Goal: Feedback & Contribution: Submit feedback/report problem

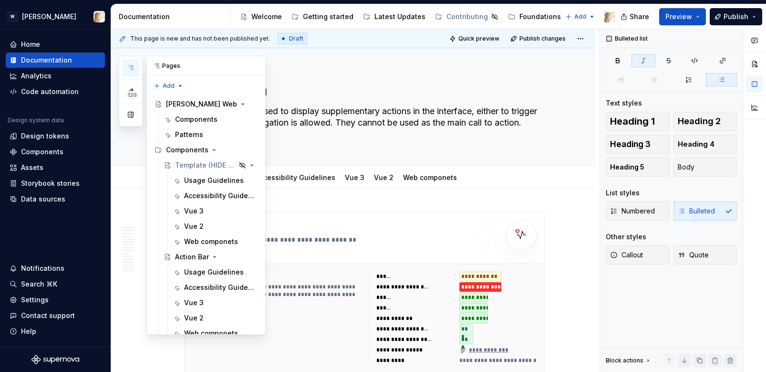
click at [133, 64] on icon "button" at bounding box center [131, 68] width 8 height 8
click at [525, 16] on div "Foundations" at bounding box center [540, 17] width 42 height 10
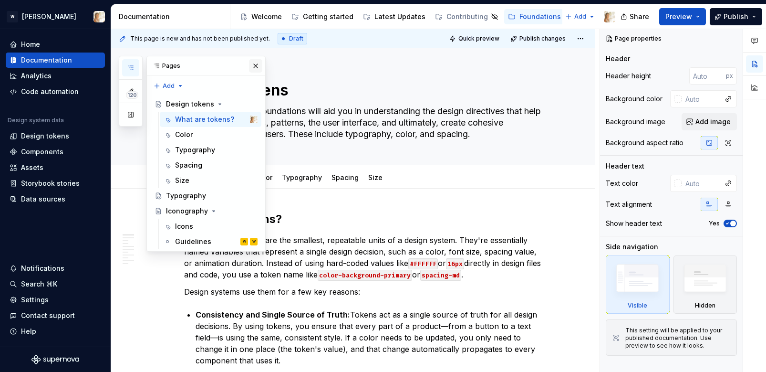
click at [257, 67] on button "button" at bounding box center [255, 65] width 13 height 13
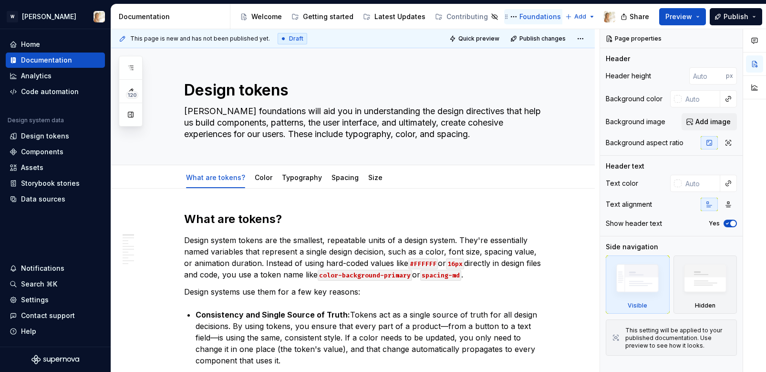
click at [519, 16] on div "Foundations" at bounding box center [540, 17] width 42 height 10
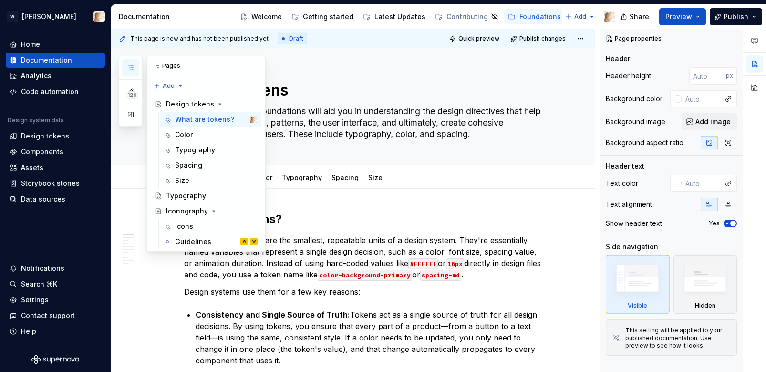
click at [132, 63] on button "button" at bounding box center [130, 67] width 17 height 17
click at [211, 244] on div "Guidelines W W" at bounding box center [216, 241] width 83 height 13
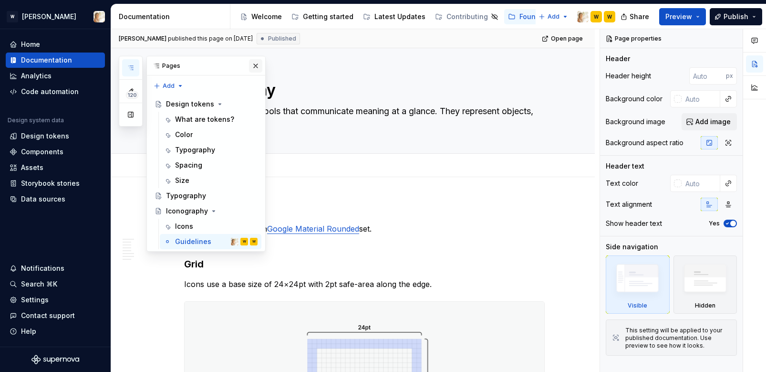
click at [251, 62] on button "button" at bounding box center [255, 65] width 13 height 13
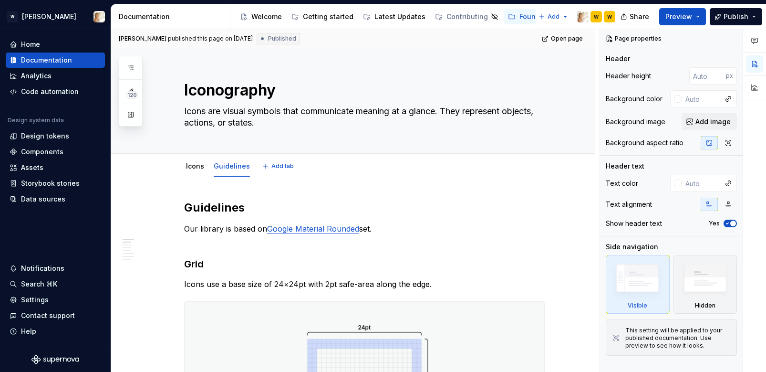
type textarea "*"
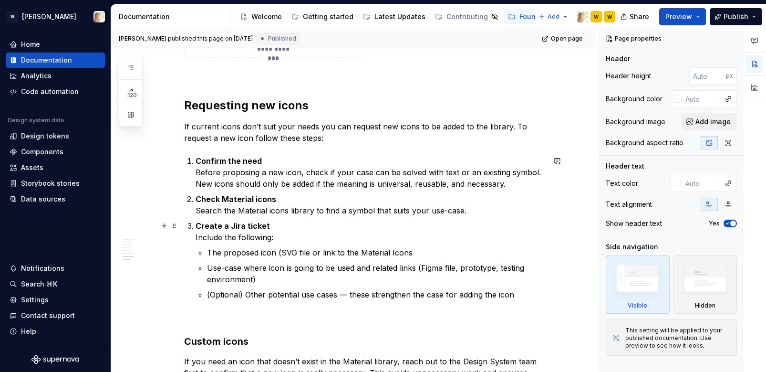
scroll to position [2553, 0]
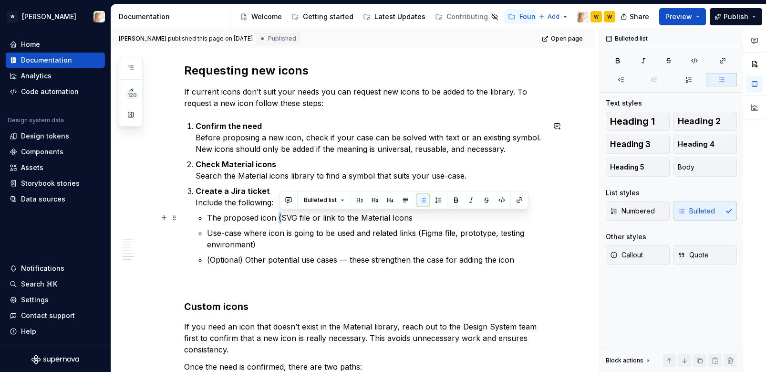
click at [282, 218] on p "The proposed icon (SVG file or link to the Material Icons" at bounding box center [376, 217] width 338 height 11
click at [290, 200] on button "button" at bounding box center [288, 199] width 13 height 13
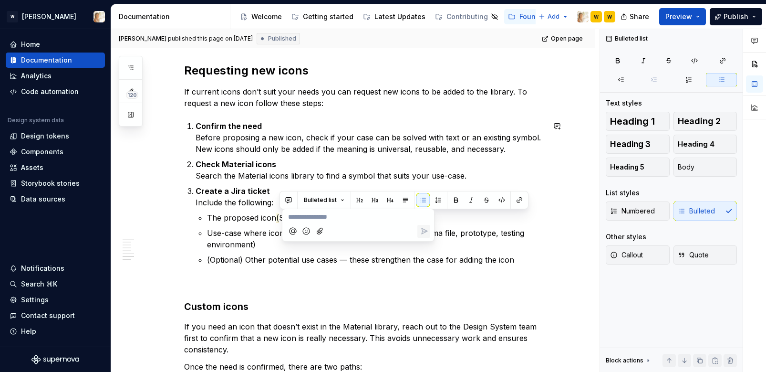
click at [295, 230] on icon "Mention someone" at bounding box center [293, 231] width 10 height 10
click at [309, 190] on span "[PERSON_NAME]" at bounding box center [321, 191] width 54 height 10
drag, startPoint x: 326, startPoint y: 218, endPoint x: 397, endPoint y: 218, distance: 71.1
click at [382, 218] on span "missing where it closes" at bounding box center [346, 217] width 73 height 8
copy span "missing where it closes"
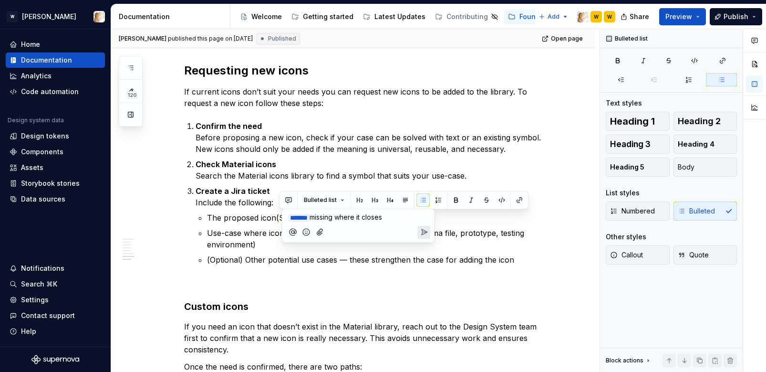
click at [404, 217] on p "﻿ * ****** ﻿ missing where it closes" at bounding box center [358, 217] width 140 height 11
click at [425, 229] on icon "Send" at bounding box center [424, 232] width 10 height 10
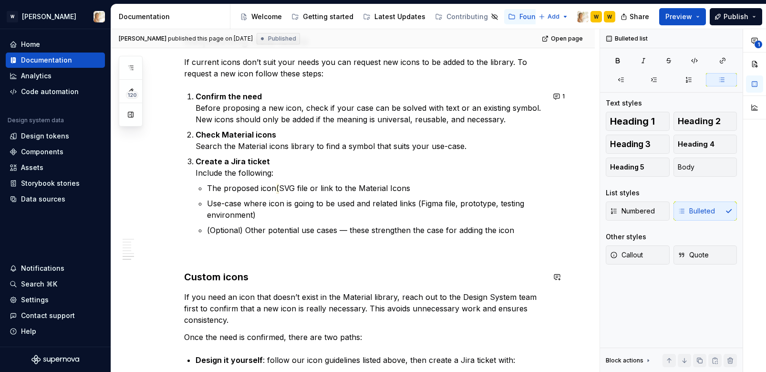
scroll to position [2584, 0]
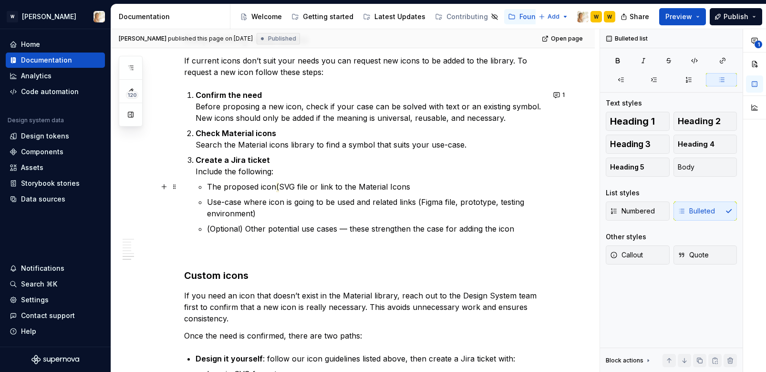
click at [282, 187] on p "The proposed icon ( SVG file or link to the Material Icons" at bounding box center [376, 186] width 338 height 11
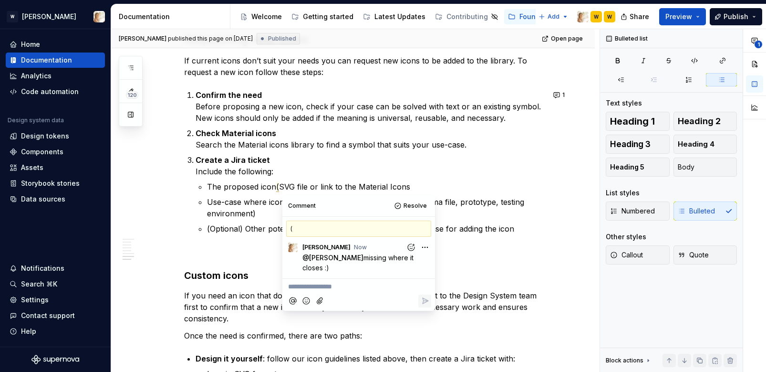
click at [425, 243] on html "W [PERSON_NAME] Home Documentation Analytics Code automation Design system data…" at bounding box center [383, 186] width 766 height 372
click at [525, 256] on html "W [PERSON_NAME] Home Documentation Analytics Code automation Design system data…" at bounding box center [383, 186] width 766 height 372
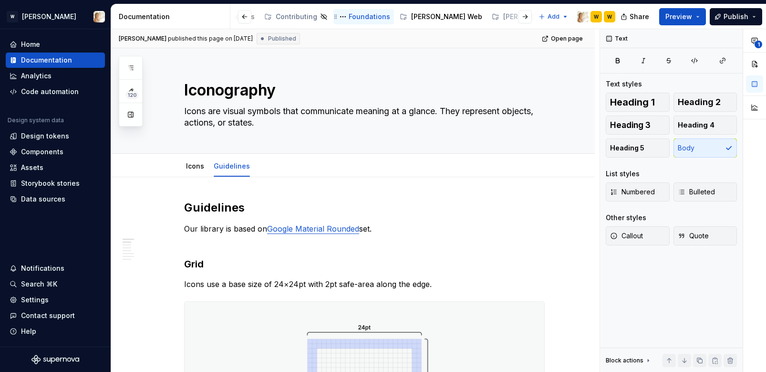
scroll to position [0, 192]
click at [405, 18] on div "[PERSON_NAME] Web" at bounding box center [425, 17] width 71 height 10
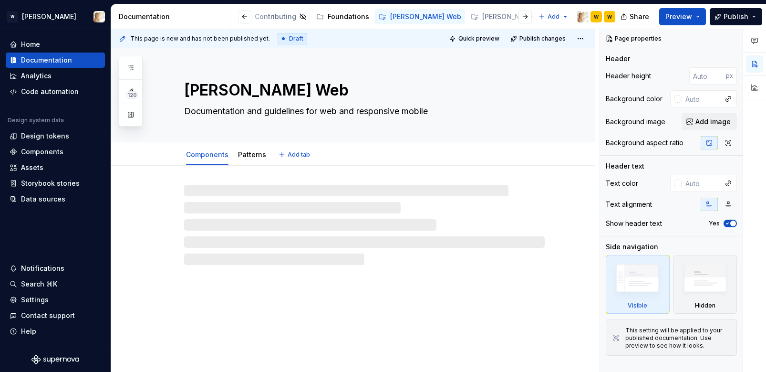
scroll to position [0, 179]
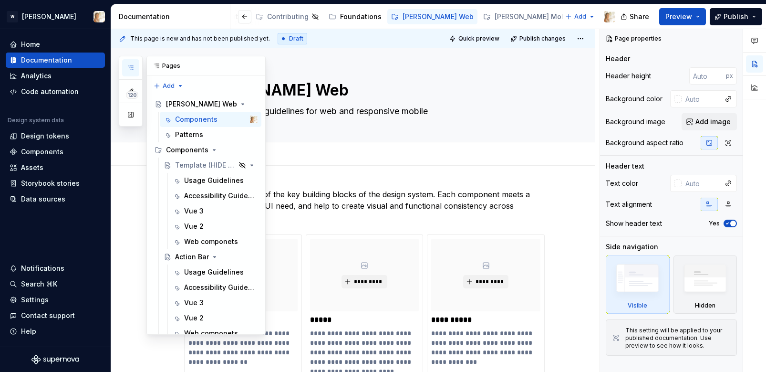
click at [133, 68] on icon "button" at bounding box center [130, 68] width 5 height 4
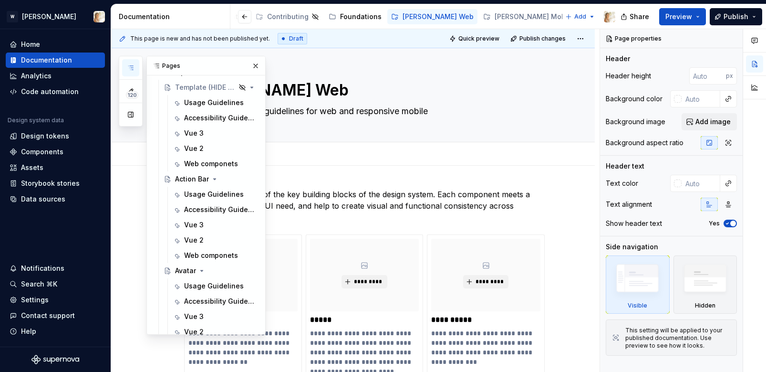
scroll to position [0, 0]
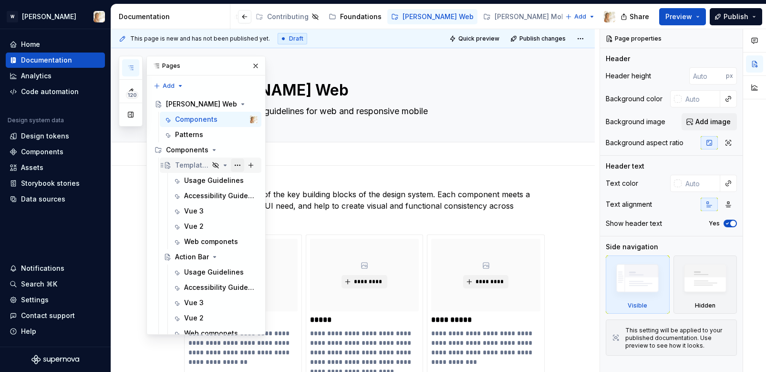
click at [237, 166] on button "Page tree" at bounding box center [237, 164] width 13 height 13
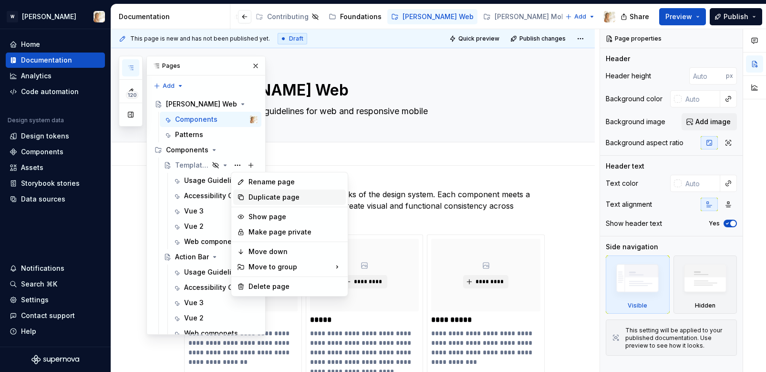
click at [261, 197] on div "Duplicate page" at bounding box center [296, 197] width 94 height 10
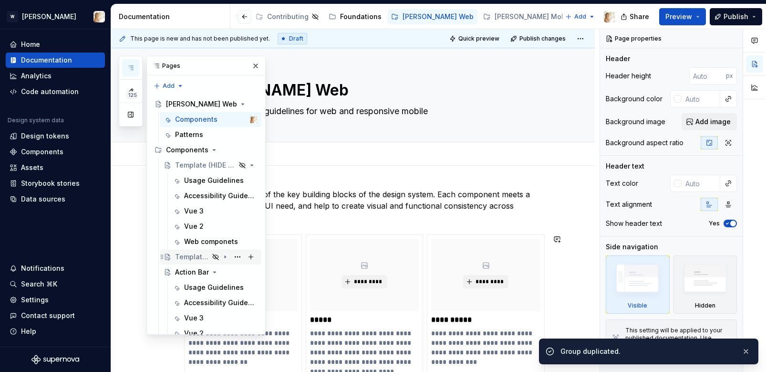
click at [219, 256] on icon "Page tree" at bounding box center [216, 257] width 8 height 8
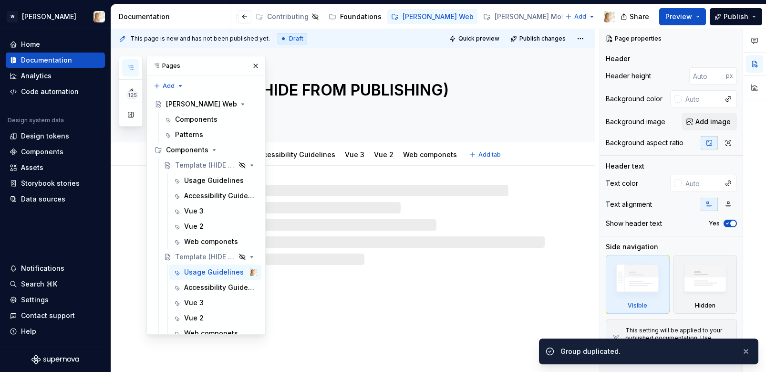
click at [381, 84] on textarea "Template (HIDE FROM PUBLISHING)" at bounding box center [362, 90] width 361 height 23
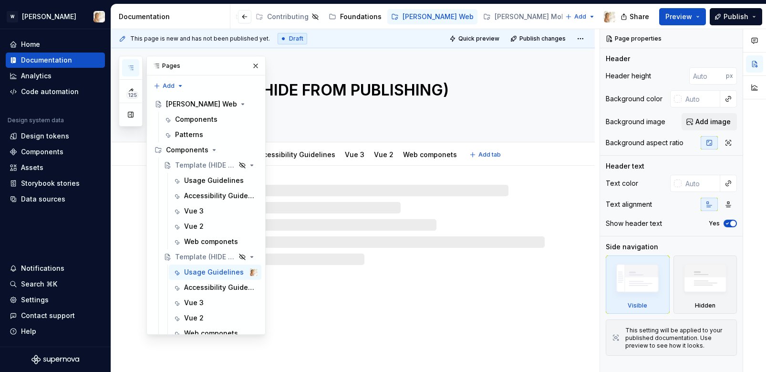
click at [381, 84] on textarea "Template (HIDE FROM PUBLISHING)" at bounding box center [362, 90] width 361 height 23
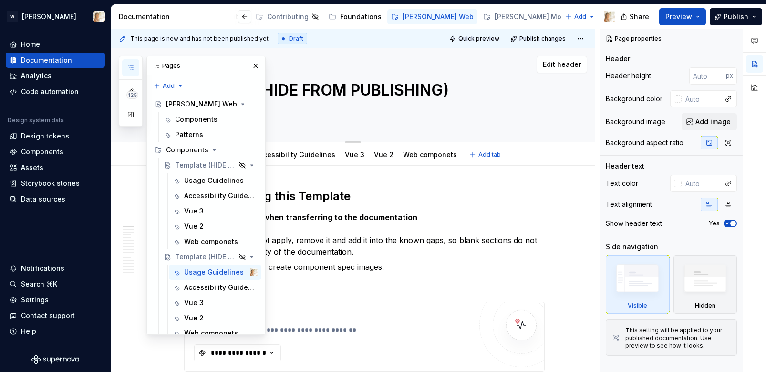
type textarea "*"
type textarea "T"
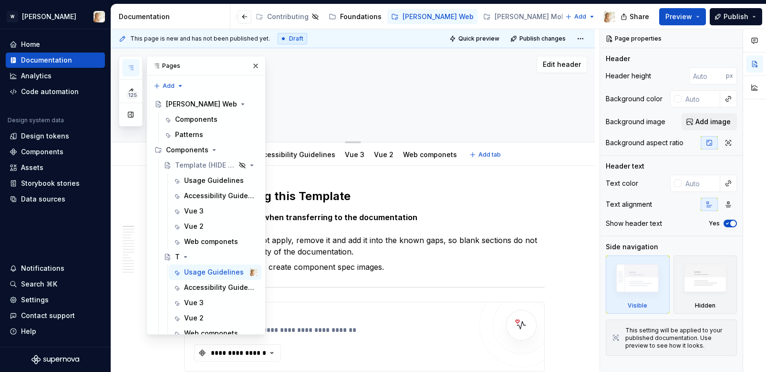
type textarea "*"
type textarea "Ta"
type textarea "*"
type textarea "Tab"
type textarea "*"
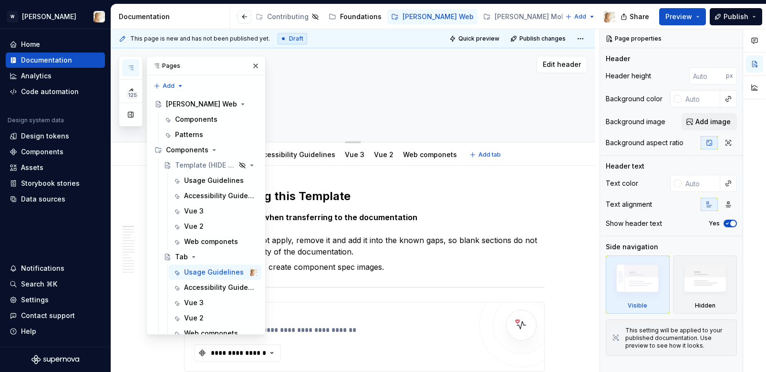
type textarea "Tabs"
type textarea "*"
type textarea "Tabs"
click at [237, 256] on button "Page tree" at bounding box center [237, 256] width 13 height 13
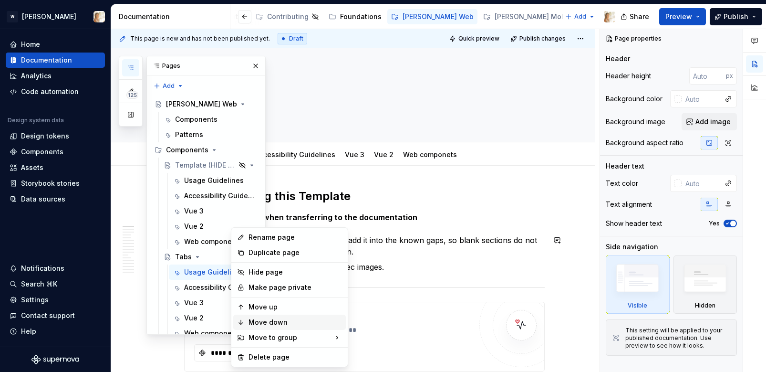
click at [259, 319] on div "Move down" at bounding box center [296, 322] width 94 height 10
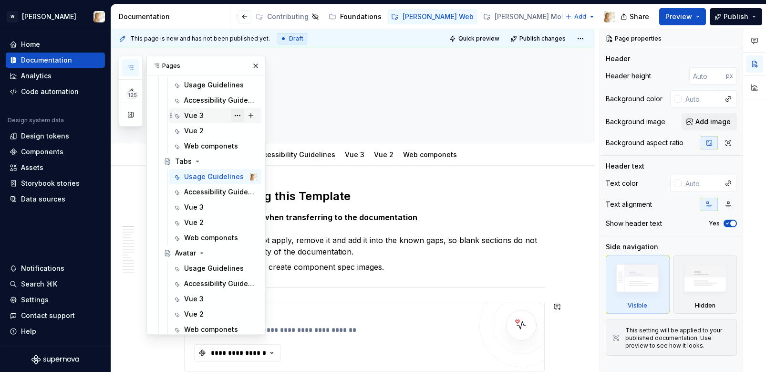
scroll to position [206, 0]
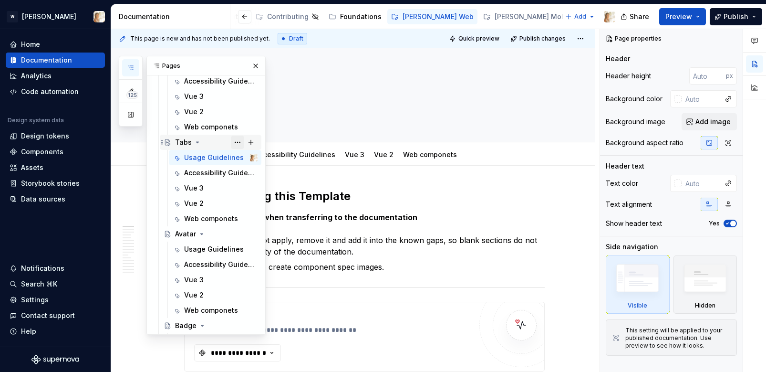
click at [237, 140] on button "Page tree" at bounding box center [237, 141] width 13 height 13
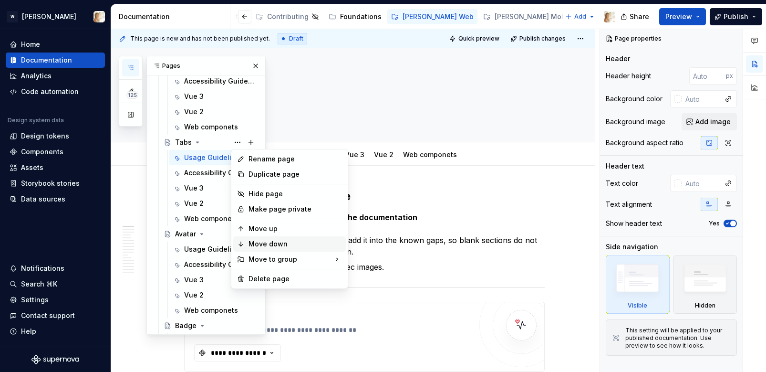
click at [268, 241] on div "Move down" at bounding box center [296, 244] width 94 height 10
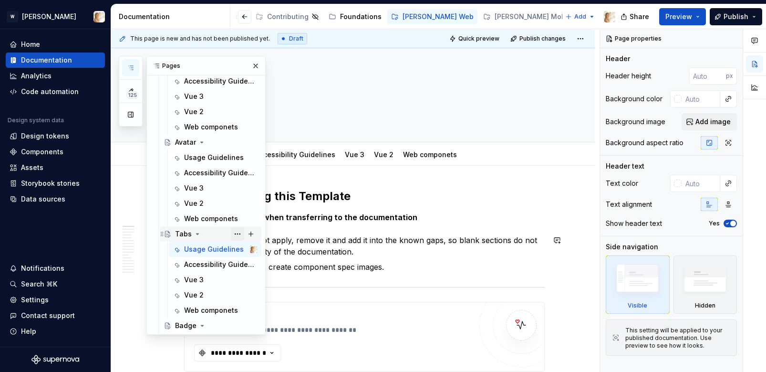
click at [236, 234] on button "Page tree" at bounding box center [237, 233] width 13 height 13
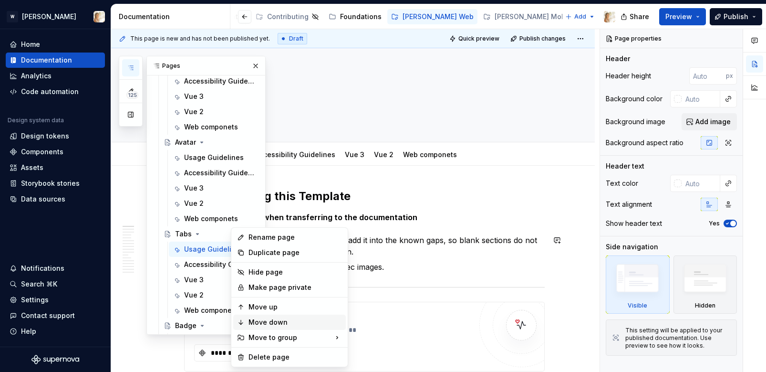
click at [257, 318] on div "Move down" at bounding box center [296, 322] width 94 height 10
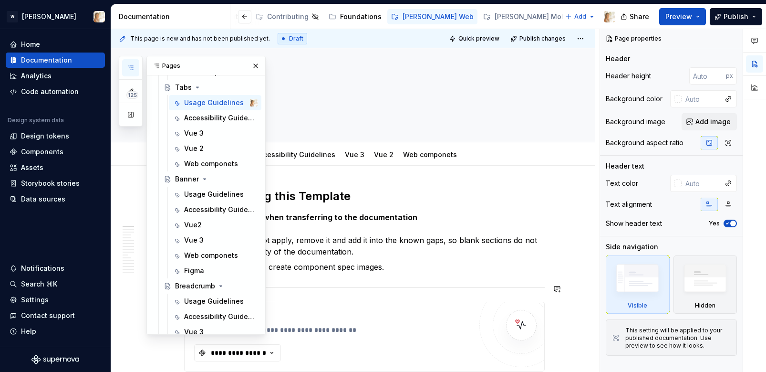
scroll to position [445, 0]
click at [237, 102] on button "Page tree" at bounding box center [237, 101] width 13 height 13
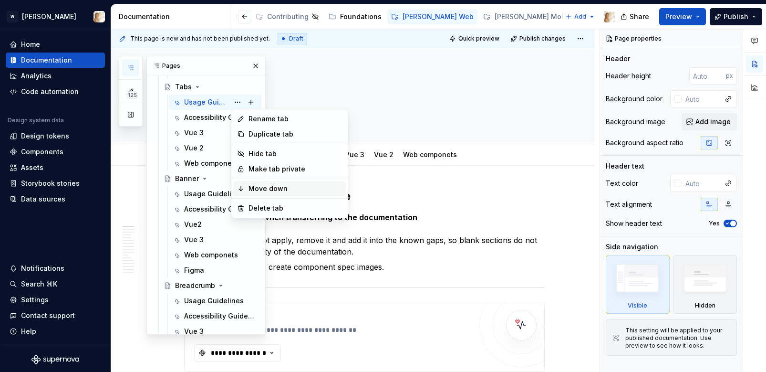
click at [250, 186] on div "Move down" at bounding box center [296, 189] width 94 height 10
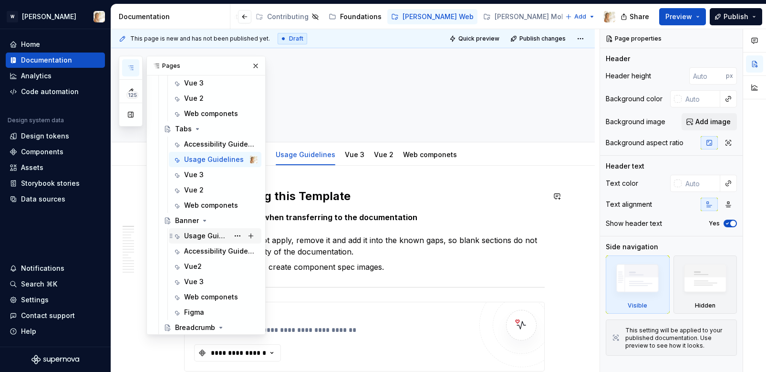
scroll to position [402, 0]
type textarea "*"
type textarea "Tab"
click at [183, 127] on div "Tab" at bounding box center [181, 130] width 13 height 10
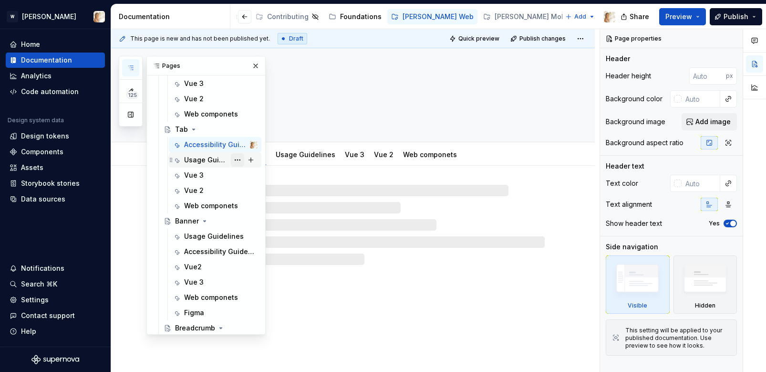
click at [234, 159] on button "Page tree" at bounding box center [237, 159] width 13 height 13
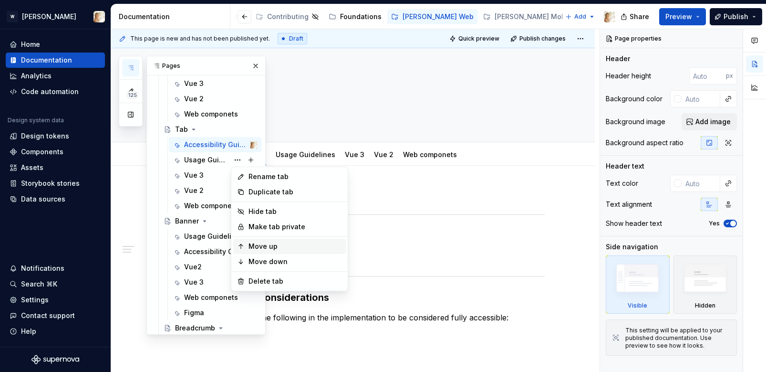
click at [263, 242] on div "Move up" at bounding box center [296, 246] width 94 height 10
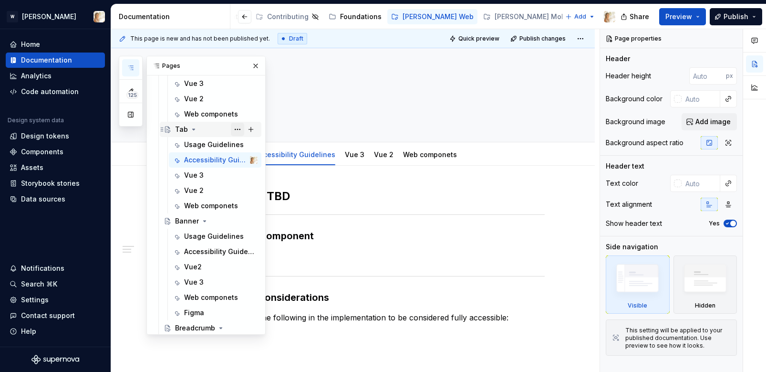
click at [237, 130] on button "Page tree" at bounding box center [237, 129] width 13 height 13
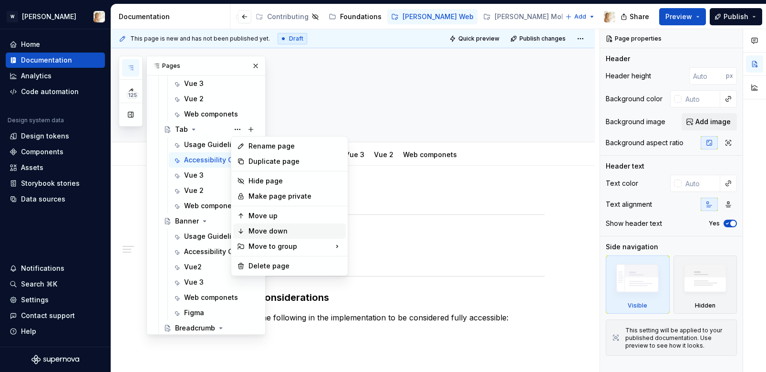
click at [267, 232] on div "Move down" at bounding box center [296, 231] width 94 height 10
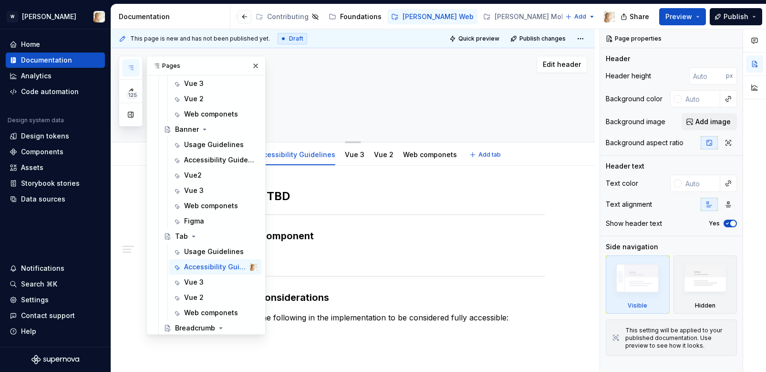
click at [291, 100] on textarea "Tab" at bounding box center [362, 90] width 361 height 23
click at [183, 238] on div "Tab" at bounding box center [181, 236] width 13 height 10
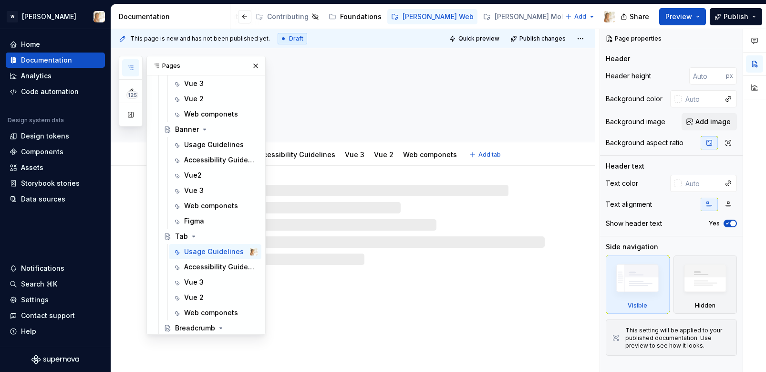
click at [310, 72] on div "Tab" at bounding box center [364, 95] width 361 height 94
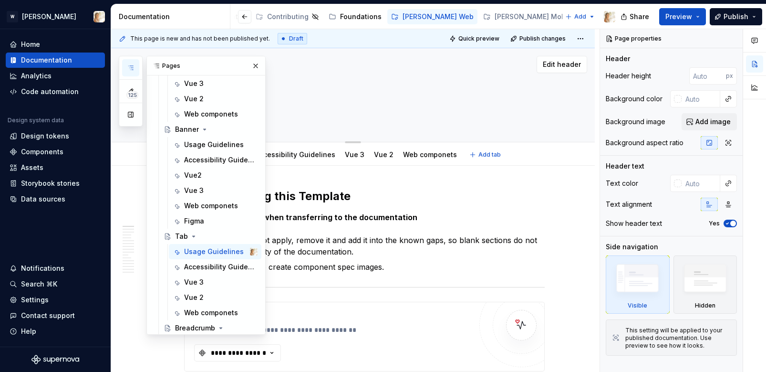
click at [302, 92] on textarea "Tab" at bounding box center [362, 90] width 361 height 23
click at [255, 65] on button "button" at bounding box center [255, 65] width 13 height 13
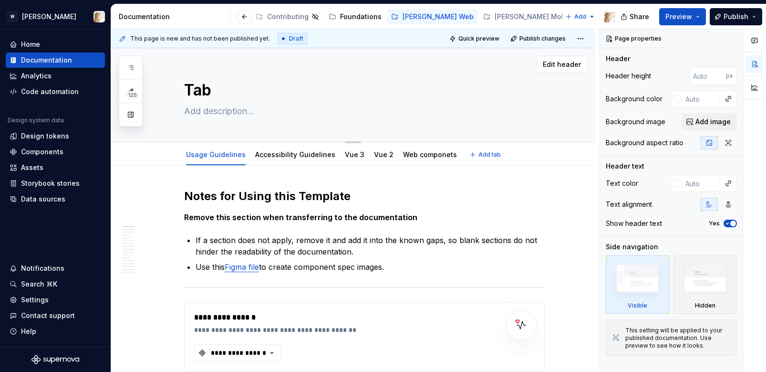
click at [269, 87] on textarea "Tab" at bounding box center [362, 90] width 361 height 23
type textarea "*"
type textarea "Tabs"
type textarea "*"
type textarea "Tabs"
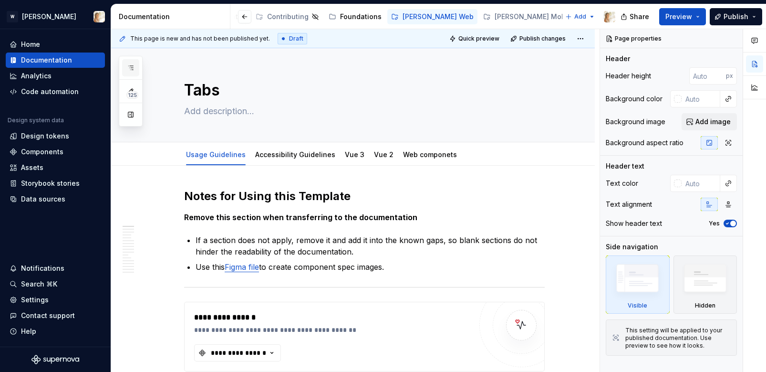
click at [129, 68] on icon "button" at bounding box center [131, 68] width 8 height 8
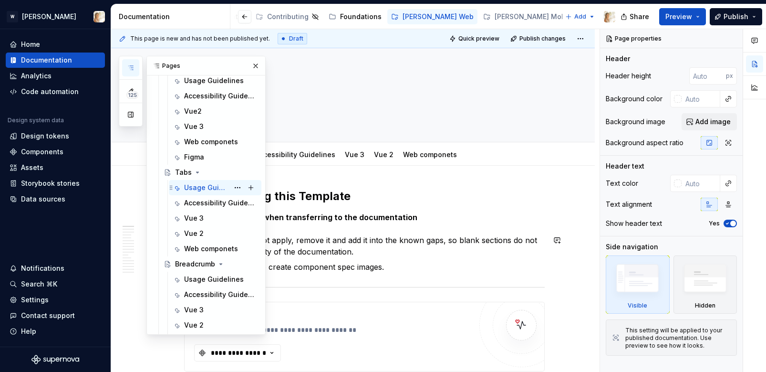
scroll to position [489, 0]
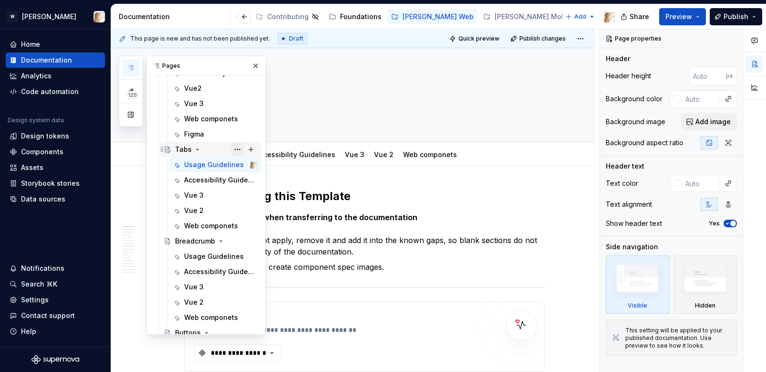
click at [238, 147] on button "Page tree" at bounding box center [237, 149] width 13 height 13
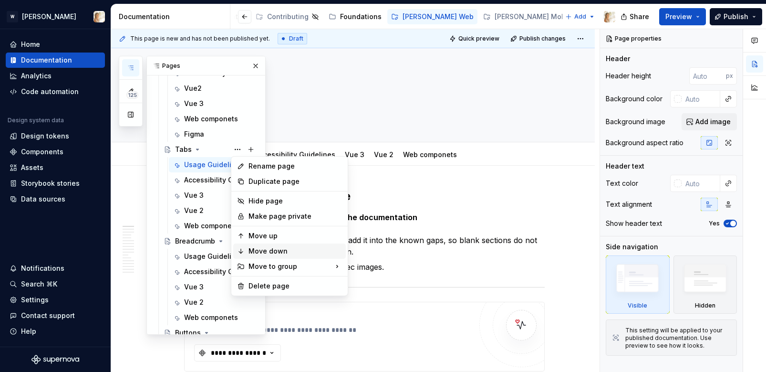
click at [264, 249] on div "Move down" at bounding box center [296, 251] width 94 height 10
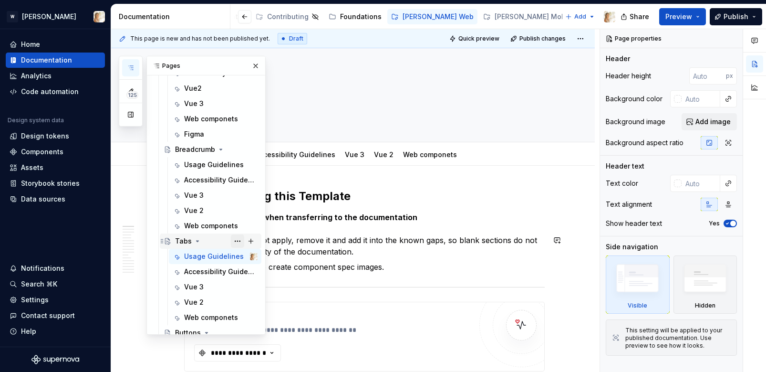
click at [239, 241] on button "Page tree" at bounding box center [237, 240] width 13 height 13
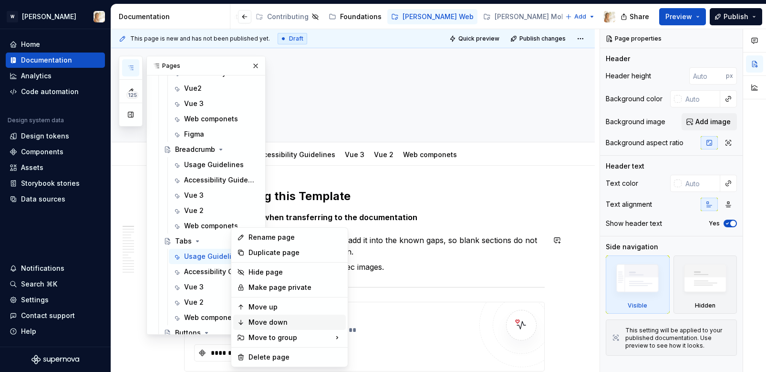
click at [263, 317] on div "Move down" at bounding box center [296, 322] width 94 height 10
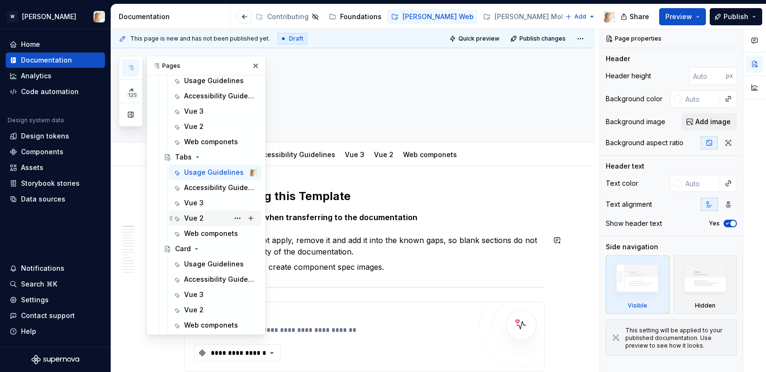
scroll to position [667, 0]
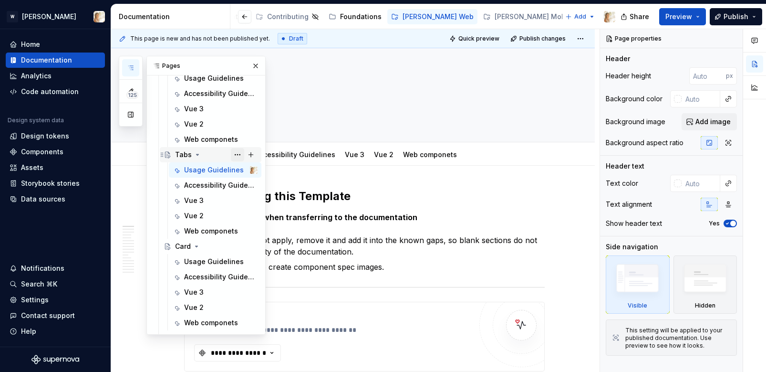
click at [239, 152] on button "Page tree" at bounding box center [237, 154] width 13 height 13
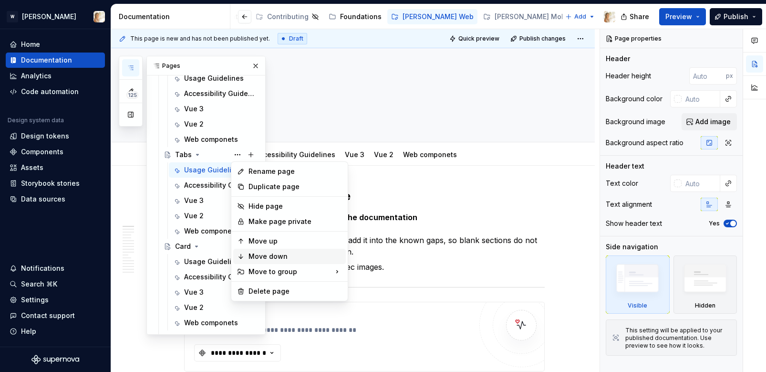
click at [263, 255] on div "Move down" at bounding box center [296, 256] width 94 height 10
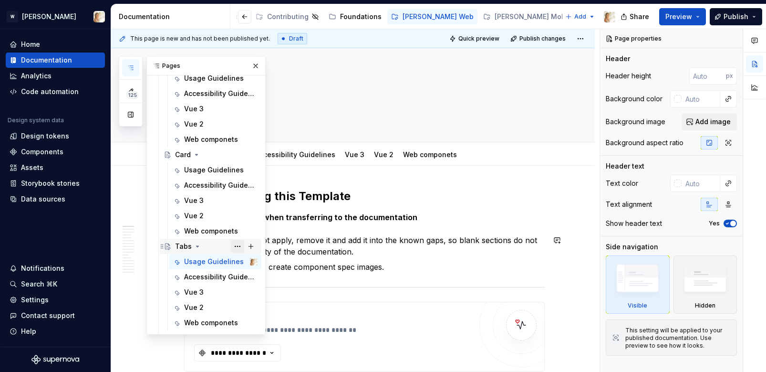
click at [237, 246] on button "Page tree" at bounding box center [237, 245] width 13 height 13
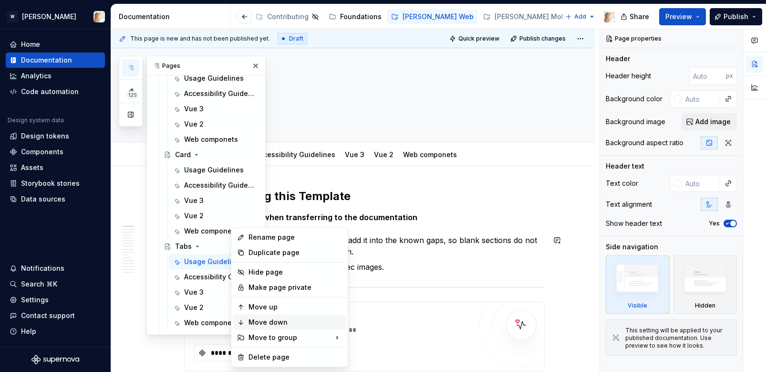
click at [256, 318] on div "Move down" at bounding box center [296, 322] width 94 height 10
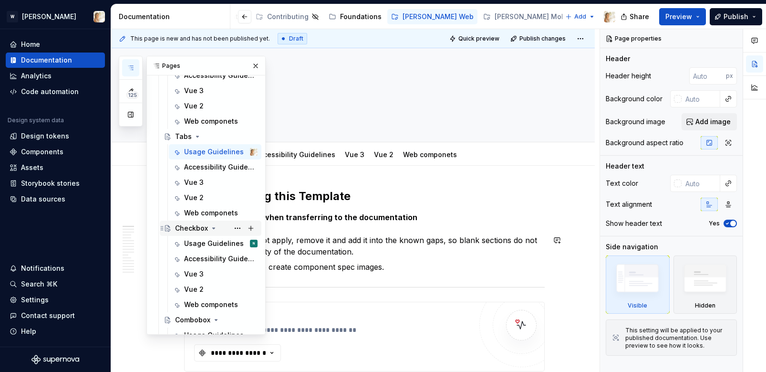
scroll to position [875, 0]
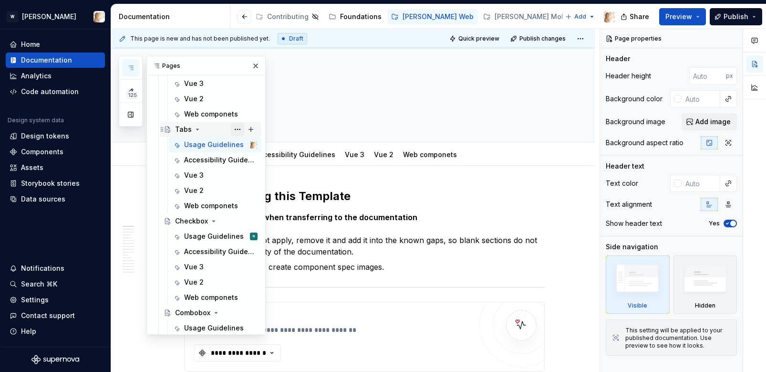
click at [239, 129] on button "Page tree" at bounding box center [237, 129] width 13 height 13
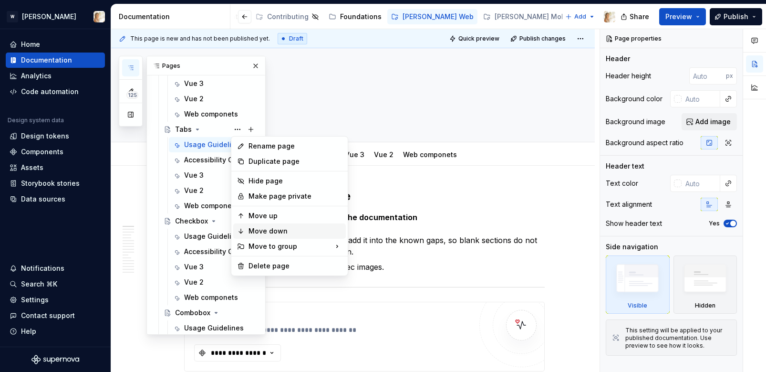
click at [260, 227] on div "Move down" at bounding box center [296, 231] width 94 height 10
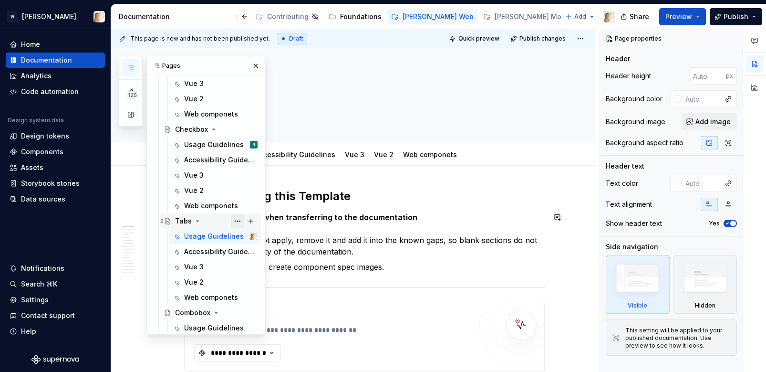
click at [239, 220] on button "Page tree" at bounding box center [237, 220] width 13 height 13
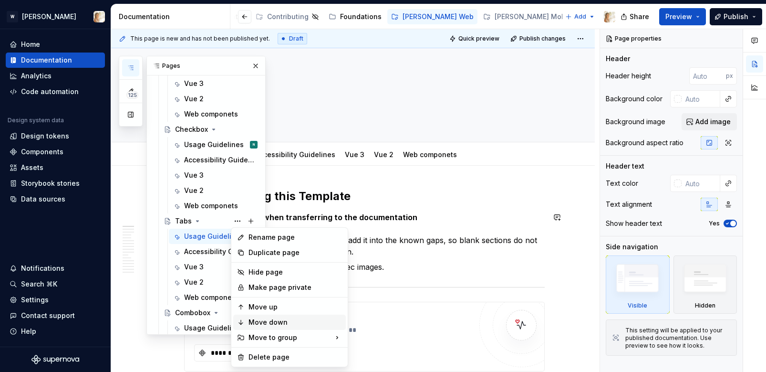
click at [263, 318] on div "Move down" at bounding box center [296, 322] width 94 height 10
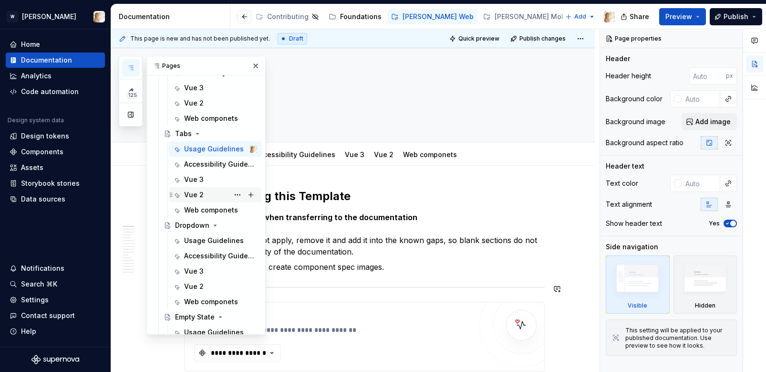
scroll to position [1064, 0]
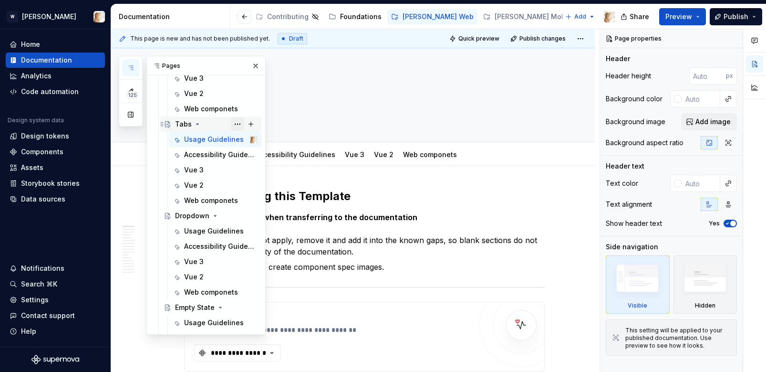
click at [237, 124] on button "Page tree" at bounding box center [237, 123] width 13 height 13
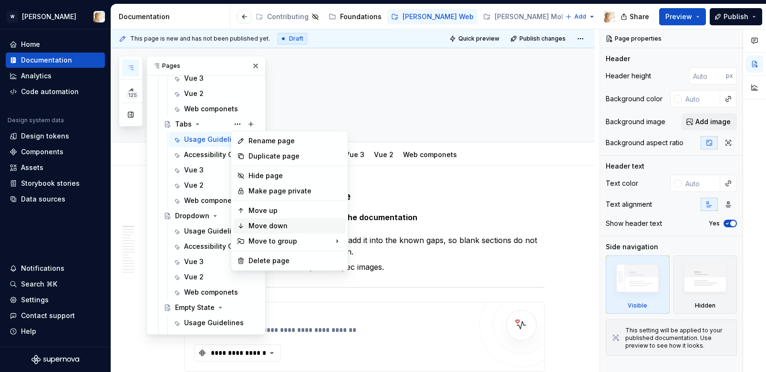
click at [260, 220] on div "Move down" at bounding box center [289, 225] width 113 height 15
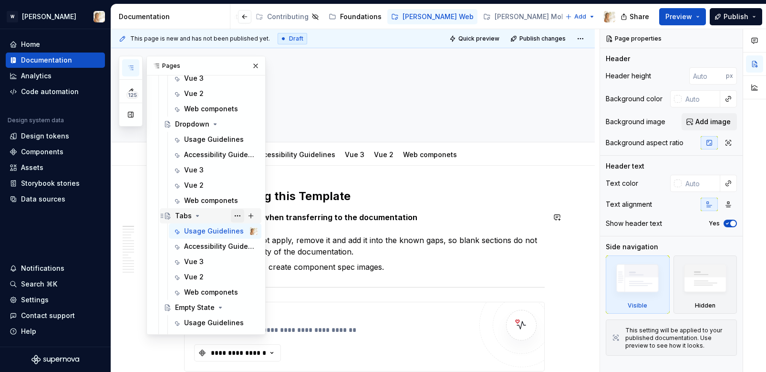
click at [237, 216] on button "Page tree" at bounding box center [237, 215] width 13 height 13
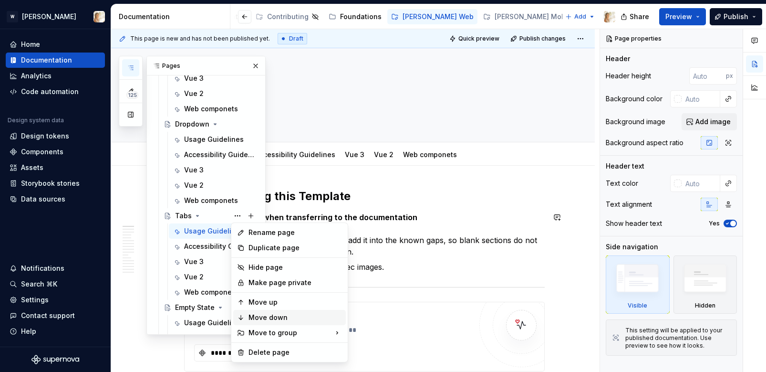
click at [257, 319] on div "Move down" at bounding box center [296, 317] width 94 height 10
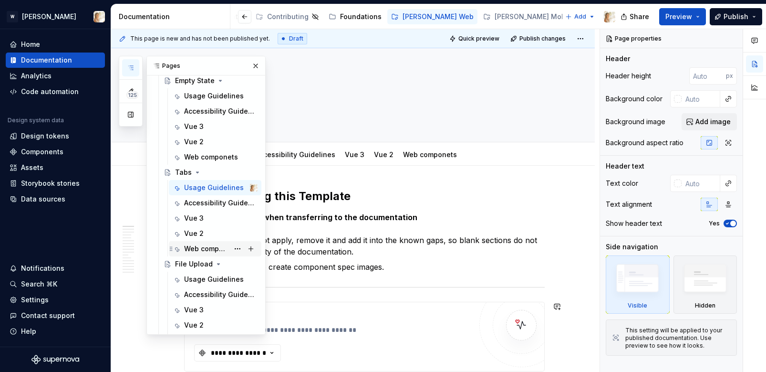
scroll to position [1208, 0]
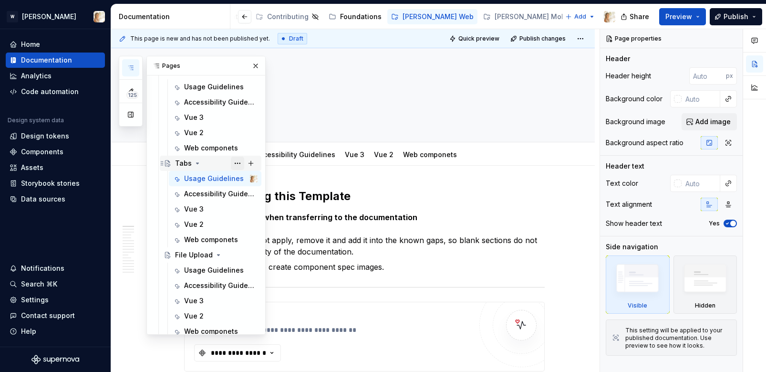
click at [237, 162] on button "Page tree" at bounding box center [237, 162] width 13 height 13
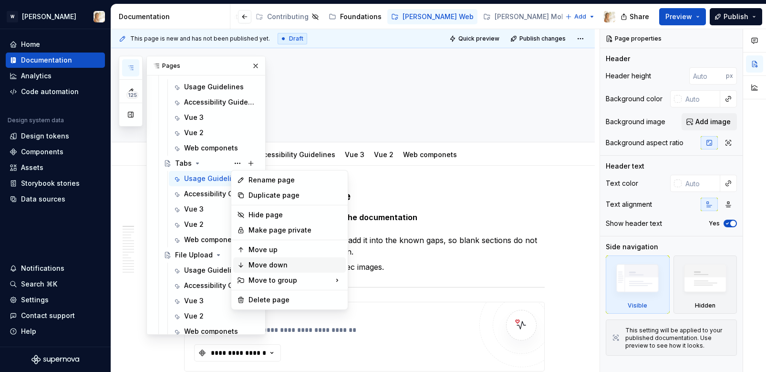
click at [263, 262] on div "Move down" at bounding box center [296, 265] width 94 height 10
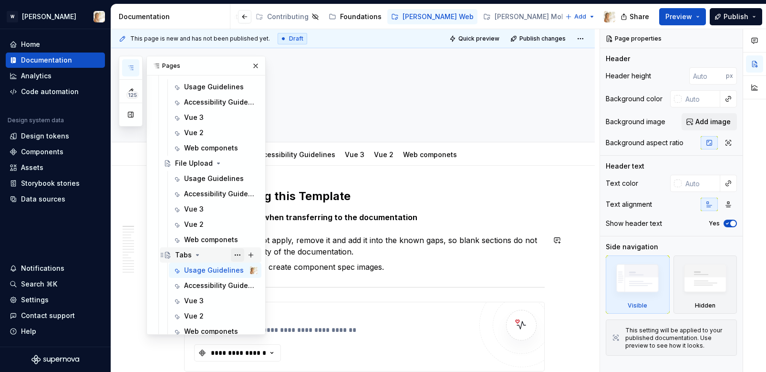
click at [237, 251] on button "Page tree" at bounding box center [237, 254] width 13 height 13
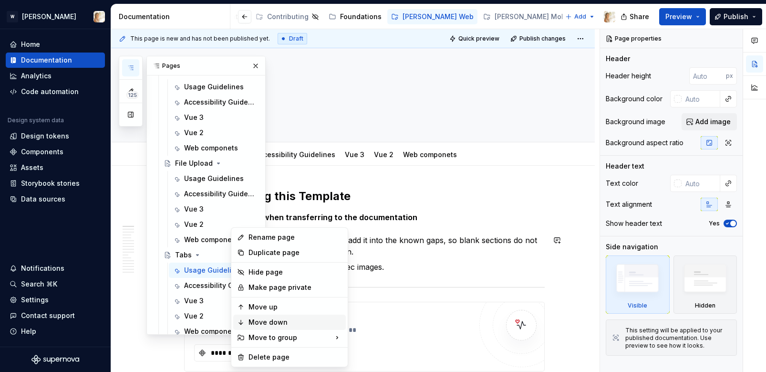
click at [274, 318] on div "Move down" at bounding box center [296, 322] width 94 height 10
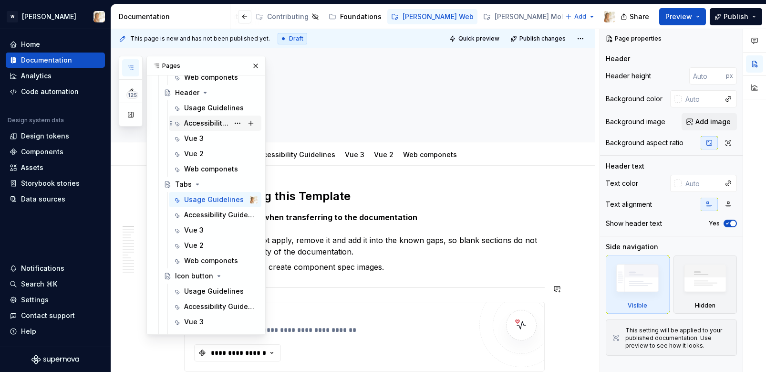
scroll to position [1391, 0]
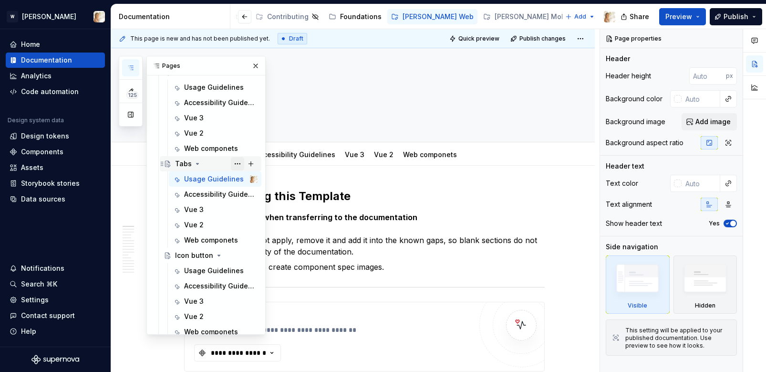
click at [238, 161] on button "Page tree" at bounding box center [237, 163] width 13 height 13
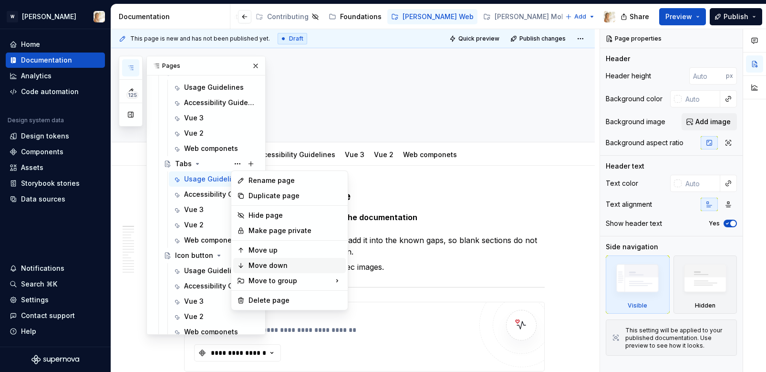
click at [259, 262] on div "Move down" at bounding box center [296, 265] width 94 height 10
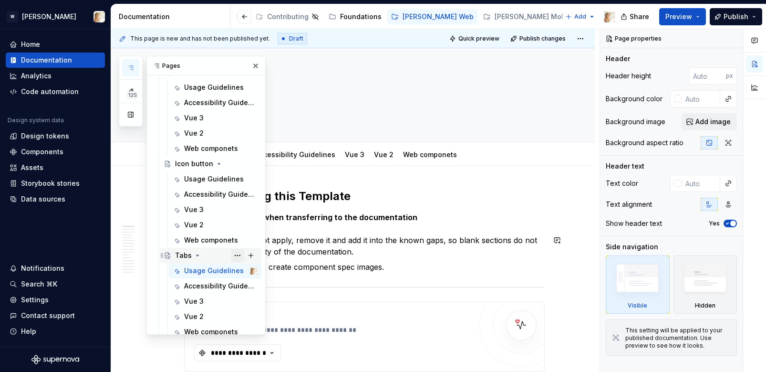
click at [239, 251] on button "Page tree" at bounding box center [237, 255] width 13 height 13
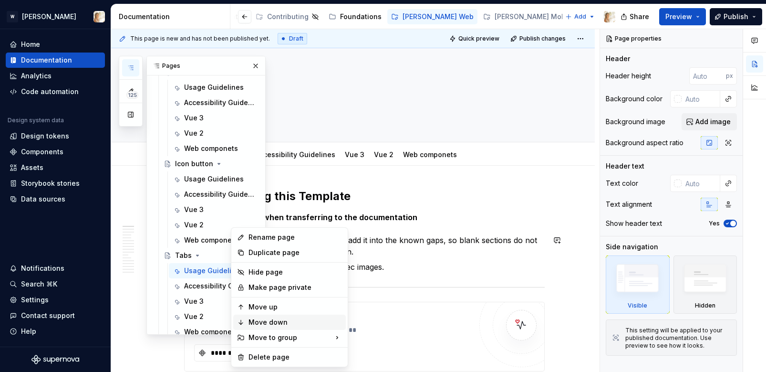
click at [253, 317] on div "Move down" at bounding box center [296, 322] width 94 height 10
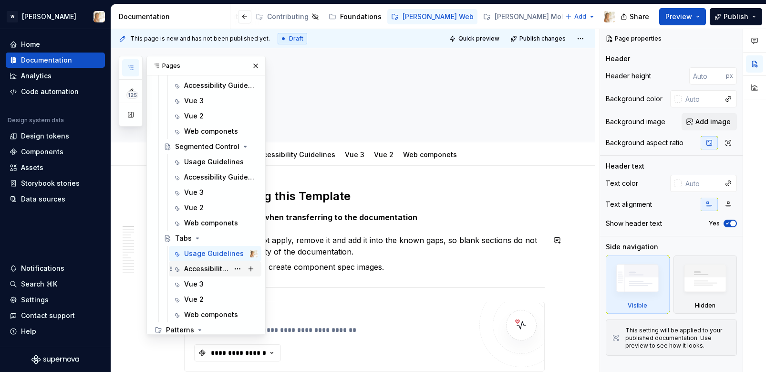
scroll to position [1511, 0]
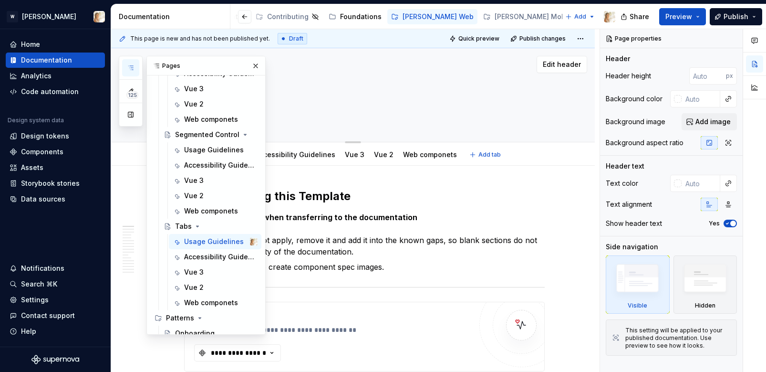
click at [292, 112] on textarea at bounding box center [362, 111] width 361 height 15
click at [250, 69] on button "button" at bounding box center [255, 65] width 13 height 13
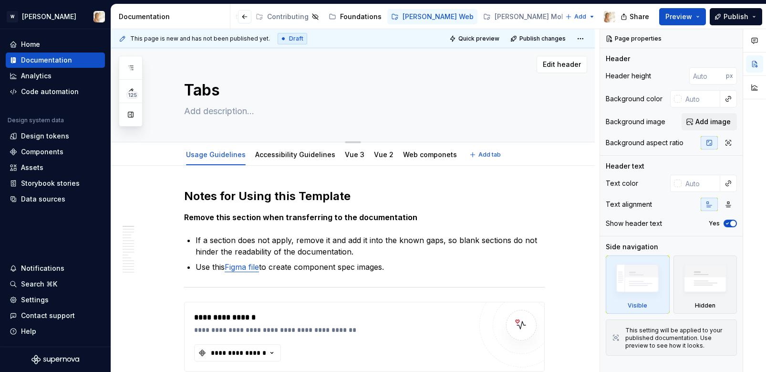
click at [212, 120] on div "Tabs" at bounding box center [364, 95] width 361 height 94
click at [212, 113] on textarea at bounding box center [362, 111] width 361 height 15
paste textarea "Tabs are used to organize and navigate between related views at the same hierar…"
type textarea "*"
type textarea "Tabs are used to organize and navigate between related views at the same hierar…"
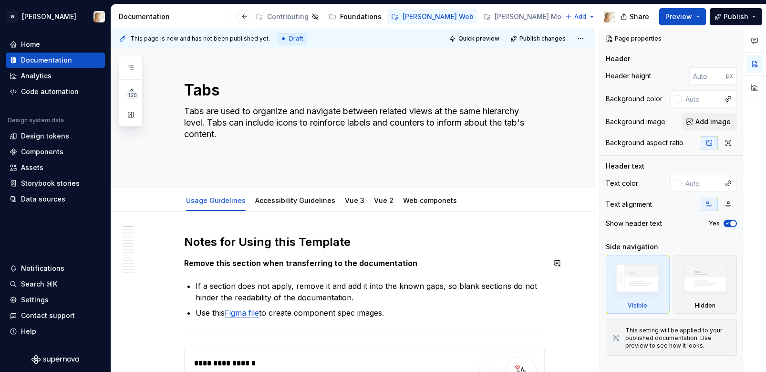
type textarea "*"
type textarea "Tabs are used to organize and navigate between related views at the same hierar…"
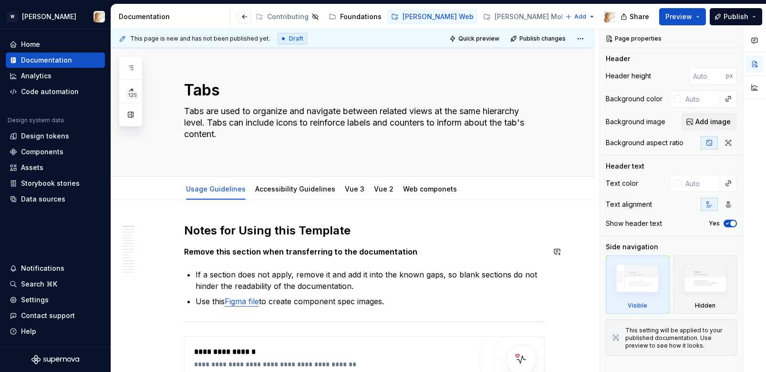
type textarea "*"
type textarea "Tabs are used to organize and navigate between related views at the same hierar…"
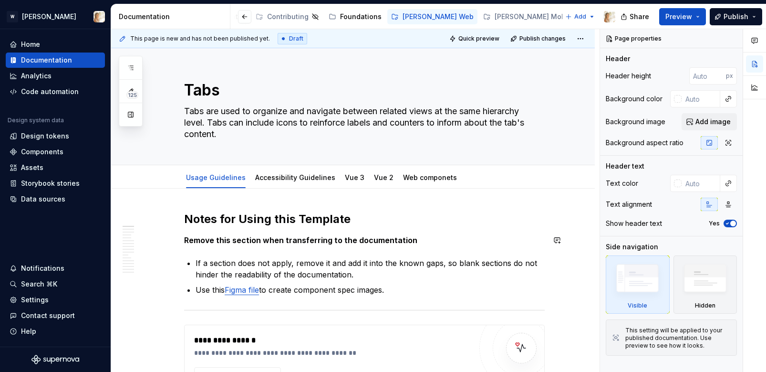
type textarea "*"
type textarea "Tabs are used to organize and navigate between related views at the same hierar…"
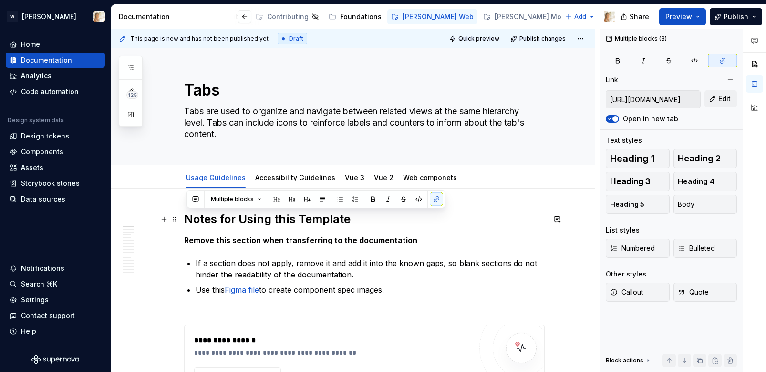
drag, startPoint x: 408, startPoint y: 316, endPoint x: 189, endPoint y: 212, distance: 241.8
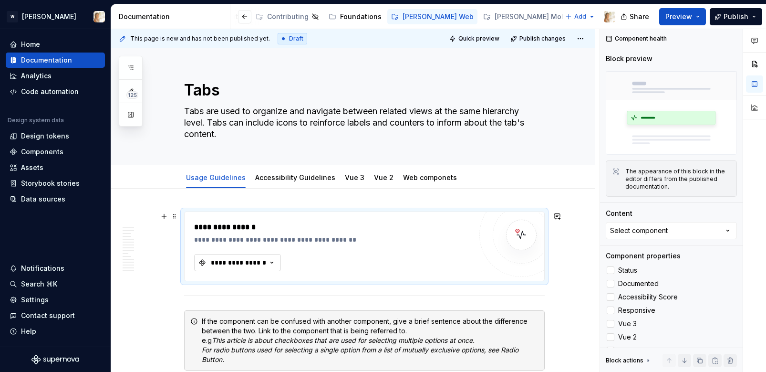
click at [236, 265] on div "**********" at bounding box center [238, 263] width 57 height 10
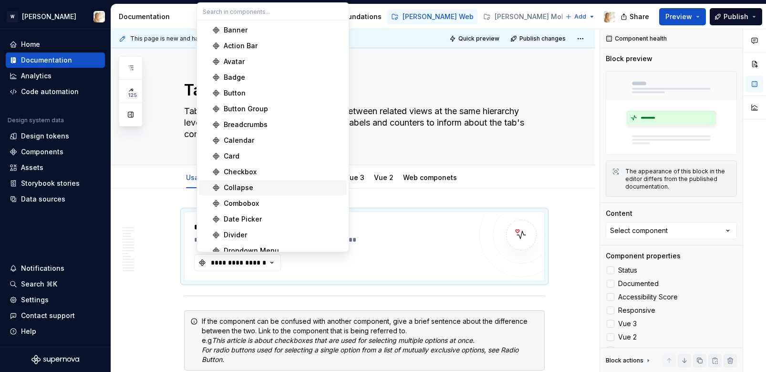
scroll to position [402, 0]
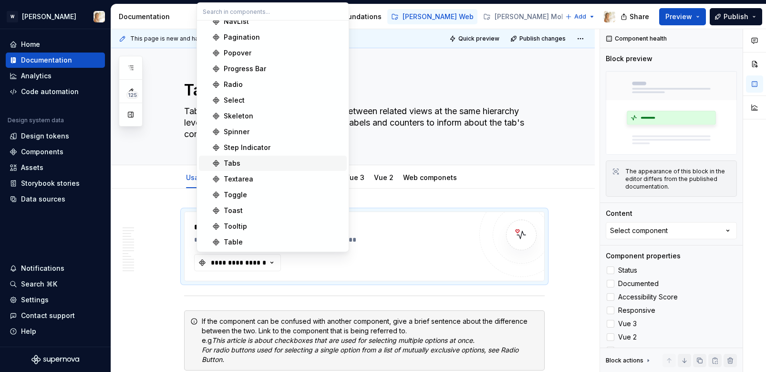
click at [237, 163] on div "Tabs" at bounding box center [232, 163] width 17 height 10
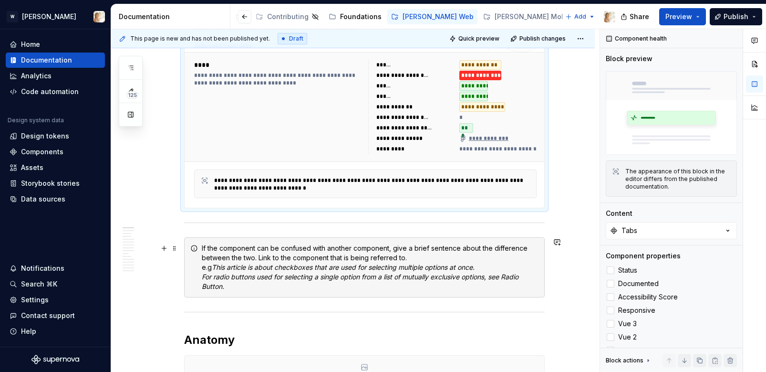
scroll to position [217, 0]
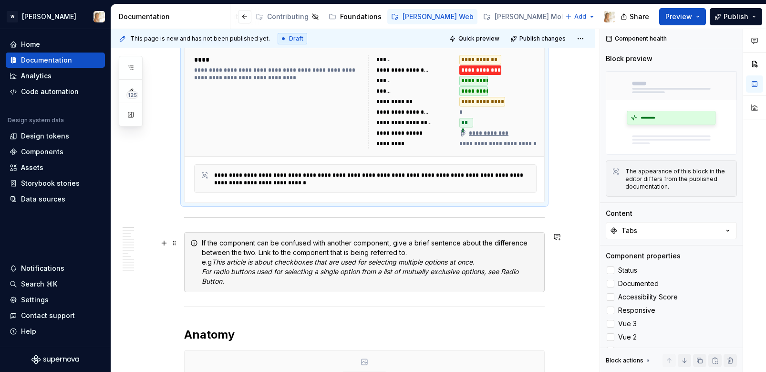
click at [234, 276] on div "If the component can be confused with another component, give a brief sentence …" at bounding box center [370, 262] width 337 height 48
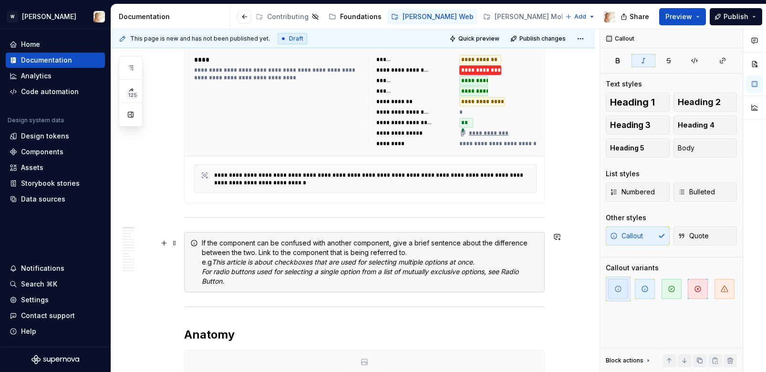
click at [234, 276] on div "If the component can be confused with another component, give a brief sentence …" at bounding box center [370, 262] width 337 height 48
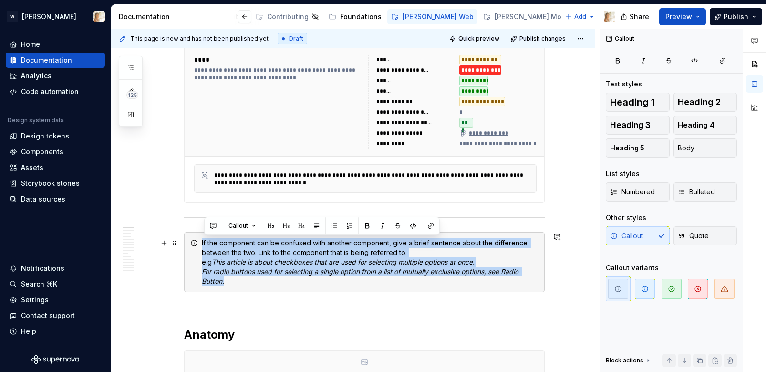
click at [234, 276] on div "If the component can be confused with another component, give a brief sentence …" at bounding box center [370, 262] width 337 height 48
copy div "If the component can be confused with another component, give a brief sentence …"
click at [134, 68] on icon "button" at bounding box center [131, 68] width 8 height 8
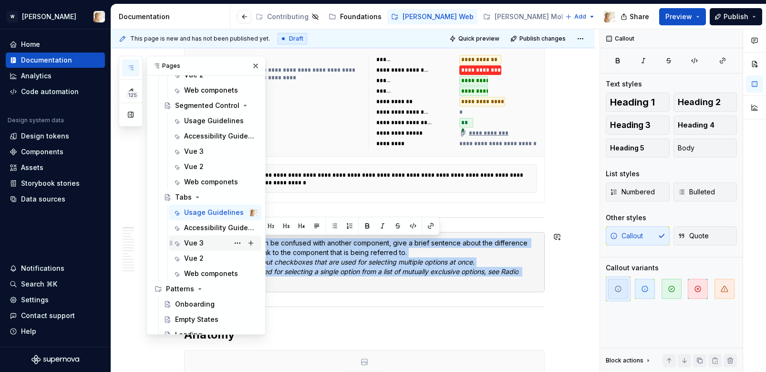
scroll to position [1505, 0]
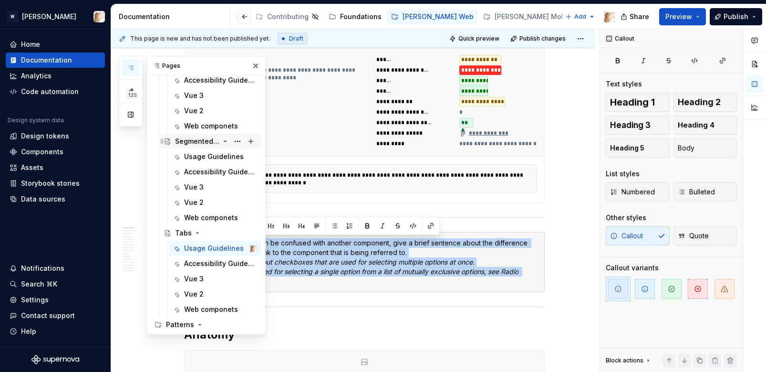
click at [201, 139] on div "Segmented Control" at bounding box center [197, 141] width 44 height 10
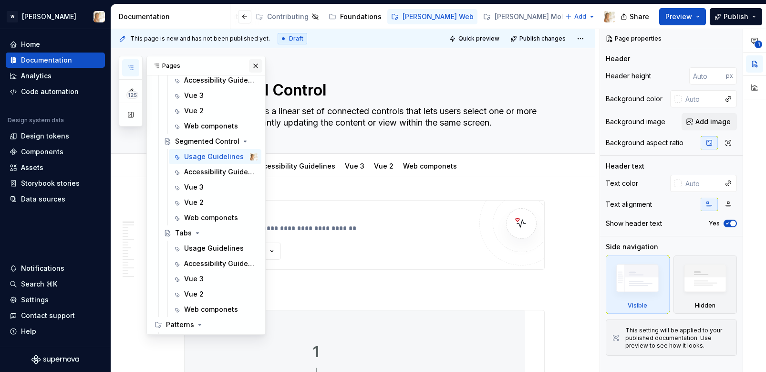
click at [254, 63] on button "button" at bounding box center [255, 65] width 13 height 13
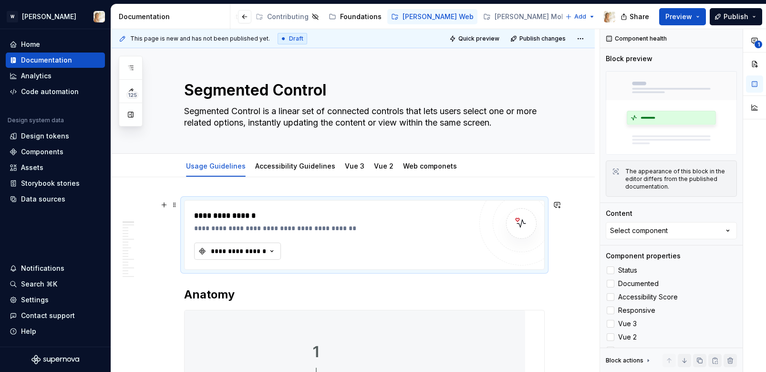
click at [260, 253] on div "**********" at bounding box center [238, 251] width 57 height 10
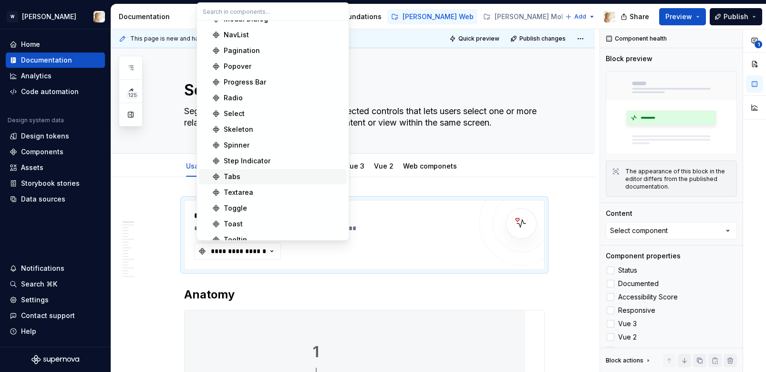
scroll to position [387, 0]
click at [36, 150] on div "Components" at bounding box center [42, 152] width 42 height 10
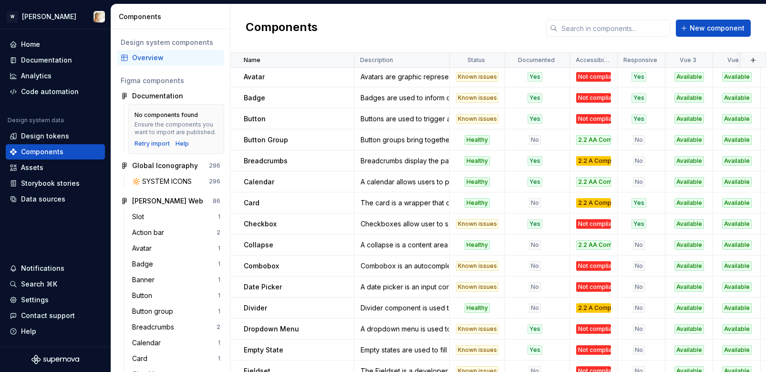
scroll to position [536, 0]
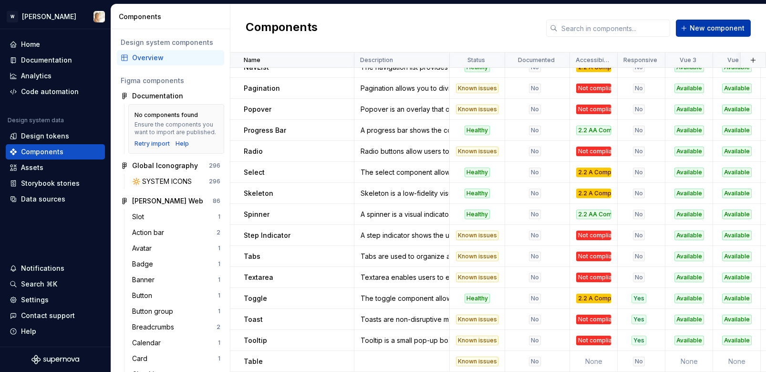
click at [707, 29] on span "New component" at bounding box center [717, 28] width 55 height 10
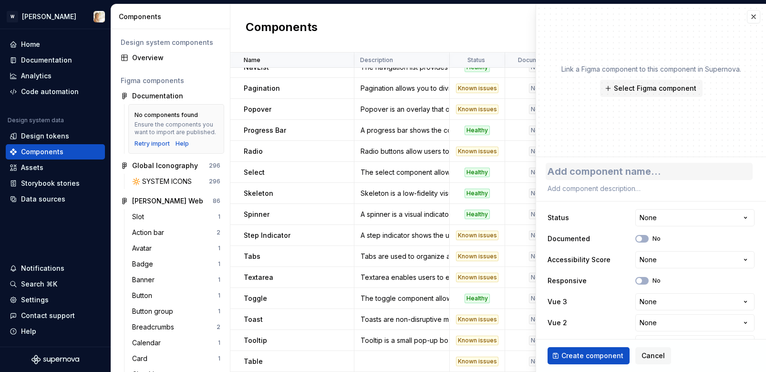
type textarea "*"
type textarea "S"
type textarea "*"
type textarea "Se"
type textarea "*"
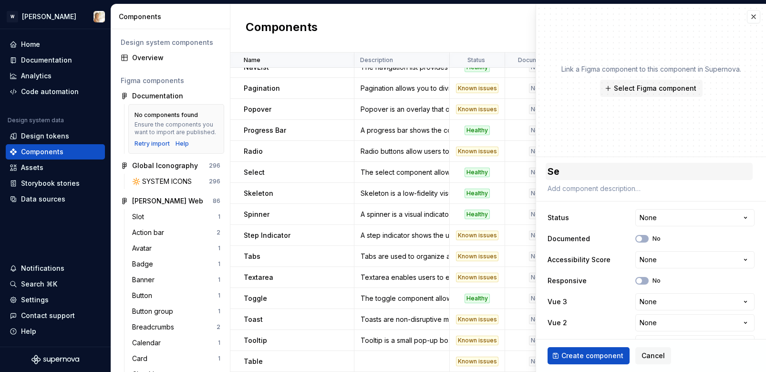
type textarea "Seg"
type textarea "*"
type textarea "Segm"
type textarea "*"
type textarea "Segme"
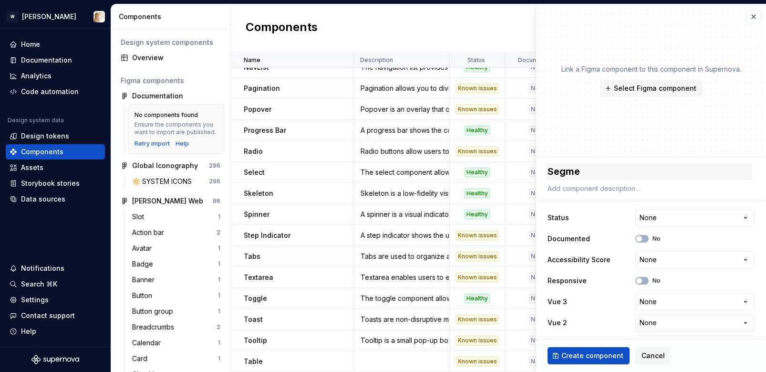
type textarea "*"
type textarea "Segmen"
type textarea "*"
type textarea "Segment"
type textarea "*"
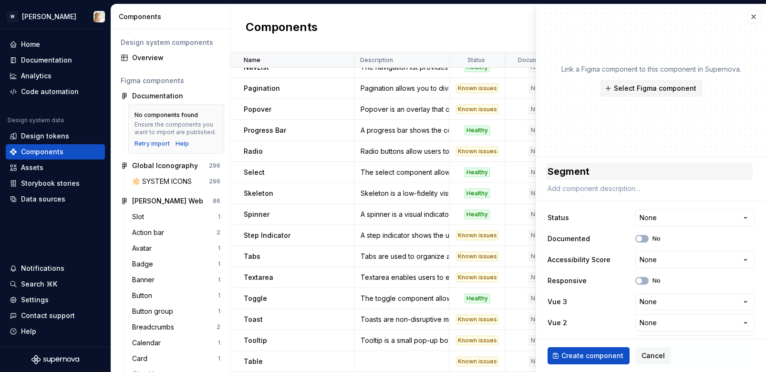
type textarea "Segmente"
type textarea "*"
type textarea "Segmented"
type textarea "*"
type textarea "Segmented"
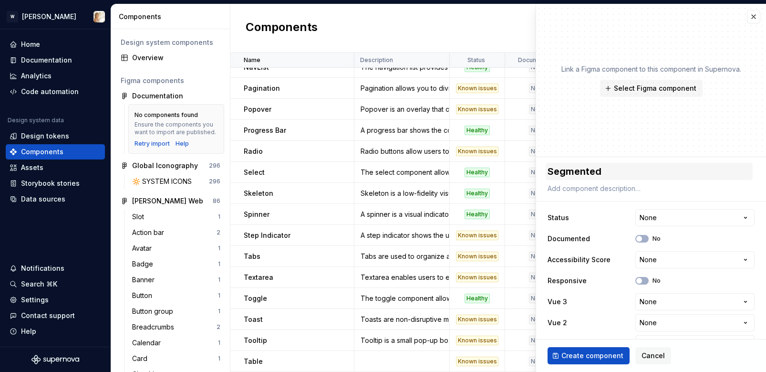
type textarea "*"
type textarea "Segmented c"
type textarea "*"
type textarea "Segmented co"
type textarea "*"
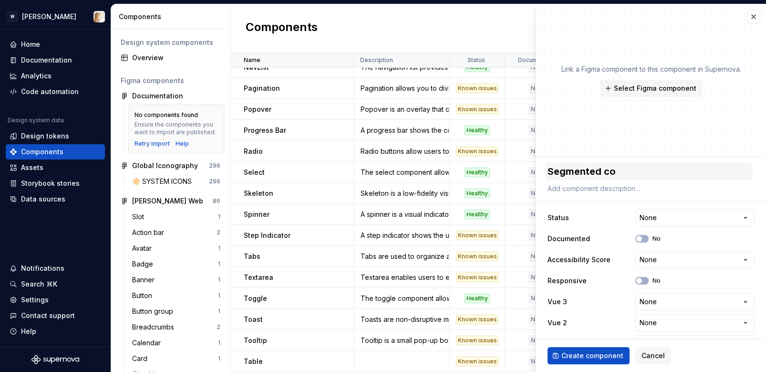
type textarea "Segmented con"
type textarea "*"
type textarea "Segmented cont"
type textarea "*"
type textarea "Segmented contr"
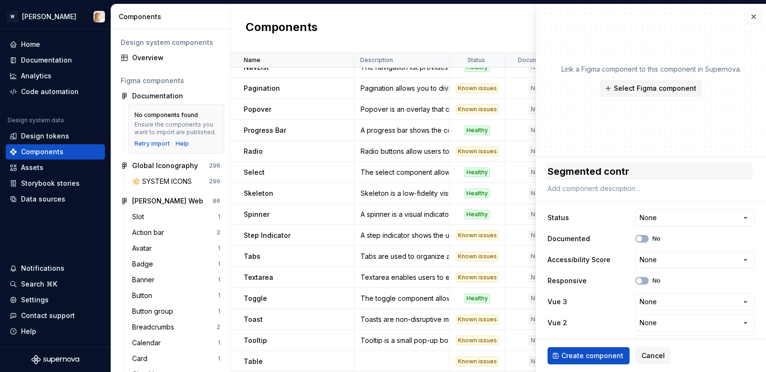
type textarea "*"
type textarea "Segmented contro"
type textarea "*"
type textarea "Segmented control"
click at [638, 81] on button "Select Figma component" at bounding box center [651, 88] width 103 height 17
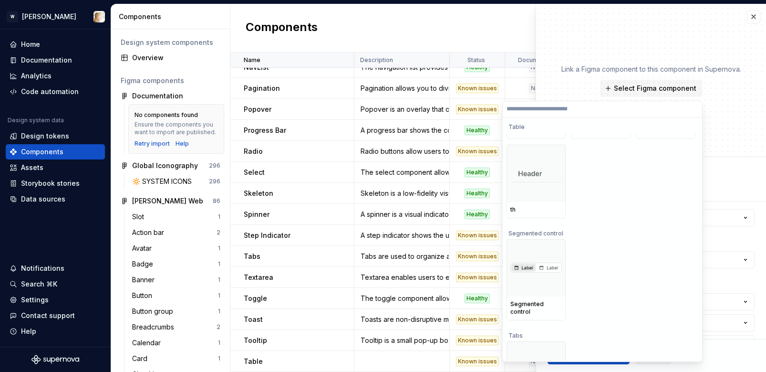
scroll to position [10761, 0]
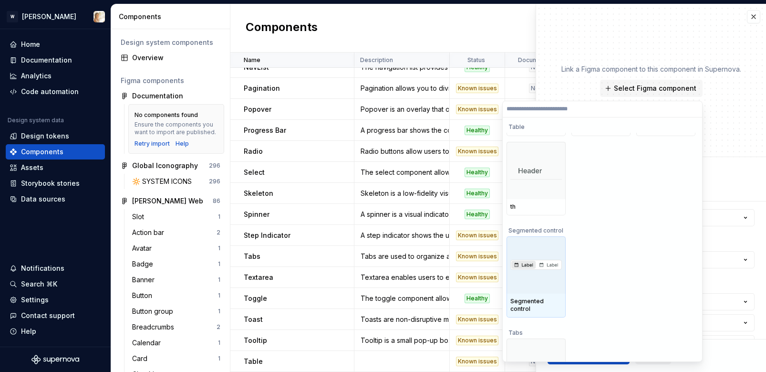
click at [550, 264] on img at bounding box center [536, 265] width 52 height 10
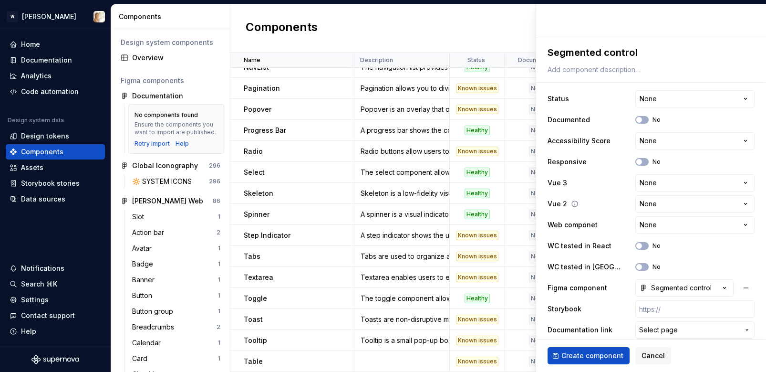
scroll to position [126, 0]
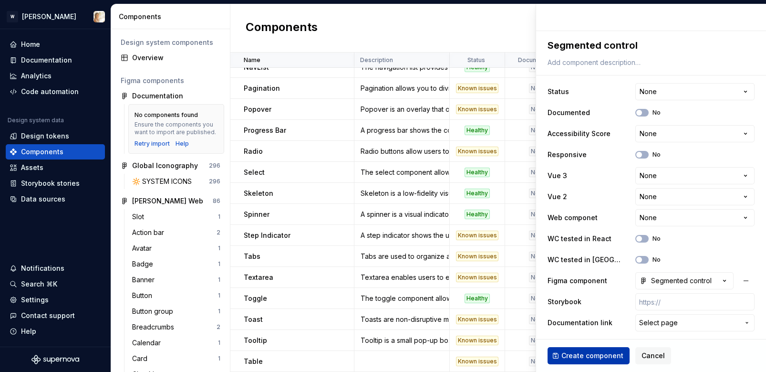
click at [578, 355] on span "Create component" at bounding box center [592, 356] width 62 height 10
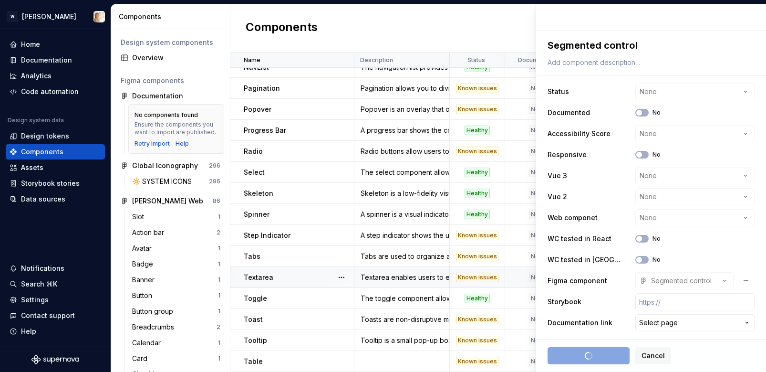
type textarea "*"
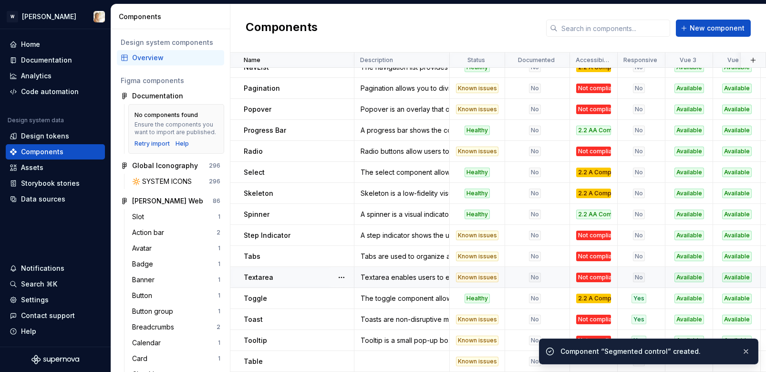
scroll to position [557, 0]
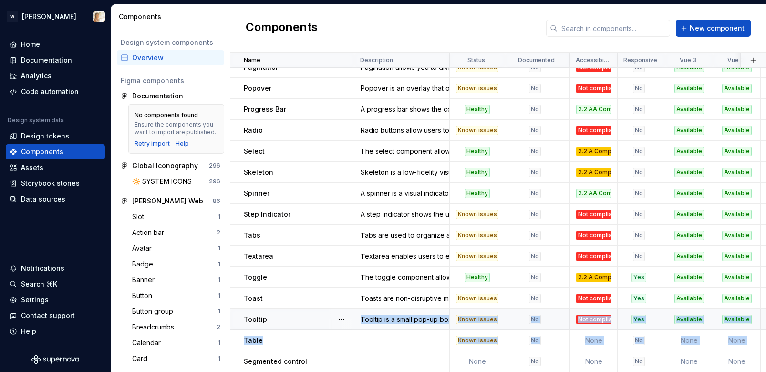
drag, startPoint x: 237, startPoint y: 361, endPoint x: 237, endPoint y: 325, distance: 36.3
click at [340, 360] on button "button" at bounding box center [341, 360] width 13 height 13
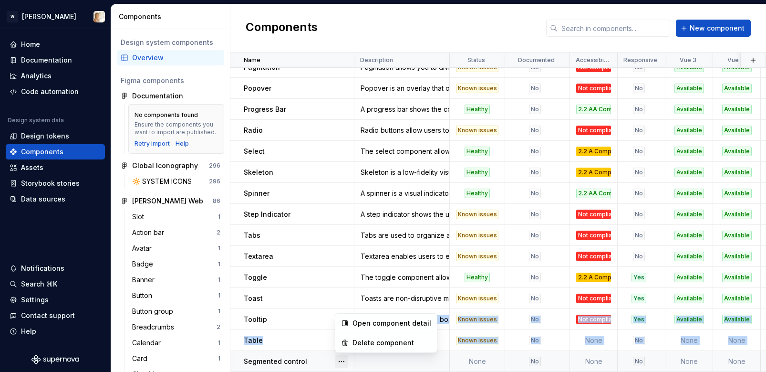
click at [342, 360] on button "button" at bounding box center [341, 360] width 13 height 13
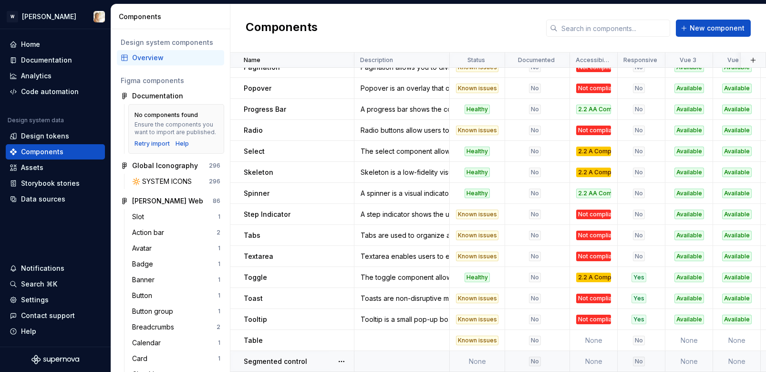
click at [291, 361] on p "Segmented control" at bounding box center [275, 361] width 63 height 10
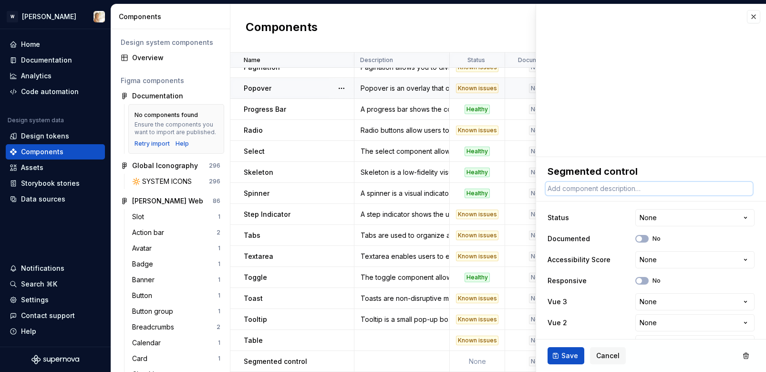
click at [585, 186] on textarea at bounding box center [649, 188] width 207 height 13
paste textarea "A Segmented Control is a linear set of connected controls that lets users selec…"
type textarea "*"
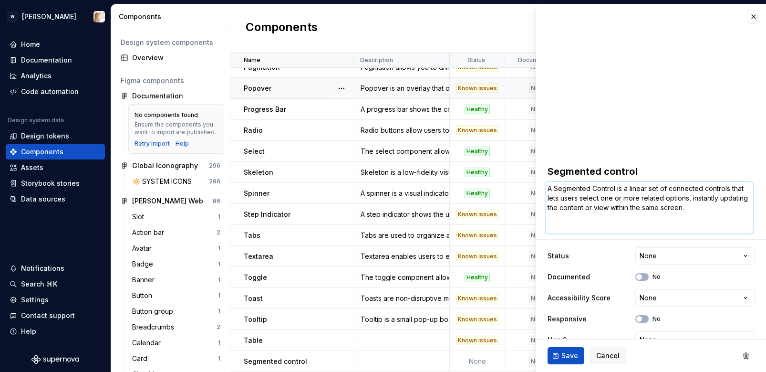
type textarea "A Segmented Control is a linear set of connected controls that lets users selec…"
type textarea "*"
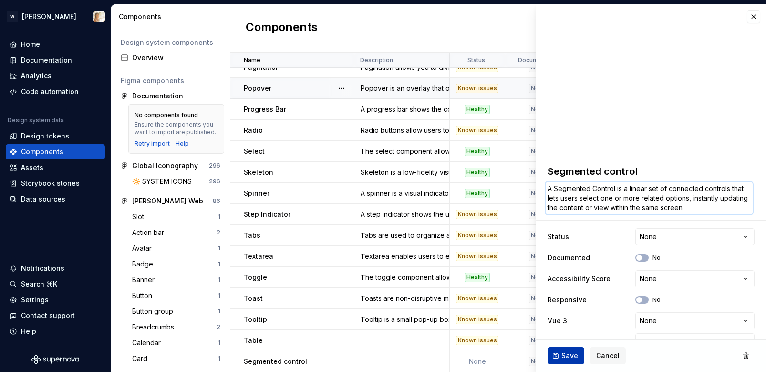
type textarea "A Segmented Control is a linear set of connected controls that lets users selec…"
click at [558, 357] on button "Save" at bounding box center [566, 355] width 37 height 17
type textarea "*"
type textarea "A Segmented Control is a linear set of connected controls that lets users selec…"
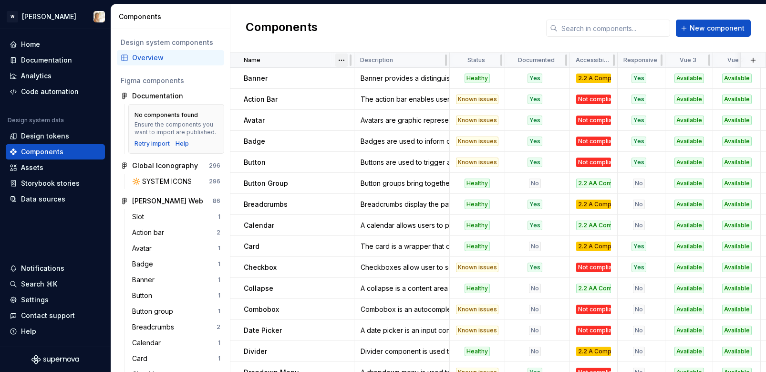
click at [340, 58] on html "W [PERSON_NAME] Home Documentation Analytics Code automation Design system data…" at bounding box center [383, 186] width 766 height 372
click at [355, 91] on div "Sort descending" at bounding box center [384, 94] width 62 height 10
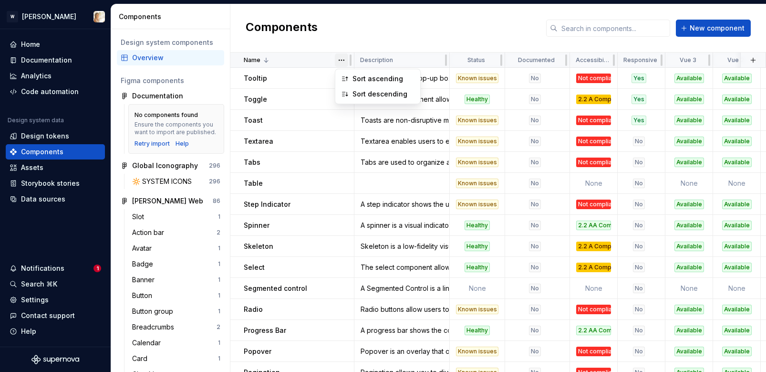
click at [344, 57] on html "W [PERSON_NAME] Home Documentation Analytics Code automation Design system data…" at bounding box center [383, 186] width 766 height 372
click at [354, 78] on div "Sort ascending" at bounding box center [384, 79] width 62 height 10
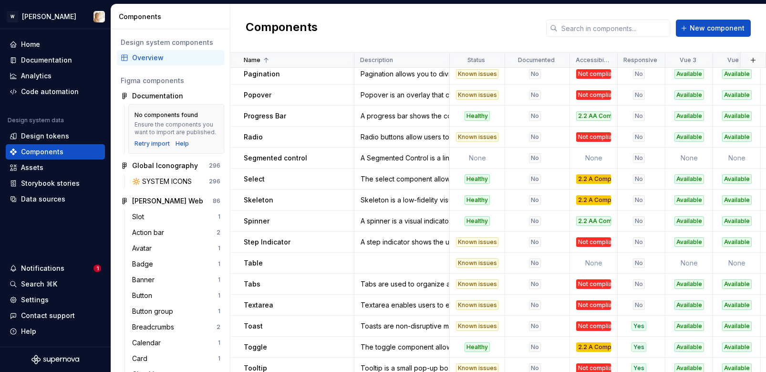
scroll to position [557, 0]
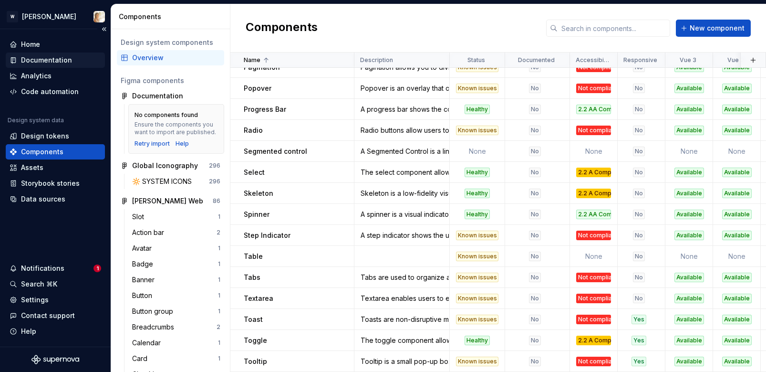
click at [44, 61] on div "Documentation" at bounding box center [46, 60] width 51 height 10
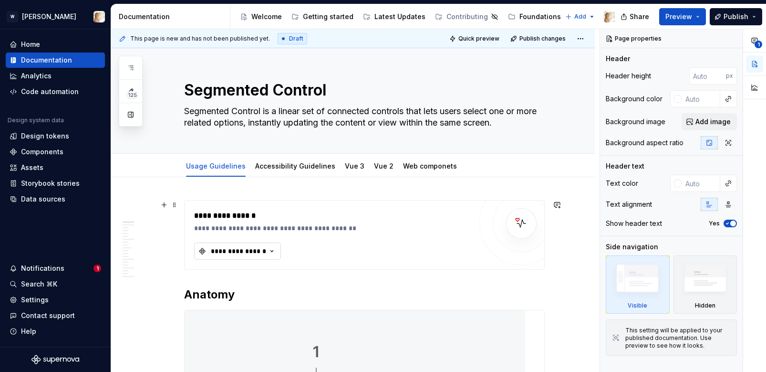
click at [258, 247] on div "**********" at bounding box center [238, 251] width 57 height 10
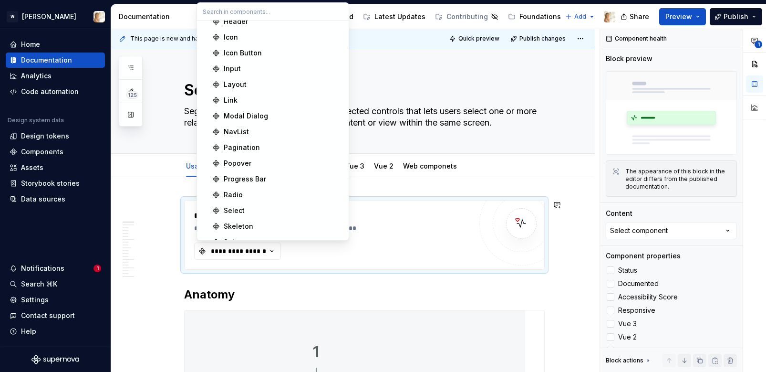
scroll to position [429, 0]
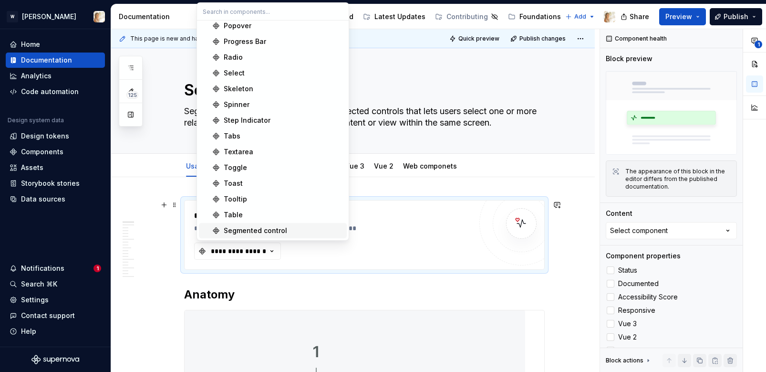
click at [239, 227] on div "Segmented control" at bounding box center [255, 231] width 63 height 10
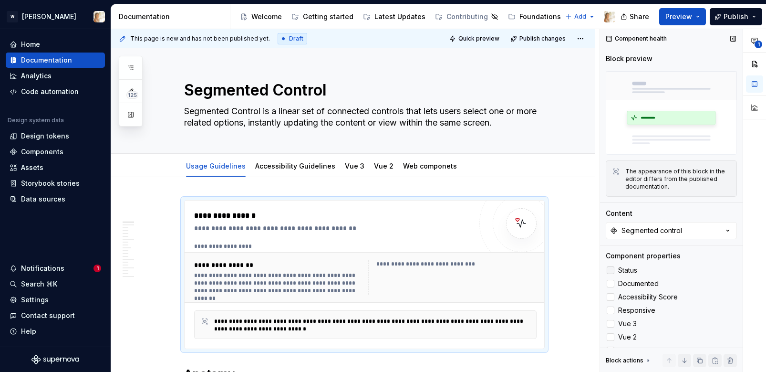
click at [610, 269] on div at bounding box center [611, 270] width 8 height 8
click at [611, 295] on div at bounding box center [611, 297] width 8 height 8
click at [611, 322] on div at bounding box center [611, 324] width 8 height 8
click at [611, 337] on div at bounding box center [611, 337] width 8 height 8
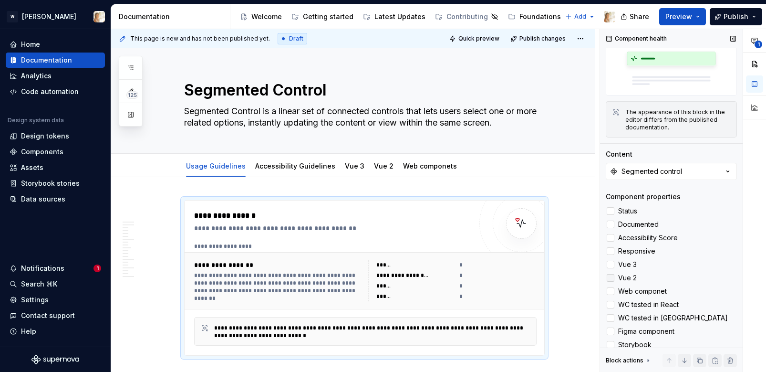
scroll to position [87, 0]
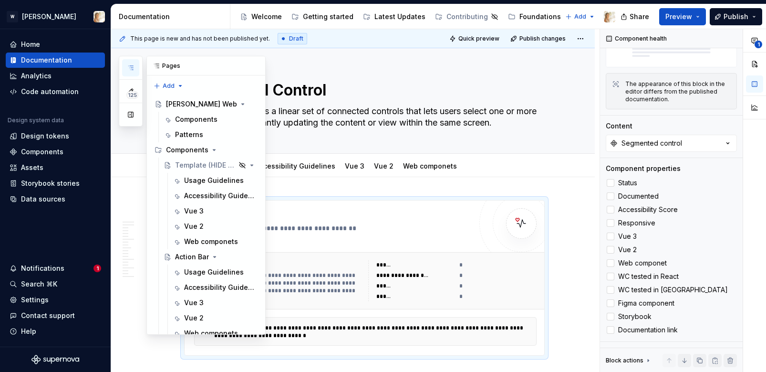
click at [128, 61] on button "button" at bounding box center [130, 67] width 17 height 17
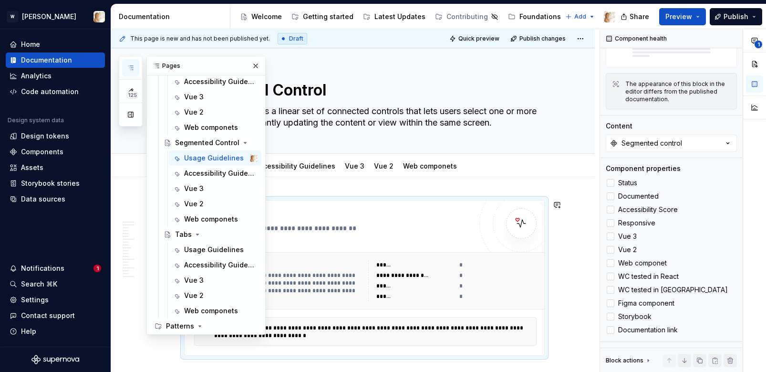
scroll to position [1550, 0]
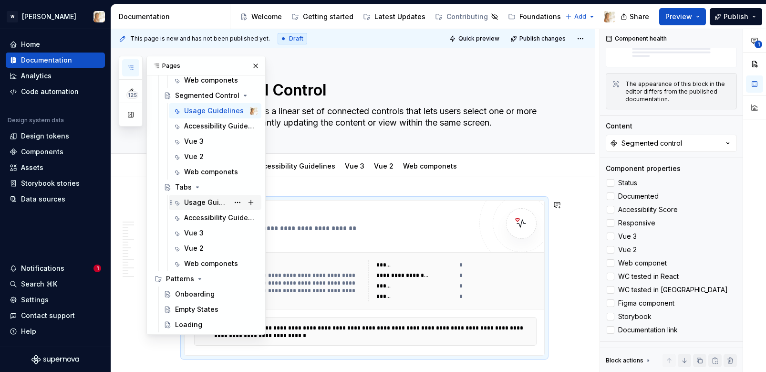
click at [190, 201] on div "Usage Guidelines" at bounding box center [206, 202] width 45 height 10
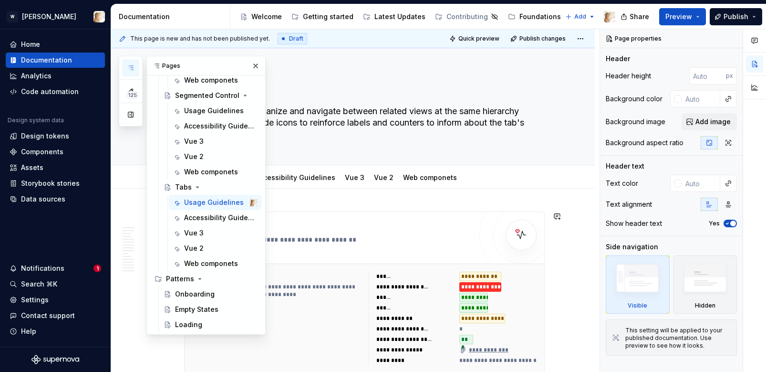
click at [501, 289] on div "**********" at bounding box center [480, 287] width 42 height 10
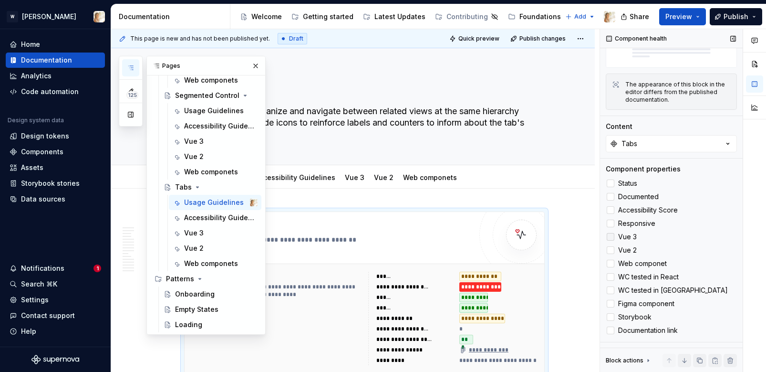
scroll to position [87, 0]
click at [189, 92] on div "Segmented Control" at bounding box center [197, 96] width 44 height 10
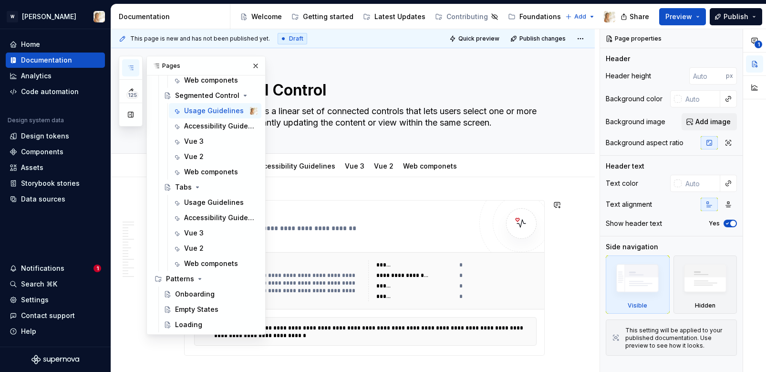
click at [405, 281] on div "*****" at bounding box center [414, 286] width 77 height 10
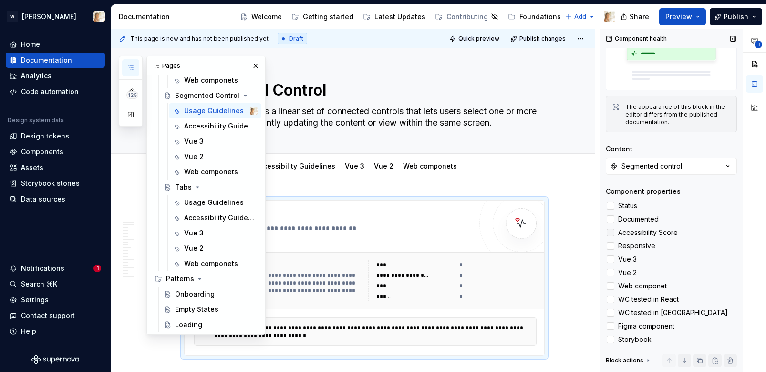
scroll to position [87, 0]
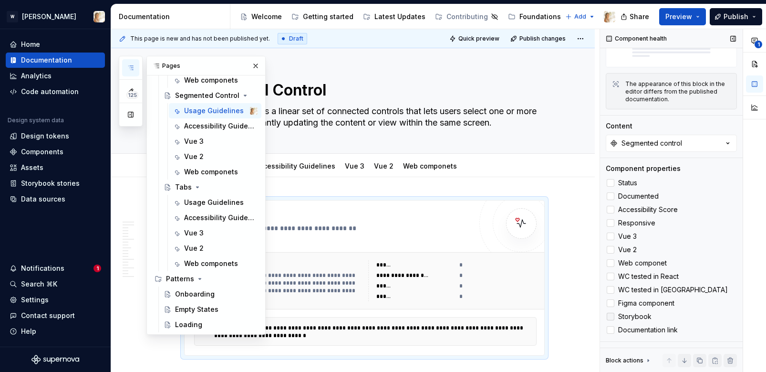
click at [613, 314] on div at bounding box center [611, 316] width 8 height 8
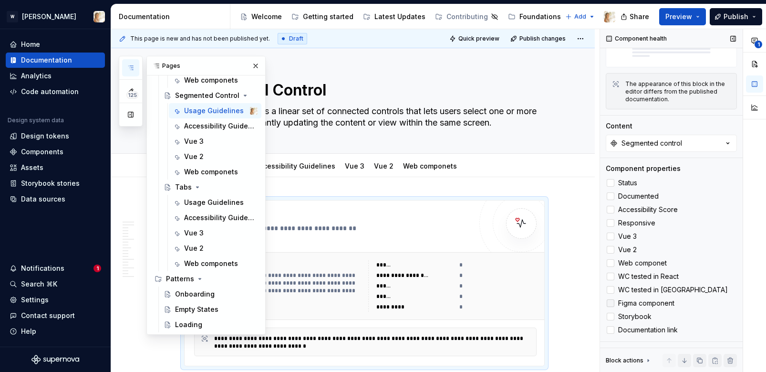
click at [611, 303] on div at bounding box center [611, 303] width 8 height 8
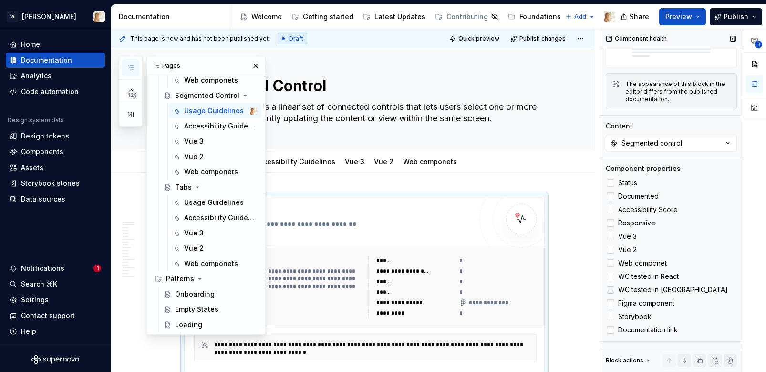
click at [610, 289] on div at bounding box center [611, 290] width 8 height 8
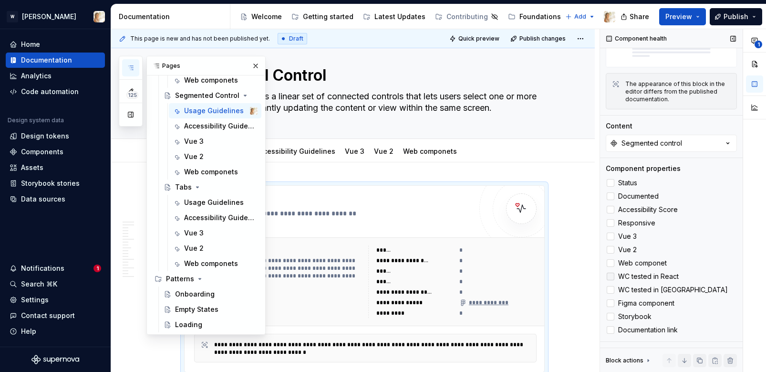
click at [609, 272] on div at bounding box center [611, 276] width 8 height 8
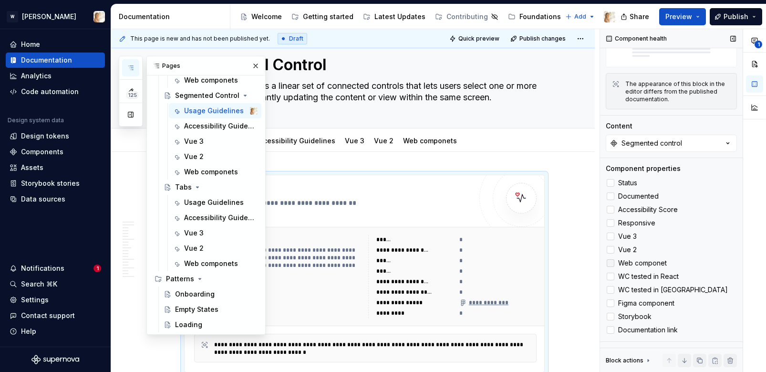
click at [610, 260] on div at bounding box center [611, 263] width 8 height 8
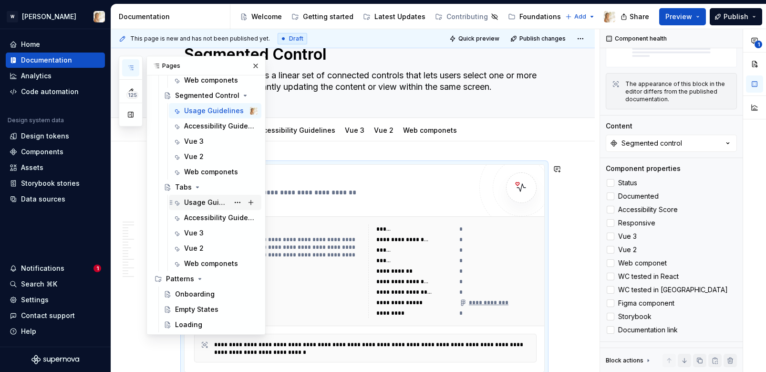
click at [197, 196] on div "Usage Guidelines" at bounding box center [220, 202] width 73 height 13
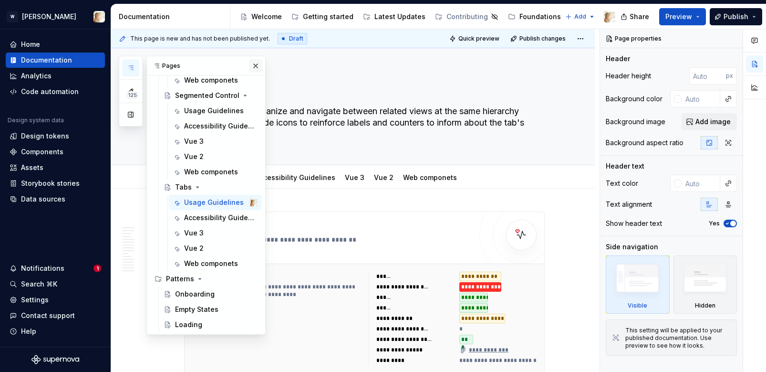
click at [255, 65] on button "button" at bounding box center [255, 65] width 13 height 13
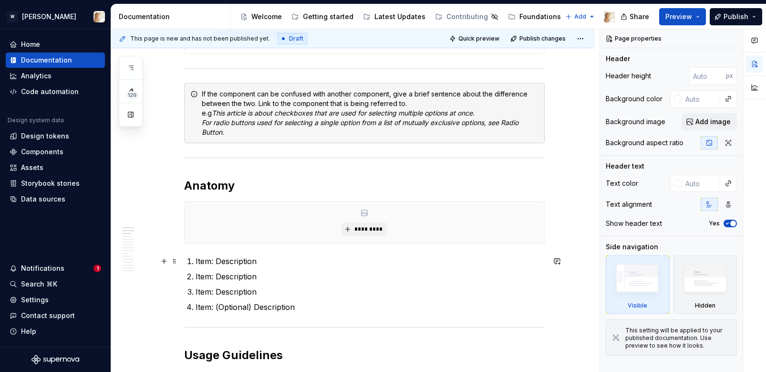
scroll to position [370, 0]
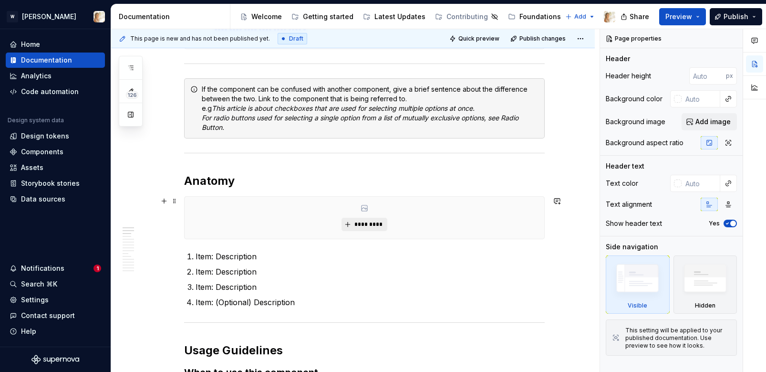
click at [374, 223] on span "*********" at bounding box center [367, 224] width 29 height 8
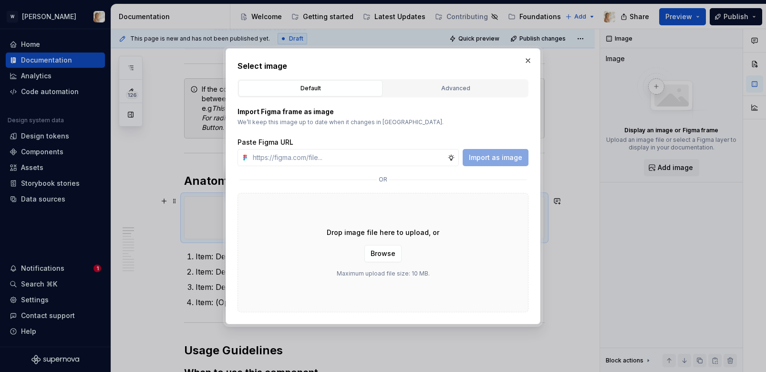
type textarea "*"
type input "[URL][DOMAIN_NAME]"
click at [485, 158] on span "Import as image" at bounding box center [495, 158] width 53 height 10
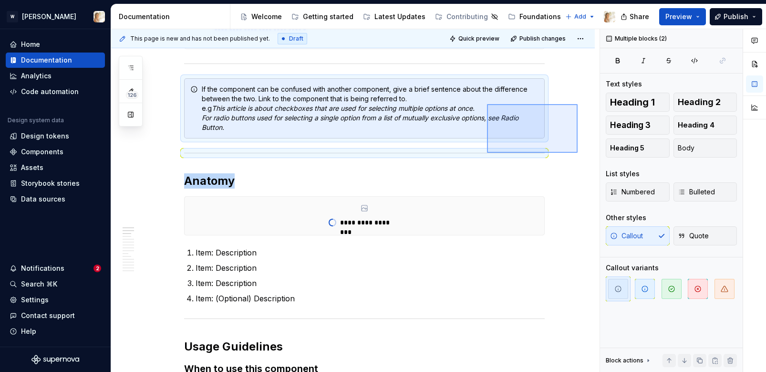
drag, startPoint x: 578, startPoint y: 153, endPoint x: 487, endPoint y: 104, distance: 102.9
click at [487, 104] on div "**********" at bounding box center [355, 200] width 488 height 343
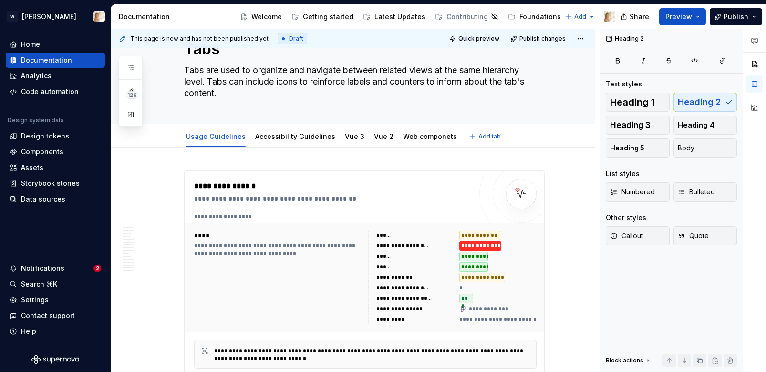
type textarea "*"
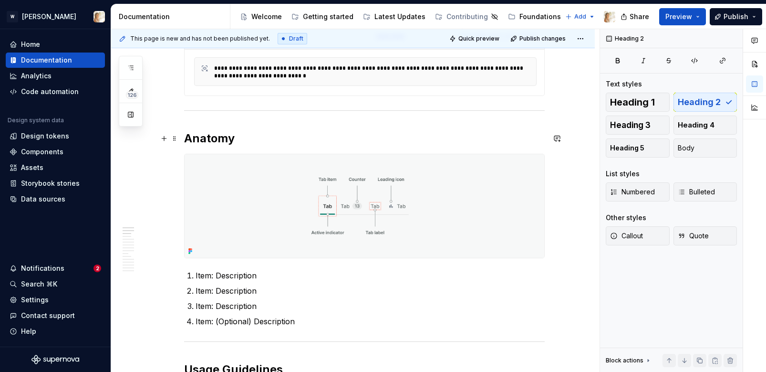
scroll to position [342, 0]
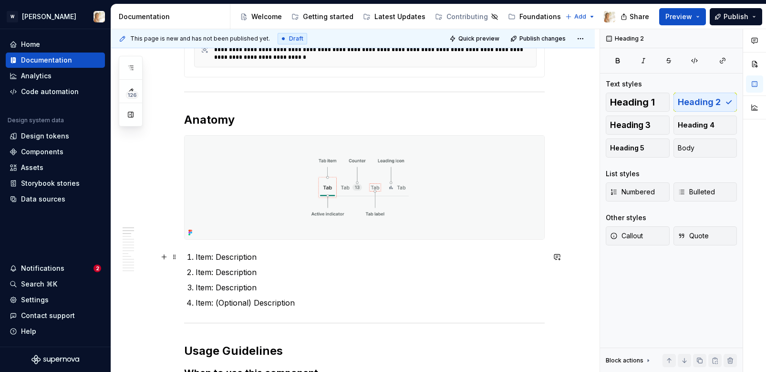
click at [200, 258] on p "Item: Description" at bounding box center [370, 256] width 349 height 11
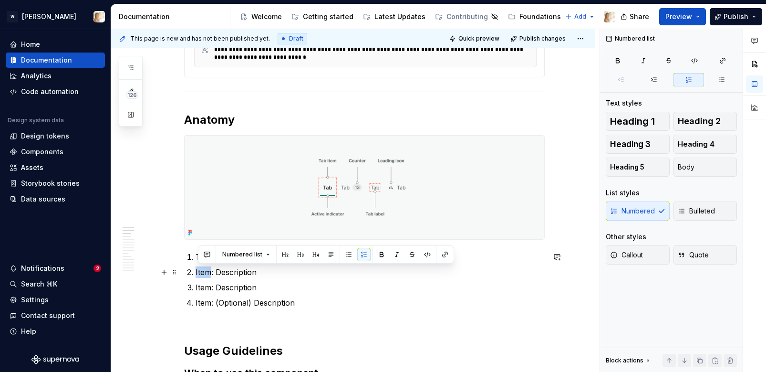
drag, startPoint x: 214, startPoint y: 273, endPoint x: 196, endPoint y: 272, distance: 17.7
click at [196, 272] on li "Item: Description" at bounding box center [370, 271] width 349 height 11
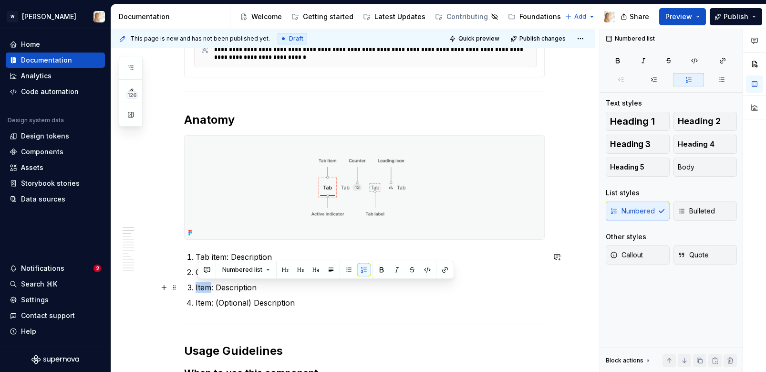
drag, startPoint x: 213, startPoint y: 287, endPoint x: 198, endPoint y: 287, distance: 14.8
click at [198, 287] on p "Item: Description" at bounding box center [370, 286] width 349 height 11
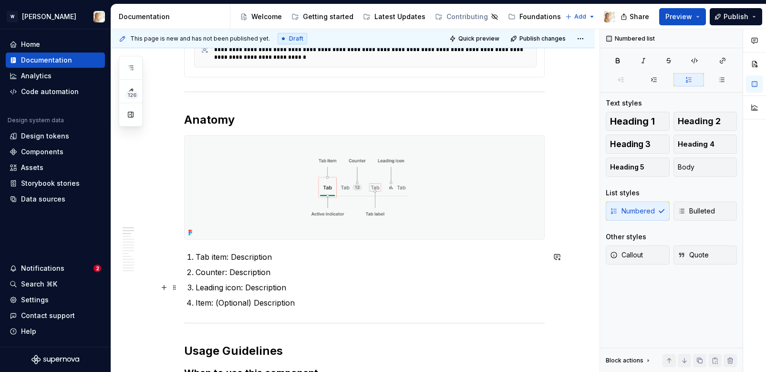
click at [248, 290] on p "Leading icon: Description" at bounding box center [370, 286] width 349 height 11
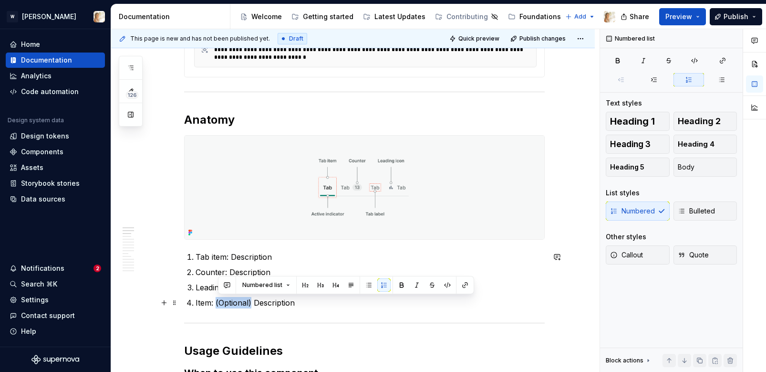
drag, startPoint x: 252, startPoint y: 304, endPoint x: 219, endPoint y: 302, distance: 33.4
click at [219, 302] on p "Item: (Optional) Description" at bounding box center [370, 302] width 349 height 11
copy p "(Optional)"
click at [230, 269] on p "Counter: Description" at bounding box center [370, 271] width 349 height 11
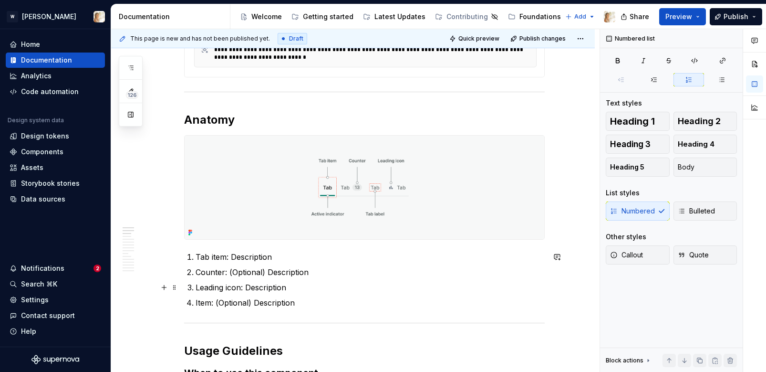
click at [246, 288] on p "Leading icon: Description" at bounding box center [370, 286] width 349 height 11
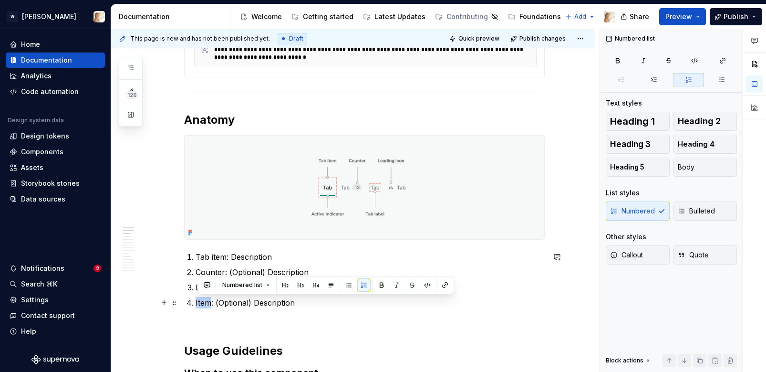
drag, startPoint x: 213, startPoint y: 303, endPoint x: 199, endPoint y: 301, distance: 14.4
click at [199, 301] on p "Item: (Optional) Description" at bounding box center [370, 302] width 349 height 11
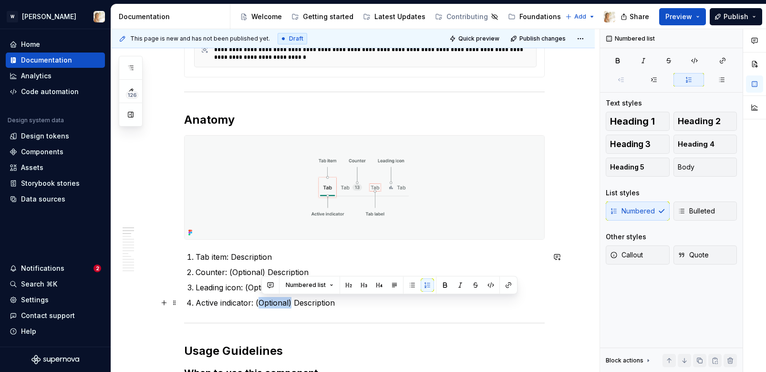
drag, startPoint x: 294, startPoint y: 303, endPoint x: 260, endPoint y: 303, distance: 33.9
click at [260, 303] on p "Active indicator: (Optional) Description" at bounding box center [370, 302] width 349 height 11
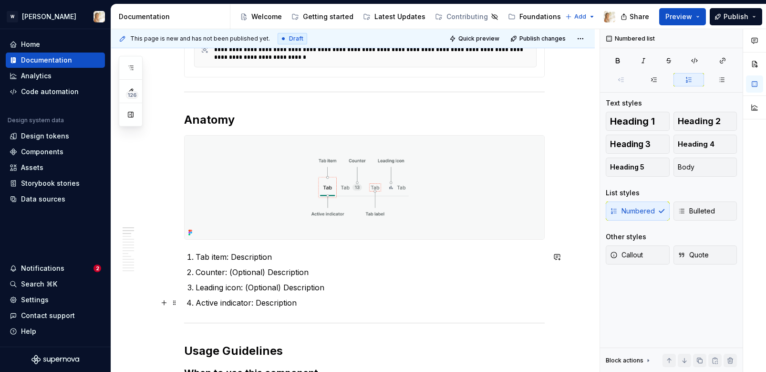
click at [310, 301] on p "Active indicator: Description" at bounding box center [370, 302] width 349 height 11
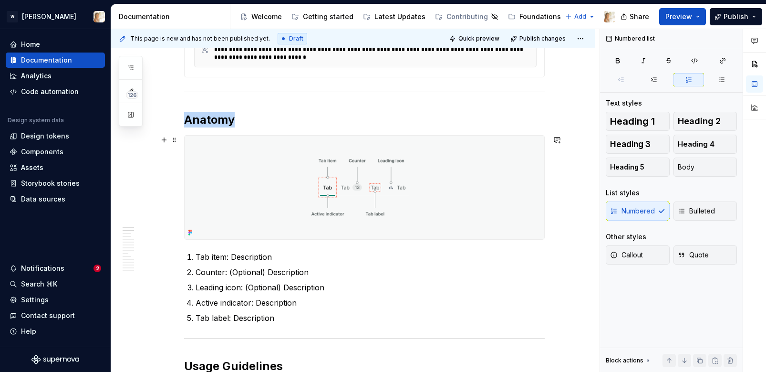
click at [241, 178] on img at bounding box center [365, 187] width 360 height 104
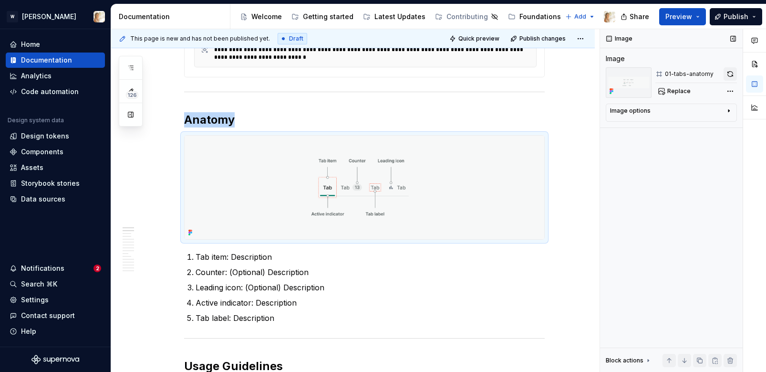
click at [729, 72] on button "button" at bounding box center [730, 73] width 13 height 13
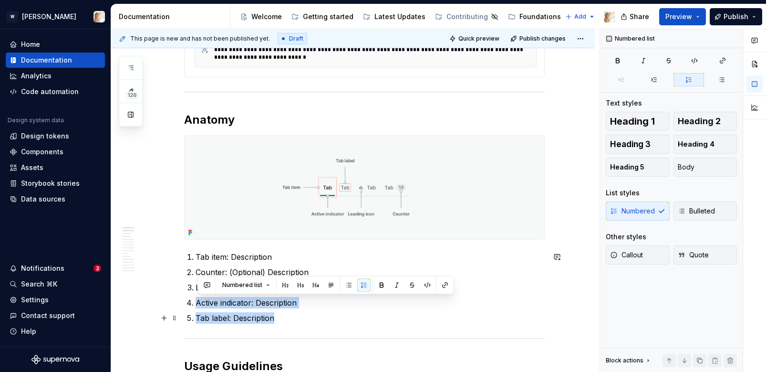
drag, startPoint x: 199, startPoint y: 301, endPoint x: 278, endPoint y: 314, distance: 79.7
click at [278, 314] on ol "Tab item: Description Counter: (Optional) Description Leading icon: (Optional) …" at bounding box center [370, 287] width 349 height 73
click at [275, 322] on p "Tab label: Description" at bounding box center [370, 317] width 349 height 11
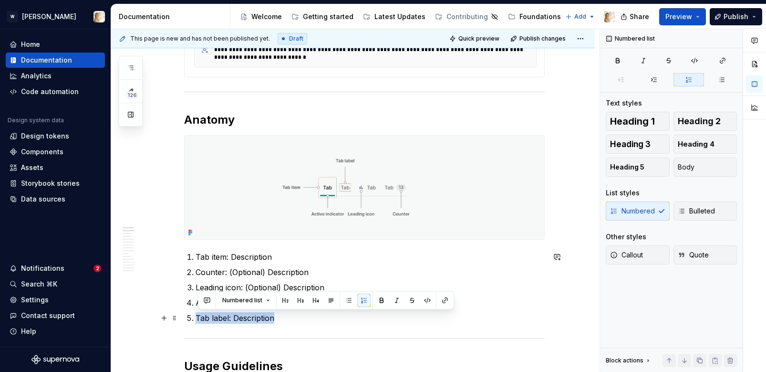
drag, startPoint x: 276, startPoint y: 316, endPoint x: 198, endPoint y: 315, distance: 77.3
click at [198, 315] on p "Tab label: Description" at bounding box center [370, 317] width 349 height 11
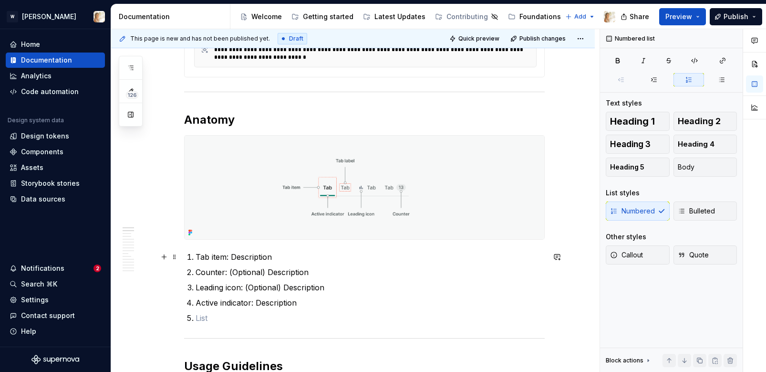
click at [284, 254] on p "Tab item: Description" at bounding box center [370, 256] width 349 height 11
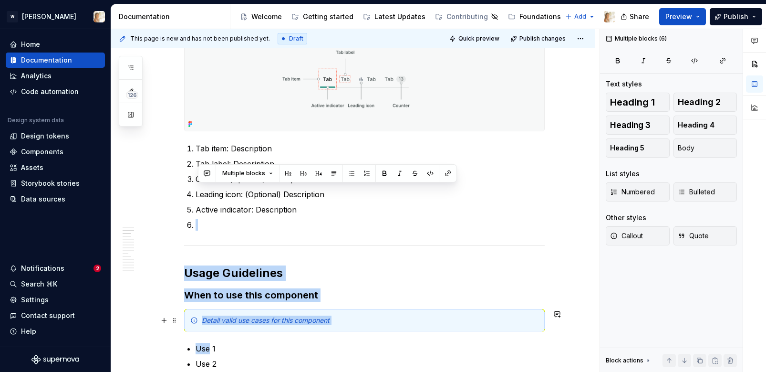
scroll to position [503, 0]
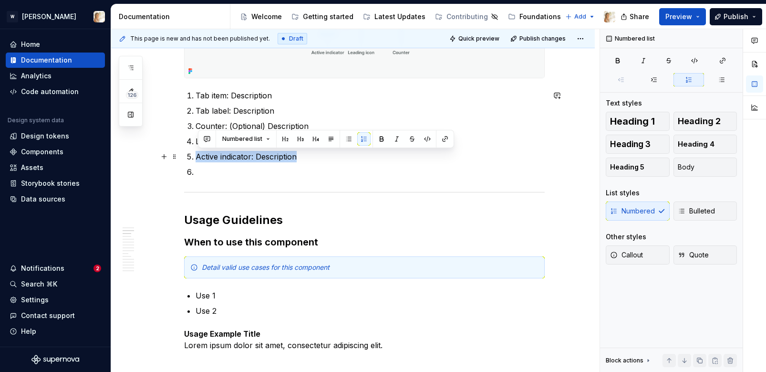
drag, startPoint x: 308, startPoint y: 320, endPoint x: 198, endPoint y: 158, distance: 194.8
click at [198, 158] on p "Active indicator: Description" at bounding box center [370, 156] width 349 height 11
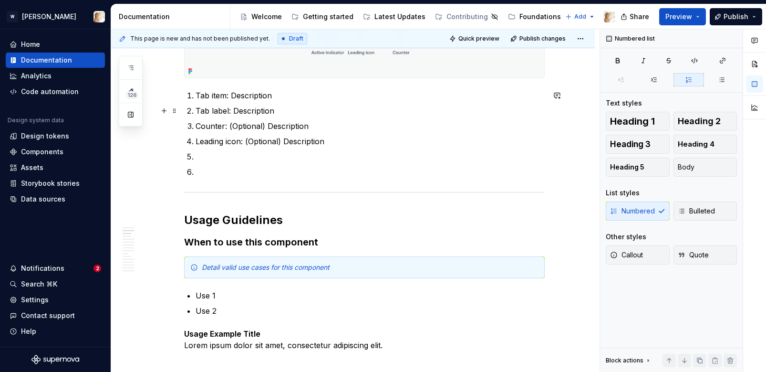
click at [282, 107] on p "Tab label: Description" at bounding box center [370, 110] width 349 height 11
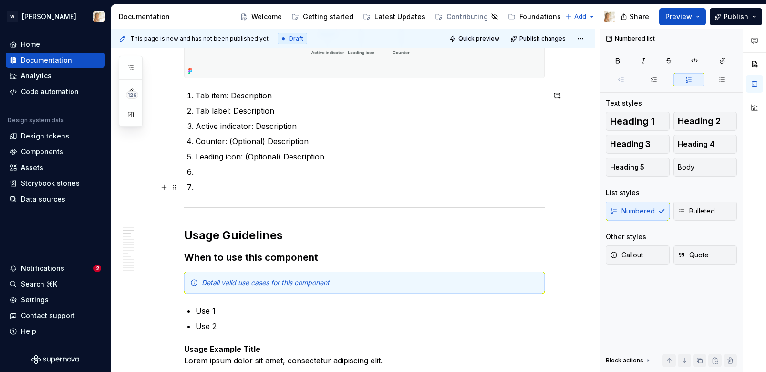
click at [215, 187] on p at bounding box center [370, 186] width 349 height 11
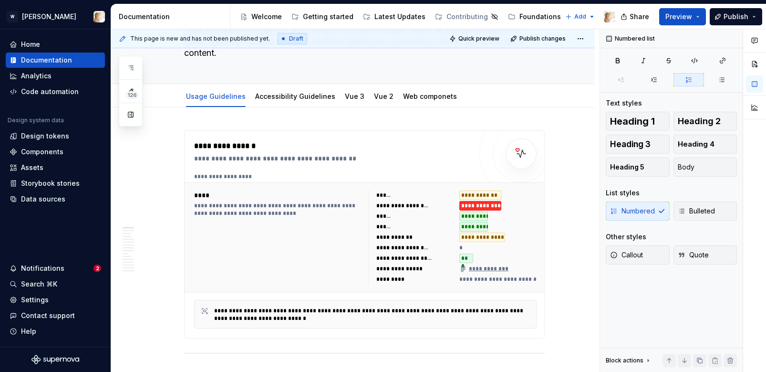
scroll to position [0, 0]
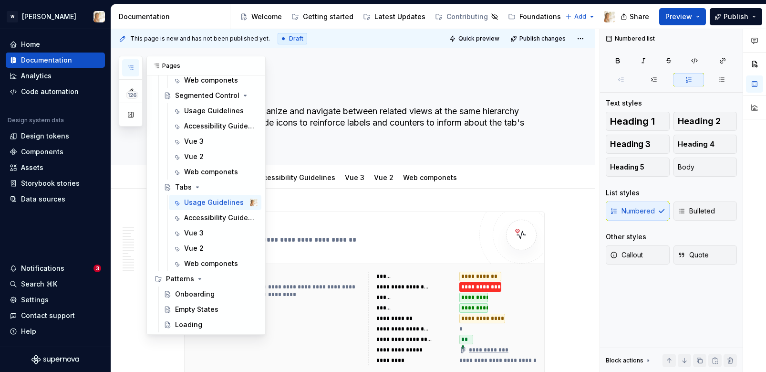
click at [137, 69] on button "button" at bounding box center [130, 67] width 17 height 17
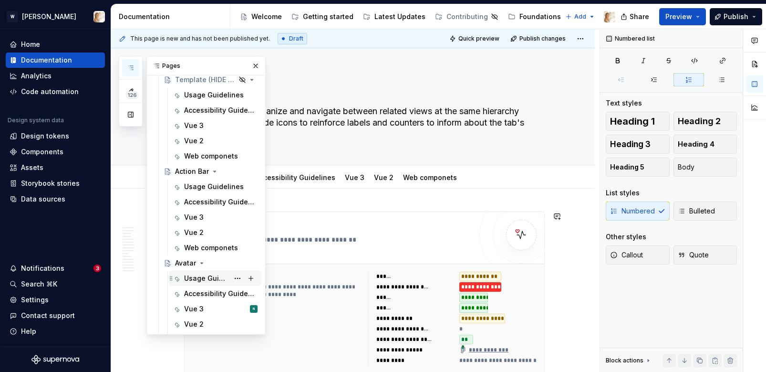
scroll to position [100, 0]
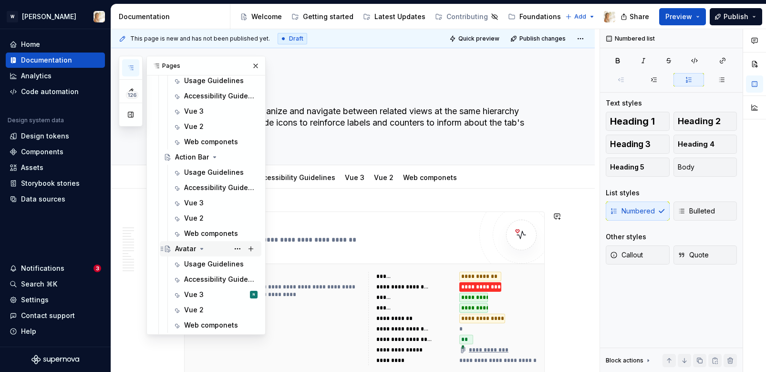
click at [183, 248] on div "Avatar" at bounding box center [185, 249] width 21 height 10
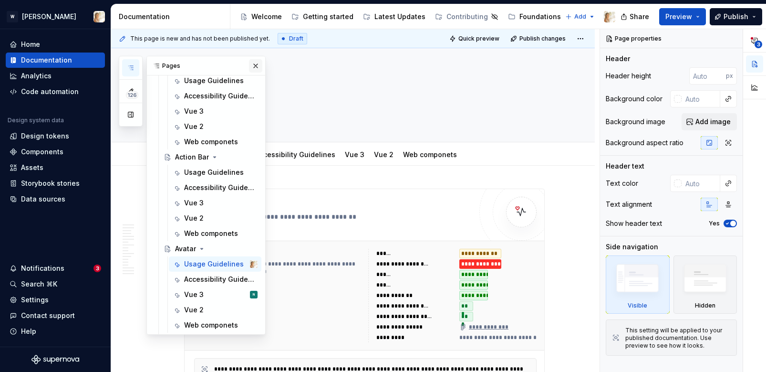
click at [255, 62] on button "button" at bounding box center [255, 65] width 13 height 13
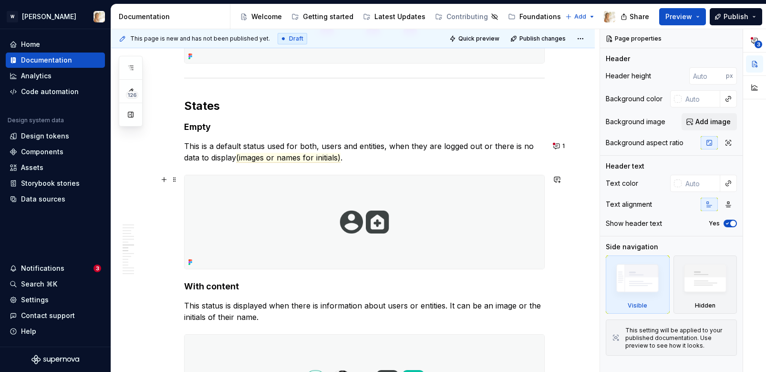
scroll to position [1812, 0]
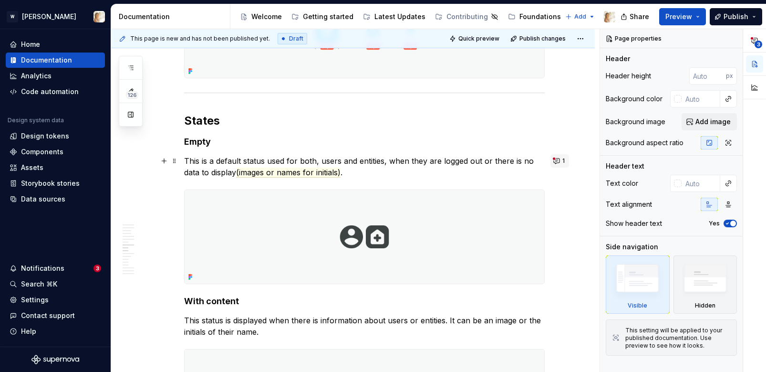
click at [560, 160] on button "1" at bounding box center [560, 160] width 19 height 13
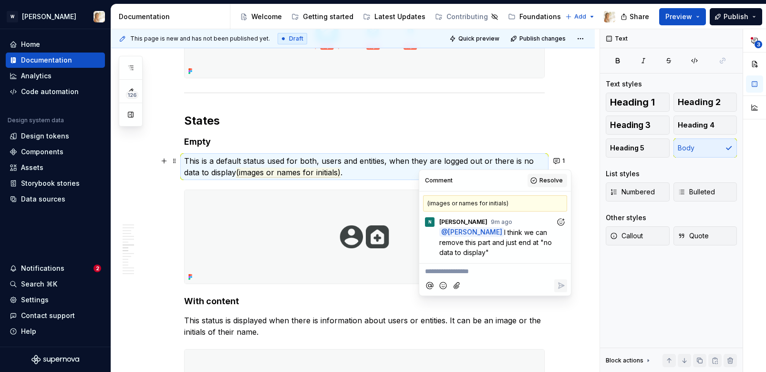
click at [536, 182] on button "Resolve" at bounding box center [548, 180] width 40 height 13
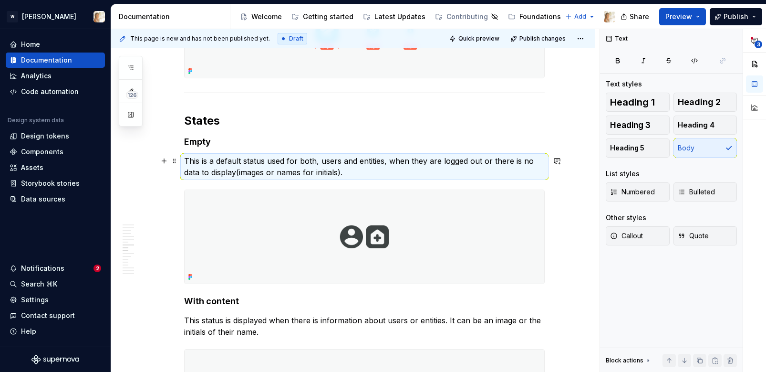
click at [345, 172] on p "This is a default status used for both, users and entities, when they are logge…" at bounding box center [364, 166] width 361 height 23
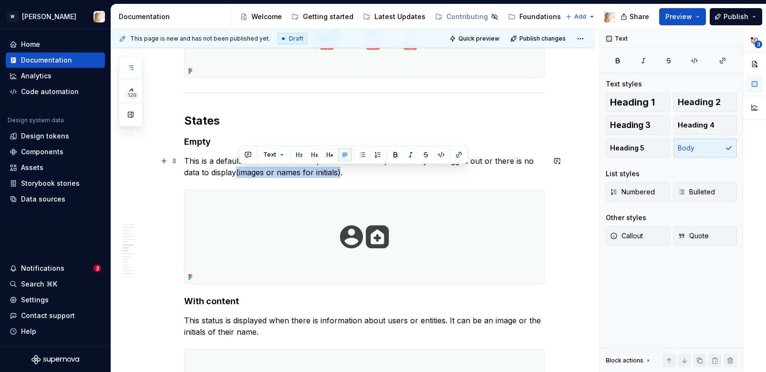
drag, startPoint x: 345, startPoint y: 172, endPoint x: 239, endPoint y: 175, distance: 105.5
click at [239, 175] on p "This is a default status used for both, users and entities, when they are logge…" at bounding box center [364, 166] width 361 height 23
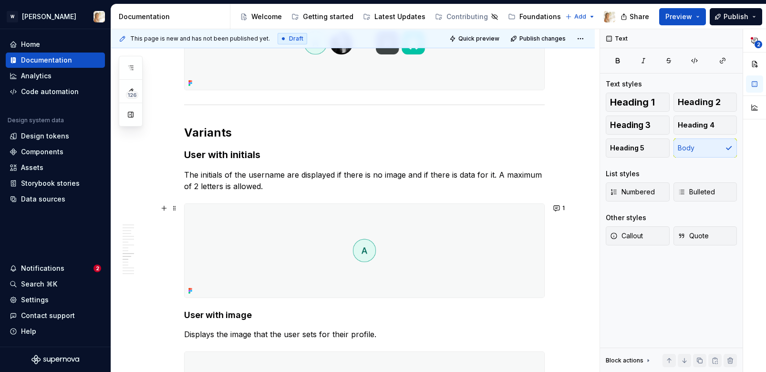
scroll to position [2181, 0]
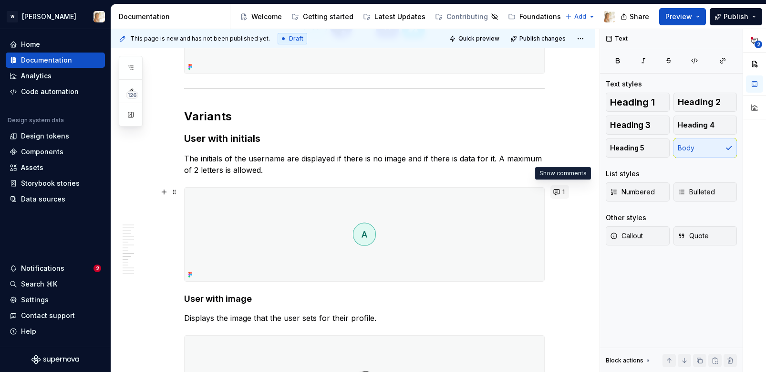
click at [562, 190] on button "1" at bounding box center [560, 191] width 19 height 13
type textarea "*"
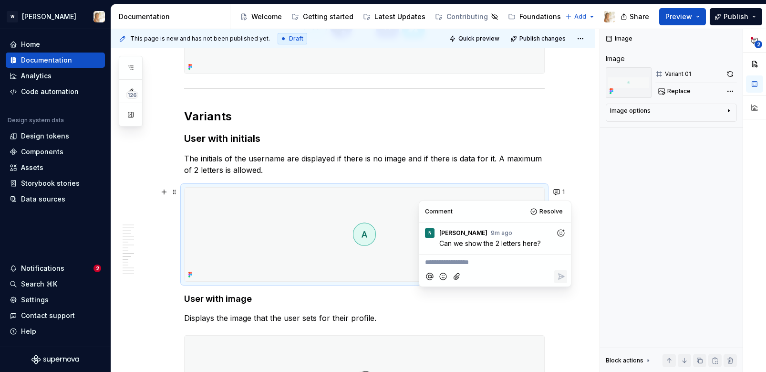
click at [488, 260] on p "**********" at bounding box center [495, 262] width 140 height 10
click at [561, 275] on icon "Reply" at bounding box center [561, 276] width 10 height 10
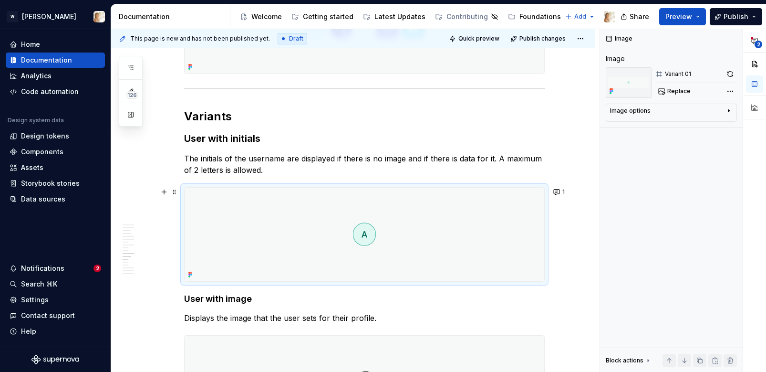
click at [311, 230] on img at bounding box center [365, 234] width 360 height 94
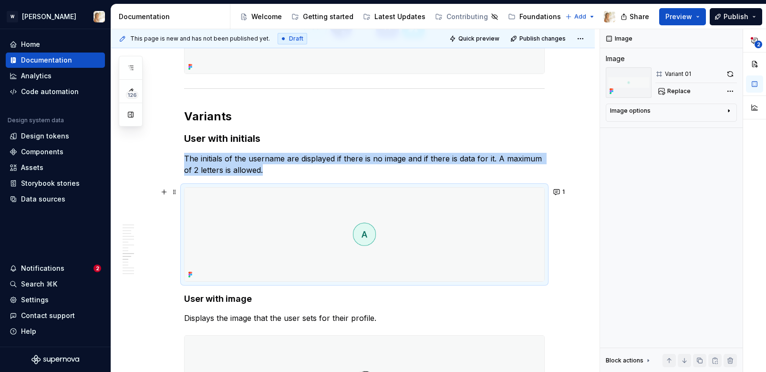
click at [334, 230] on img at bounding box center [365, 234] width 360 height 94
click at [442, 228] on img at bounding box center [365, 234] width 360 height 94
click at [727, 74] on button "button" at bounding box center [730, 73] width 13 height 13
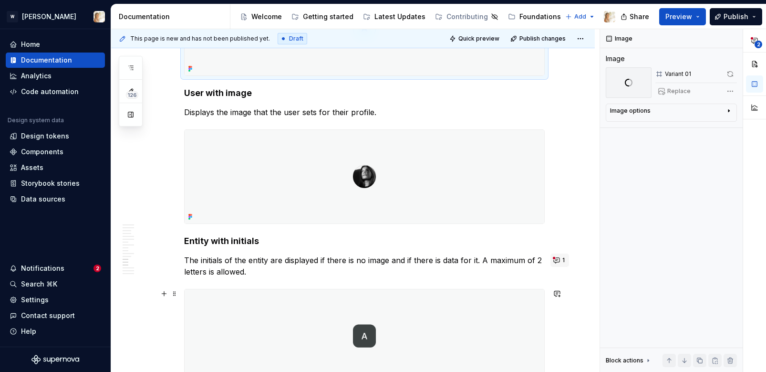
scroll to position [2412, 0]
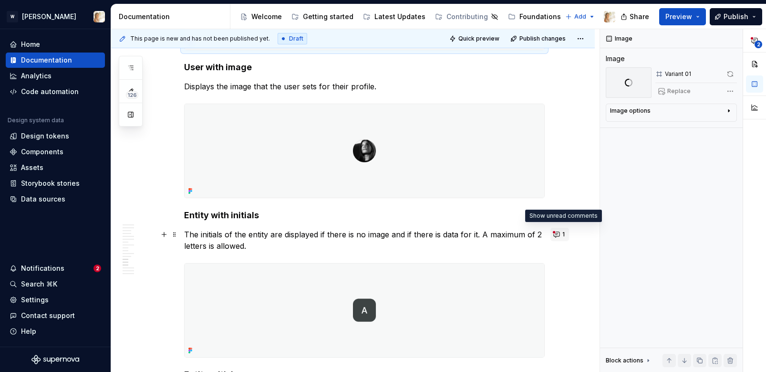
click at [561, 236] on button "1" at bounding box center [560, 234] width 19 height 13
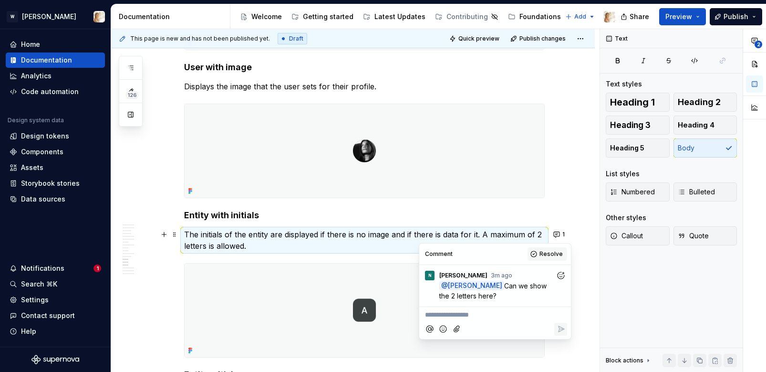
click at [544, 253] on span "Resolve" at bounding box center [551, 254] width 23 height 8
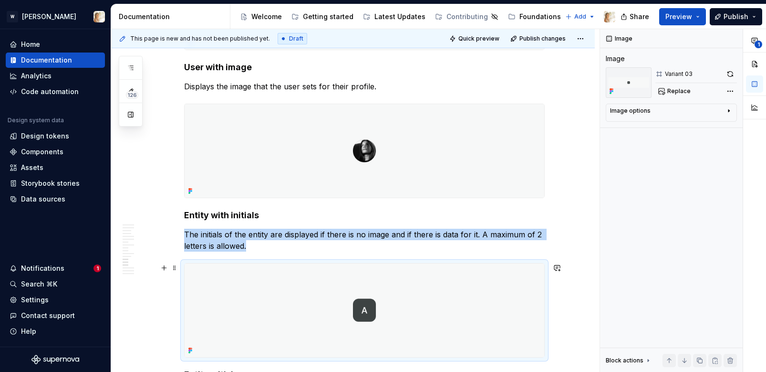
click at [302, 288] on img at bounding box center [365, 310] width 360 height 94
click at [730, 71] on button "button" at bounding box center [730, 73] width 13 height 13
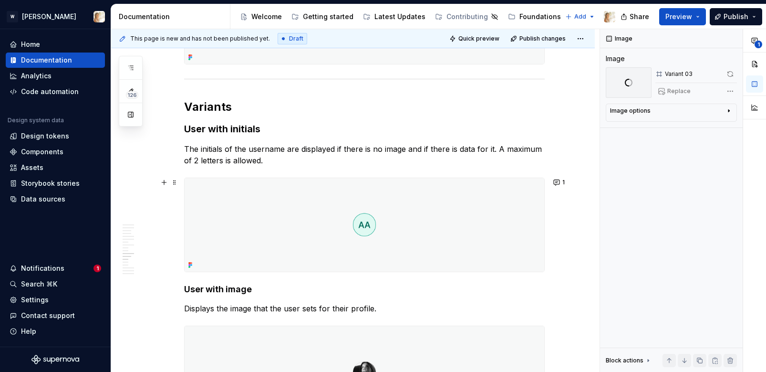
scroll to position [2183, 0]
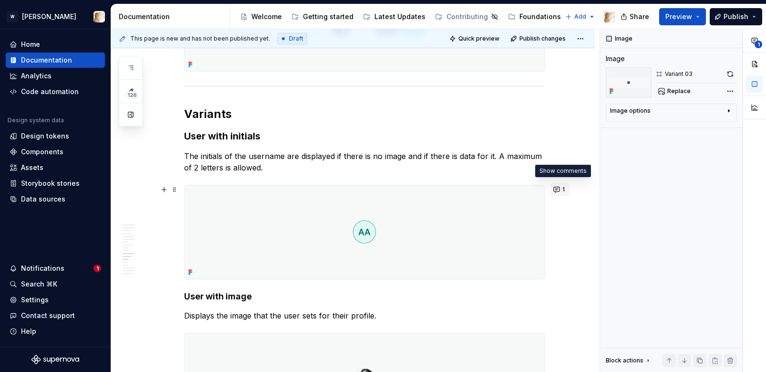
click at [561, 191] on button "1" at bounding box center [560, 189] width 19 height 13
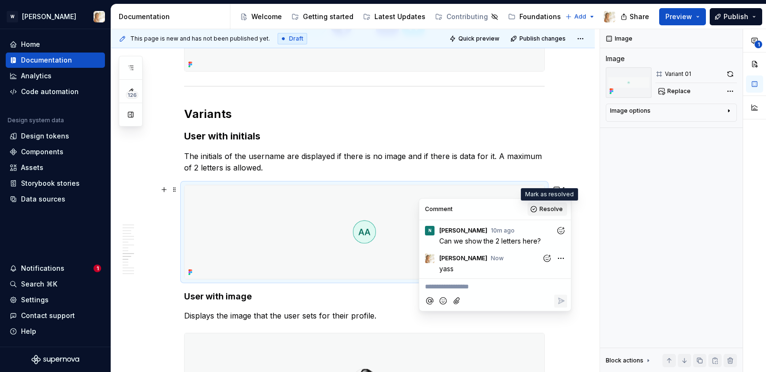
click at [547, 203] on button "Resolve" at bounding box center [548, 208] width 40 height 13
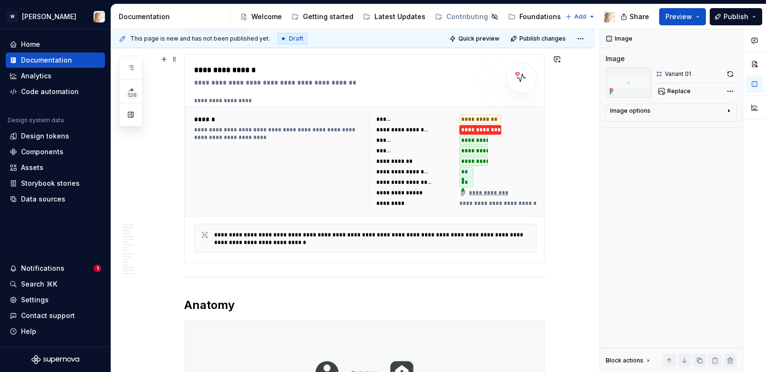
scroll to position [0, 0]
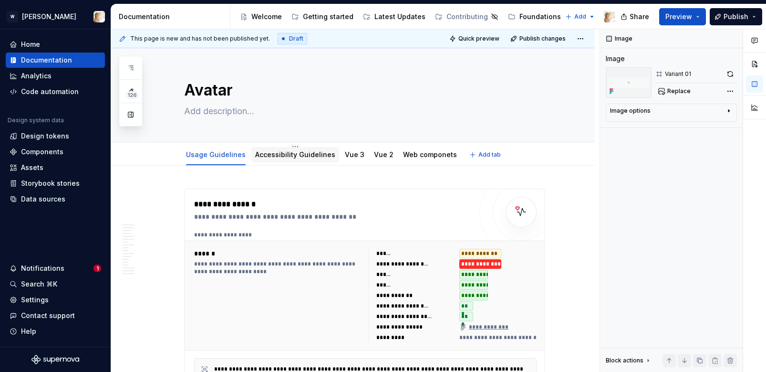
click at [279, 155] on link "Accessibility Guidelines" at bounding box center [295, 154] width 80 height 8
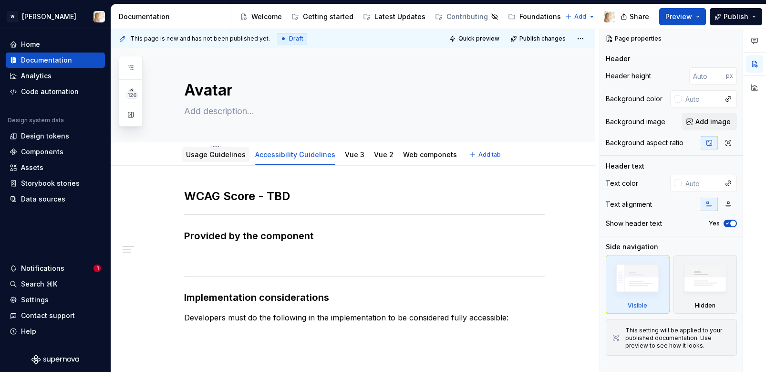
click at [230, 150] on link "Usage Guidelines" at bounding box center [216, 154] width 60 height 8
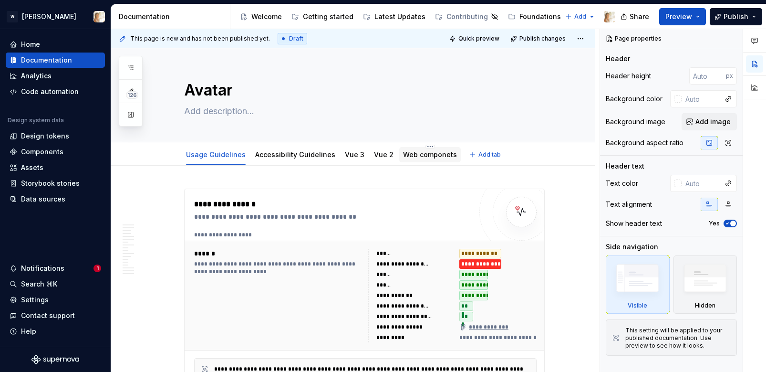
click at [415, 160] on div "Web componets" at bounding box center [430, 154] width 54 height 11
click at [403, 157] on link "Web componets" at bounding box center [430, 154] width 54 height 8
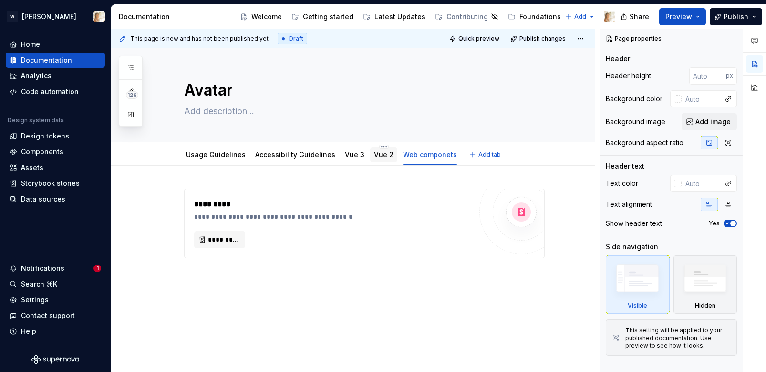
click at [374, 156] on link "Vue 2" at bounding box center [384, 154] width 20 height 8
click at [350, 160] on div "Vue 3" at bounding box center [355, 154] width 20 height 11
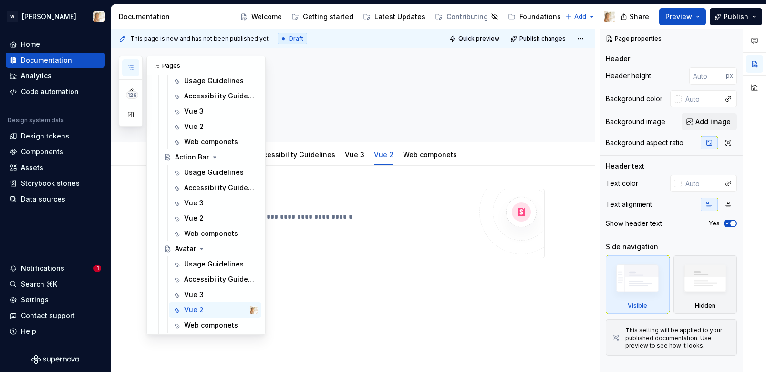
click at [134, 71] on icon "button" at bounding box center [131, 68] width 8 height 8
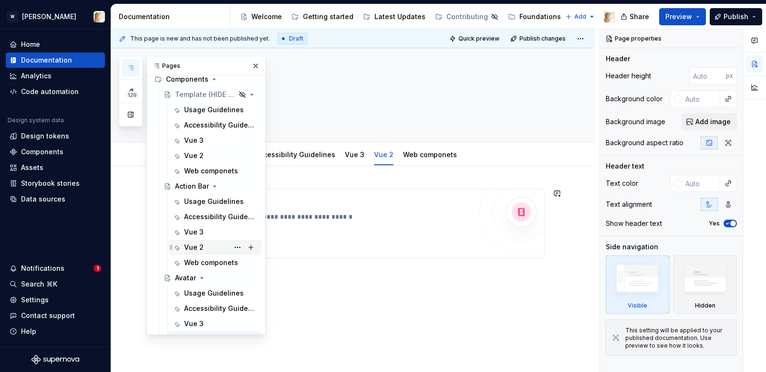
scroll to position [69, 0]
click at [195, 204] on div "Usage Guidelines" at bounding box center [206, 203] width 45 height 10
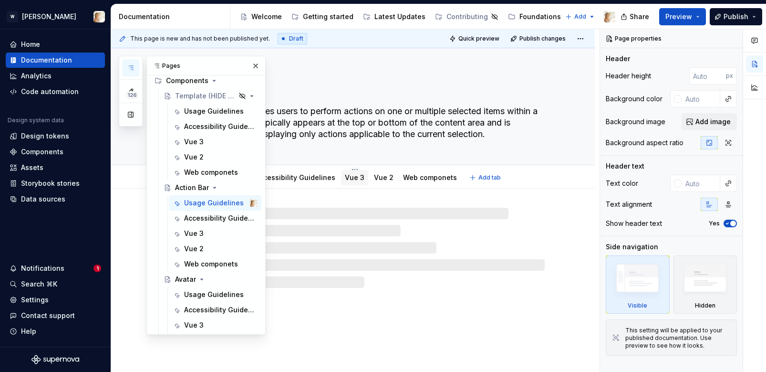
click at [346, 179] on link "Vue 3" at bounding box center [355, 177] width 20 height 8
click at [257, 65] on button "button" at bounding box center [255, 65] width 13 height 13
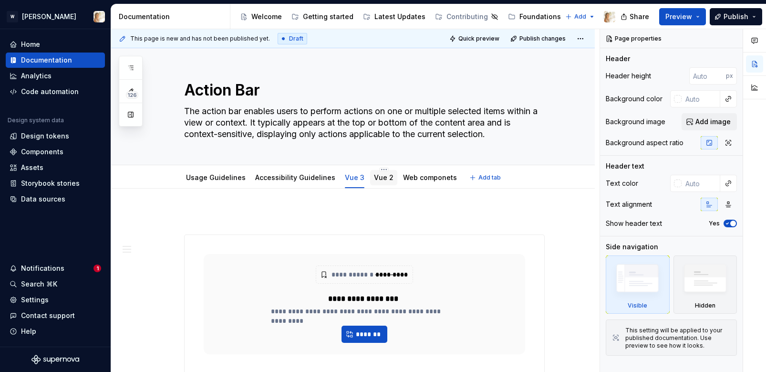
click at [378, 180] on link "Vue 2" at bounding box center [384, 177] width 20 height 8
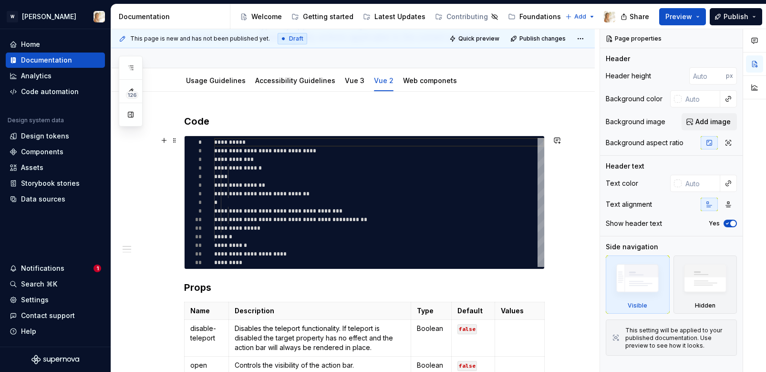
scroll to position [39, 0]
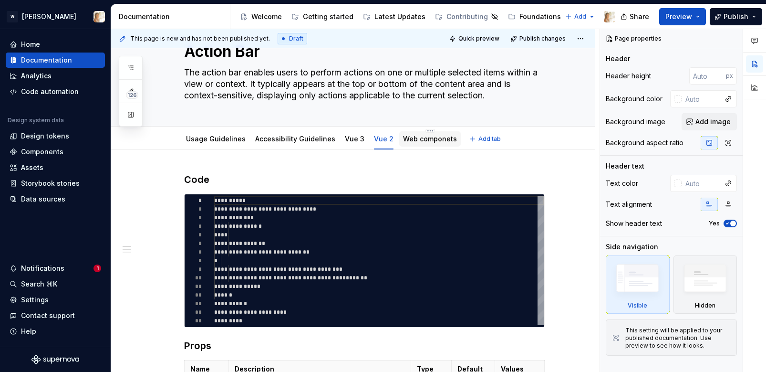
click at [418, 142] on link "Web componets" at bounding box center [430, 139] width 54 height 8
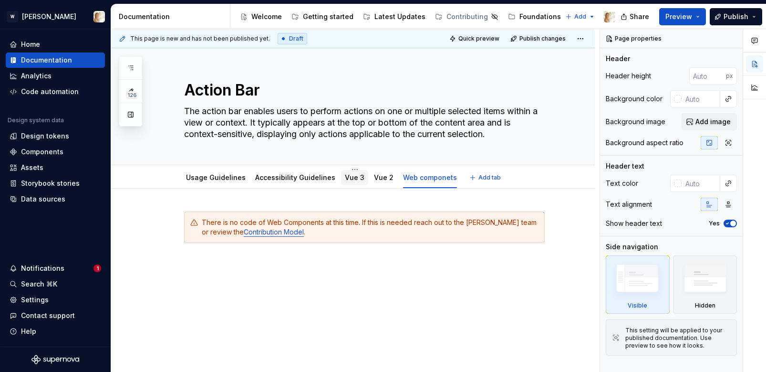
click at [352, 178] on link "Vue 3" at bounding box center [355, 177] width 20 height 8
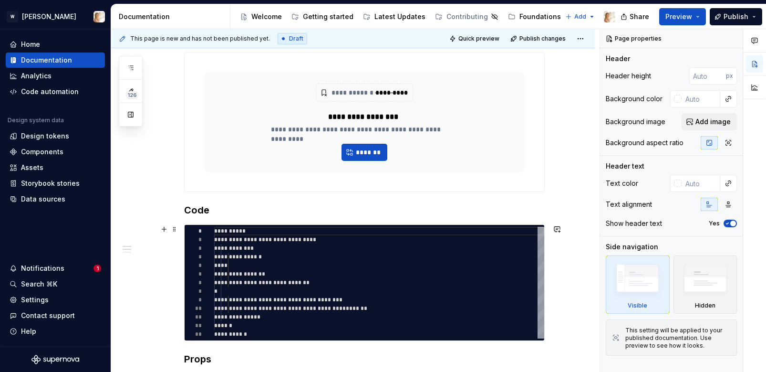
scroll to position [192, 0]
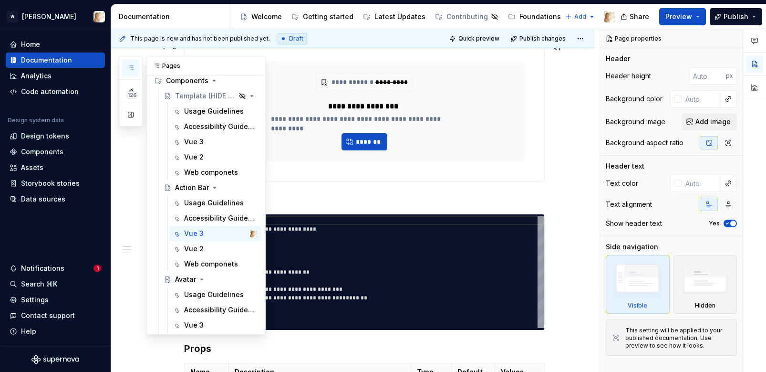
click at [128, 63] on button "button" at bounding box center [130, 67] width 17 height 17
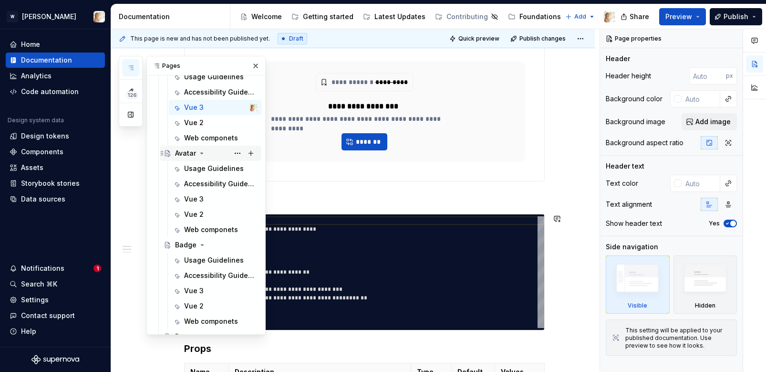
scroll to position [199, 0]
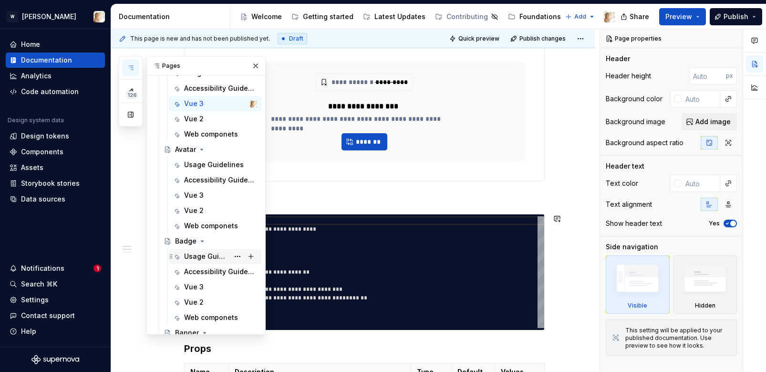
click at [195, 257] on div "Usage Guidelines" at bounding box center [206, 256] width 45 height 10
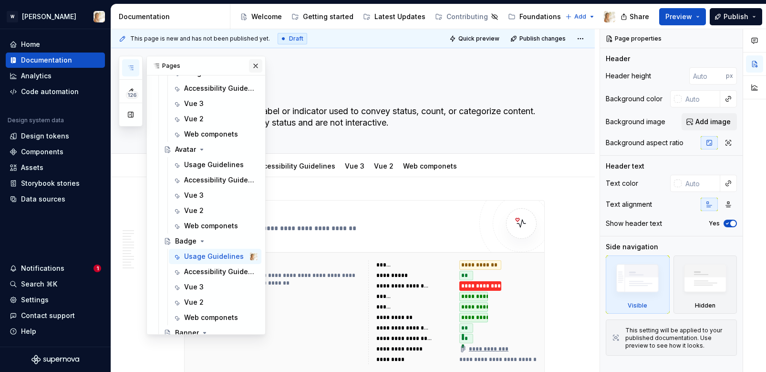
click at [252, 65] on button "button" at bounding box center [255, 65] width 13 height 13
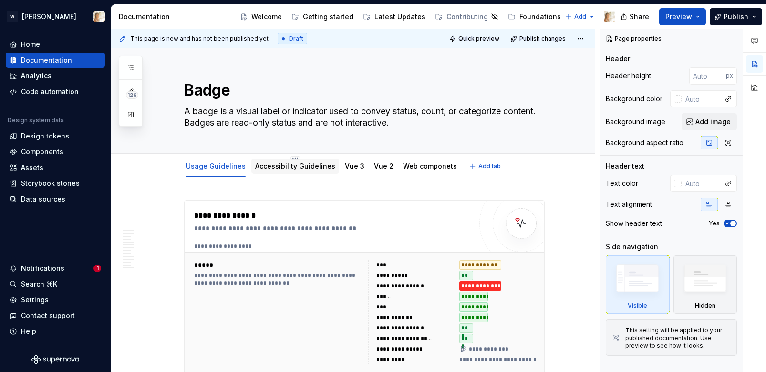
click at [274, 165] on link "Accessibility Guidelines" at bounding box center [295, 166] width 80 height 8
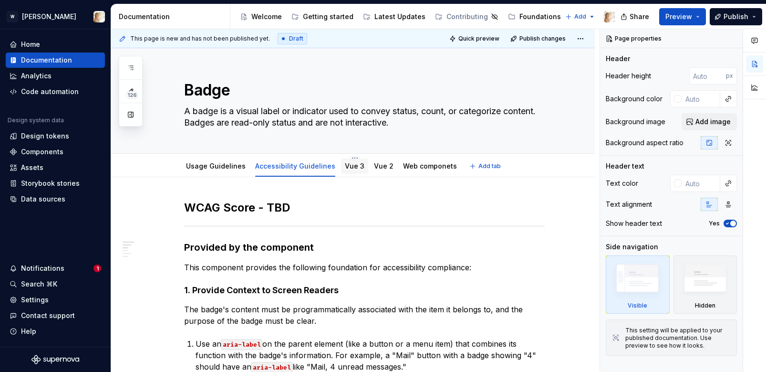
click at [345, 166] on link "Vue 3" at bounding box center [355, 166] width 20 height 8
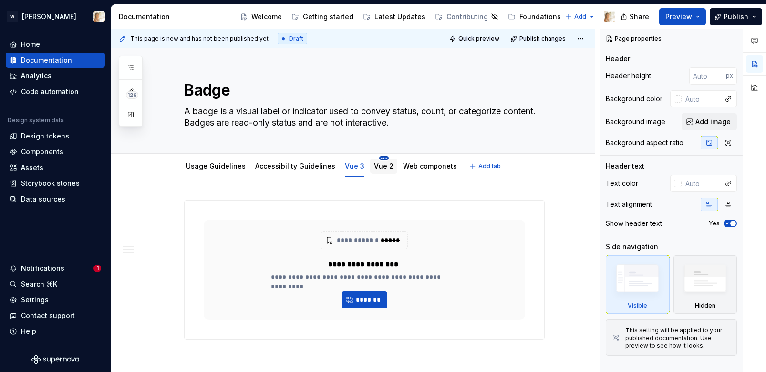
click at [378, 159] on html "W [PERSON_NAME] Home Documentation Analytics Code automation Design system data…" at bounding box center [383, 186] width 766 height 372
click at [362, 164] on html "W [PERSON_NAME] Home Documentation Analytics Code automation Design system data…" at bounding box center [383, 186] width 766 height 372
click at [379, 166] on link "Vue 2" at bounding box center [384, 166] width 20 height 8
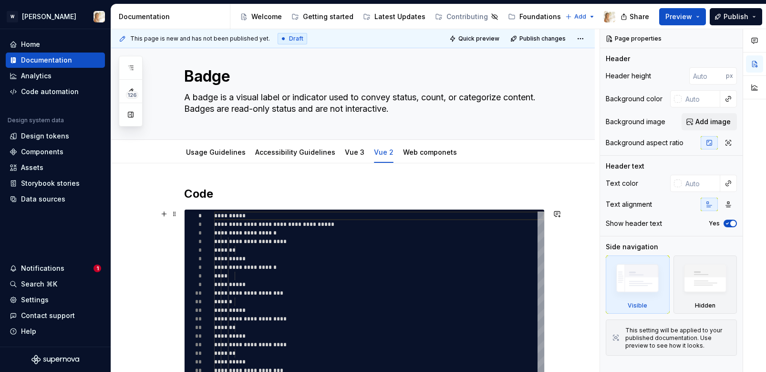
scroll to position [3, 0]
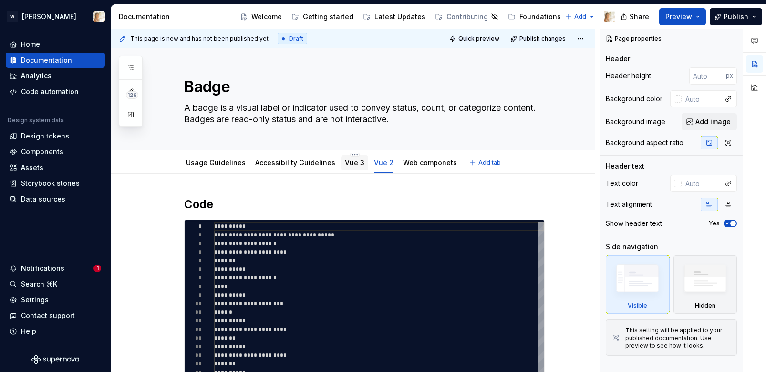
click at [341, 164] on div "Vue 3" at bounding box center [354, 162] width 27 height 15
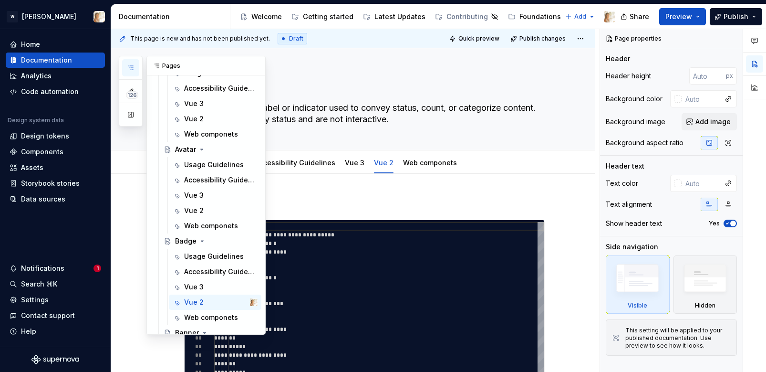
click at [133, 64] on icon "button" at bounding box center [131, 68] width 8 height 8
click at [190, 152] on div "Avatar" at bounding box center [185, 150] width 21 height 10
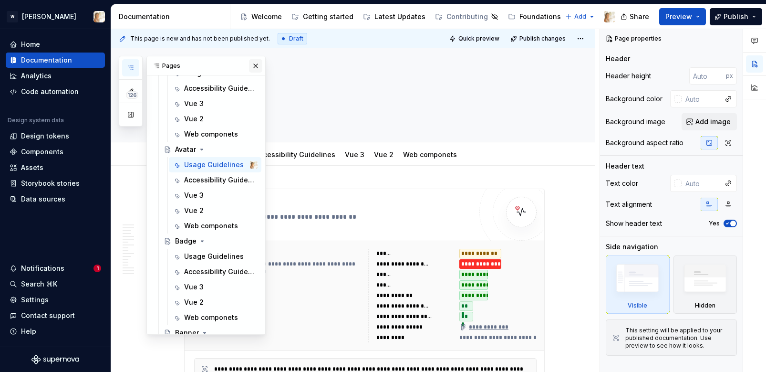
click at [255, 63] on button "button" at bounding box center [255, 65] width 13 height 13
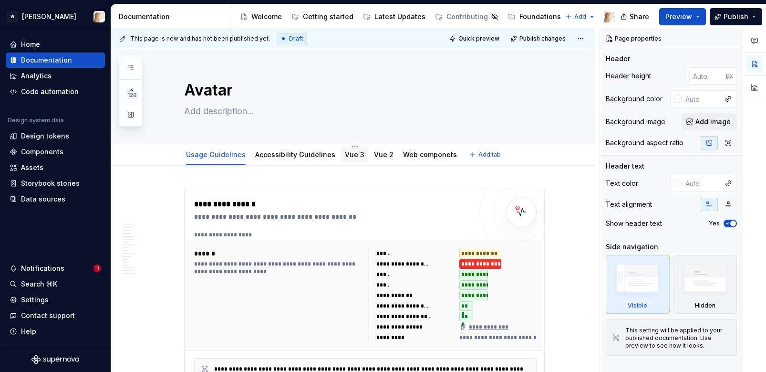
click at [355, 152] on link "Vue 3" at bounding box center [355, 154] width 20 height 8
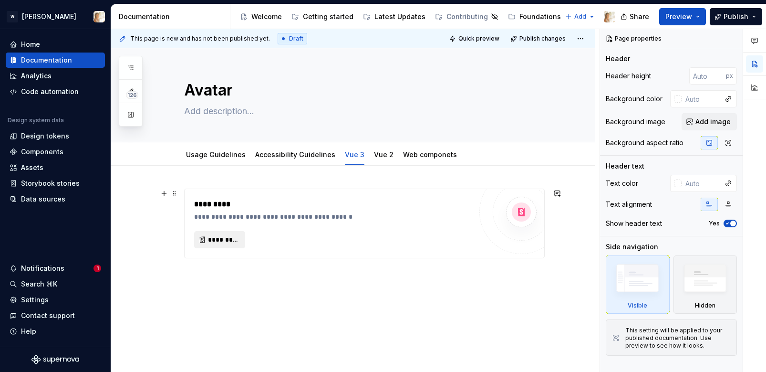
click at [228, 242] on span "*********" at bounding box center [223, 240] width 31 height 10
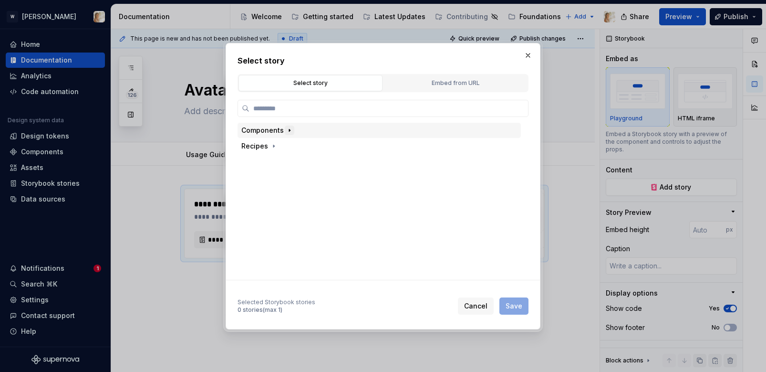
click at [286, 133] on icon "button" at bounding box center [290, 130] width 8 height 8
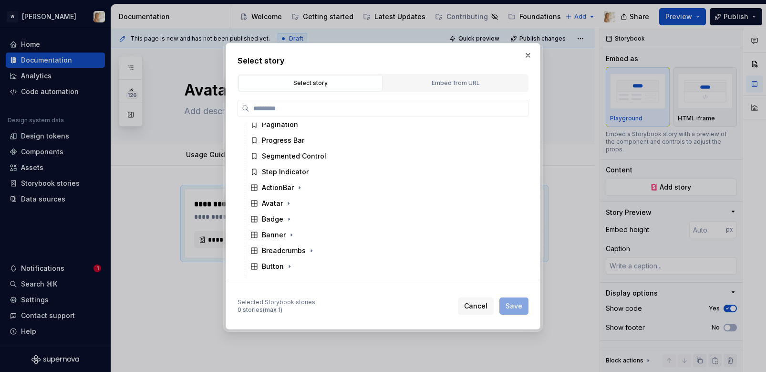
scroll to position [164, 0]
click at [287, 202] on icon "button" at bounding box center [289, 203] width 8 height 8
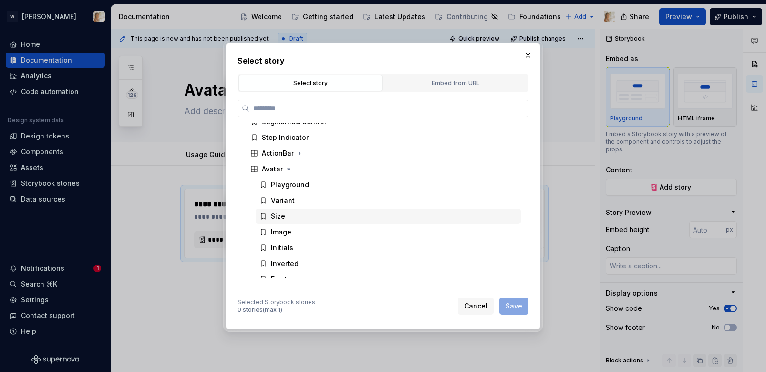
scroll to position [196, 0]
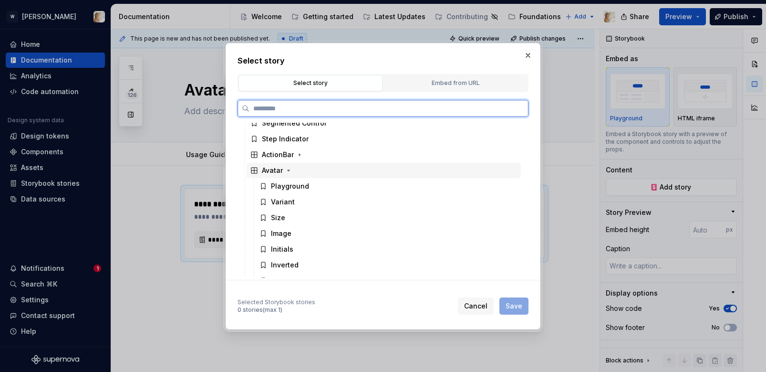
click at [271, 171] on div "Avatar" at bounding box center [272, 171] width 21 height 10
click at [282, 188] on div "Playground" at bounding box center [290, 186] width 38 height 10
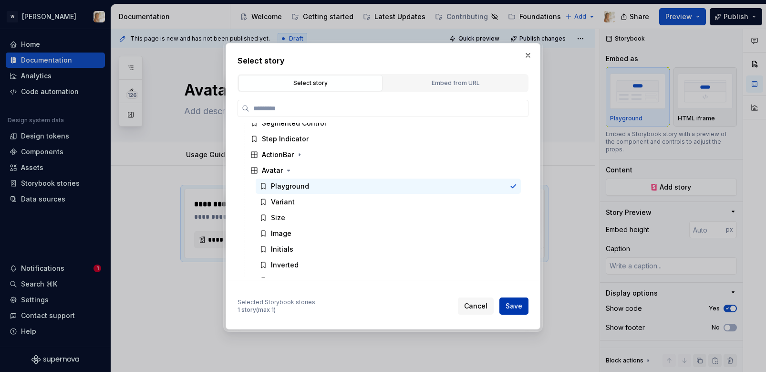
click at [514, 304] on span "Save" at bounding box center [514, 306] width 17 height 10
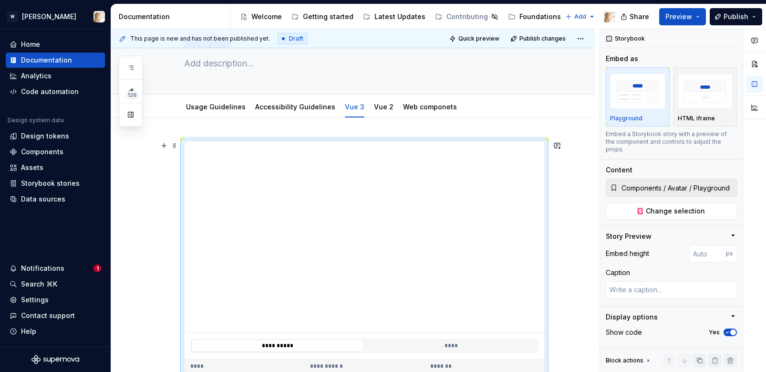
scroll to position [29, 0]
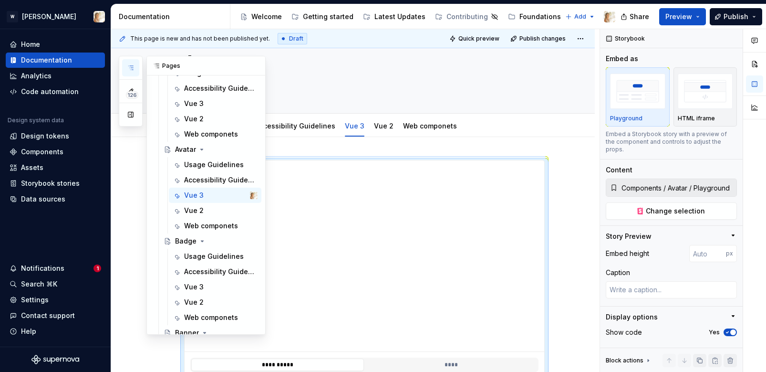
click at [124, 62] on button "button" at bounding box center [130, 67] width 17 height 17
click at [190, 288] on div "Vue 3" at bounding box center [194, 287] width 20 height 10
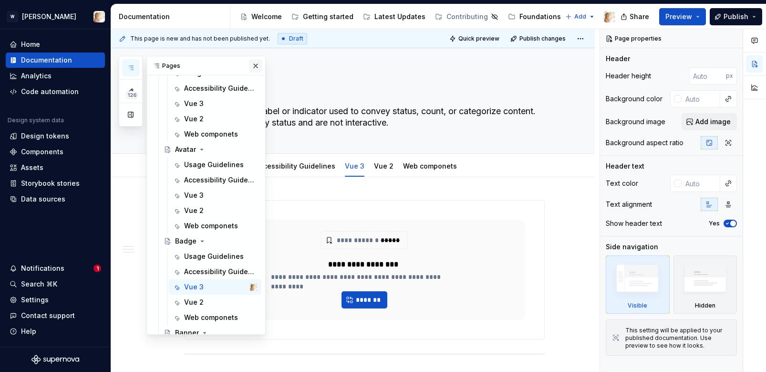
click at [254, 66] on button "button" at bounding box center [255, 65] width 13 height 13
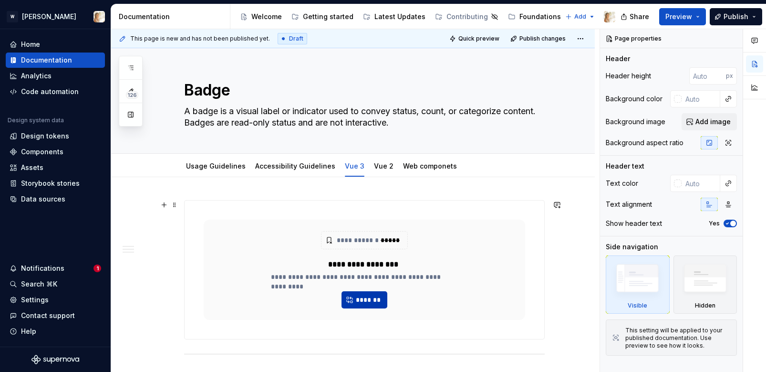
click at [360, 298] on span "*******" at bounding box center [368, 300] width 26 height 10
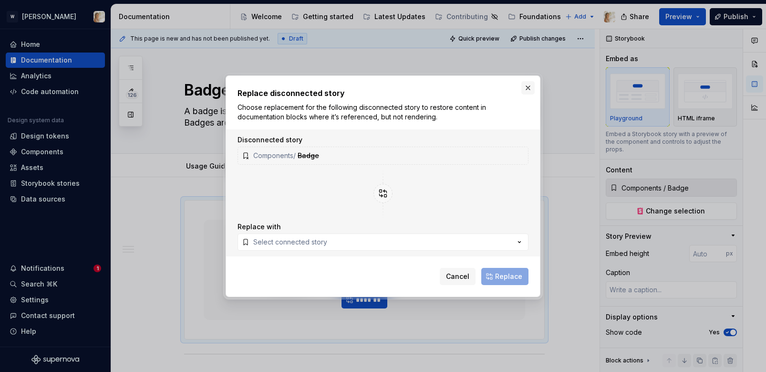
click at [528, 86] on button "button" at bounding box center [527, 87] width 13 height 13
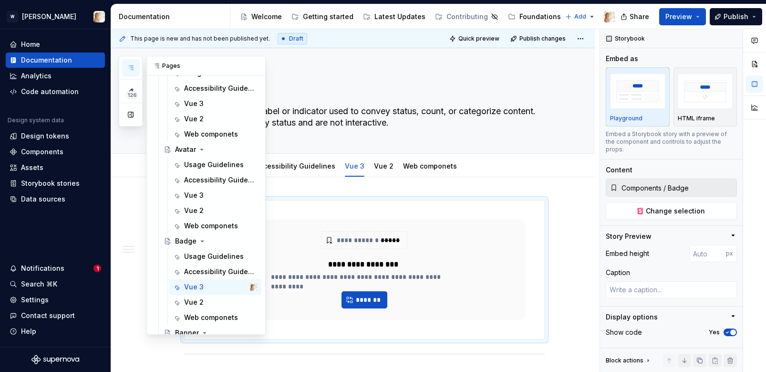
click at [127, 70] on icon "button" at bounding box center [131, 68] width 8 height 8
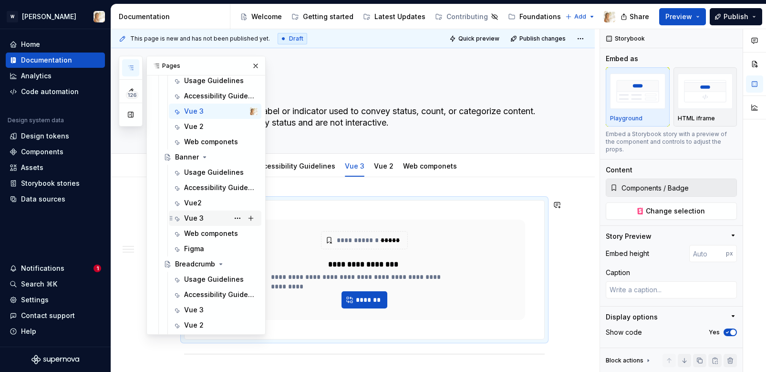
scroll to position [377, 0]
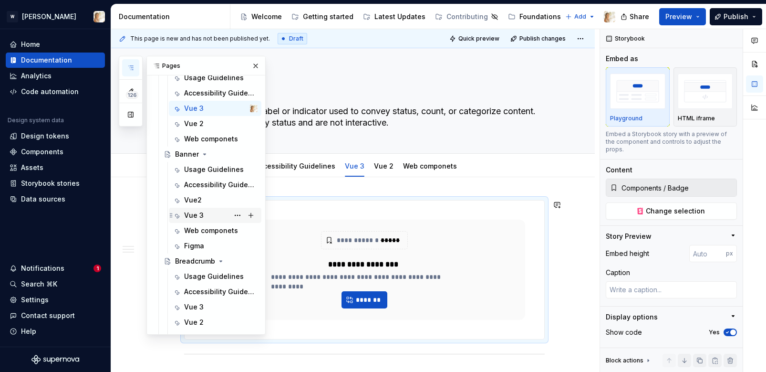
click at [202, 213] on div "Vue 3" at bounding box center [194, 215] width 20 height 10
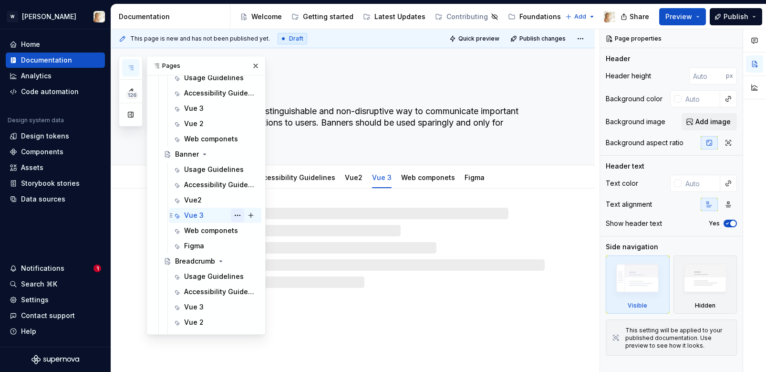
click at [238, 215] on button "Page tree" at bounding box center [237, 214] width 13 height 13
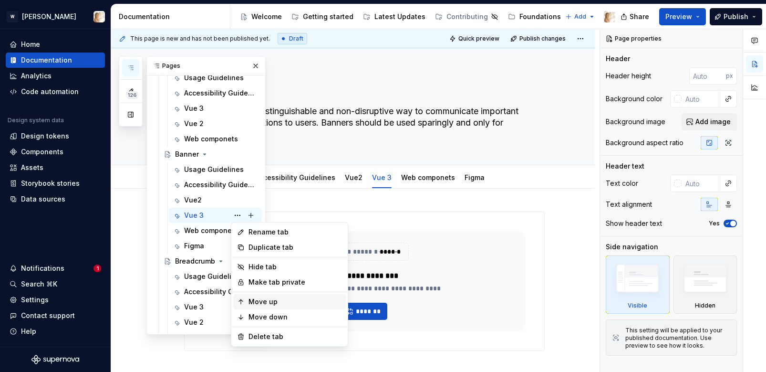
click at [256, 298] on div "Move up" at bounding box center [296, 302] width 94 height 10
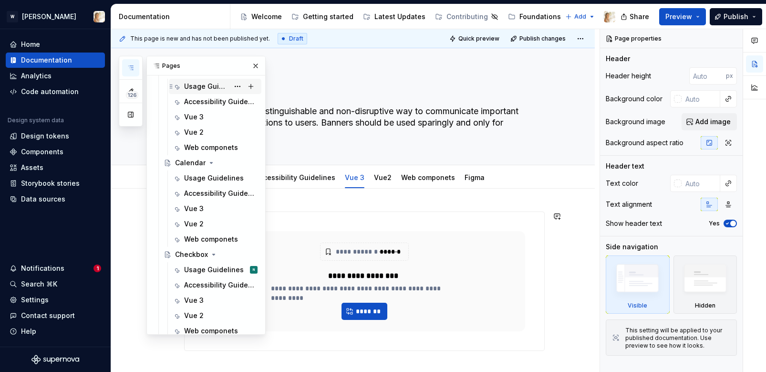
scroll to position [752, 0]
click at [198, 209] on div "Vue 3" at bounding box center [194, 207] width 20 height 10
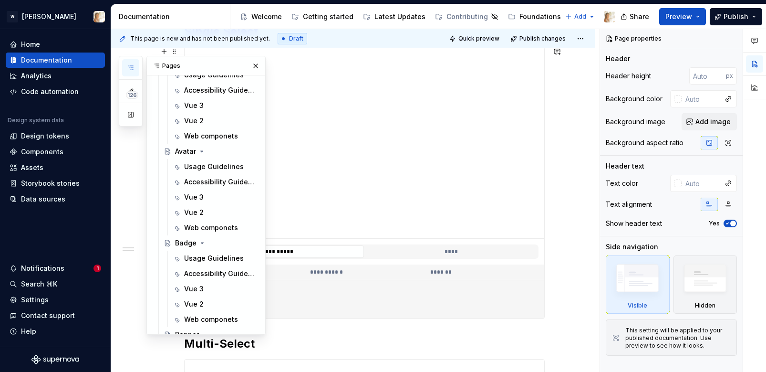
scroll to position [193, 0]
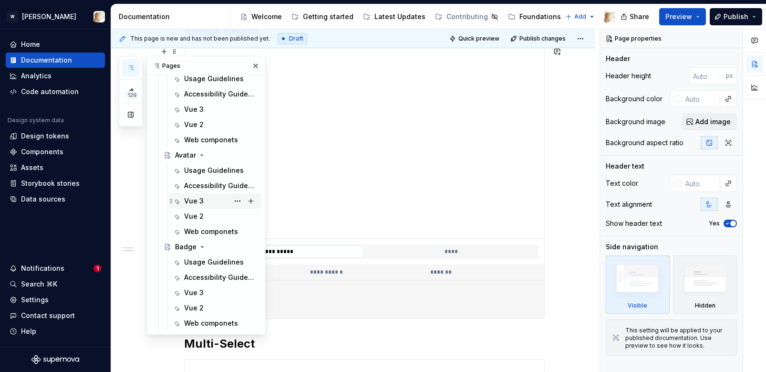
click at [199, 195] on div "Vue 3" at bounding box center [220, 200] width 73 height 13
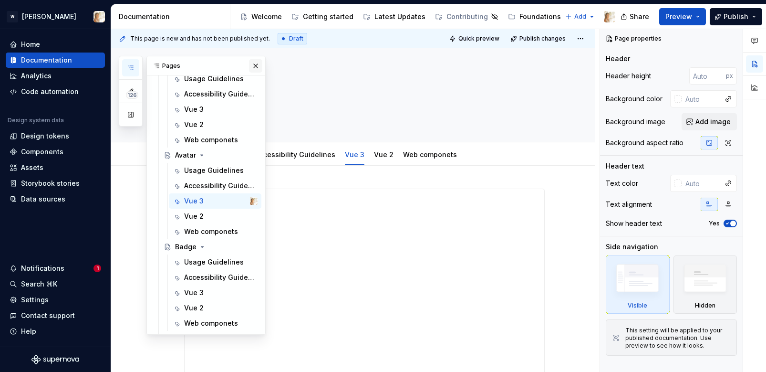
click at [256, 62] on button "button" at bounding box center [255, 65] width 13 height 13
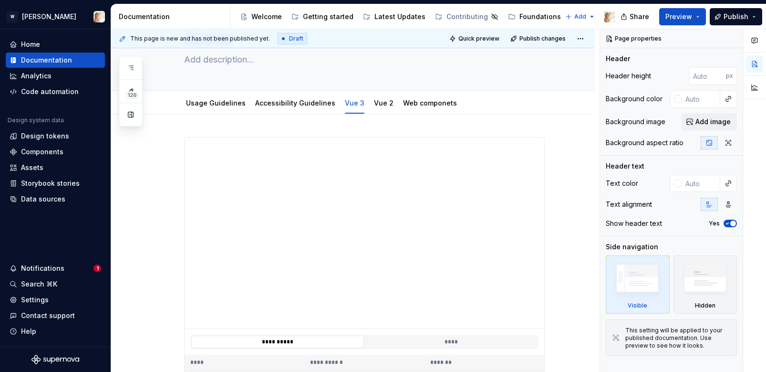
scroll to position [192, 0]
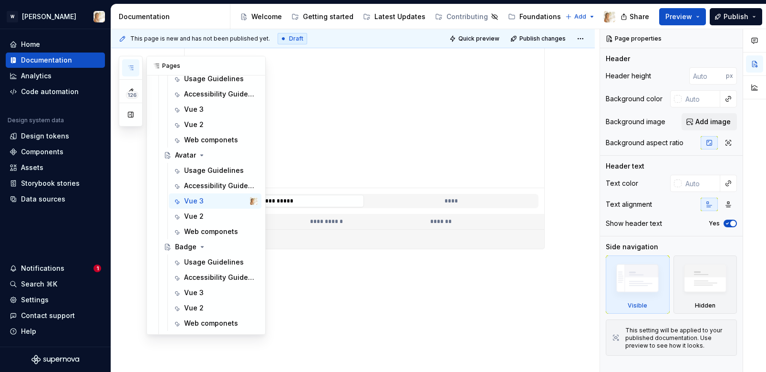
click at [127, 70] on icon "button" at bounding box center [131, 68] width 8 height 8
click at [192, 293] on div "Vue 3" at bounding box center [194, 293] width 20 height 10
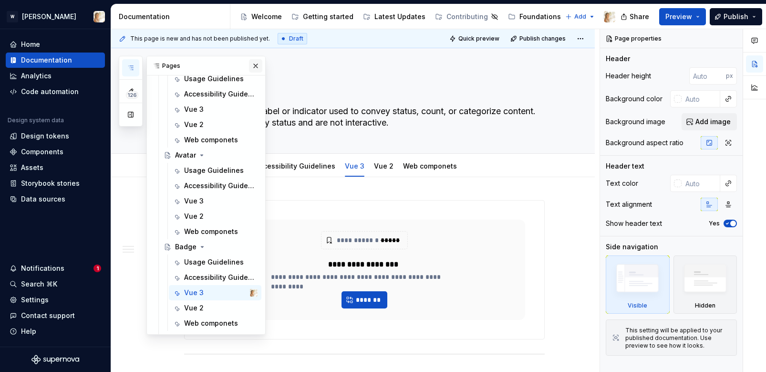
click at [255, 67] on button "button" at bounding box center [255, 65] width 13 height 13
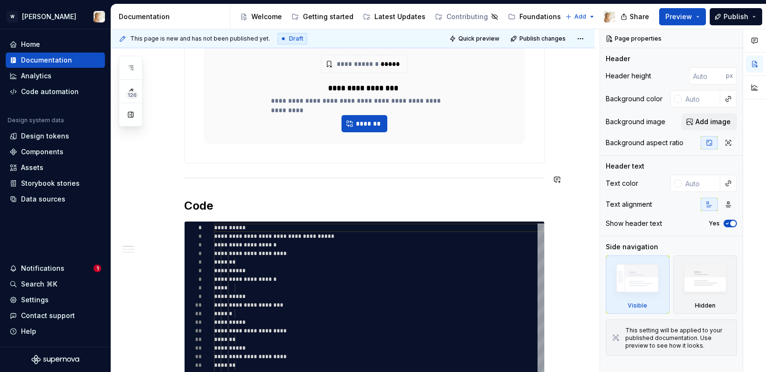
scroll to position [182, 0]
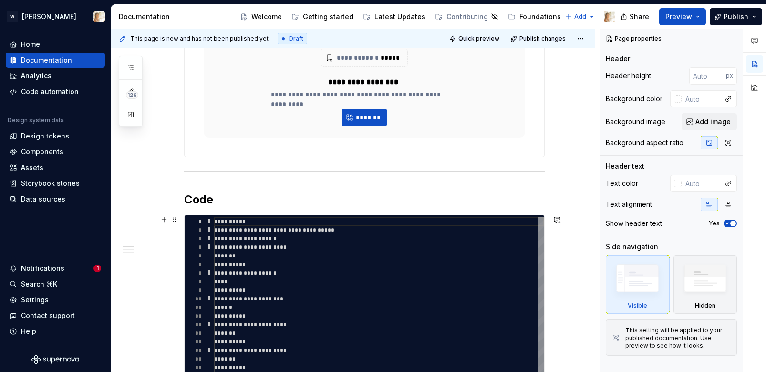
drag, startPoint x: 189, startPoint y: 166, endPoint x: 216, endPoint y: 249, distance: 87.7
click at [216, 249] on div "**********" at bounding box center [364, 379] width 361 height 722
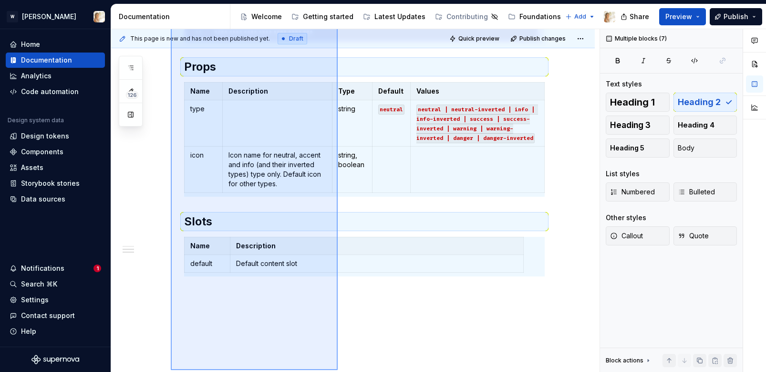
scroll to position [673, 0]
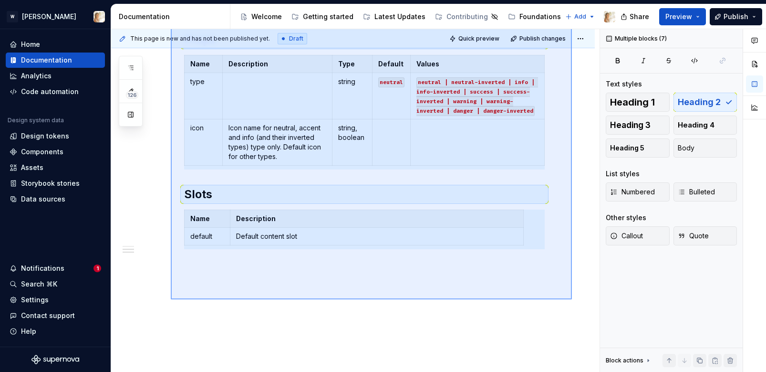
drag, startPoint x: 171, startPoint y: 166, endPoint x: 572, endPoint y: 299, distance: 422.5
click at [572, 299] on div "**********" at bounding box center [355, 200] width 488 height 343
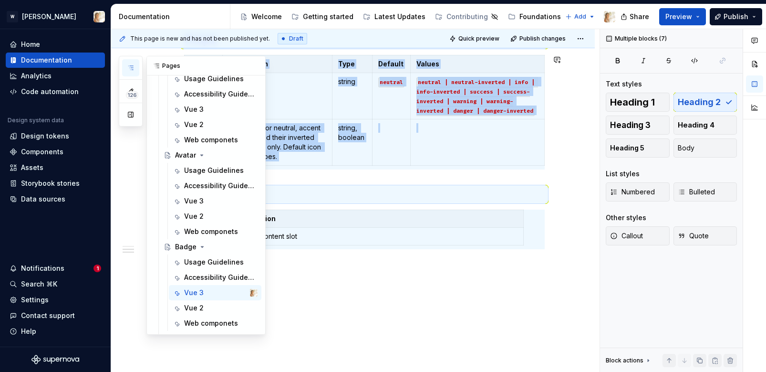
click at [127, 71] on icon "button" at bounding box center [131, 68] width 8 height 8
click at [192, 197] on div "Vue 3" at bounding box center [194, 201] width 20 height 10
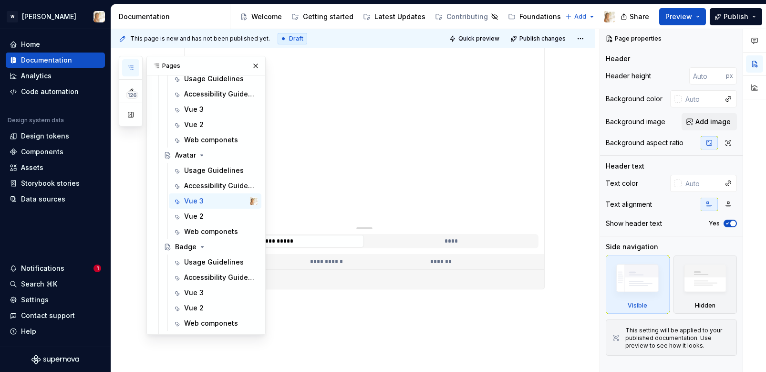
scroll to position [192, 0]
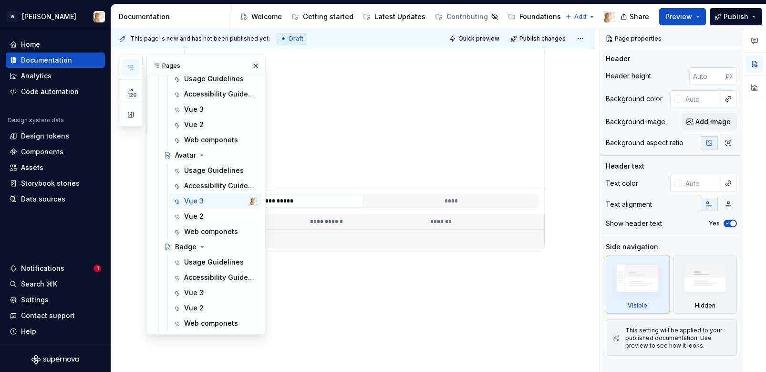
click at [324, 270] on div "**********" at bounding box center [353, 172] width 484 height 399
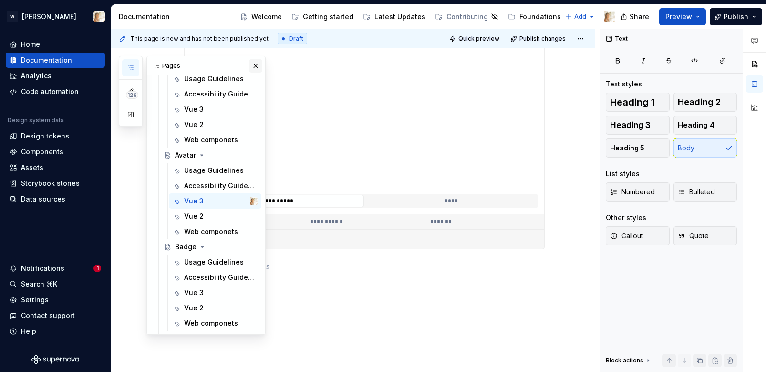
click at [254, 63] on button "button" at bounding box center [255, 65] width 13 height 13
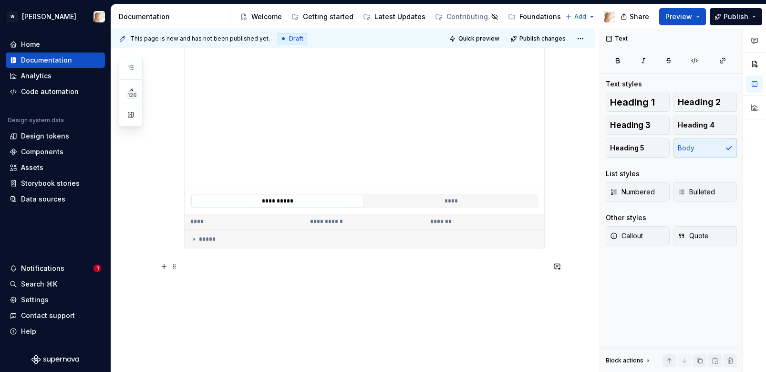
click at [243, 263] on p at bounding box center [364, 265] width 361 height 11
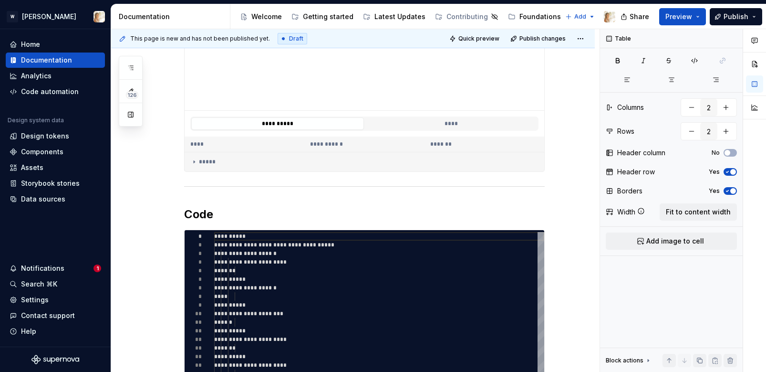
scroll to position [339, 0]
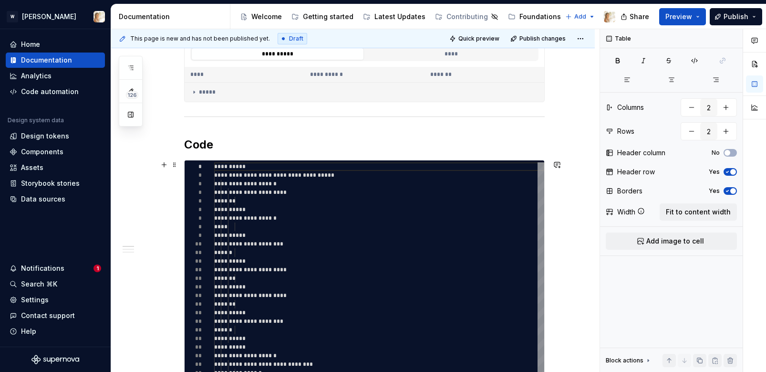
type textarea "*"
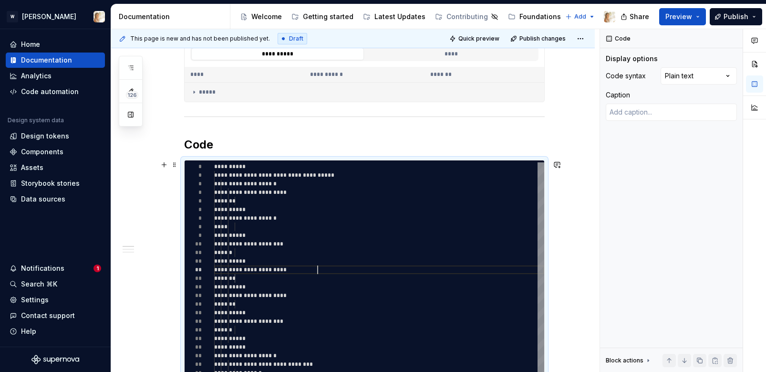
click at [351, 271] on div "**********" at bounding box center [379, 355] width 330 height 386
type textarea "**********"
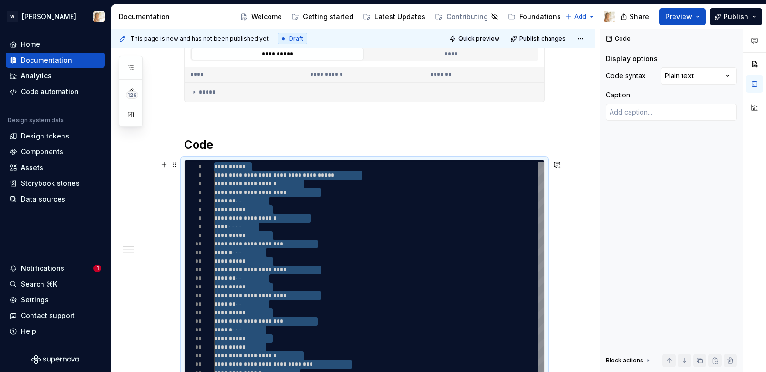
type textarea "*"
type textarea "**********"
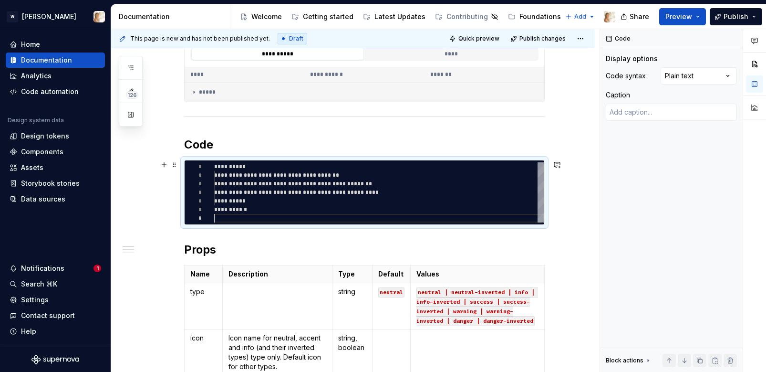
type textarea "*"
type textarea "**********"
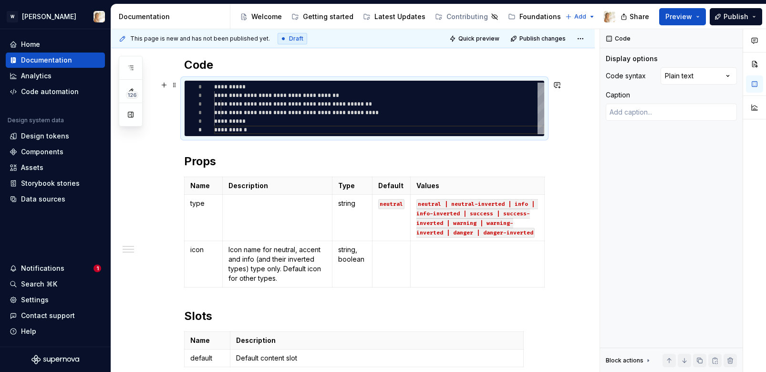
scroll to position [431, 0]
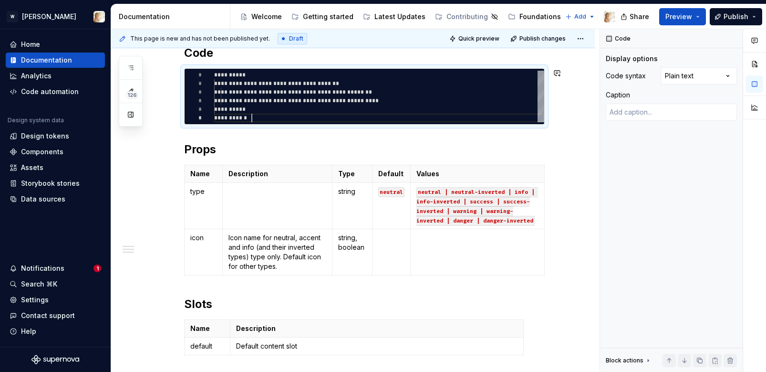
type textarea "*"
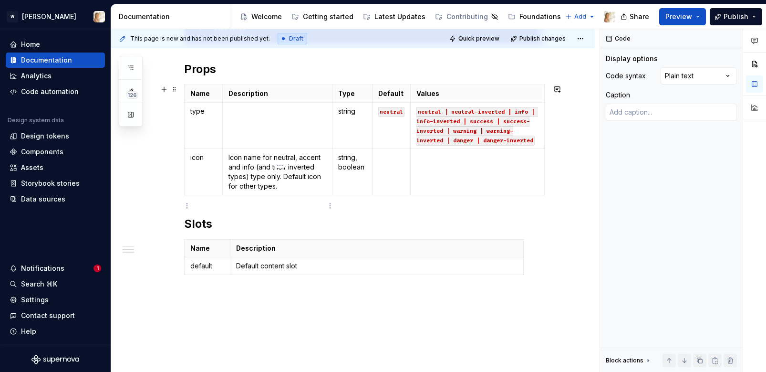
scroll to position [524, 0]
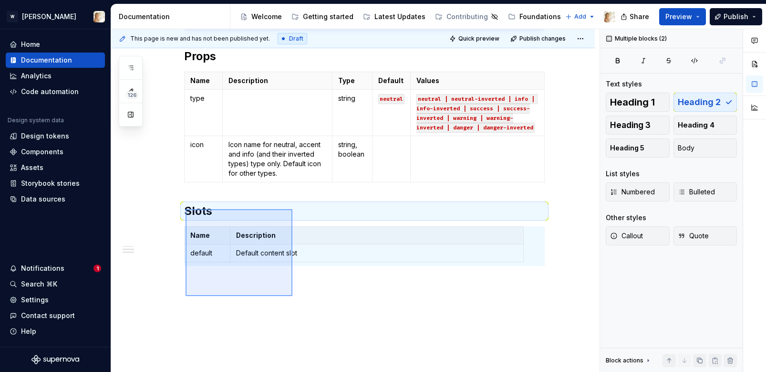
drag, startPoint x: 186, startPoint y: 209, endPoint x: 292, endPoint y: 296, distance: 137.7
click at [292, 296] on div "**********" at bounding box center [355, 200] width 488 height 343
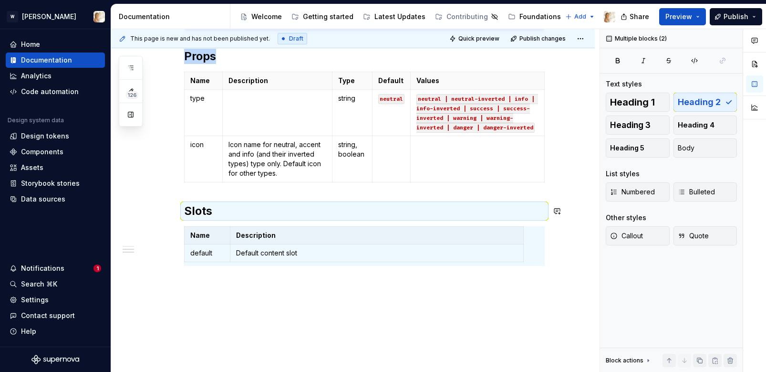
scroll to position [461, 0]
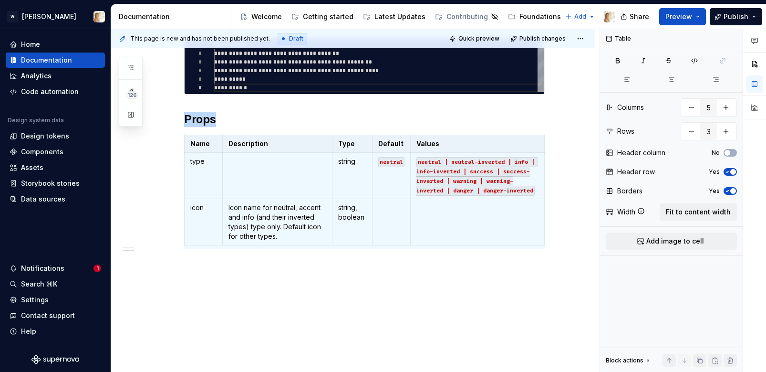
click at [264, 273] on div "**********" at bounding box center [353, 38] width 484 height 667
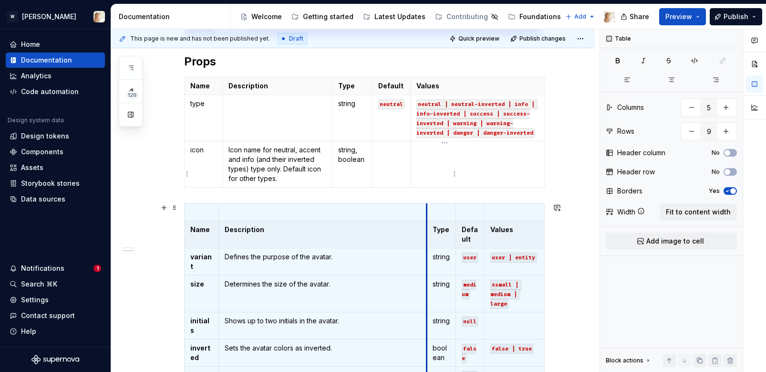
scroll to position [503, 0]
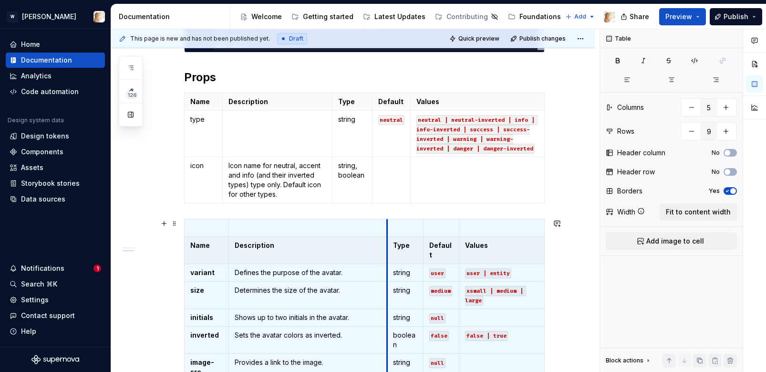
drag, startPoint x: 429, startPoint y: 249, endPoint x: 377, endPoint y: 250, distance: 51.6
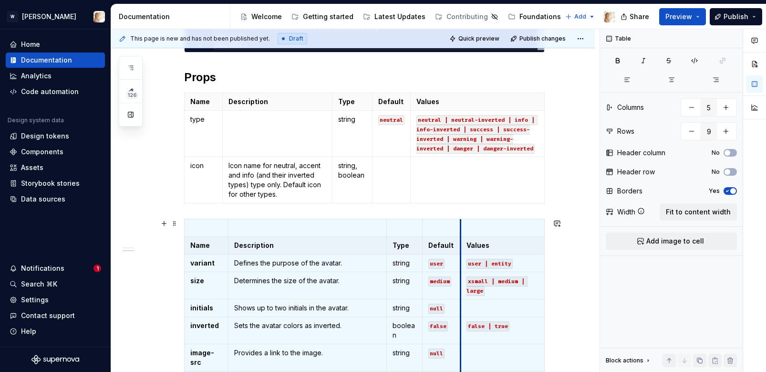
click at [464, 238] on th "Values" at bounding box center [503, 246] width 84 height 18
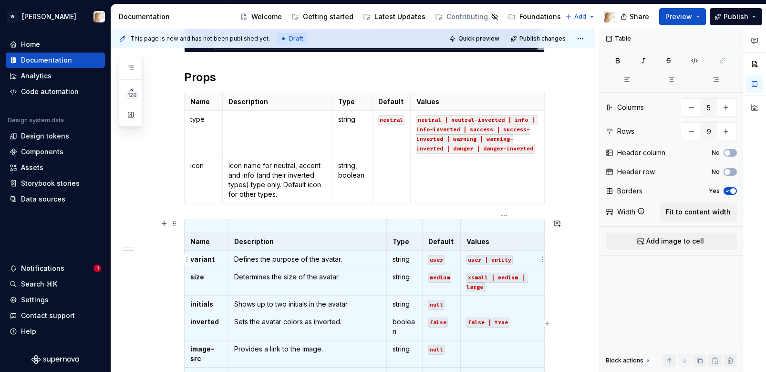
scroll to position [0, 0]
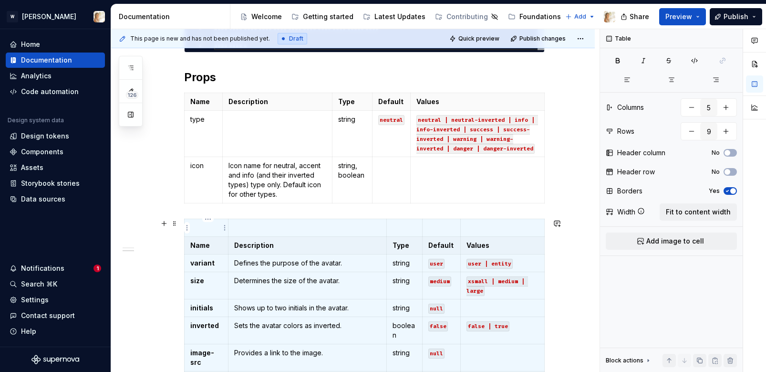
click at [203, 230] on p at bounding box center [206, 228] width 32 height 10
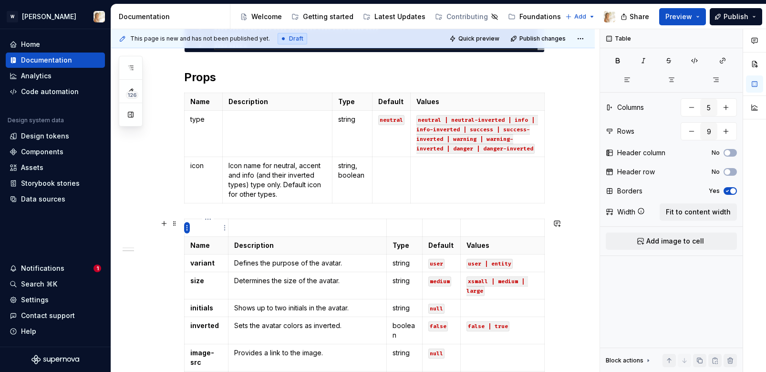
click at [187, 227] on html "W [PERSON_NAME] Home Documentation Analytics Code automation Design system data…" at bounding box center [383, 186] width 766 height 372
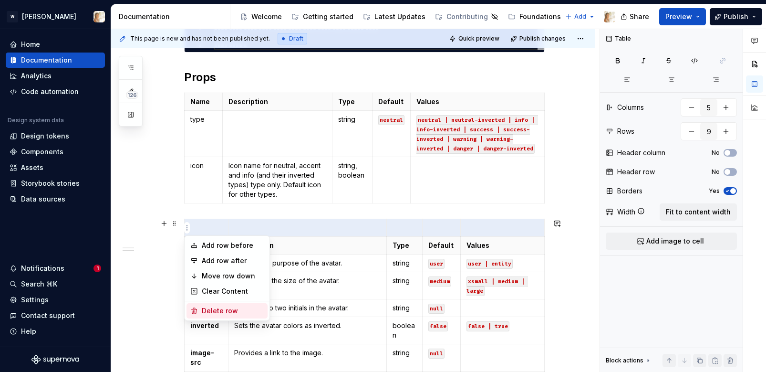
click at [213, 308] on div "Delete row" at bounding box center [233, 311] width 62 height 10
type input "8"
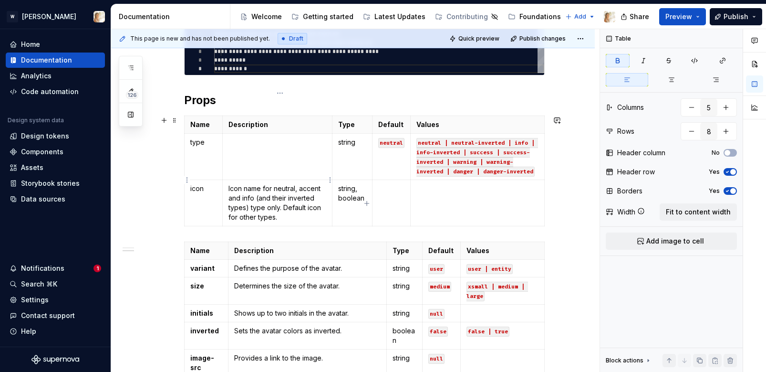
scroll to position [416, 0]
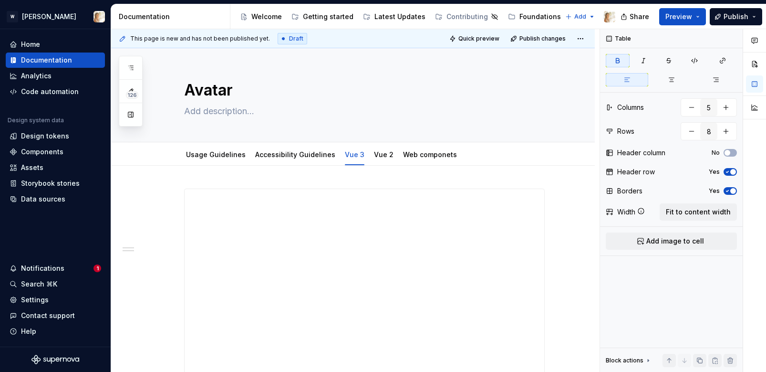
scroll to position [43, 38]
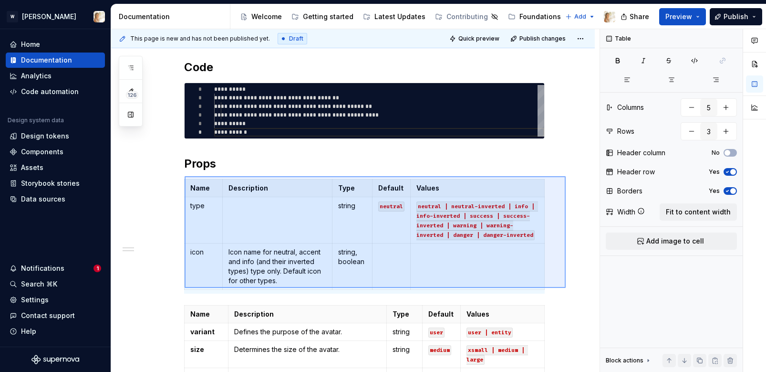
drag, startPoint x: 185, startPoint y: 176, endPoint x: 568, endPoint y: 290, distance: 399.5
click at [568, 290] on div "**********" at bounding box center [355, 200] width 488 height 343
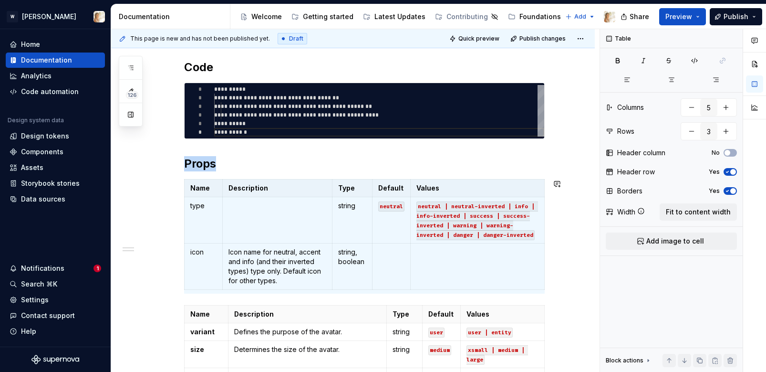
type input "8"
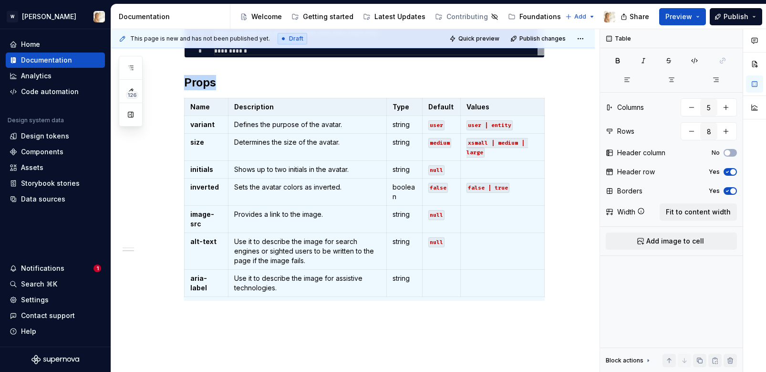
scroll to position [4, 0]
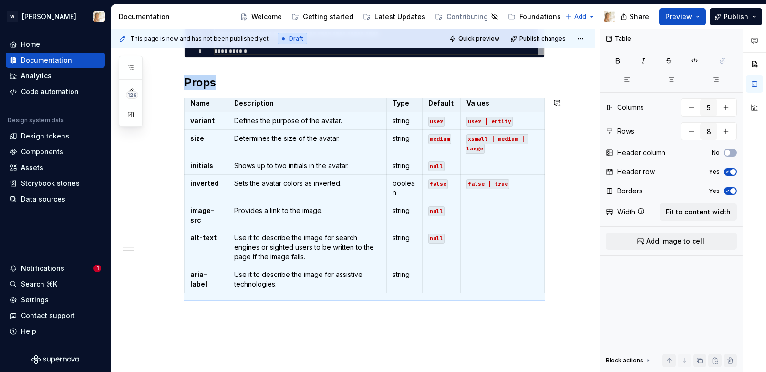
click at [548, 321] on div "**********" at bounding box center [353, 46] width 484 height 756
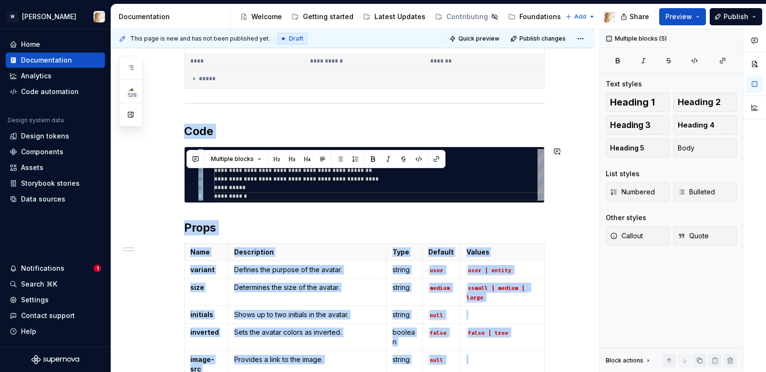
scroll to position [0, 0]
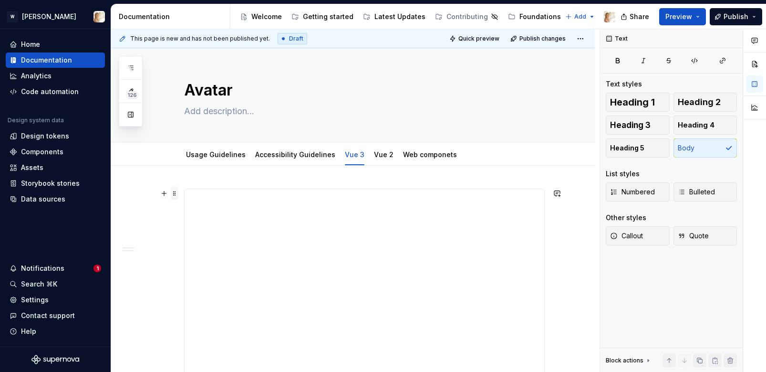
drag, startPoint x: 225, startPoint y: 319, endPoint x: 176, endPoint y: 193, distance: 135.2
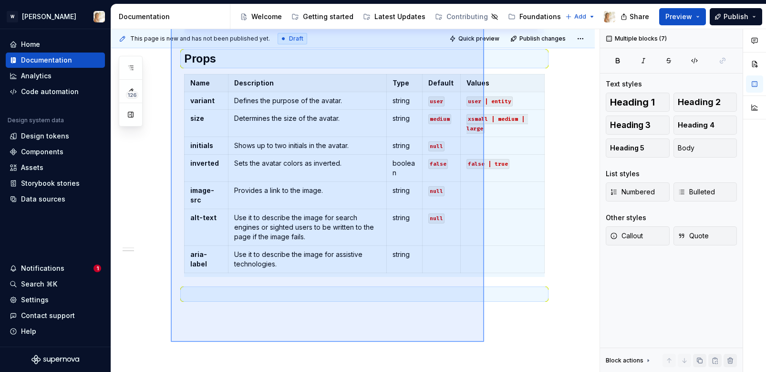
scroll to position [546, 0]
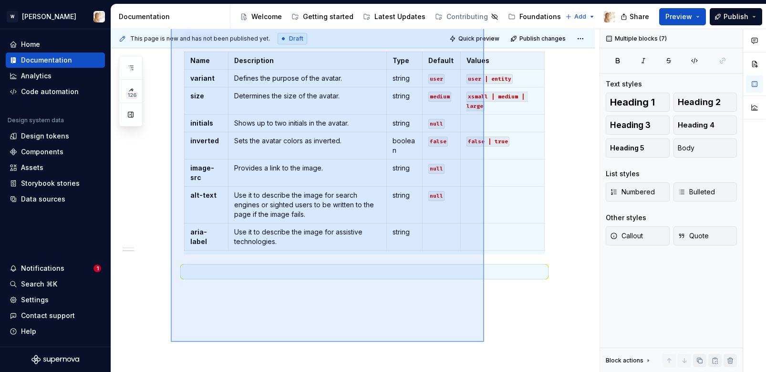
drag, startPoint x: 171, startPoint y: 116, endPoint x: 484, endPoint y: 342, distance: 386.1
click at [484, 342] on div "**********" at bounding box center [355, 200] width 488 height 343
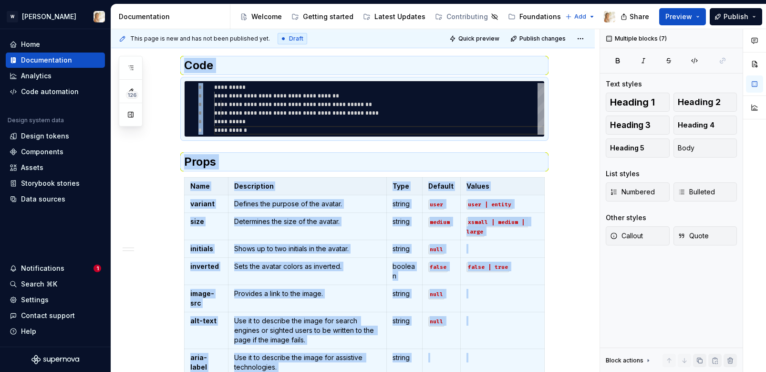
scroll to position [572, 0]
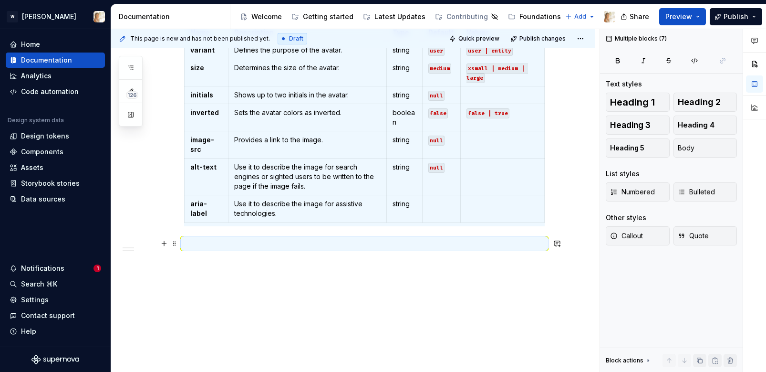
click at [234, 241] on p at bounding box center [364, 243] width 361 height 11
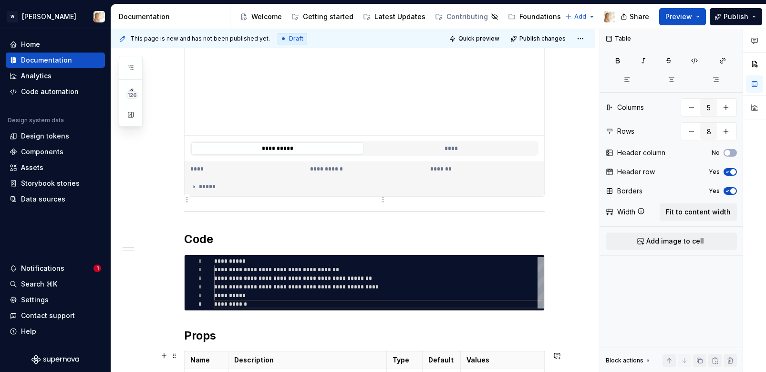
scroll to position [0, 0]
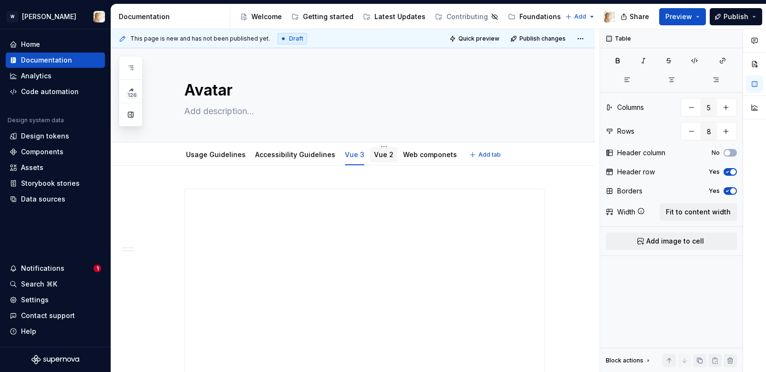
click at [374, 161] on div "Vue 2" at bounding box center [383, 154] width 27 height 15
click at [374, 155] on link "Vue 2" at bounding box center [384, 154] width 20 height 8
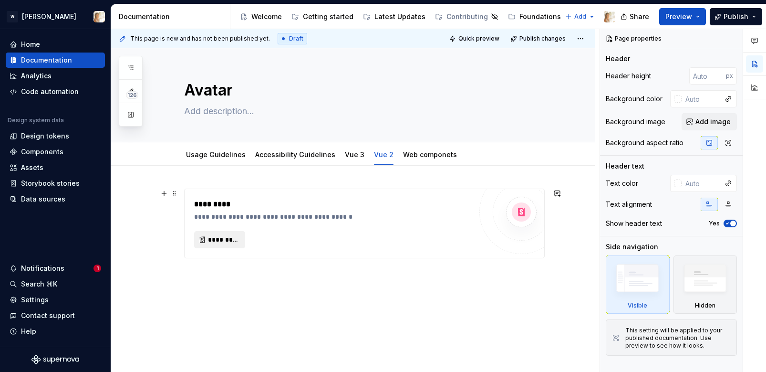
click at [229, 240] on span "*********" at bounding box center [223, 240] width 31 height 10
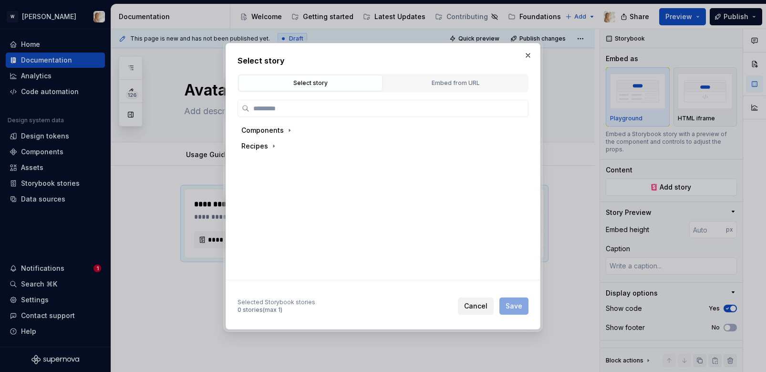
click at [469, 303] on span "Cancel" at bounding box center [475, 306] width 23 height 10
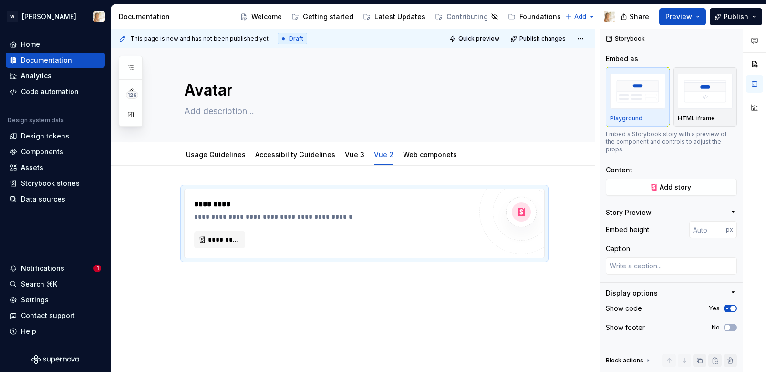
scroll to position [9, 0]
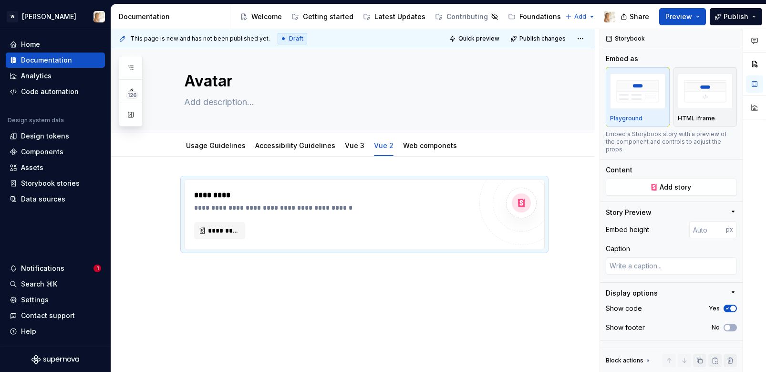
click at [444, 291] on div "**********" at bounding box center [353, 264] width 484 height 216
click at [550, 260] on div "**********" at bounding box center [353, 264] width 484 height 216
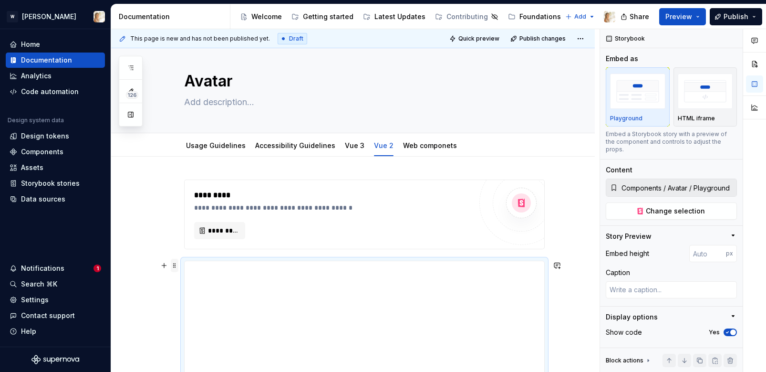
click at [177, 265] on span at bounding box center [175, 265] width 8 height 13
click at [202, 343] on div "Delete" at bounding box center [216, 349] width 81 height 15
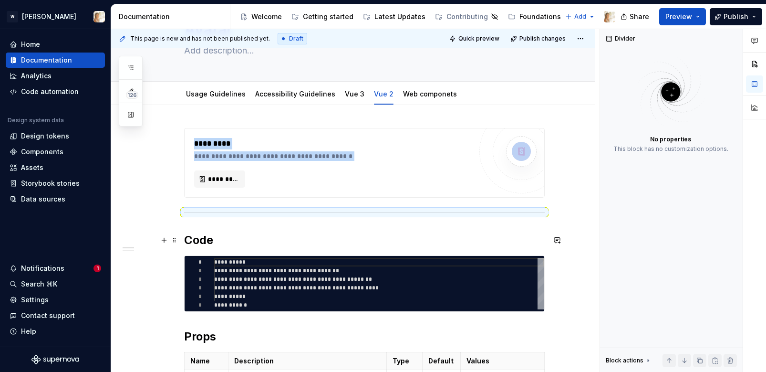
scroll to position [0, 0]
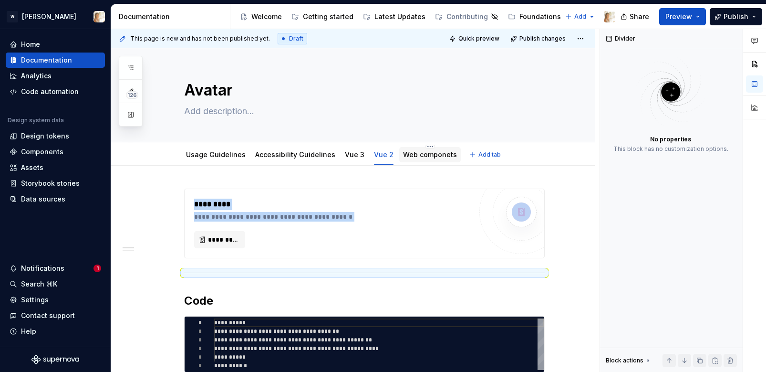
click at [406, 156] on link "Web componets" at bounding box center [430, 154] width 54 height 8
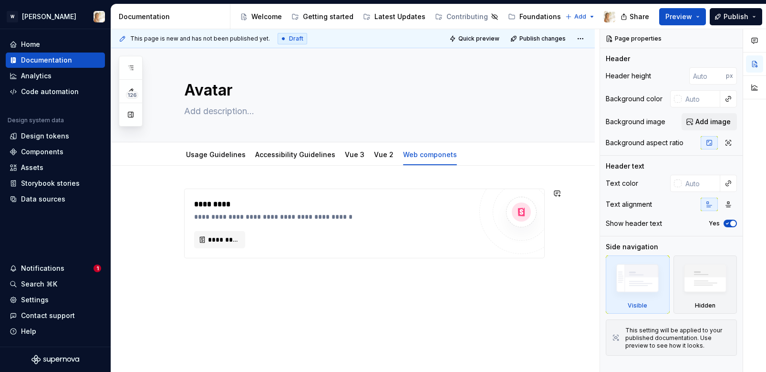
click at [239, 278] on div "**********" at bounding box center [353, 274] width 484 height 216
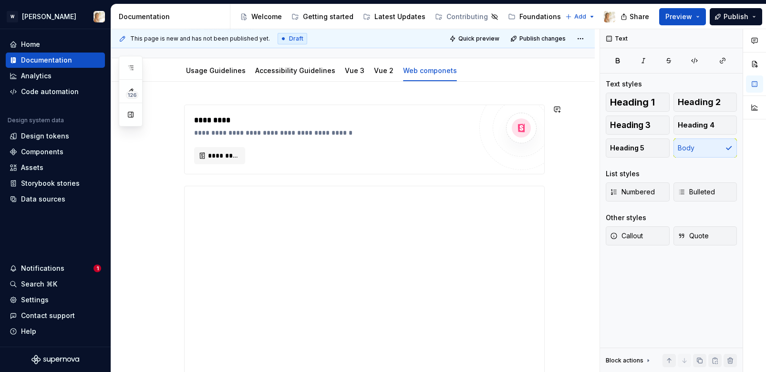
scroll to position [141, 0]
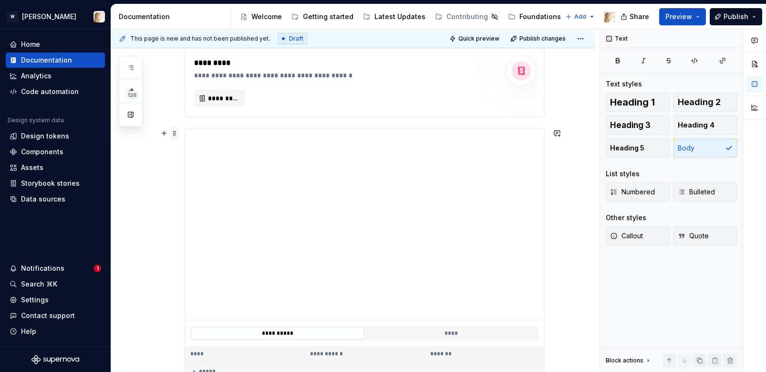
click at [176, 132] on span at bounding box center [175, 132] width 8 height 13
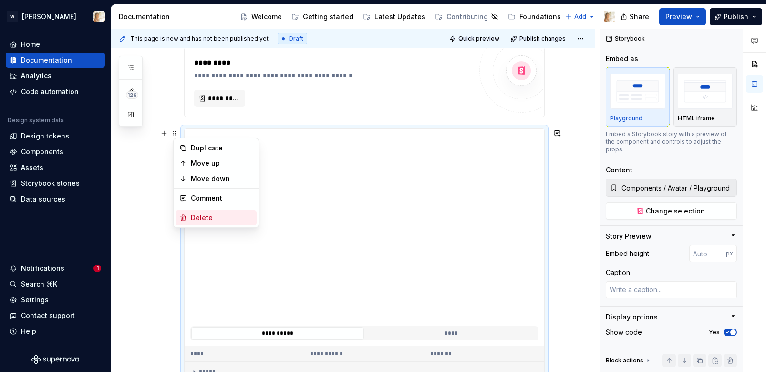
click at [213, 217] on div "Delete" at bounding box center [222, 218] width 62 height 10
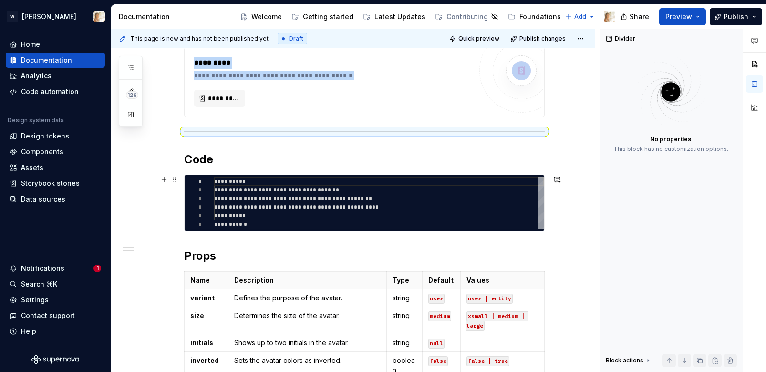
type textarea "*"
type textarea "**********"
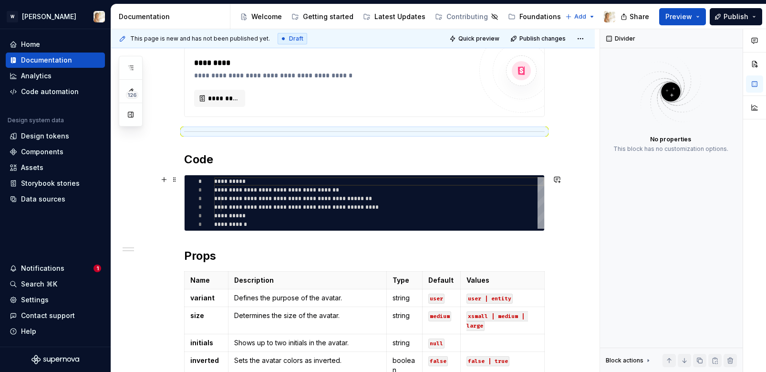
click at [256, 221] on div "**********" at bounding box center [379, 203] width 330 height 52
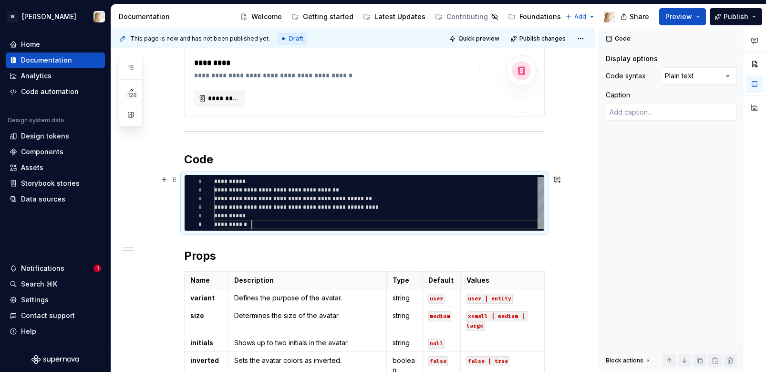
click at [256, 221] on div "**********" at bounding box center [379, 203] width 330 height 52
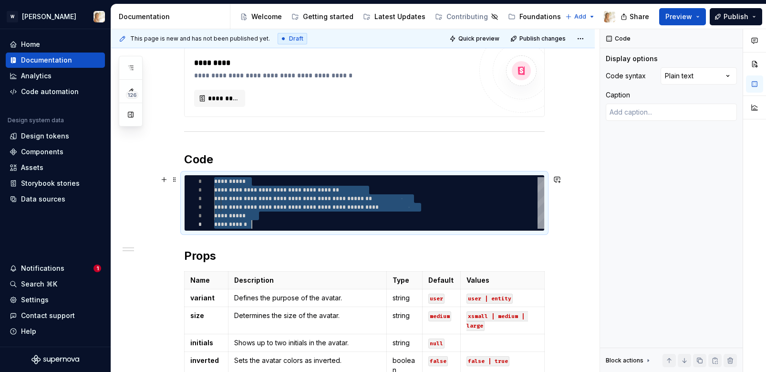
scroll to position [0, 38]
type textarea "*"
type textarea "**********"
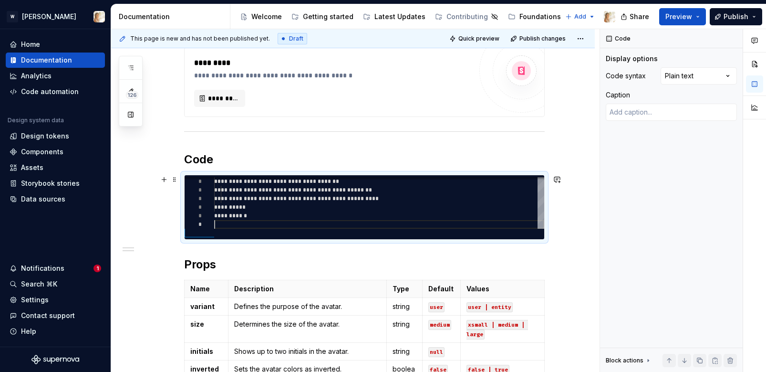
scroll to position [52, 0]
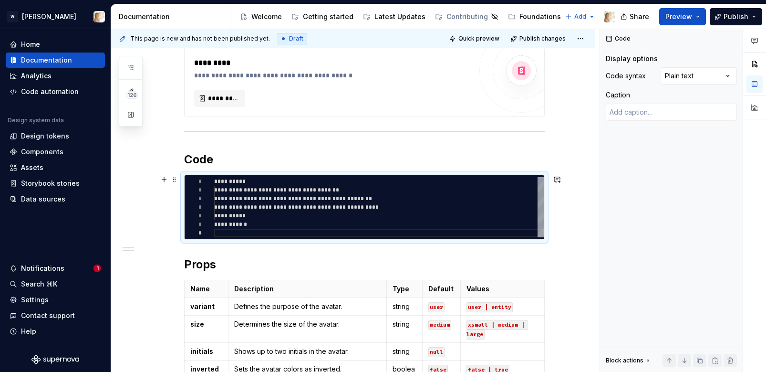
type textarea "*"
type textarea "**********"
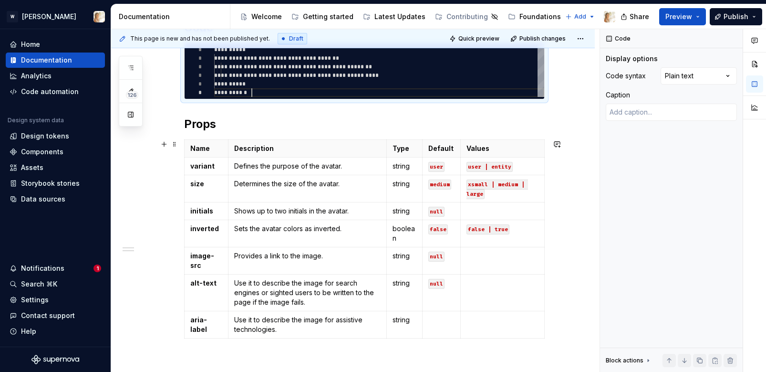
scroll to position [270, 0]
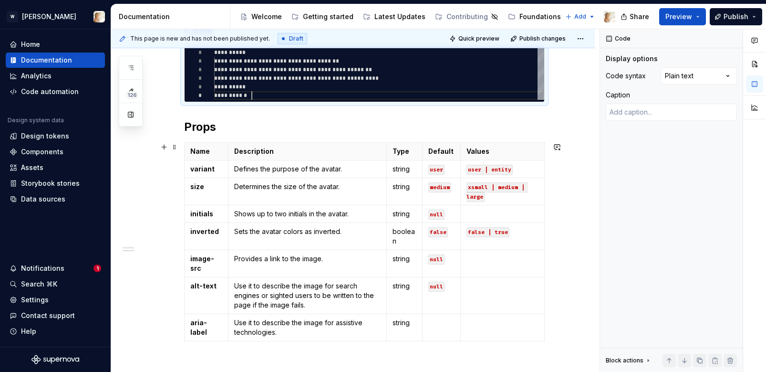
click at [176, 197] on div "**********" at bounding box center [353, 193] width 484 height 595
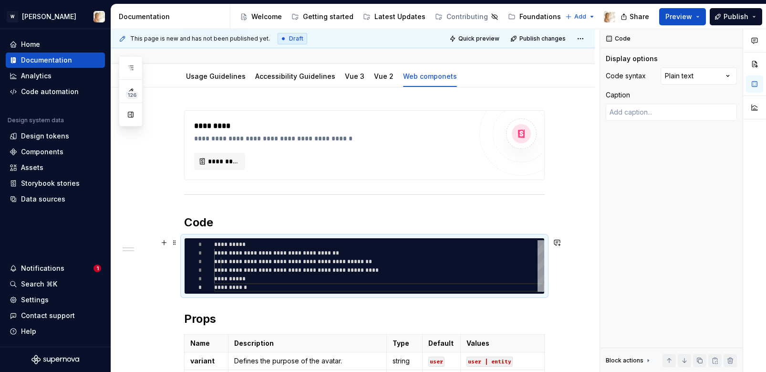
scroll to position [0, 0]
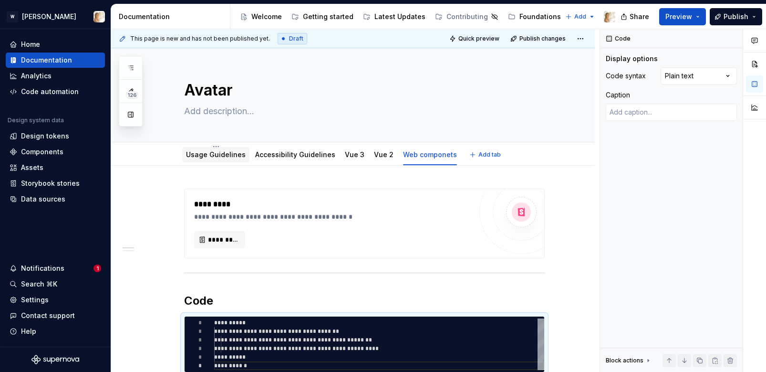
click at [226, 151] on link "Usage Guidelines" at bounding box center [216, 154] width 60 height 8
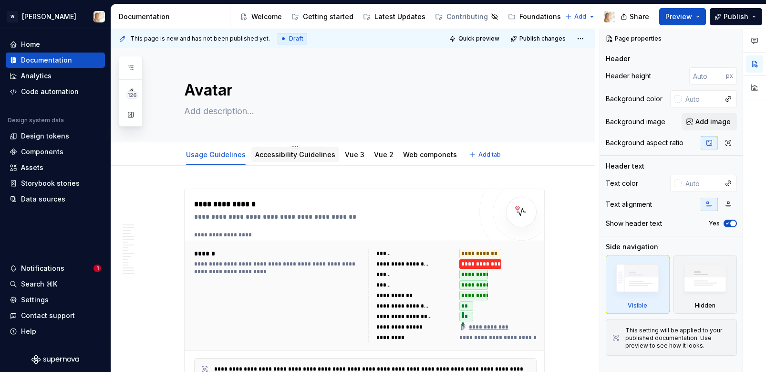
click at [303, 154] on link "Accessibility Guidelines" at bounding box center [295, 154] width 80 height 8
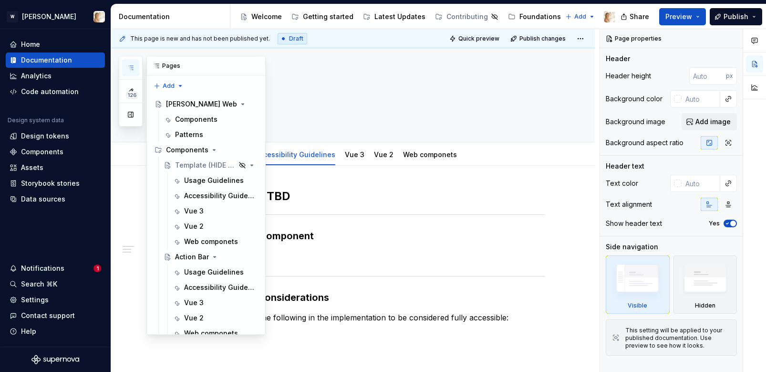
click at [131, 63] on button "button" at bounding box center [130, 67] width 17 height 17
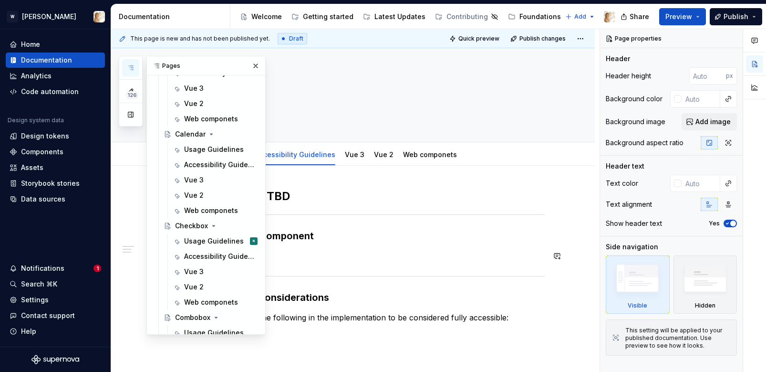
scroll to position [779, 0]
click at [213, 254] on div "Accessibility Guidelines" at bounding box center [206, 256] width 45 height 10
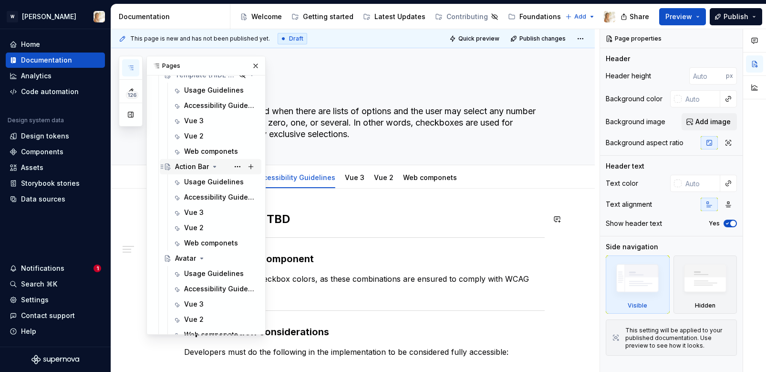
scroll to position [144, 0]
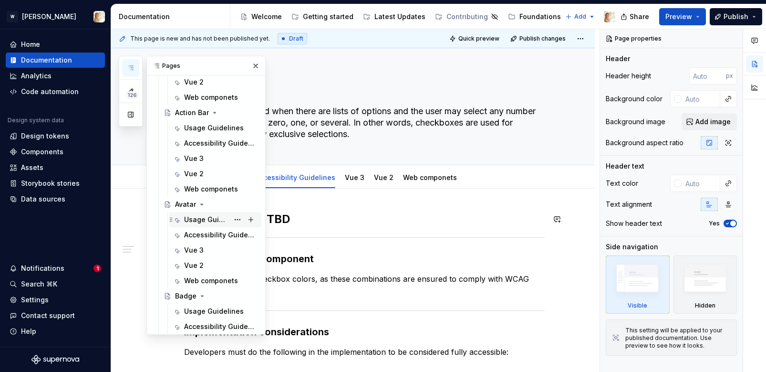
click at [197, 221] on div "Usage Guidelines" at bounding box center [206, 220] width 45 height 10
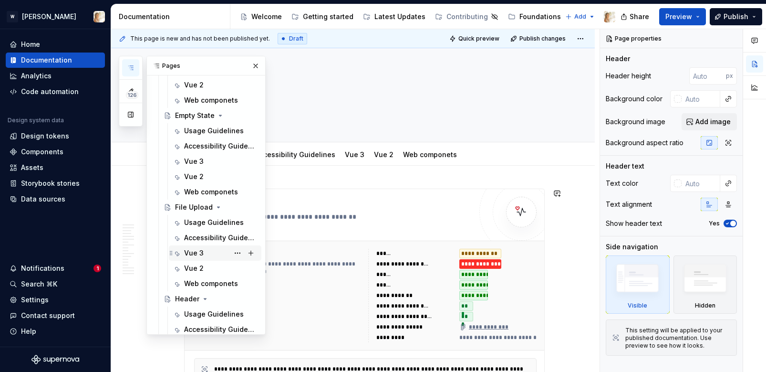
scroll to position [1168, 0]
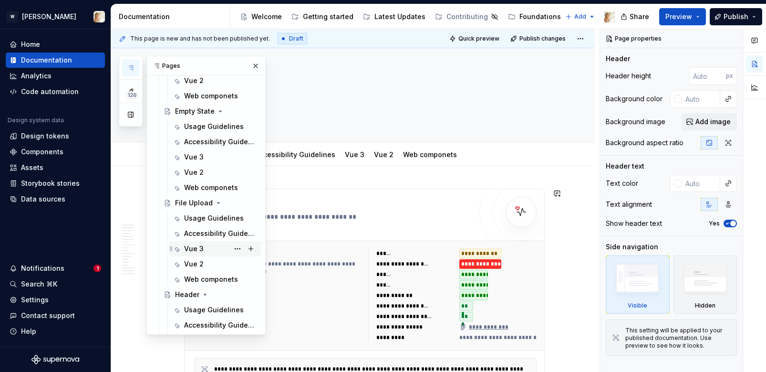
click at [193, 246] on div "Vue 3" at bounding box center [194, 249] width 20 height 10
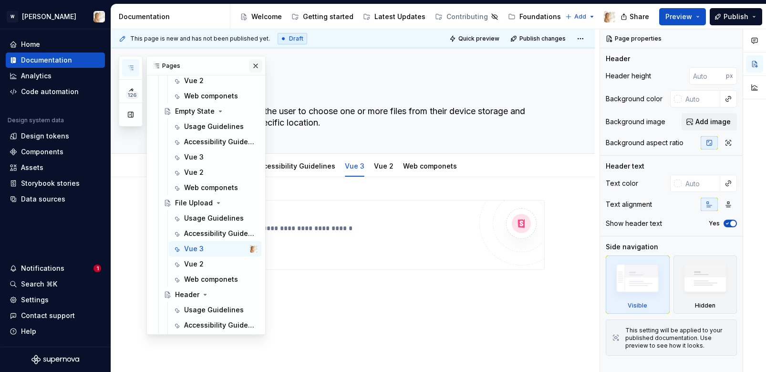
click at [253, 66] on button "button" at bounding box center [255, 65] width 13 height 13
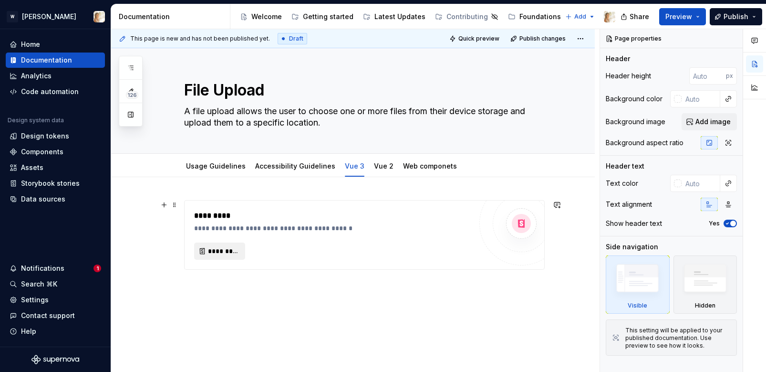
click at [237, 247] on span "*********" at bounding box center [223, 251] width 31 height 10
type textarea "*"
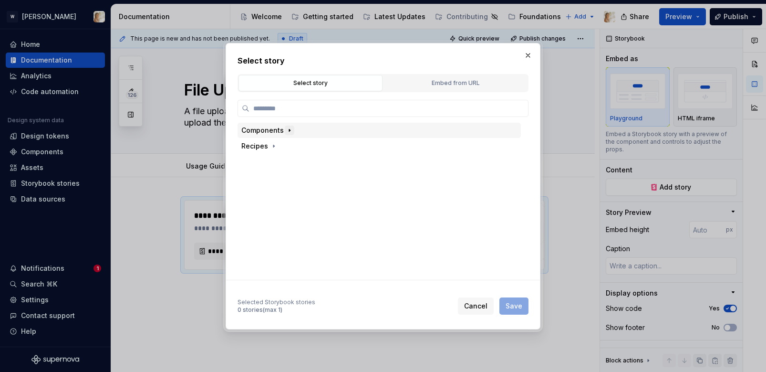
click at [289, 130] on icon "button" at bounding box center [289, 130] width 1 height 2
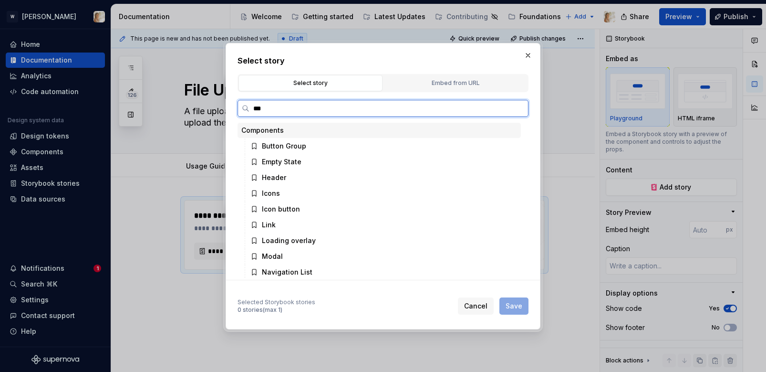
type input "****"
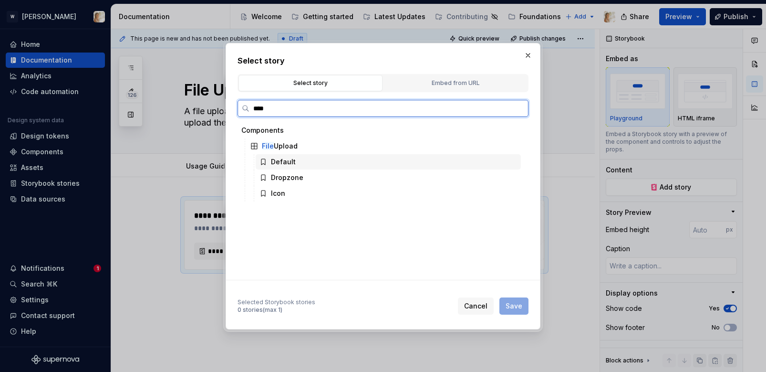
click at [282, 160] on div "Default" at bounding box center [283, 162] width 25 height 10
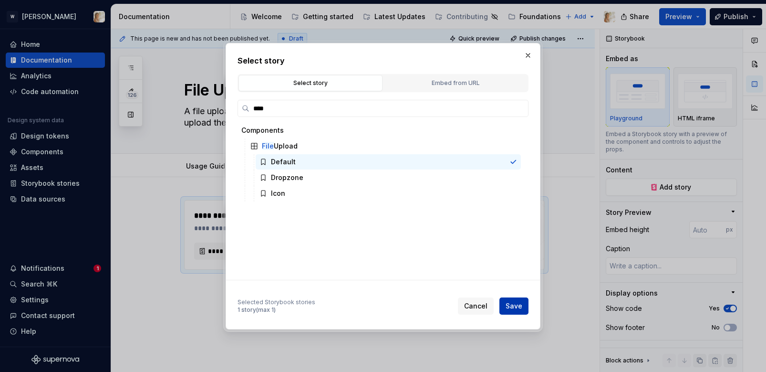
click at [520, 305] on span "Save" at bounding box center [514, 306] width 17 height 10
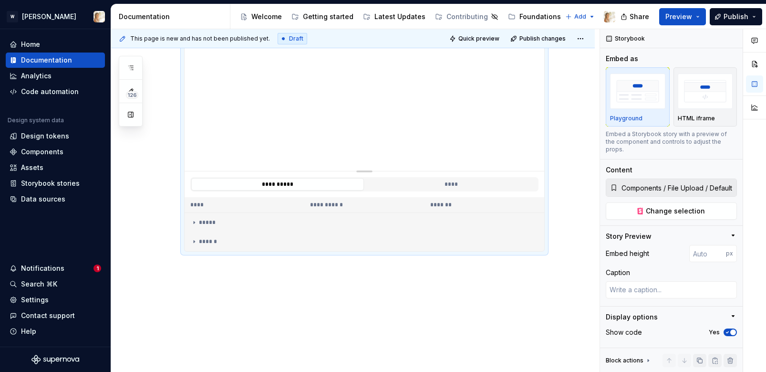
scroll to position [223, 0]
click at [379, 271] on div "**********" at bounding box center [353, 163] width 484 height 418
click at [389, 266] on div "**********" at bounding box center [355, 200] width 488 height 343
click at [559, 245] on div "**********" at bounding box center [353, 163] width 484 height 418
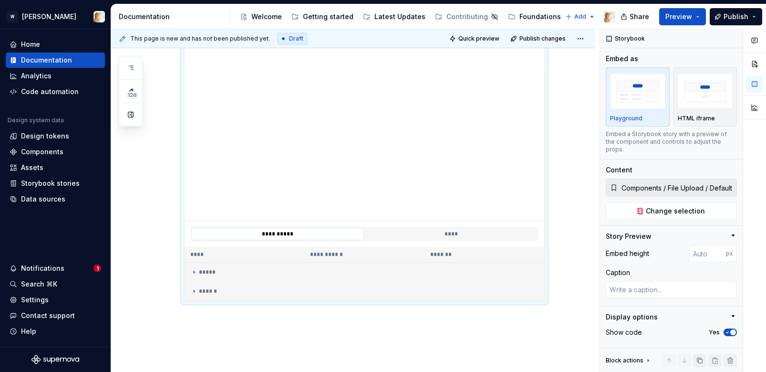
scroll to position [0, 0]
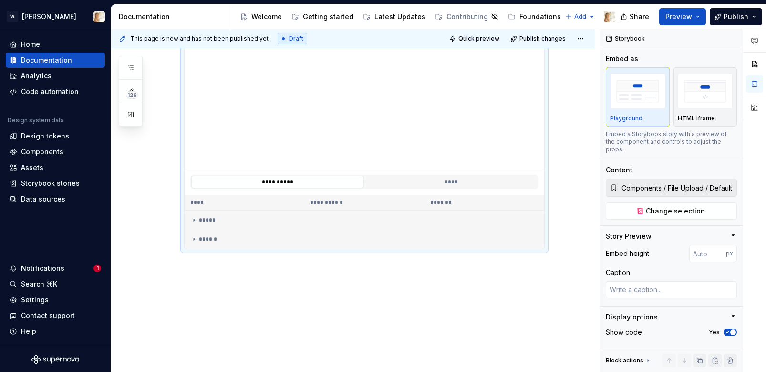
click at [559, 245] on div "**********" at bounding box center [353, 163] width 484 height 418
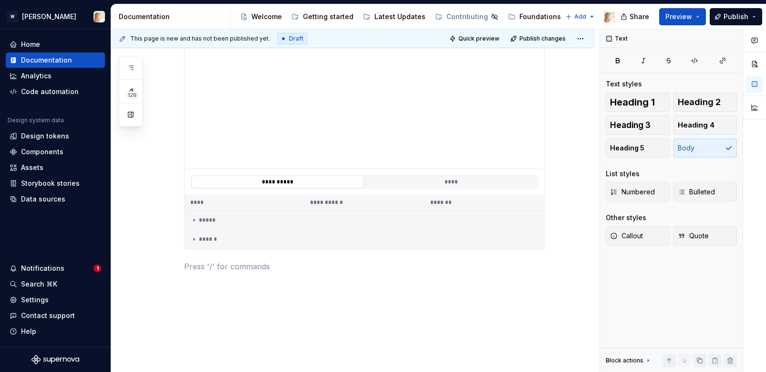
scroll to position [226, 0]
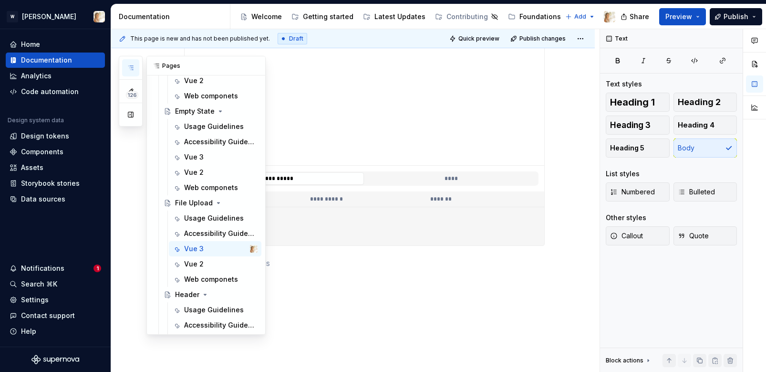
click at [132, 69] on icon "button" at bounding box center [131, 68] width 8 height 8
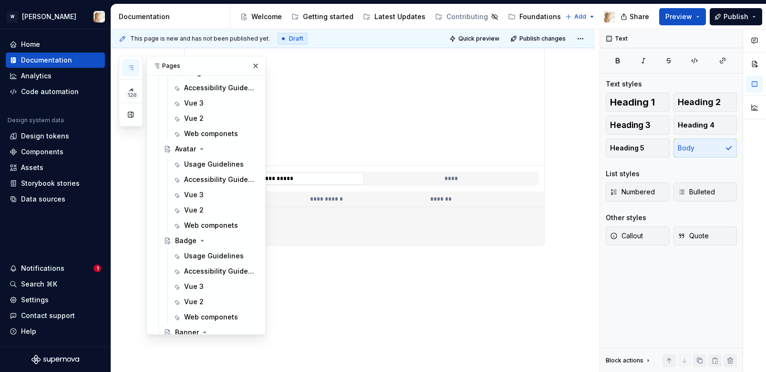
scroll to position [175, 0]
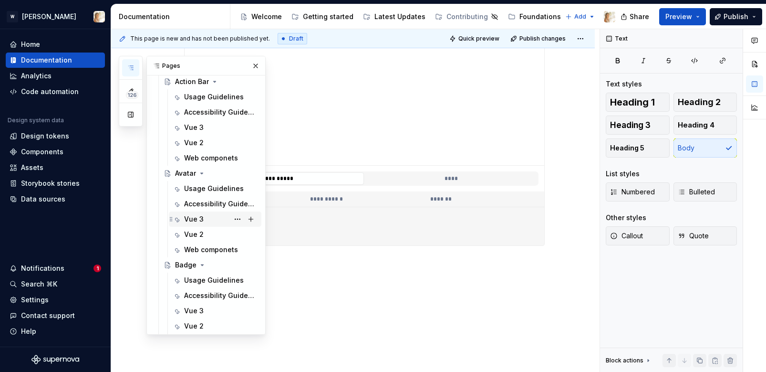
click at [195, 217] on div "Vue 3" at bounding box center [194, 219] width 20 height 10
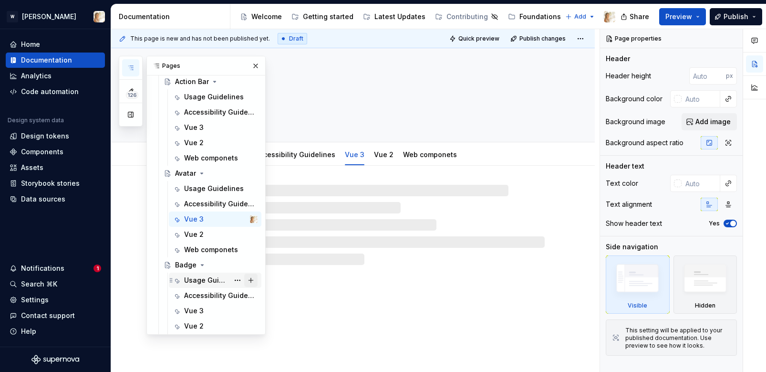
scroll to position [183, 0]
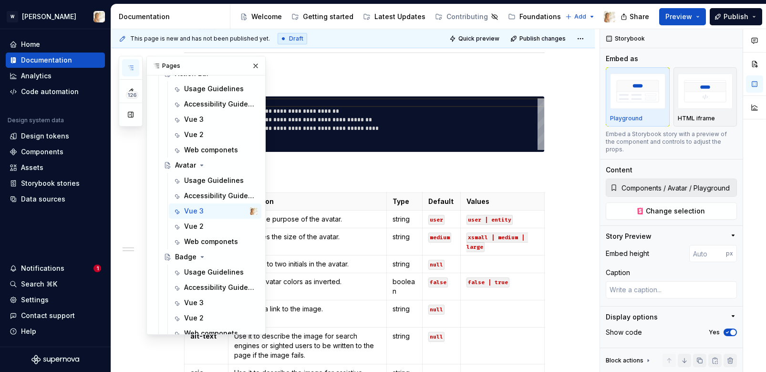
scroll to position [420, 0]
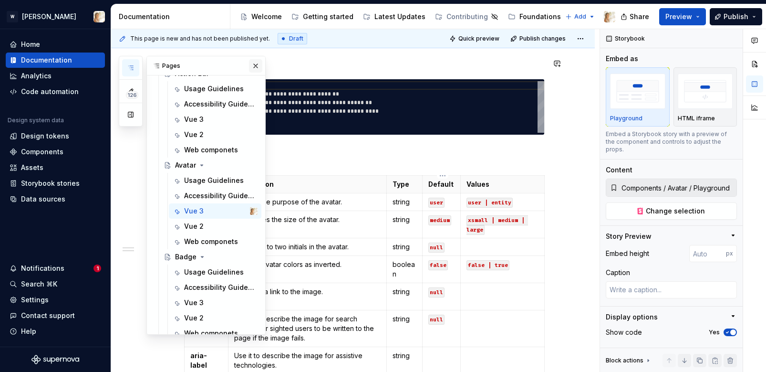
click at [251, 61] on button "button" at bounding box center [255, 65] width 13 height 13
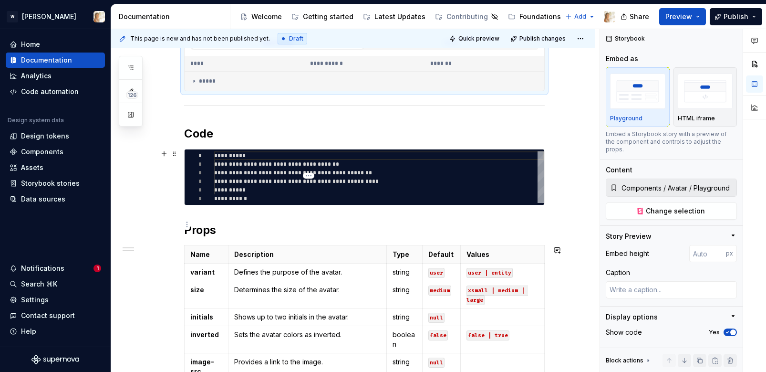
scroll to position [314, 0]
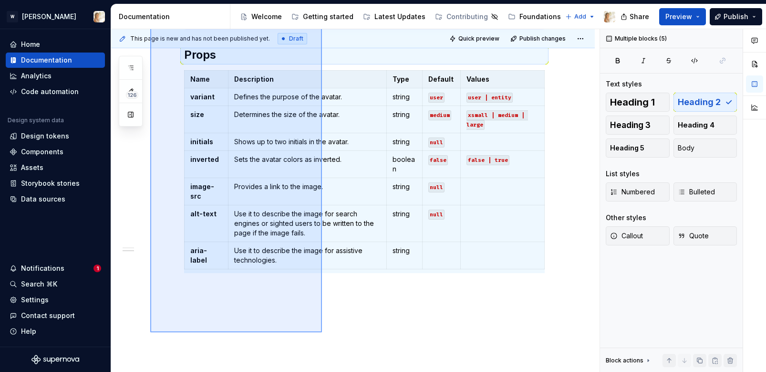
drag, startPoint x: 150, startPoint y: 141, endPoint x: 322, endPoint y: 332, distance: 257.1
click at [322, 332] on div "**********" at bounding box center [355, 200] width 488 height 343
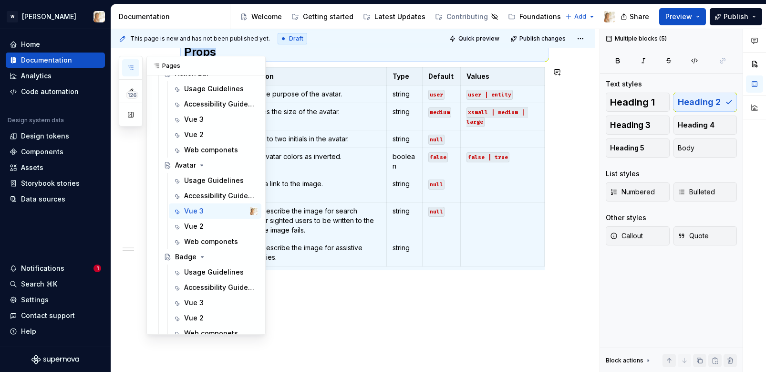
click at [129, 65] on icon "button" at bounding box center [131, 68] width 8 height 8
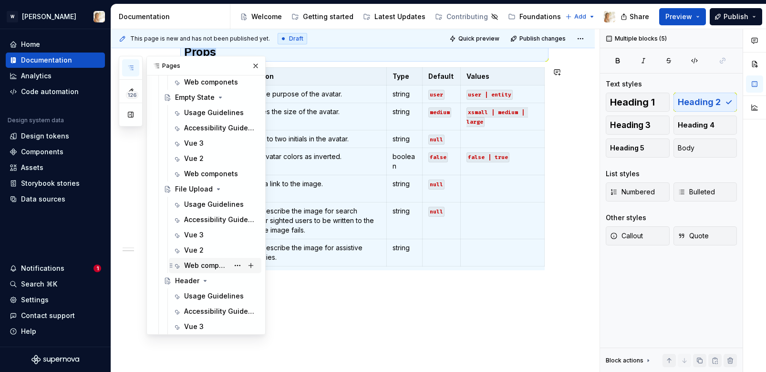
scroll to position [1184, 0]
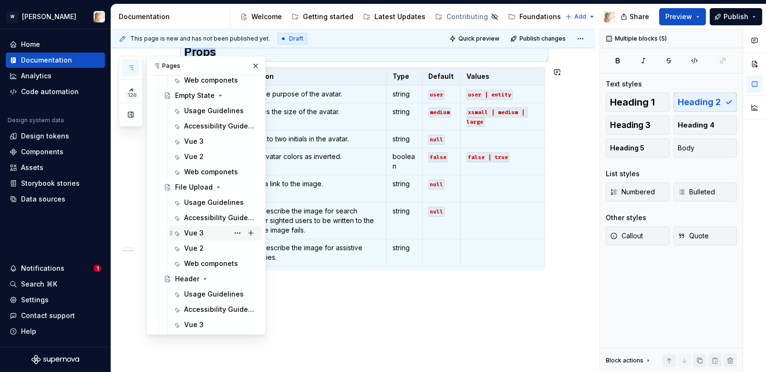
click at [210, 229] on div "Vue 3" at bounding box center [220, 232] width 73 height 13
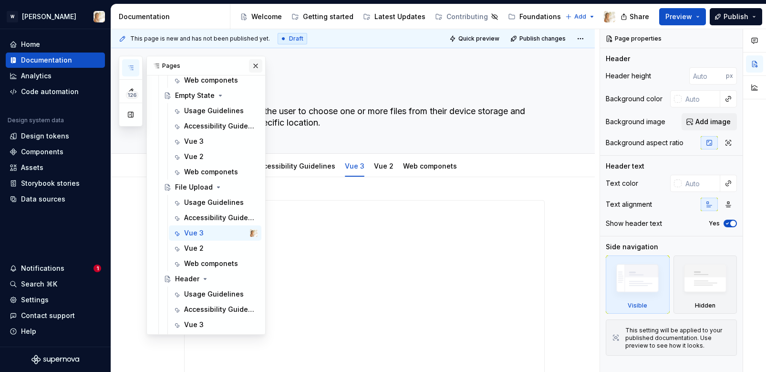
click at [253, 65] on button "button" at bounding box center [255, 65] width 13 height 13
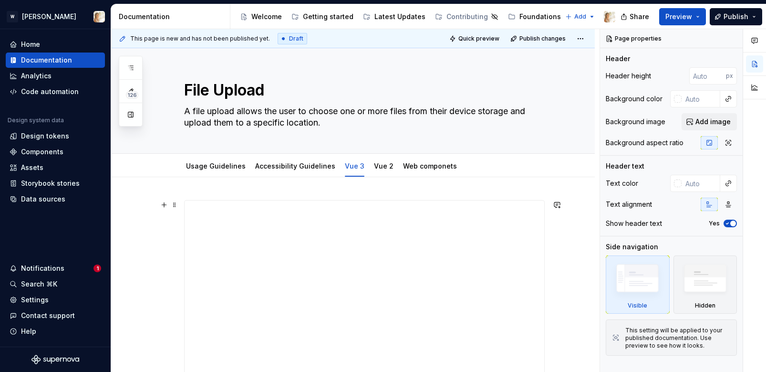
scroll to position [246, 0]
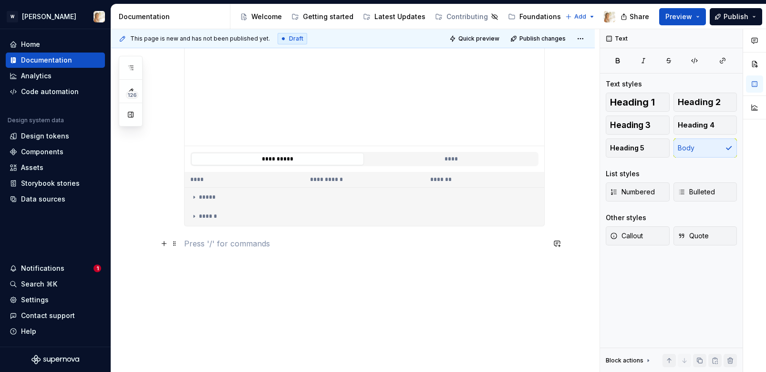
click at [237, 238] on p at bounding box center [364, 243] width 361 height 11
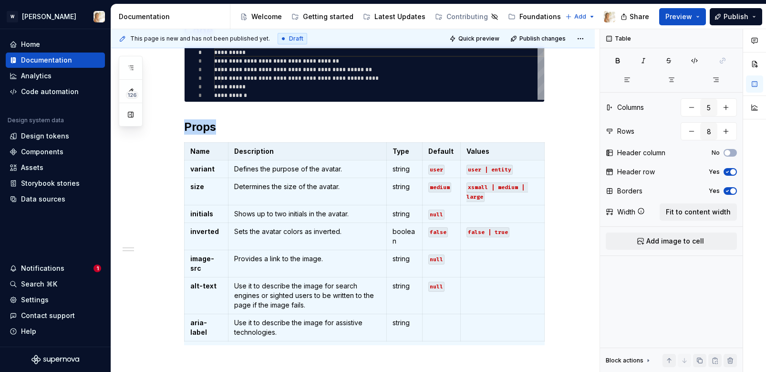
scroll to position [498, 0]
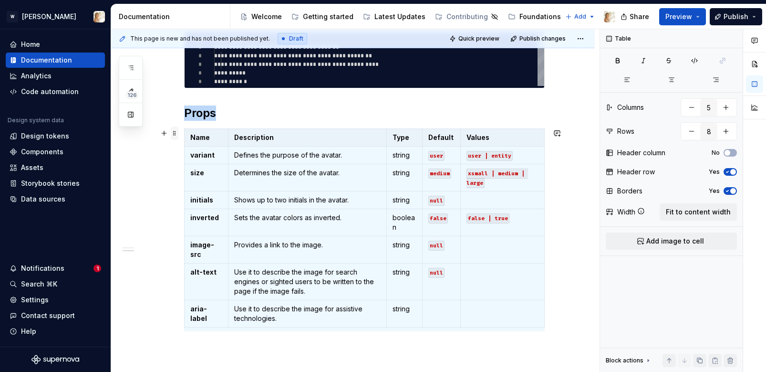
click at [178, 134] on span at bounding box center [175, 132] width 8 height 13
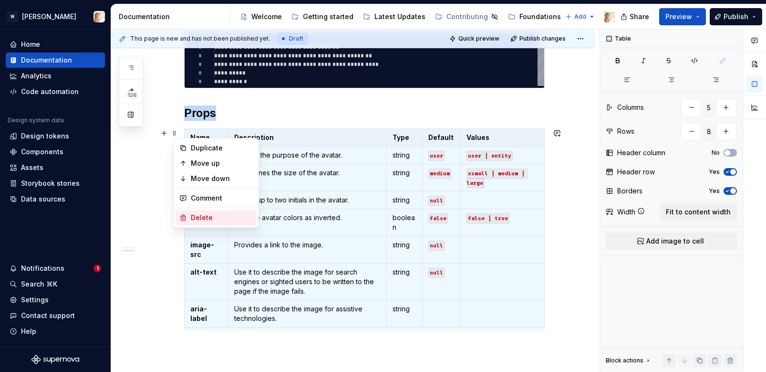
click at [209, 215] on div "Delete" at bounding box center [222, 218] width 62 height 10
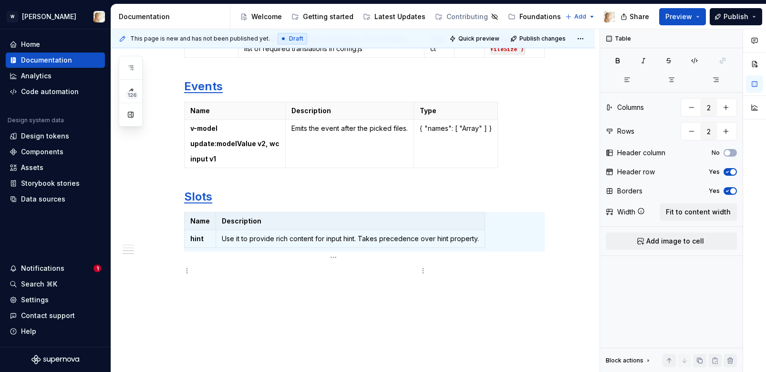
scroll to position [4, 0]
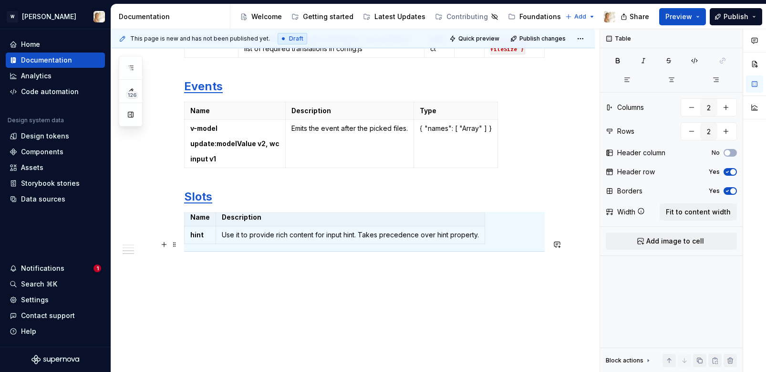
click at [231, 204] on h2 "Slots" at bounding box center [364, 196] width 361 height 15
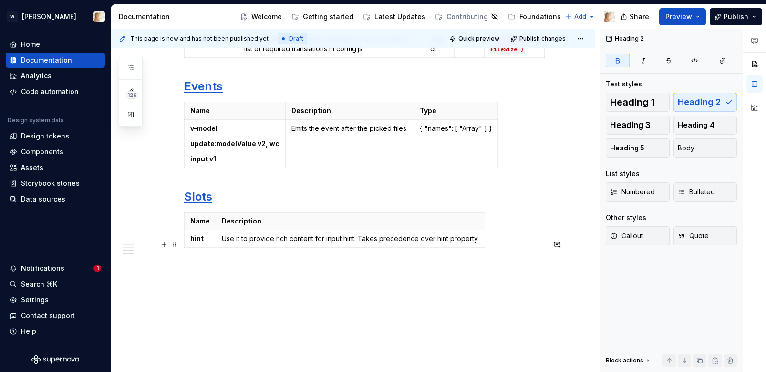
scroll to position [0, 0]
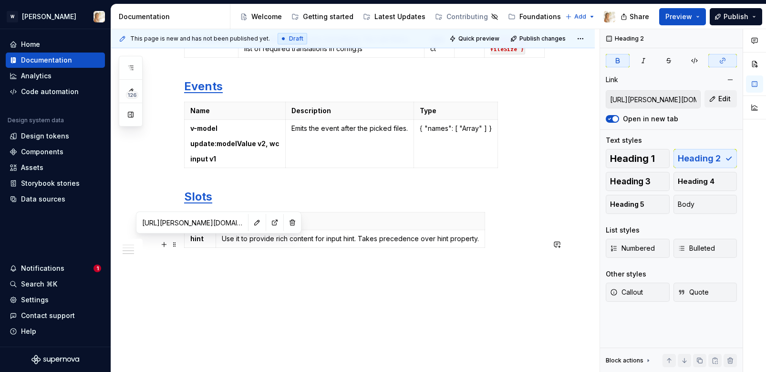
click at [209, 203] on strong "Slots" at bounding box center [198, 196] width 28 height 14
click at [286, 223] on button "button" at bounding box center [292, 222] width 13 height 13
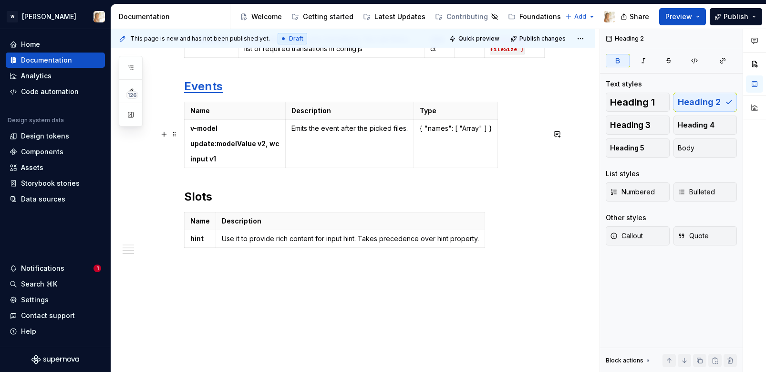
click at [202, 93] on strong "Events" at bounding box center [203, 86] width 39 height 14
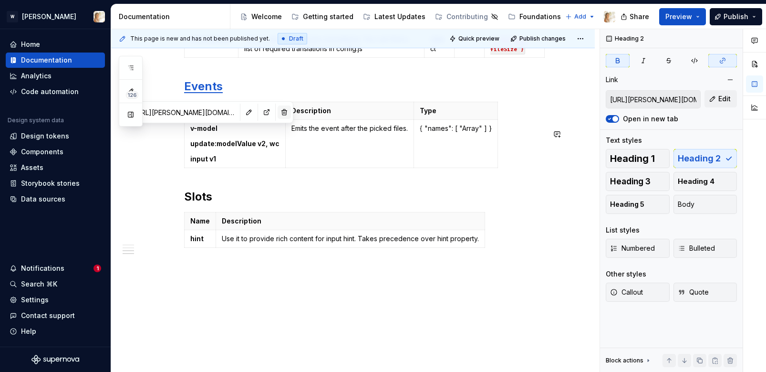
click at [278, 112] on button "button" at bounding box center [284, 111] width 13 height 13
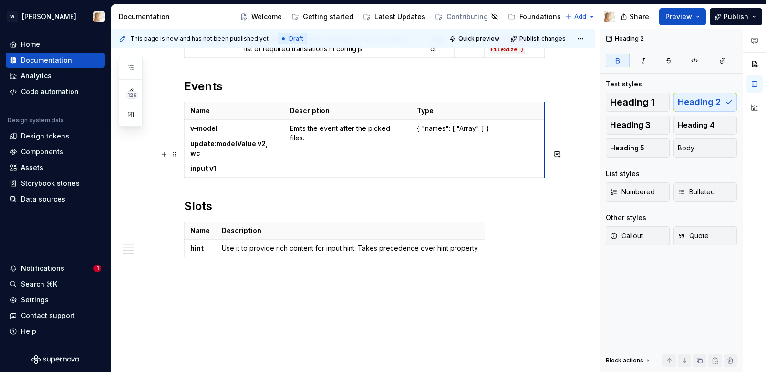
drag, startPoint x: 496, startPoint y: 158, endPoint x: 546, endPoint y: 153, distance: 49.9
drag, startPoint x: 484, startPoint y: 266, endPoint x: 545, endPoint y: 258, distance: 61.6
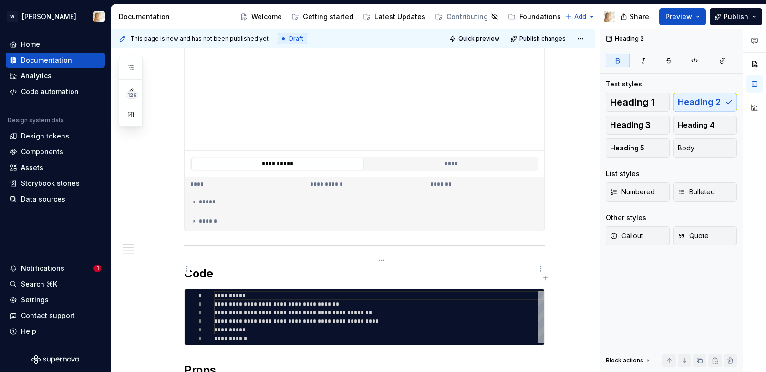
scroll to position [241, 0]
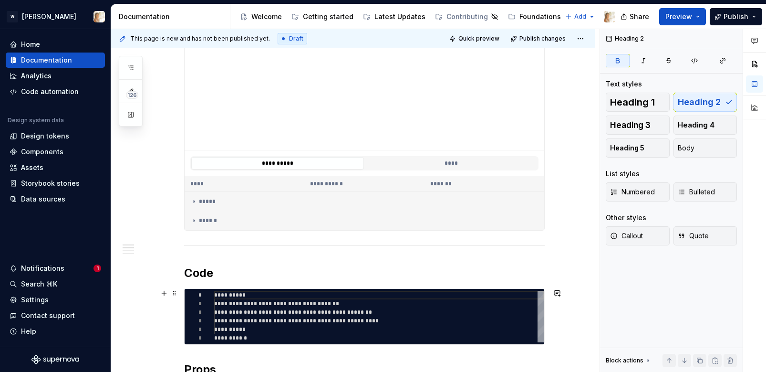
type textarea "*"
type textarea "**********"
click at [294, 304] on div "**********" at bounding box center [379, 317] width 330 height 52
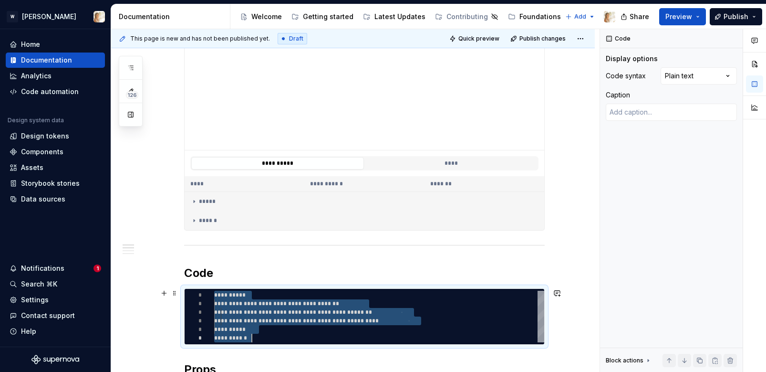
scroll to position [0, 38]
type textarea "*"
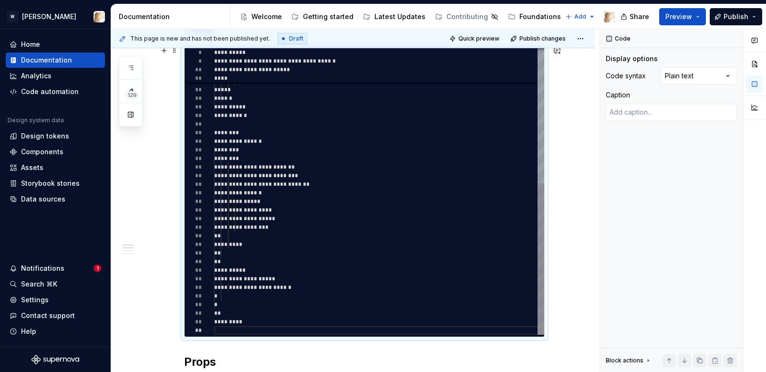
scroll to position [488, 0]
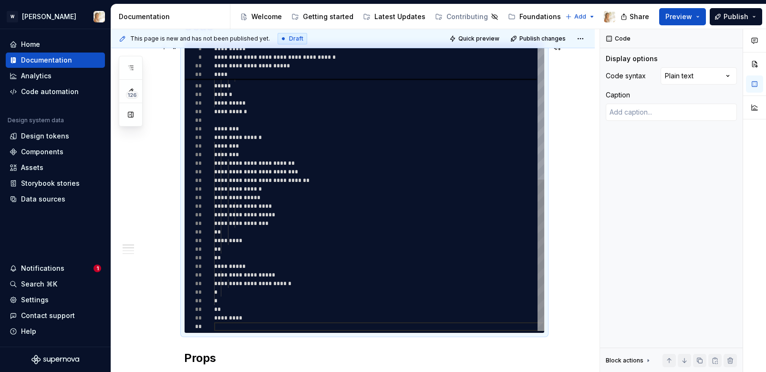
type textarea "** *********"
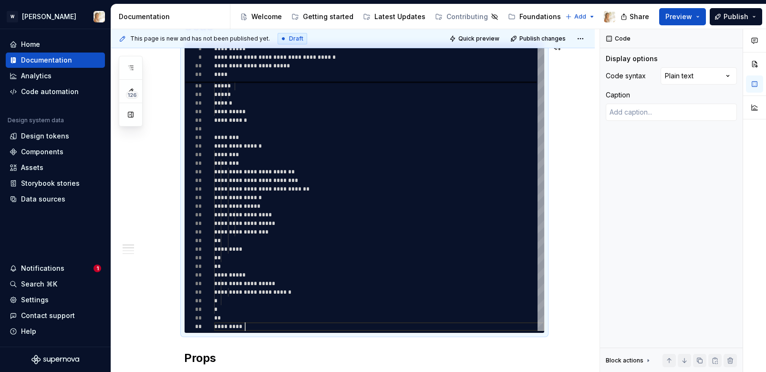
click at [177, 338] on div "**********" at bounding box center [353, 362] width 484 height 1347
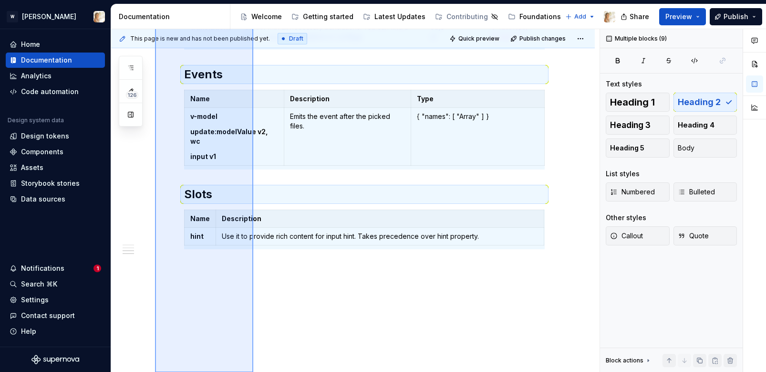
scroll to position [1190, 0]
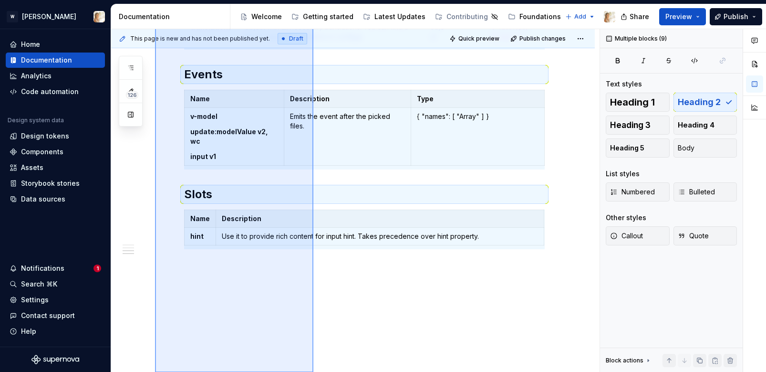
drag, startPoint x: 155, startPoint y: 131, endPoint x: 313, endPoint y: 407, distance: 318.0
click at [313, 371] on html "W [PERSON_NAME] Home Documentation Analytics Code automation Design system data…" at bounding box center [383, 186] width 766 height 372
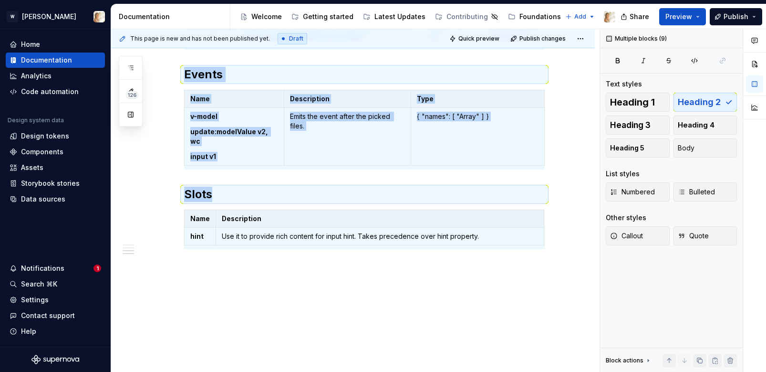
copy div "**********"
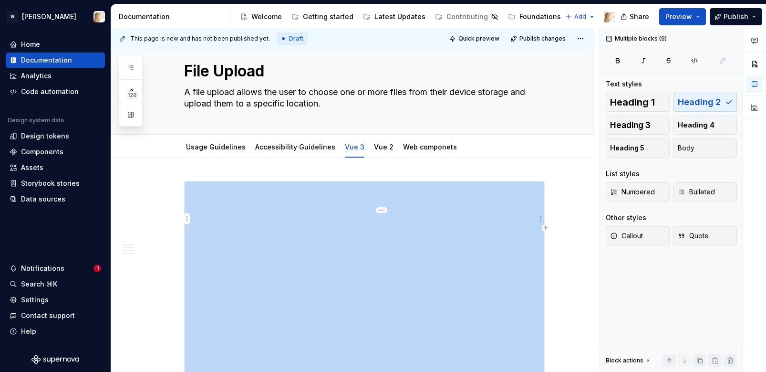
scroll to position [0, 0]
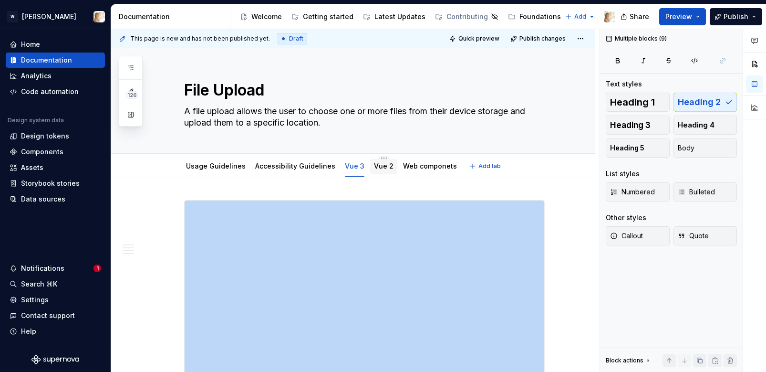
click at [378, 169] on link "Vue 2" at bounding box center [384, 166] width 20 height 8
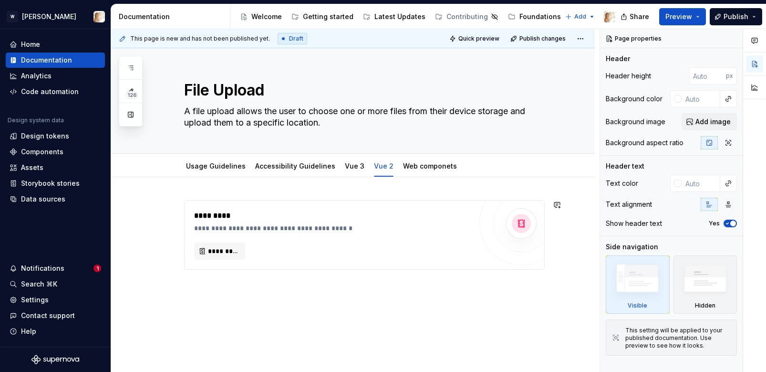
click at [273, 295] on div "**********" at bounding box center [353, 285] width 484 height 216
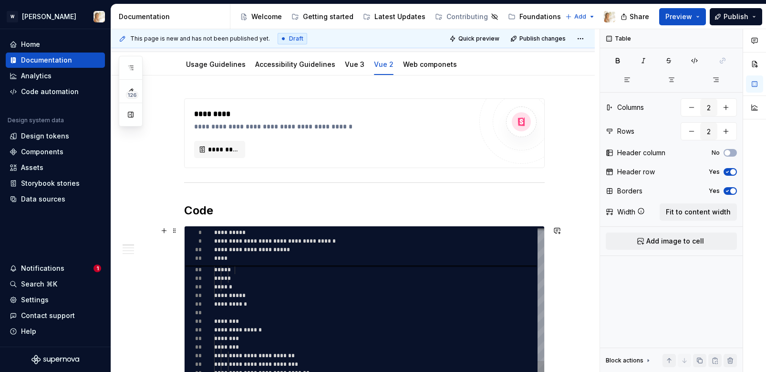
scroll to position [151, 0]
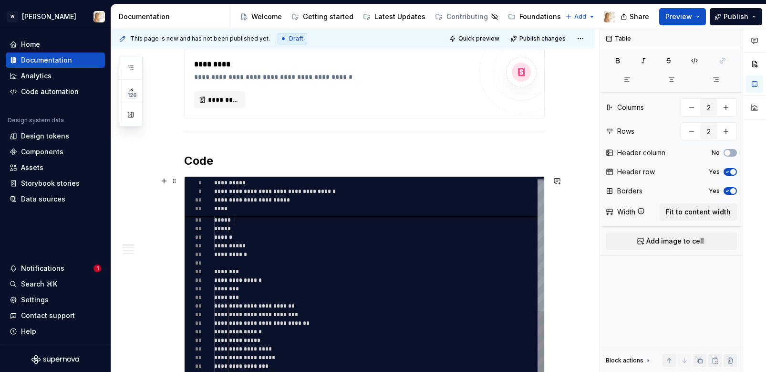
type textarea "*"
click at [273, 250] on div "**********" at bounding box center [379, 198] width 330 height 532
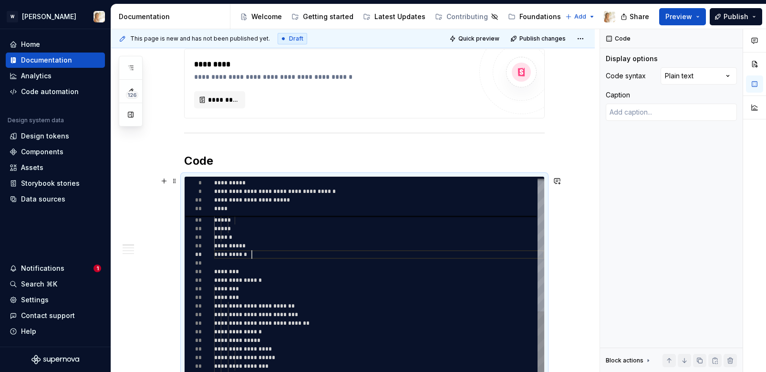
type textarea "**********"
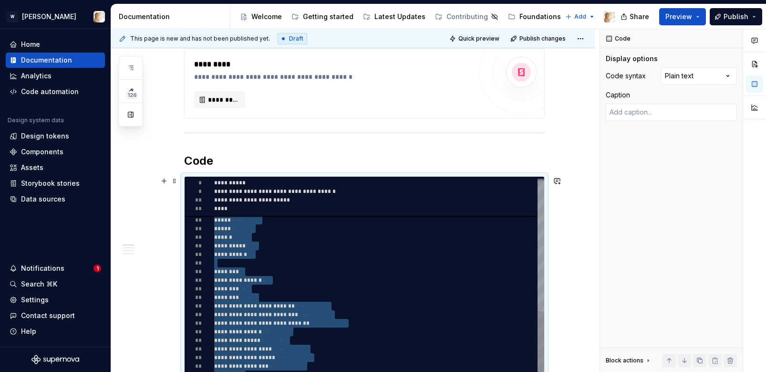
type textarea "*"
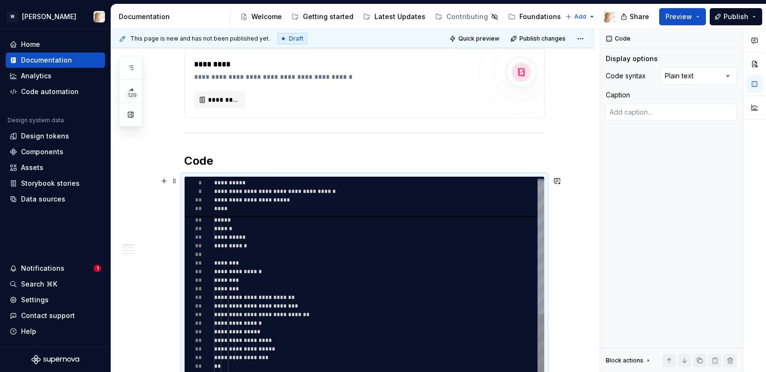
scroll to position [17, 0]
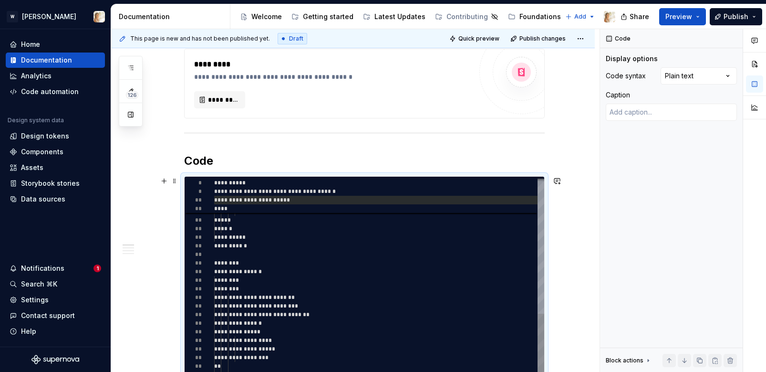
click at [268, 198] on span "**********" at bounding box center [252, 200] width 76 height 6
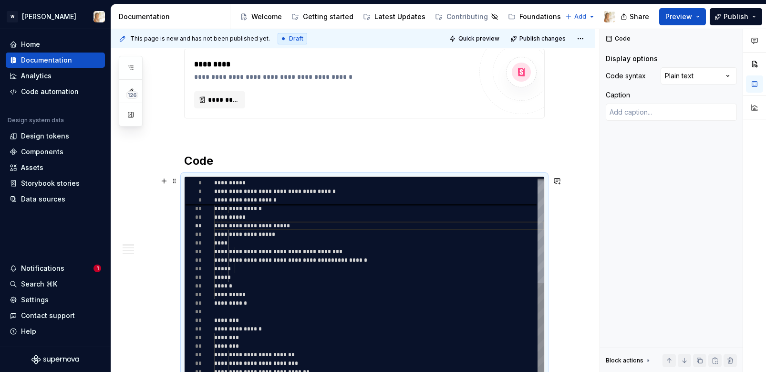
type textarea "**********"
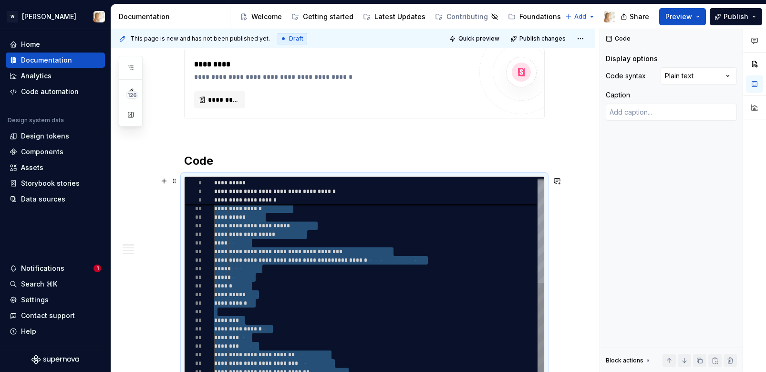
type textarea "*"
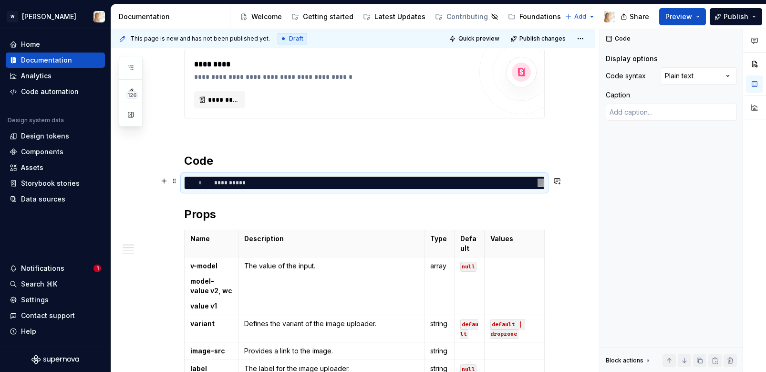
scroll to position [0, 0]
type textarea "*"
type textarea "** *********"
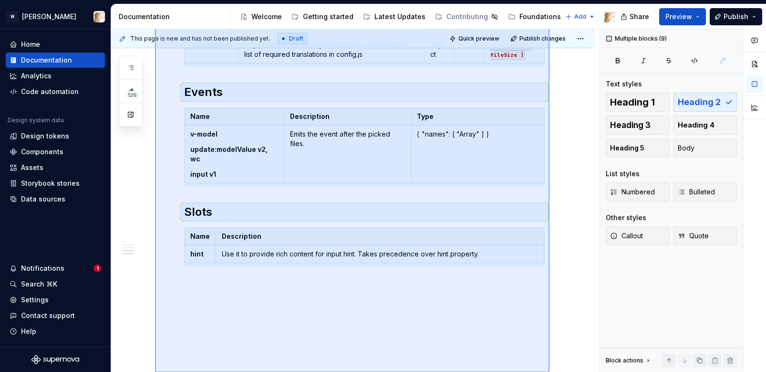
scroll to position [987, 0]
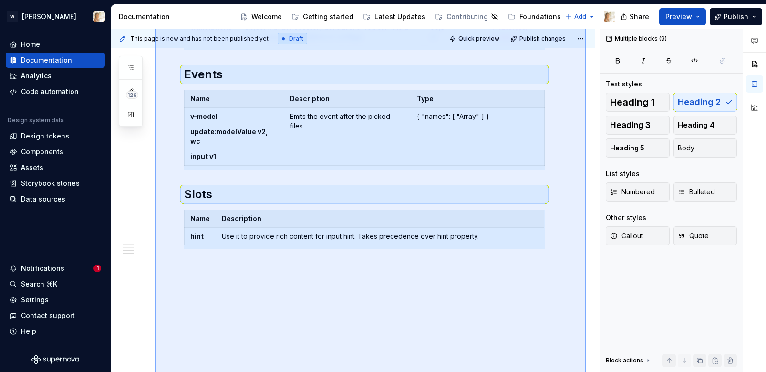
drag, startPoint x: 155, startPoint y: 286, endPoint x: 587, endPoint y: 373, distance: 440.4
click at [587, 371] on html "W [PERSON_NAME] Home Documentation Analytics Code automation Design system data…" at bounding box center [383, 186] width 766 height 372
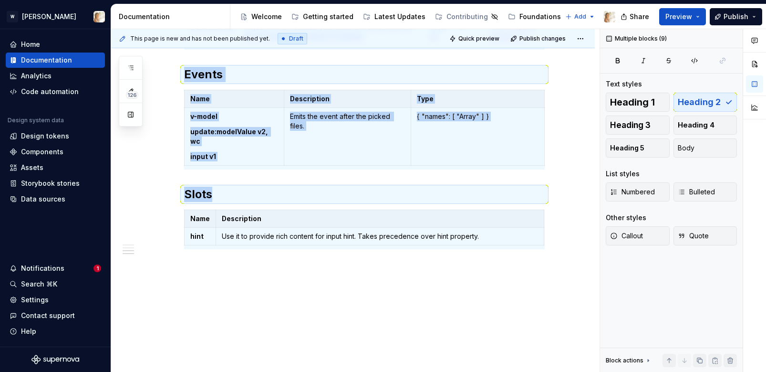
copy div "**********"
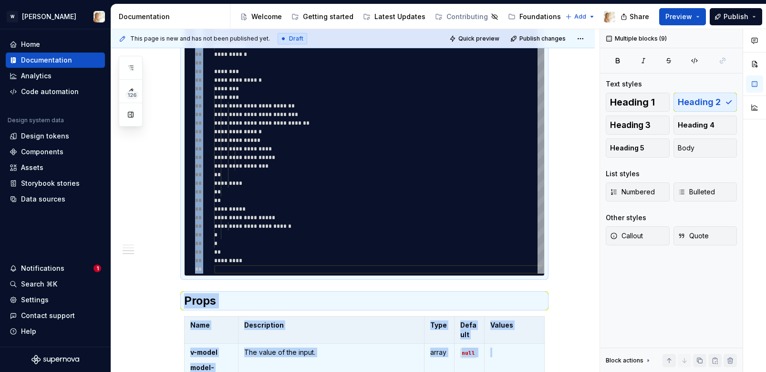
scroll to position [0, 0]
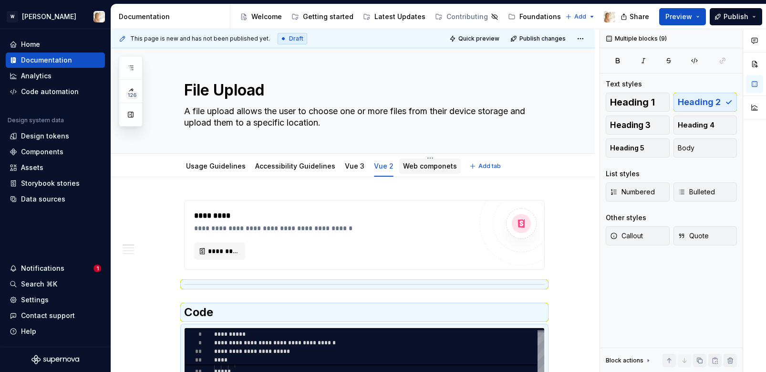
click at [401, 172] on div "Web componets" at bounding box center [430, 165] width 62 height 15
click at [406, 165] on link "Web componets" at bounding box center [430, 166] width 54 height 8
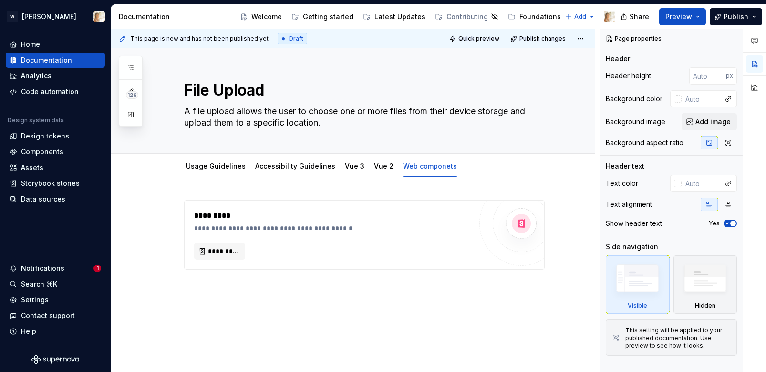
click at [207, 283] on div "**********" at bounding box center [353, 285] width 484 height 216
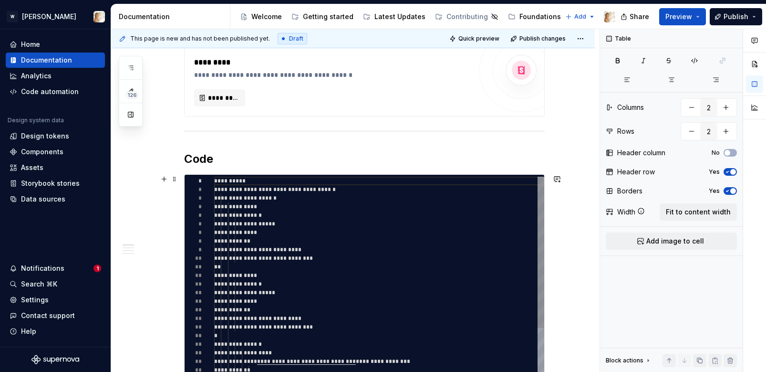
scroll to position [235, 0]
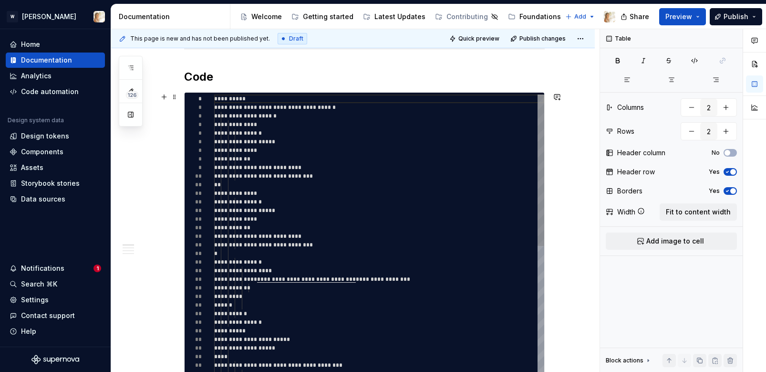
type textarea "*"
click at [290, 239] on div "**********" at bounding box center [379, 364] width 330 height 541
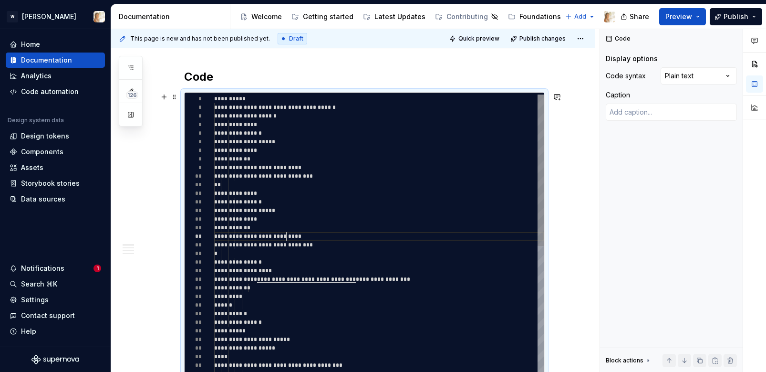
scroll to position [52, 73]
type textarea "**********"
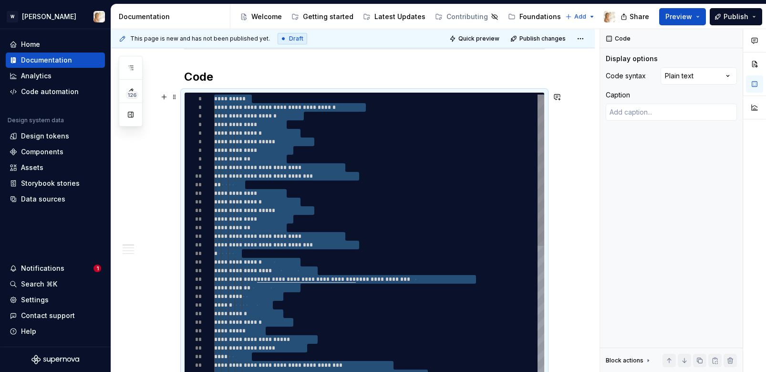
type textarea "*"
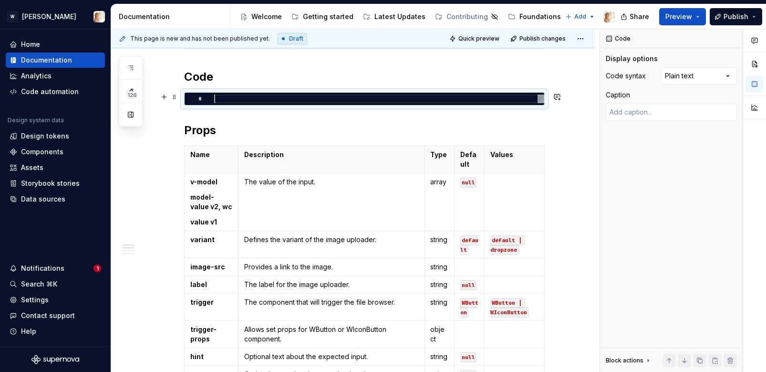
type textarea "*"
type textarea "**********"
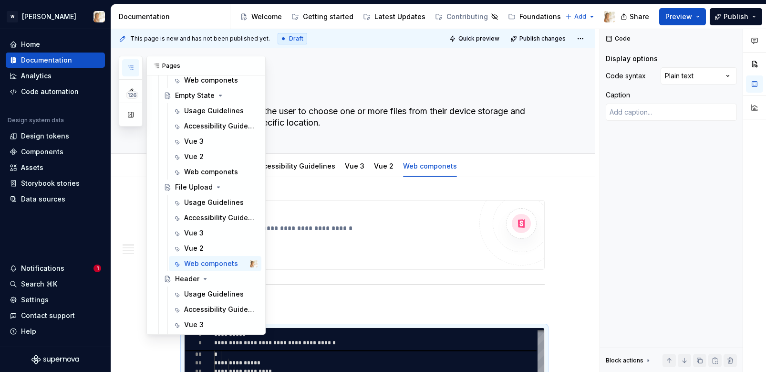
click at [133, 66] on icon "button" at bounding box center [130, 68] width 5 height 4
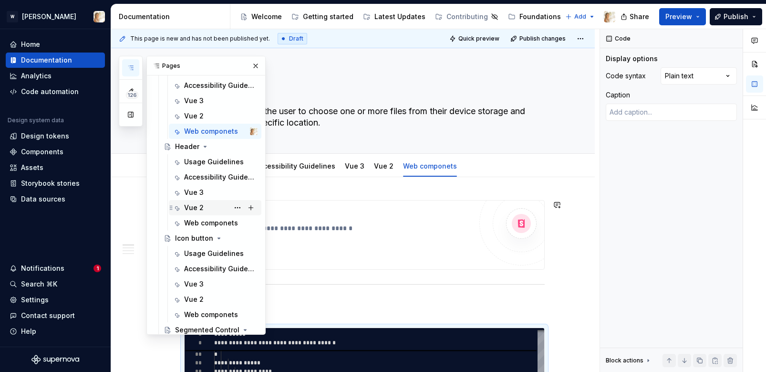
scroll to position [1319, 0]
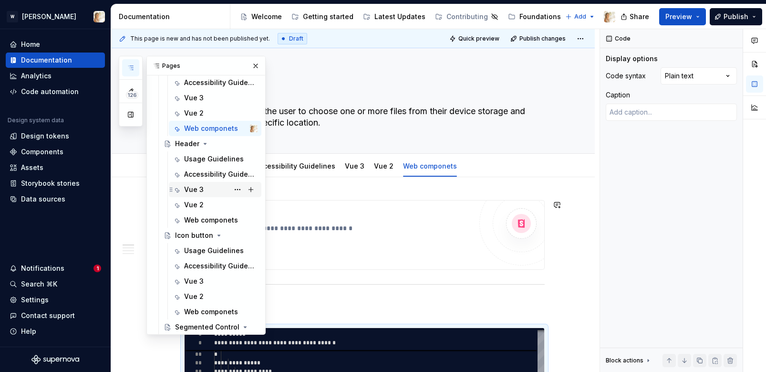
click at [206, 192] on div "Vue 3" at bounding box center [220, 189] width 73 height 13
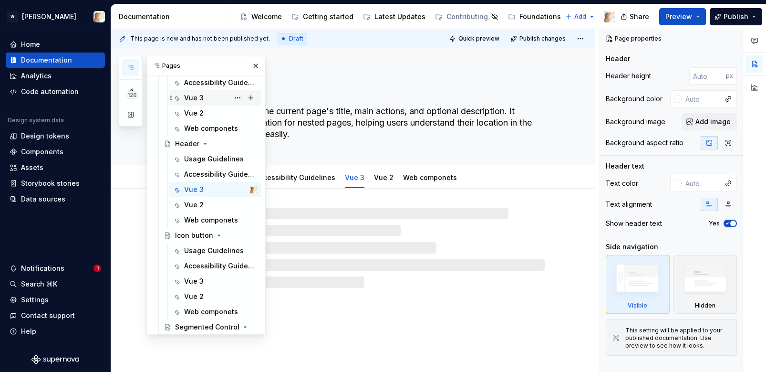
click at [203, 97] on div "Vue 3" at bounding box center [220, 97] width 73 height 13
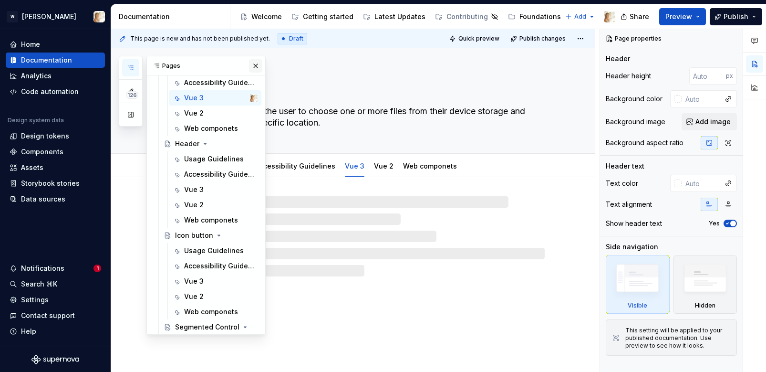
click at [253, 66] on button "button" at bounding box center [255, 65] width 13 height 13
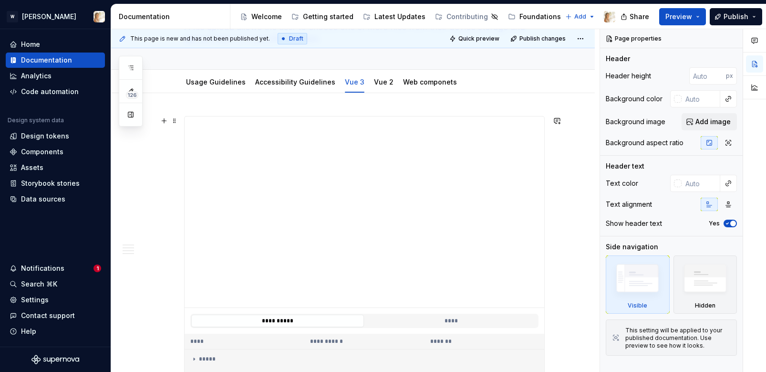
scroll to position [141, 0]
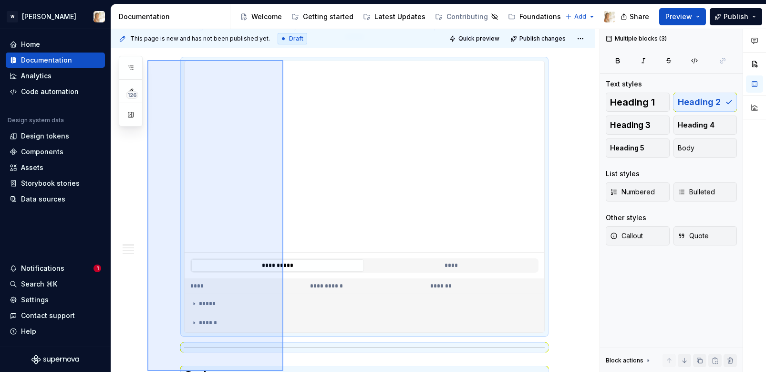
drag, startPoint x: 147, startPoint y: 59, endPoint x: 305, endPoint y: 445, distance: 417.4
click at [305, 371] on html "W [PERSON_NAME] Home Documentation Analytics Code automation Design system data…" at bounding box center [383, 186] width 766 height 372
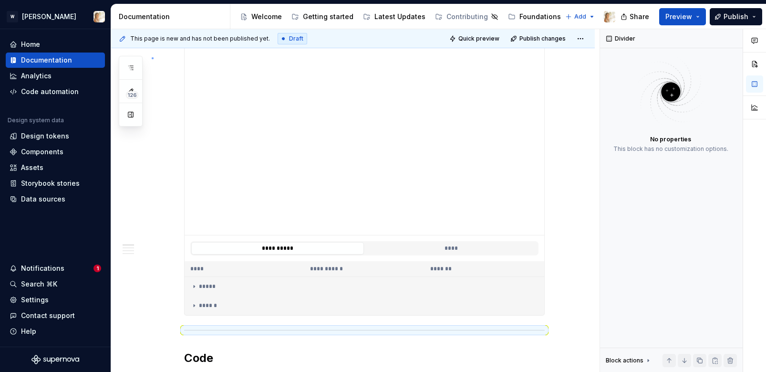
click at [152, 57] on div "**********" at bounding box center [355, 200] width 488 height 343
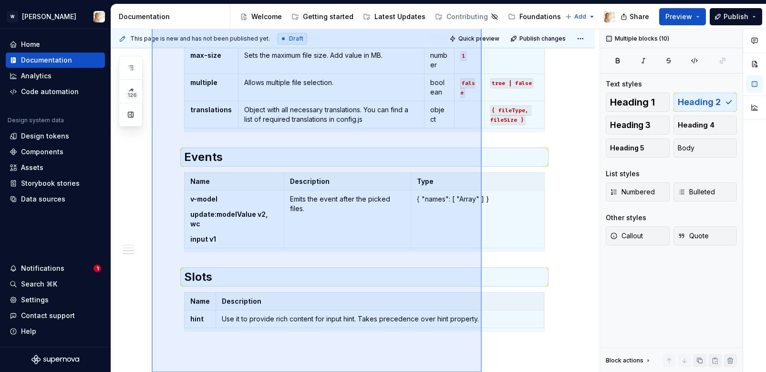
scroll to position [1190, 0]
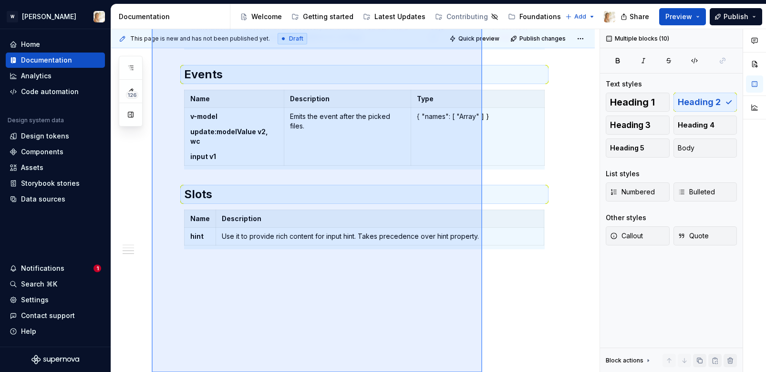
drag, startPoint x: 152, startPoint y: 57, endPoint x: 482, endPoint y: 445, distance: 509.6
click at [482, 371] on html "W [PERSON_NAME] Home Documentation Analytics Code automation Design system data…" at bounding box center [383, 186] width 766 height 372
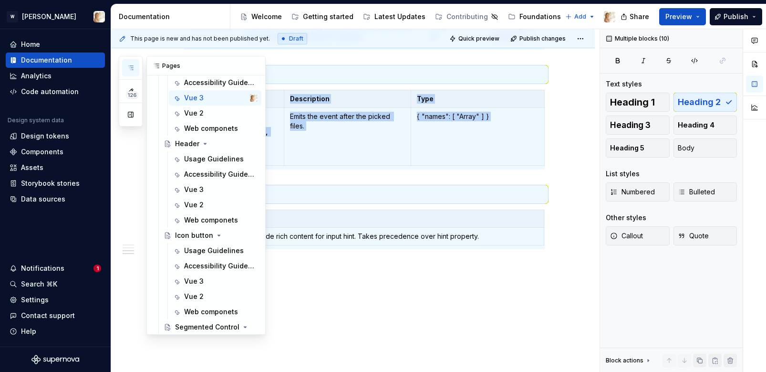
click at [128, 64] on icon "button" at bounding box center [131, 68] width 8 height 8
click at [194, 188] on div "Vue 3" at bounding box center [194, 190] width 20 height 10
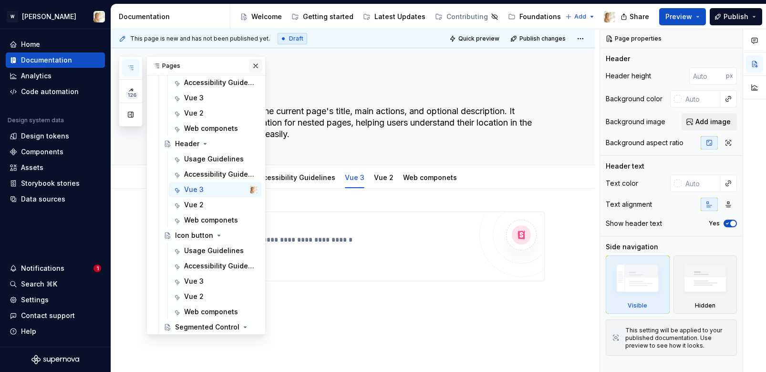
click at [254, 67] on button "button" at bounding box center [255, 65] width 13 height 13
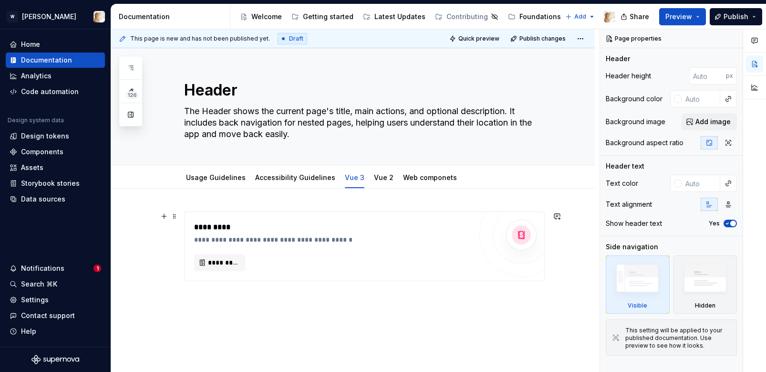
click at [222, 252] on div "**********" at bounding box center [333, 246] width 278 height 50
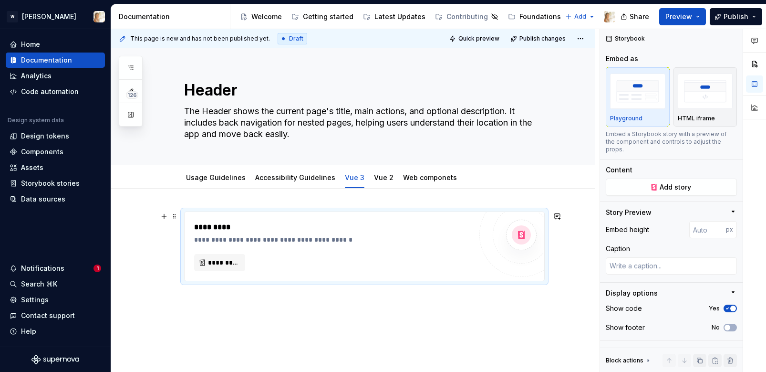
click at [222, 300] on div "**********" at bounding box center [353, 296] width 484 height 216
click at [202, 300] on div "**********" at bounding box center [353, 296] width 484 height 216
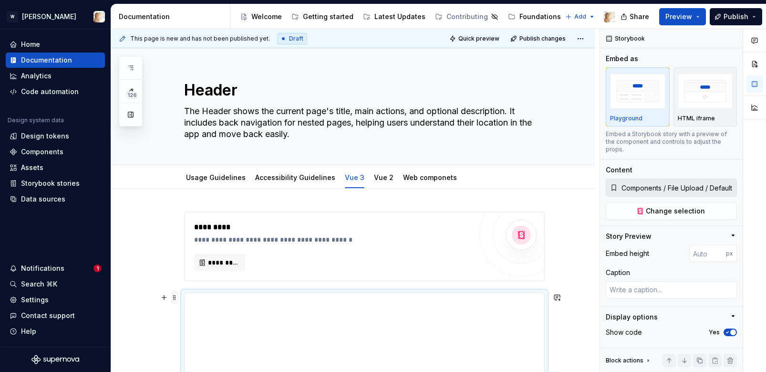
click at [176, 294] on span at bounding box center [175, 297] width 8 height 13
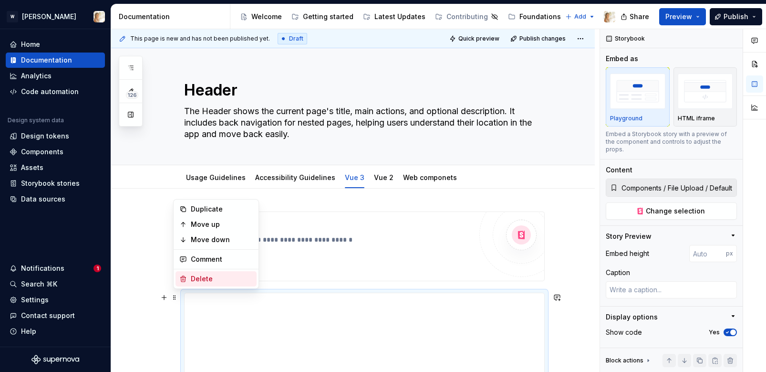
click at [194, 281] on div "Delete" at bounding box center [222, 279] width 62 height 10
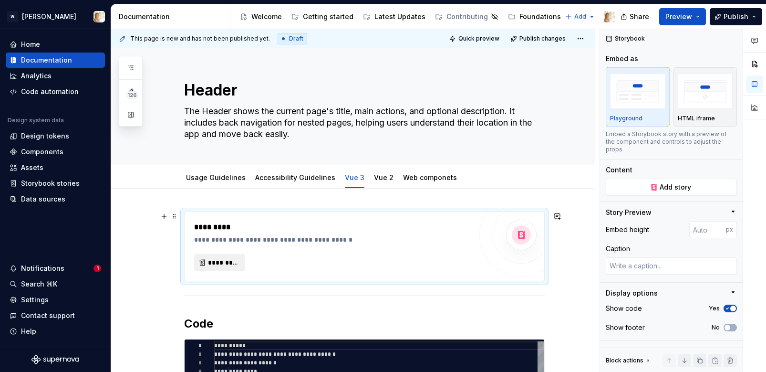
click at [209, 262] on button "*********" at bounding box center [219, 262] width 51 height 17
type textarea "*"
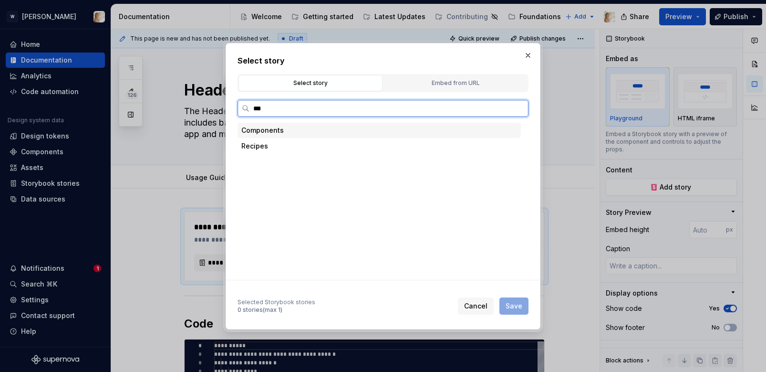
type input "****"
click at [278, 146] on div "Head er" at bounding box center [274, 146] width 24 height 10
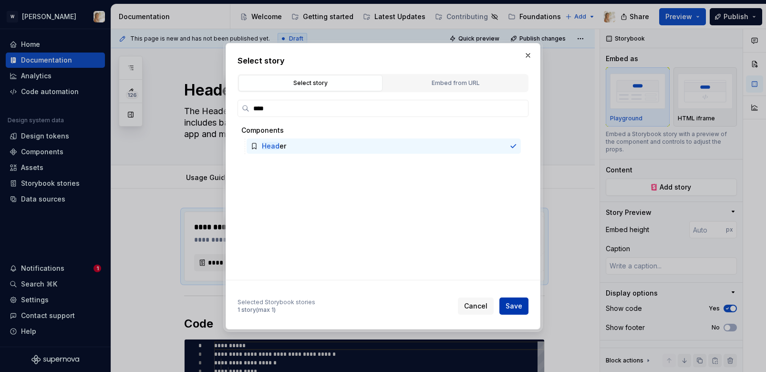
click at [518, 303] on span "Save" at bounding box center [514, 306] width 17 height 10
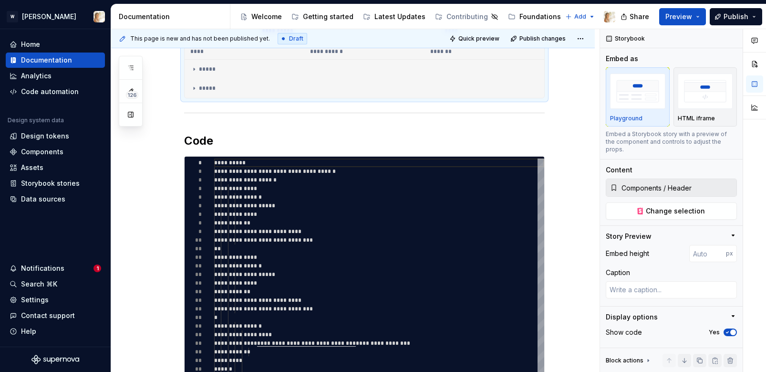
scroll to position [432, 0]
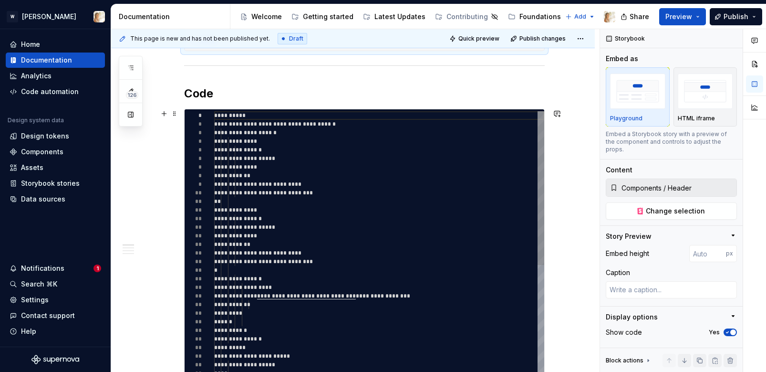
type textarea "*"
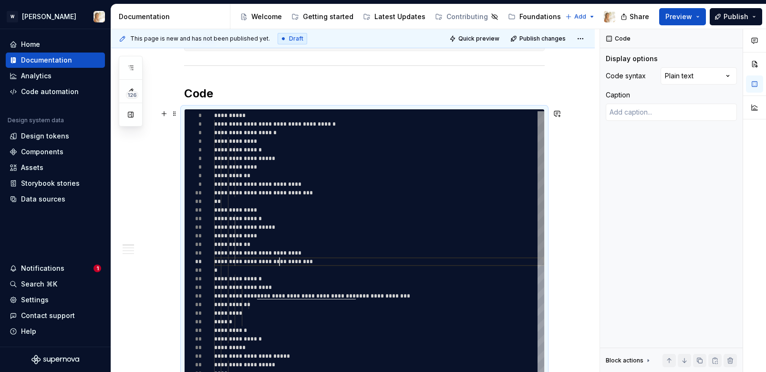
click at [282, 264] on div "**********" at bounding box center [379, 377] width 330 height 532
type textarea "**********"
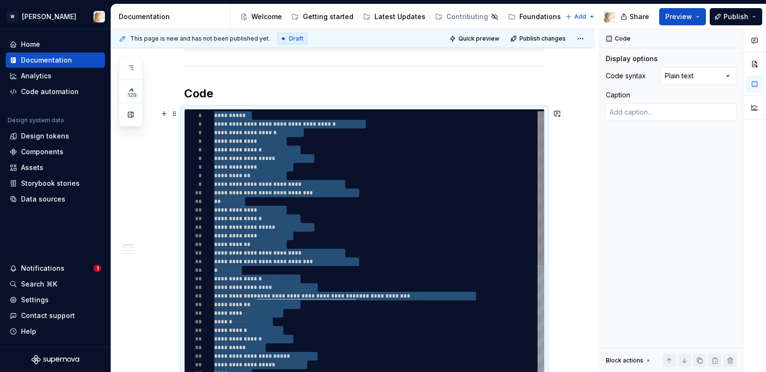
type textarea "*"
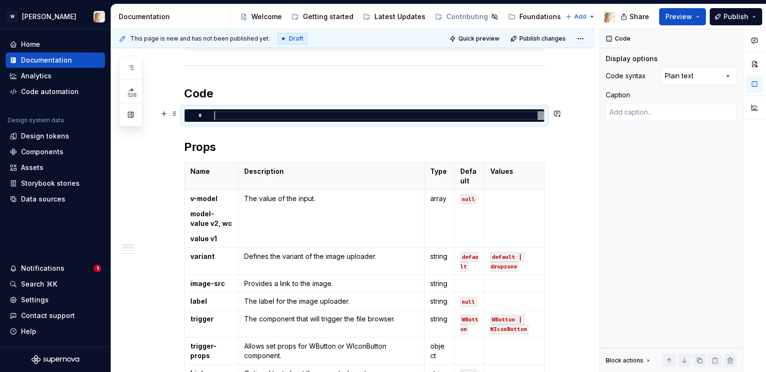
scroll to position [0, 0]
type textarea "*"
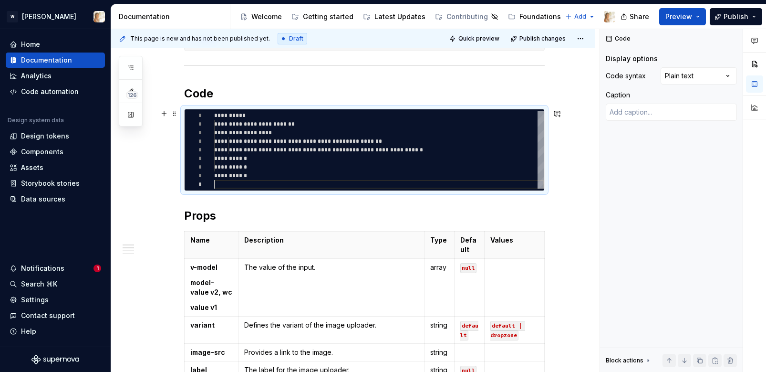
type textarea "**********"
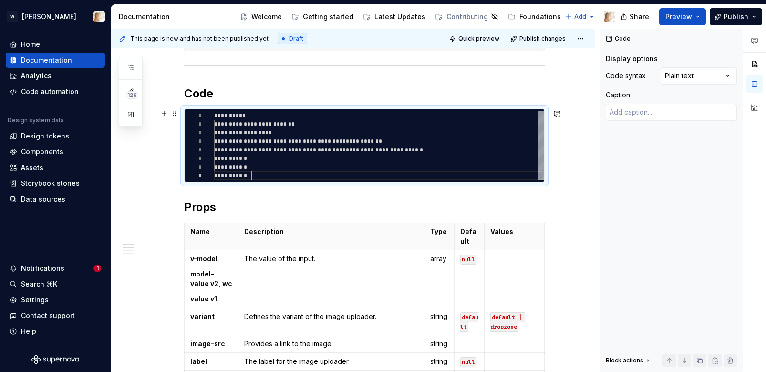
scroll to position [60, 38]
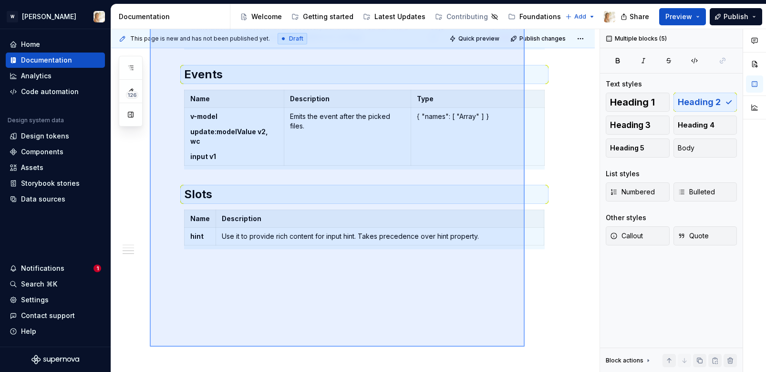
drag, startPoint x: 150, startPoint y: 230, endPoint x: 528, endPoint y: 348, distance: 395.6
click at [528, 348] on div "**********" at bounding box center [355, 200] width 488 height 343
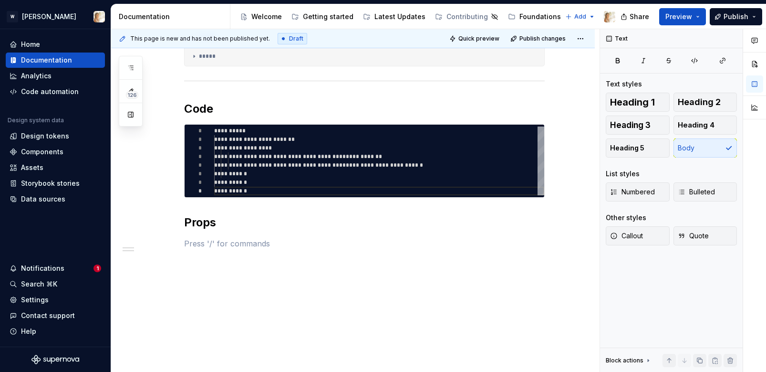
scroll to position [775, 0]
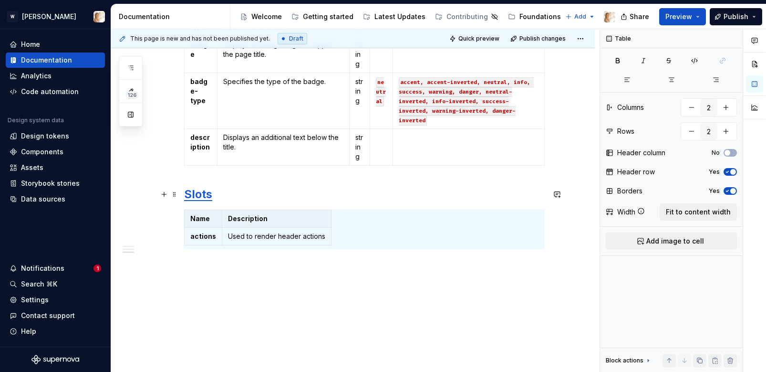
click at [190, 191] on strong "Slots" at bounding box center [198, 194] width 28 height 14
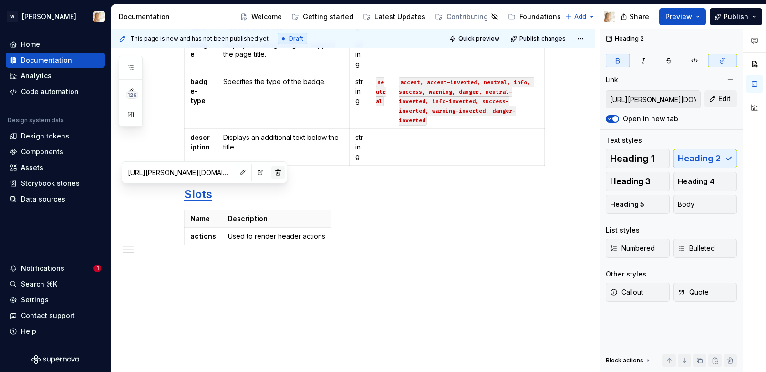
click at [271, 168] on button "button" at bounding box center [277, 172] width 13 height 13
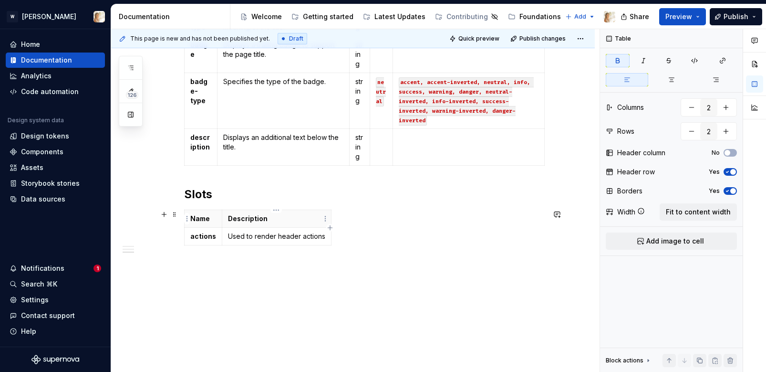
click at [330, 218] on table "Name Description actions Used to render header actions" at bounding box center [257, 227] width 147 height 36
drag, startPoint x: 329, startPoint y: 216, endPoint x: 544, endPoint y: 210, distance: 215.7
click at [411, 195] on h2 "Slots" at bounding box center [364, 194] width 361 height 15
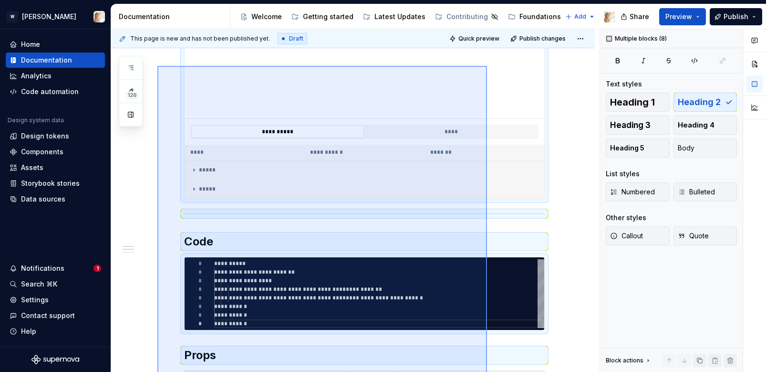
scroll to position [284, 0]
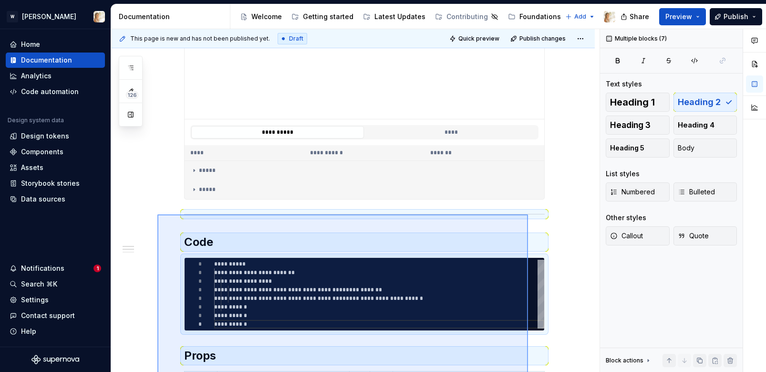
drag, startPoint x: 157, startPoint y: 312, endPoint x: 528, endPoint y: 214, distance: 383.3
click at [528, 214] on div "**********" at bounding box center [355, 200] width 488 height 343
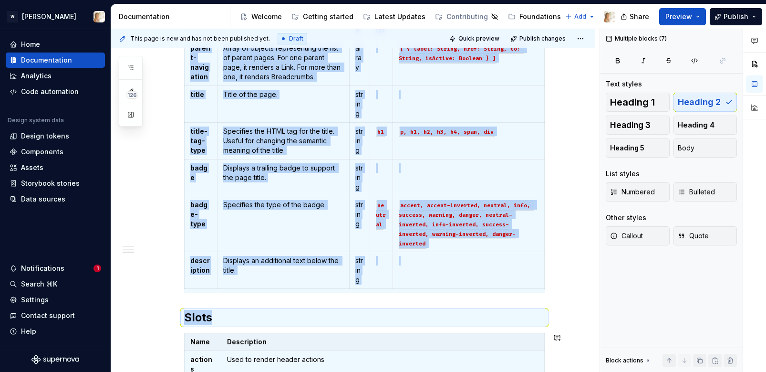
copy div "**********"
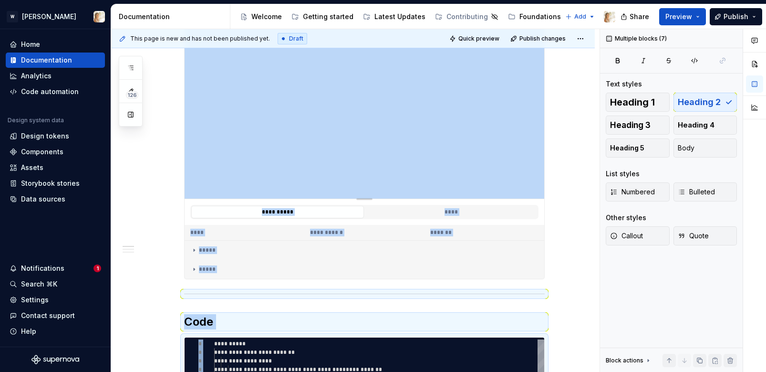
scroll to position [0, 0]
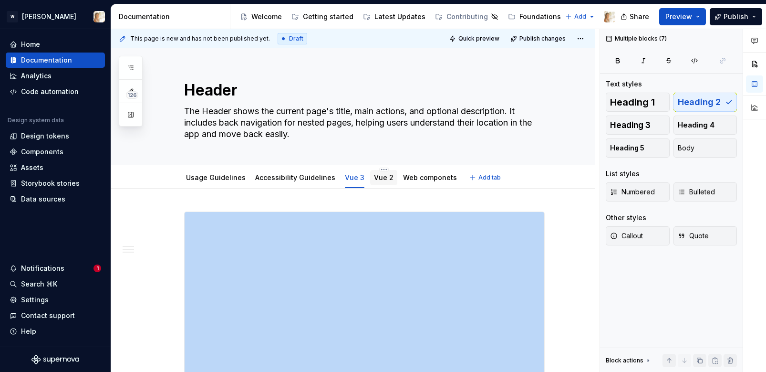
click at [374, 175] on link "Vue 2" at bounding box center [384, 177] width 20 height 8
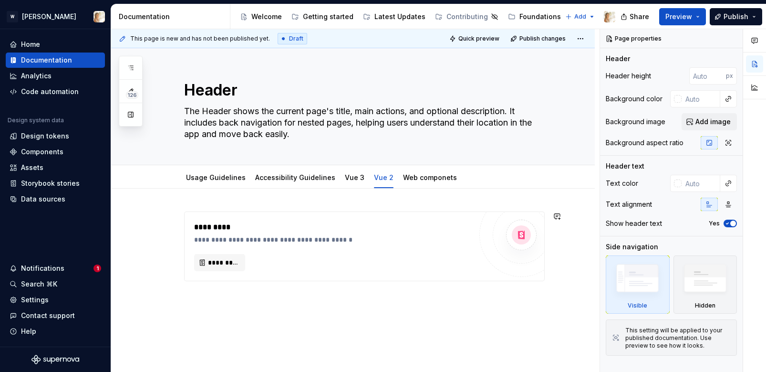
click at [212, 301] on div "**********" at bounding box center [355, 200] width 488 height 343
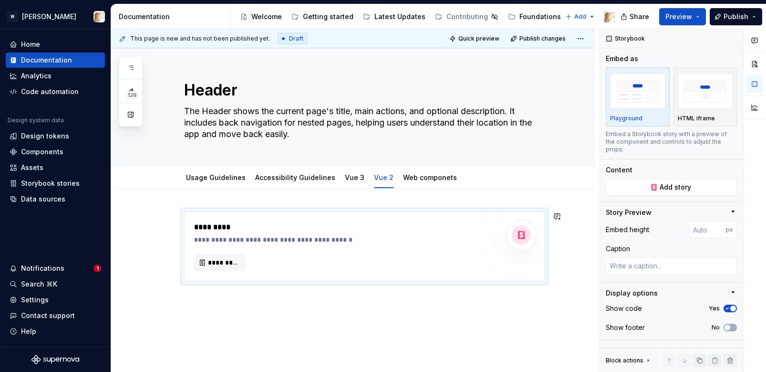
click at [212, 299] on div "**********" at bounding box center [353, 296] width 484 height 216
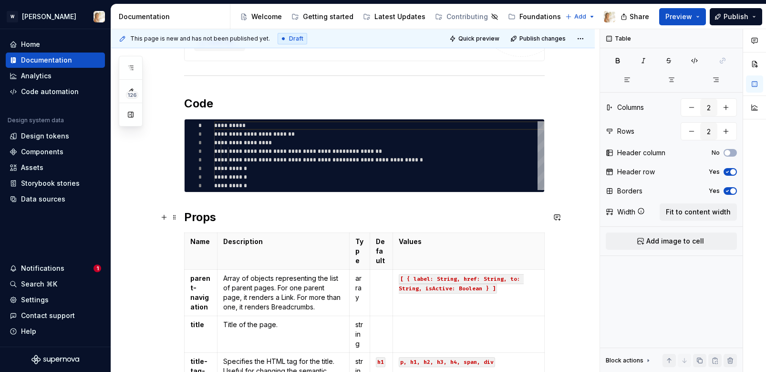
scroll to position [177, 0]
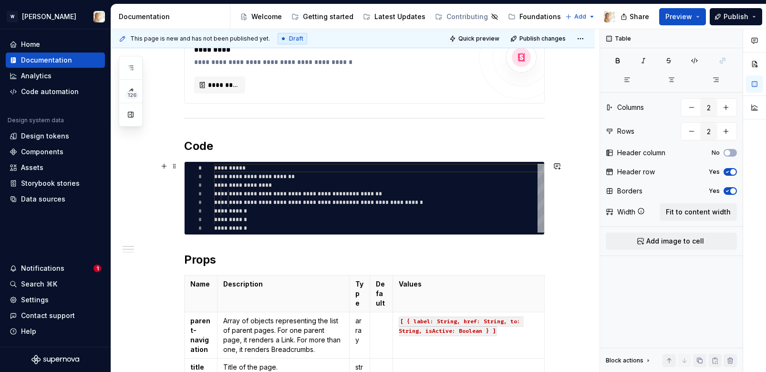
type textarea "*"
type textarea "**********"
click at [381, 196] on div "**********" at bounding box center [379, 198] width 330 height 69
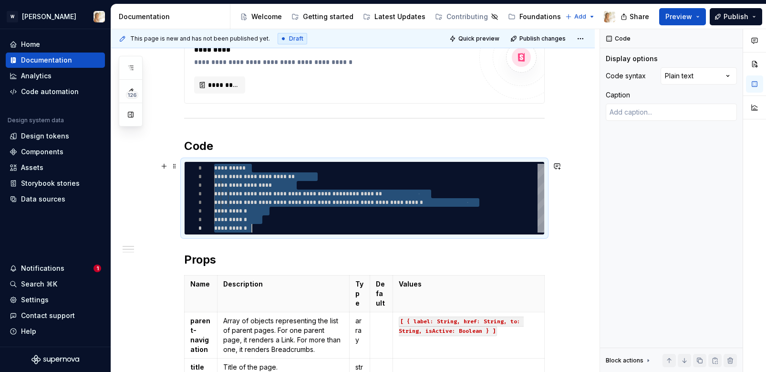
scroll to position [0, 38]
type textarea "*"
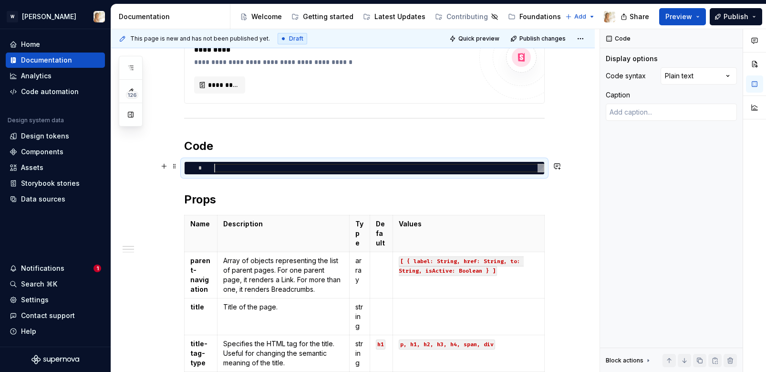
type textarea "**********"
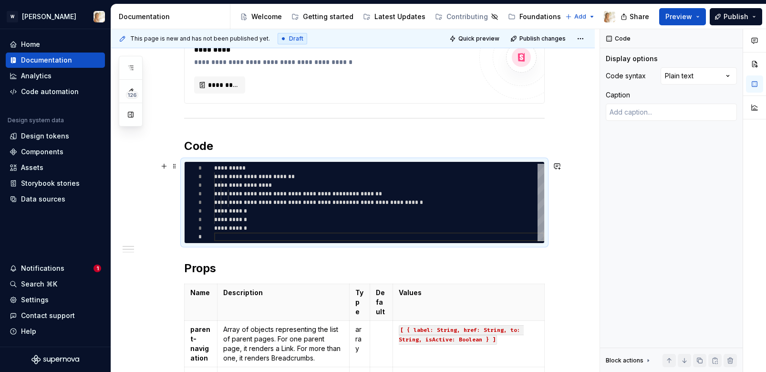
type textarea "*"
type textarea "**********"
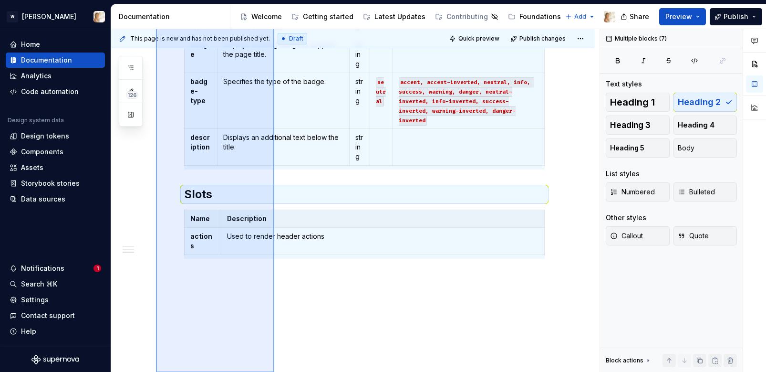
scroll to position [573, 0]
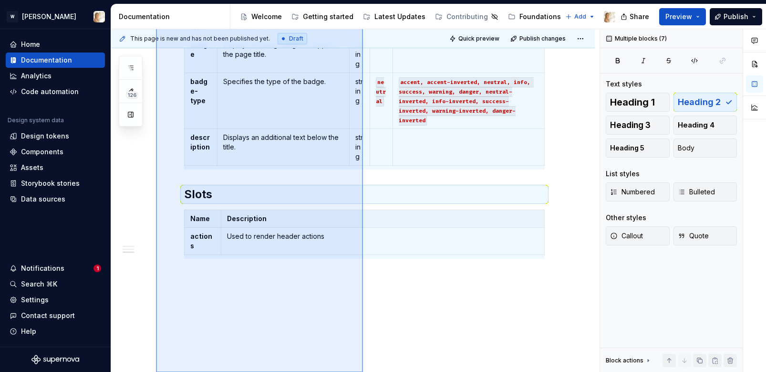
drag, startPoint x: 156, startPoint y: 116, endPoint x: 366, endPoint y: 414, distance: 363.8
click at [366, 371] on html "W [PERSON_NAME] Home Documentation Analytics Code automation Design system data…" at bounding box center [383, 186] width 766 height 372
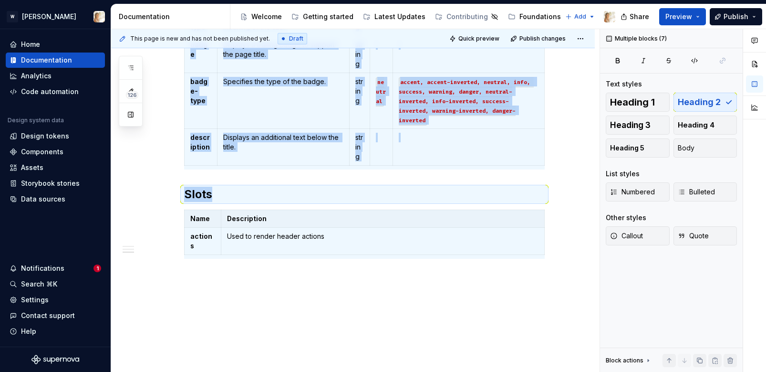
copy div "**********"
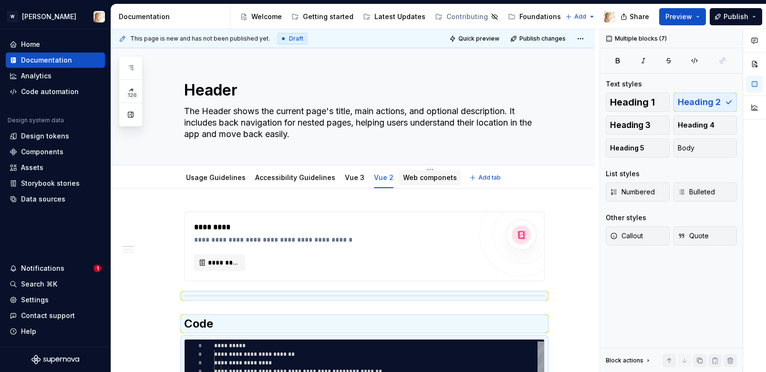
click at [414, 170] on div "Web componets" at bounding box center [430, 177] width 62 height 15
click at [403, 177] on link "Web componets" at bounding box center [430, 177] width 54 height 8
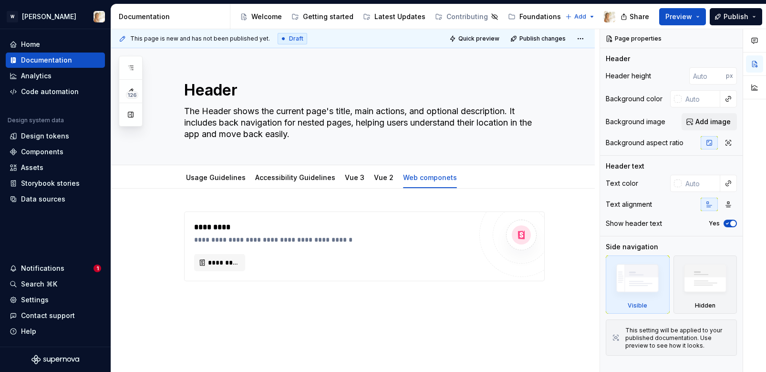
click at [209, 323] on div "**********" at bounding box center [353, 296] width 484 height 216
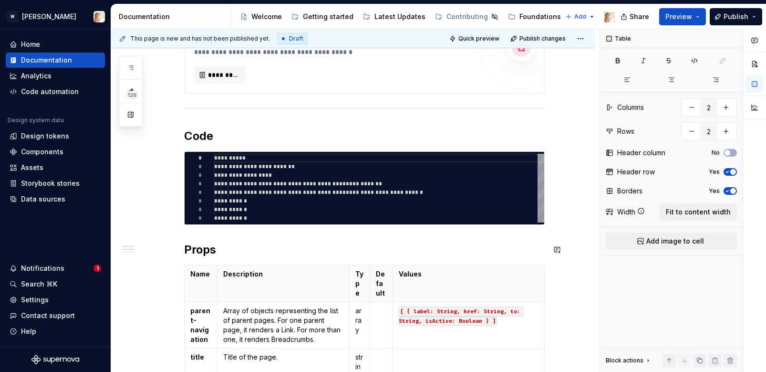
scroll to position [231, 0]
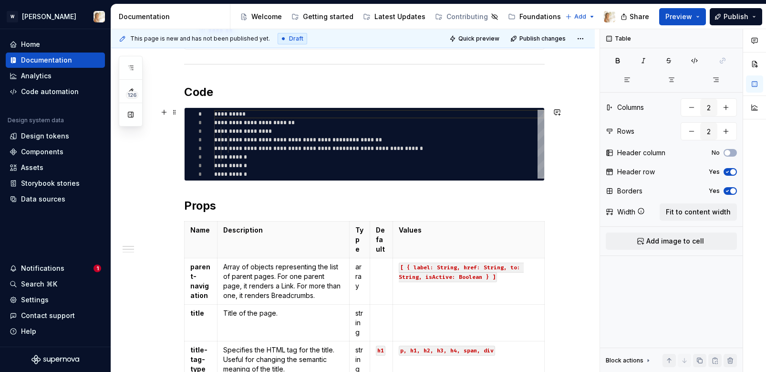
type textarea "*"
type textarea "**********"
click at [270, 163] on div "**********" at bounding box center [379, 144] width 330 height 69
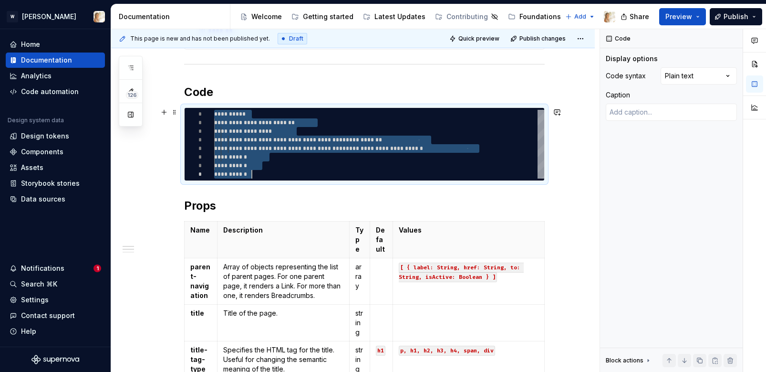
scroll to position [0, 38]
type textarea "*"
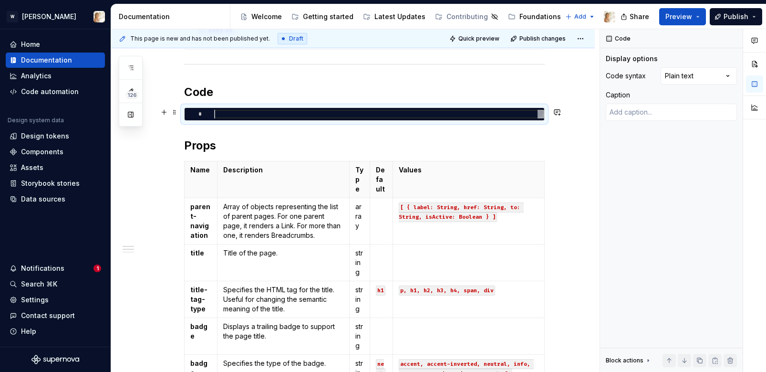
scroll to position [0, 0]
type textarea "**********"
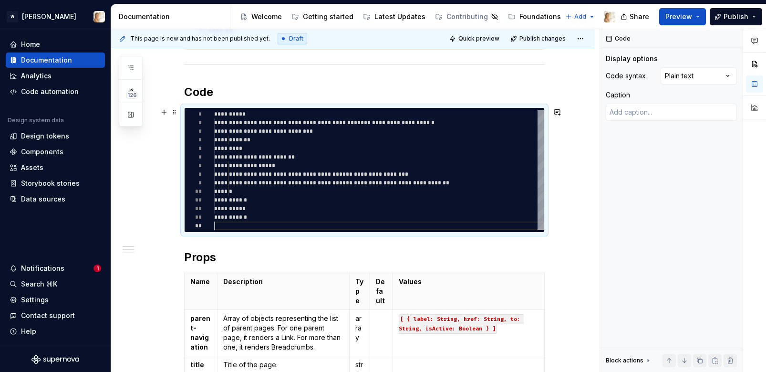
type textarea "*"
type textarea "**********"
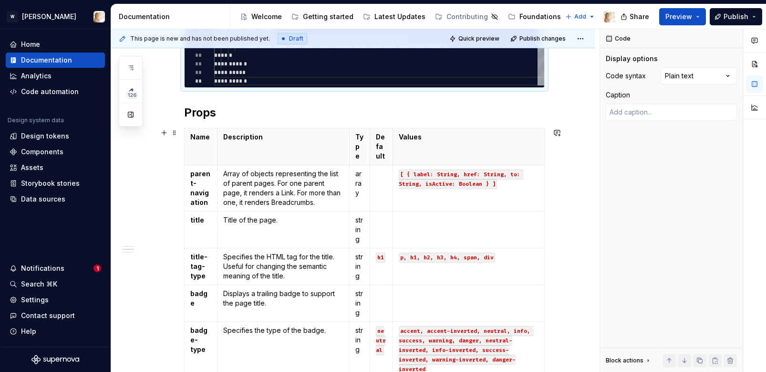
scroll to position [352, 0]
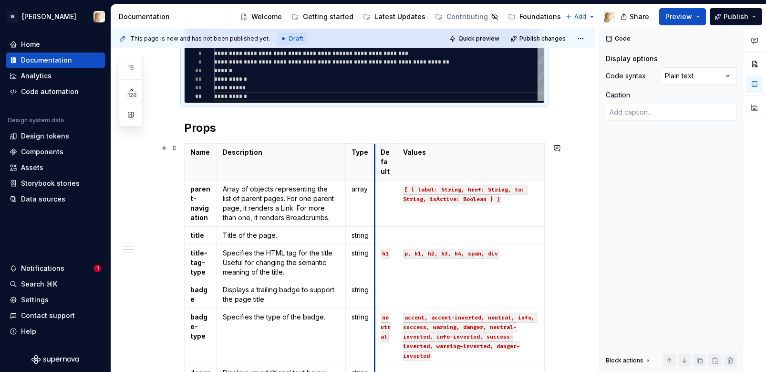
drag, startPoint x: 374, startPoint y: 174, endPoint x: 382, endPoint y: 174, distance: 8.6
click at [382, 174] on th "Default" at bounding box center [385, 162] width 22 height 37
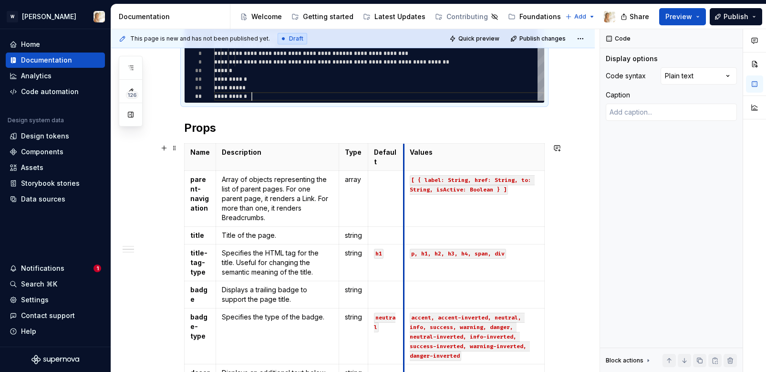
drag, startPoint x: 399, startPoint y: 174, endPoint x: 412, endPoint y: 174, distance: 13.4
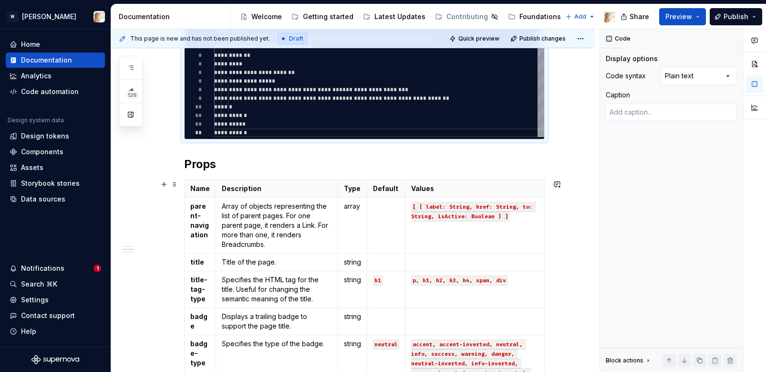
scroll to position [364, 0]
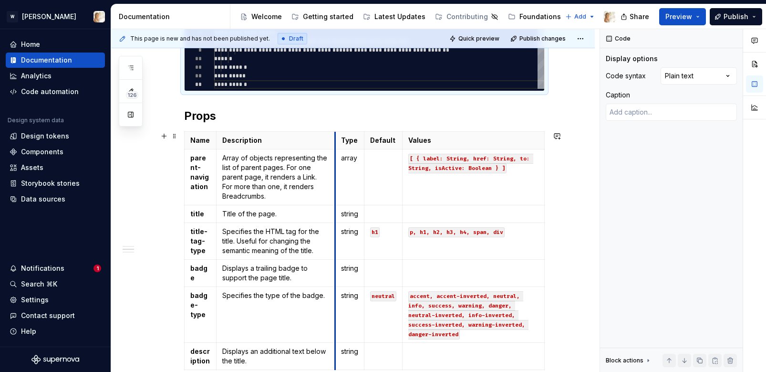
click at [337, 150] on tbody "Name Description Type Default Values parent-navigation Array of objects represe…" at bounding box center [365, 251] width 360 height 238
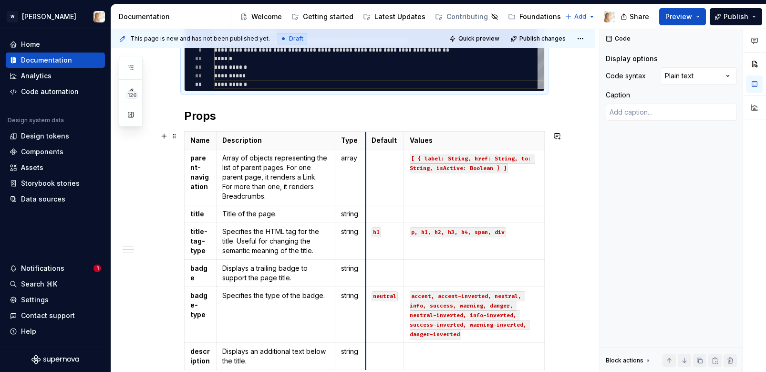
click at [367, 147] on th "Default" at bounding box center [384, 141] width 38 height 18
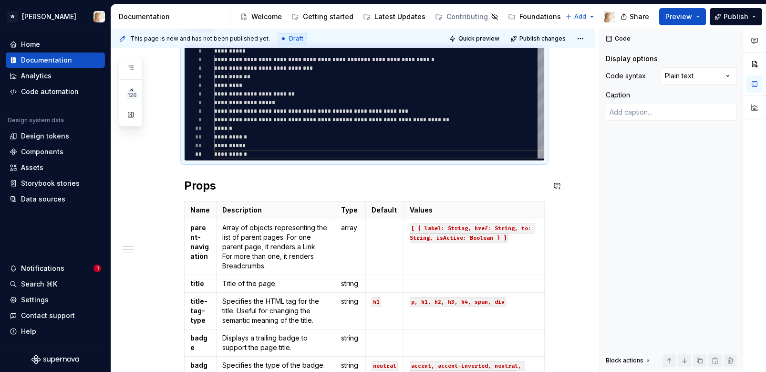
scroll to position [338, 0]
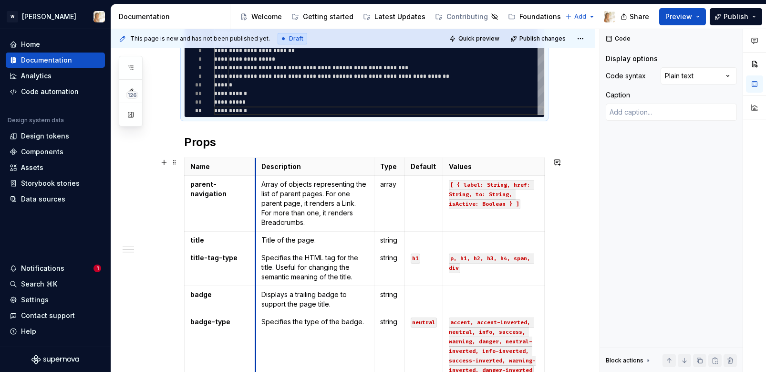
drag, startPoint x: 216, startPoint y: 162, endPoint x: 256, endPoint y: 168, distance: 40.5
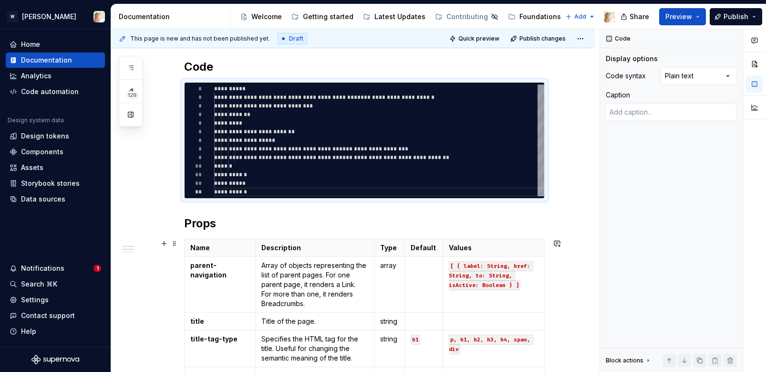
scroll to position [207, 0]
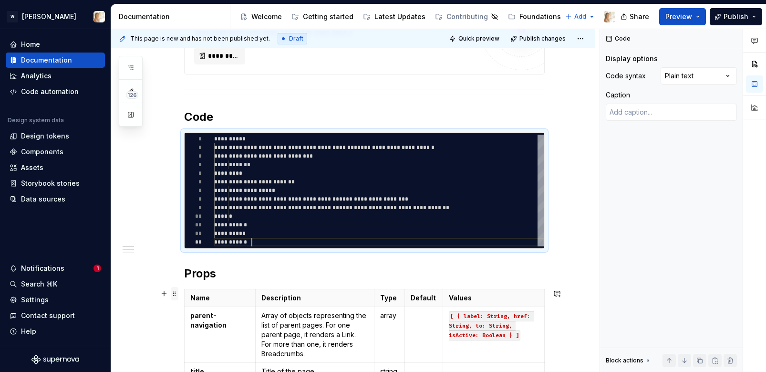
click at [177, 291] on span at bounding box center [175, 293] width 8 height 13
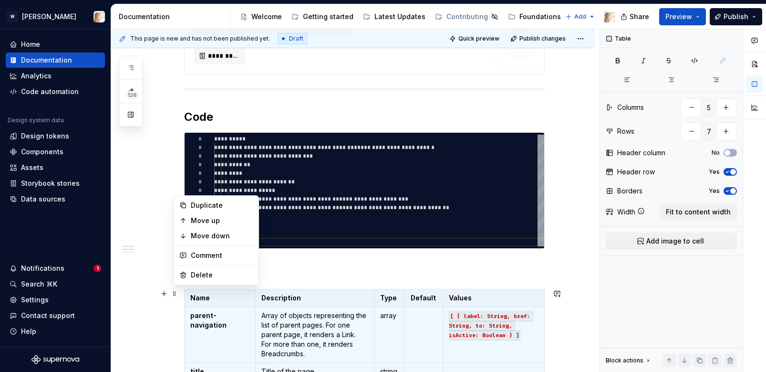
click at [353, 114] on h2 "Code" at bounding box center [364, 116] width 361 height 15
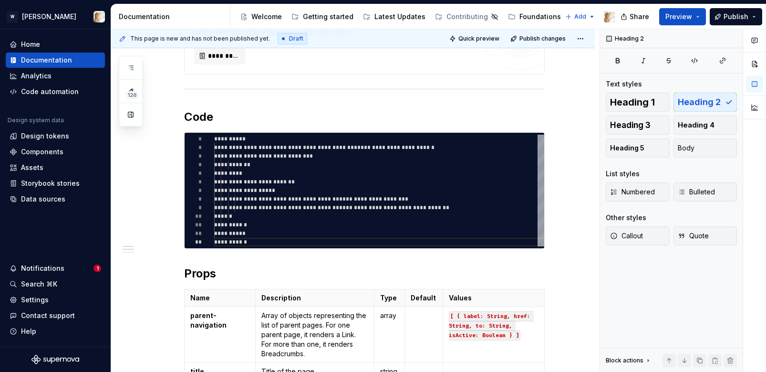
scroll to position [0, 0]
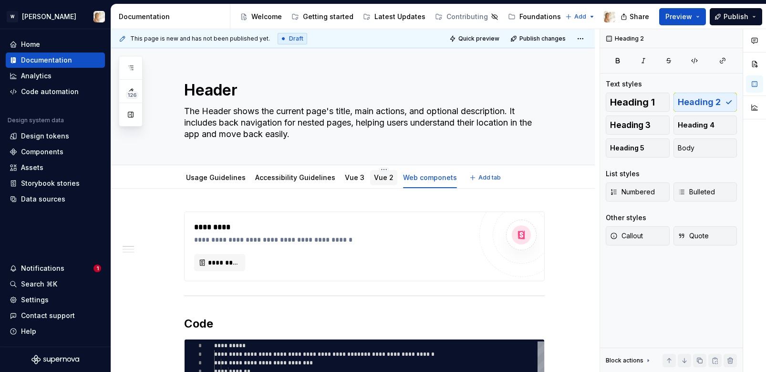
click at [374, 179] on link "Vue 2" at bounding box center [384, 177] width 20 height 8
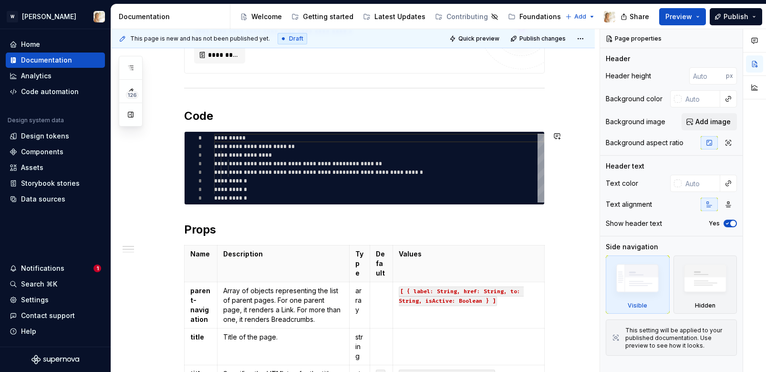
scroll to position [285, 0]
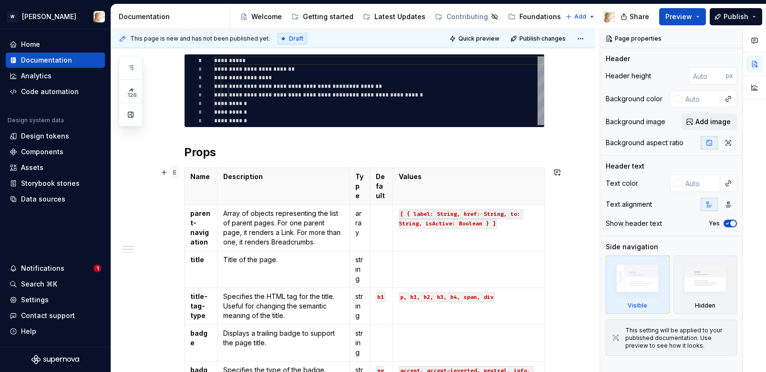
click at [177, 173] on span at bounding box center [175, 172] width 8 height 13
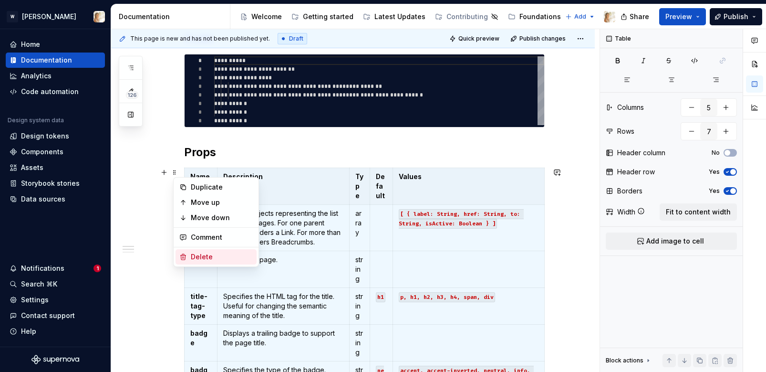
click at [204, 252] on div "Delete" at bounding box center [222, 257] width 62 height 10
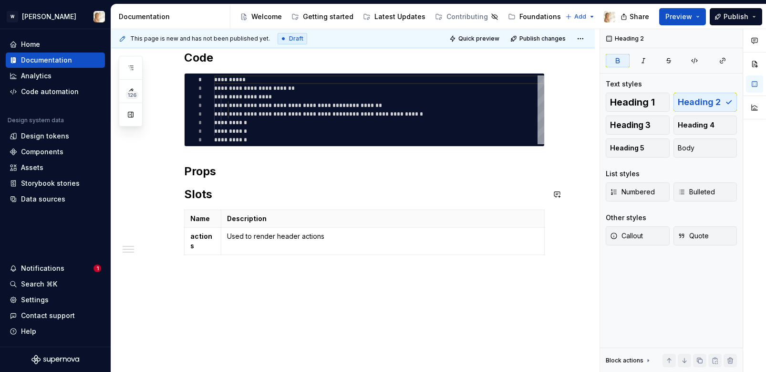
click at [223, 179] on div "**********" at bounding box center [364, 102] width 361 height 313
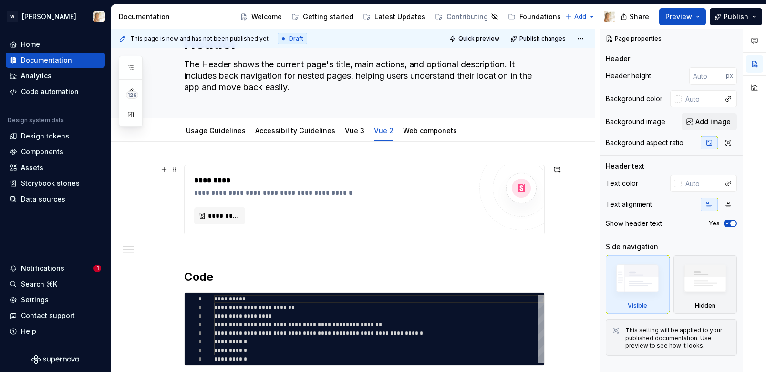
scroll to position [0, 0]
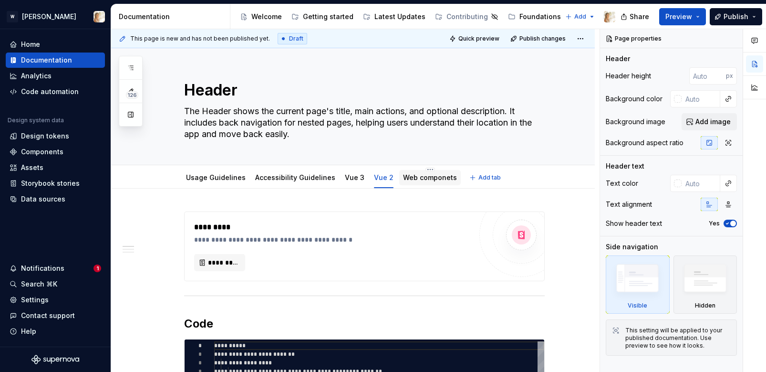
click at [410, 174] on link "Web componets" at bounding box center [430, 177] width 54 height 8
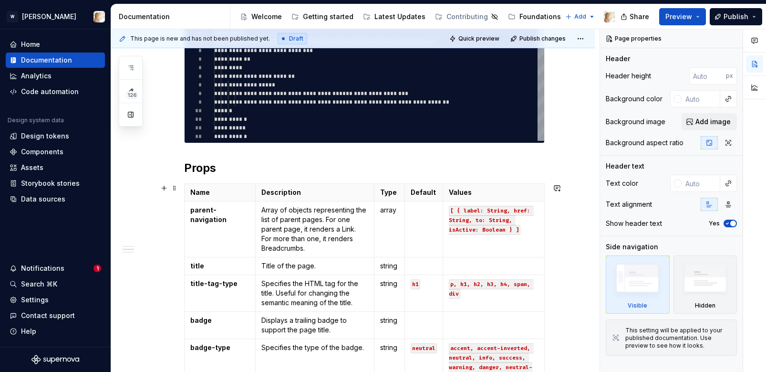
scroll to position [370, 0]
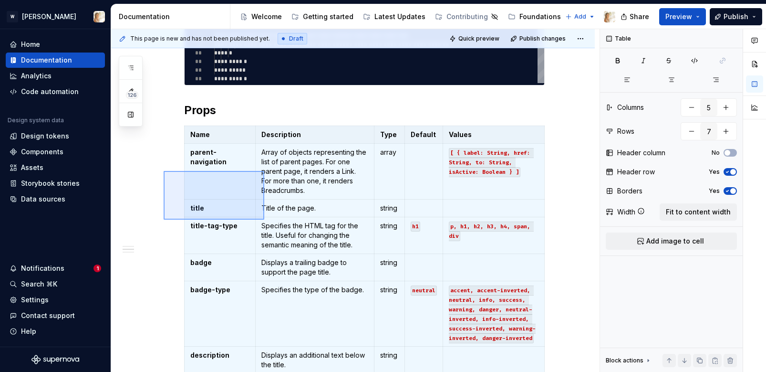
drag, startPoint x: 164, startPoint y: 171, endPoint x: 264, endPoint y: 219, distance: 111.8
click at [264, 219] on div "**********" at bounding box center [355, 200] width 488 height 343
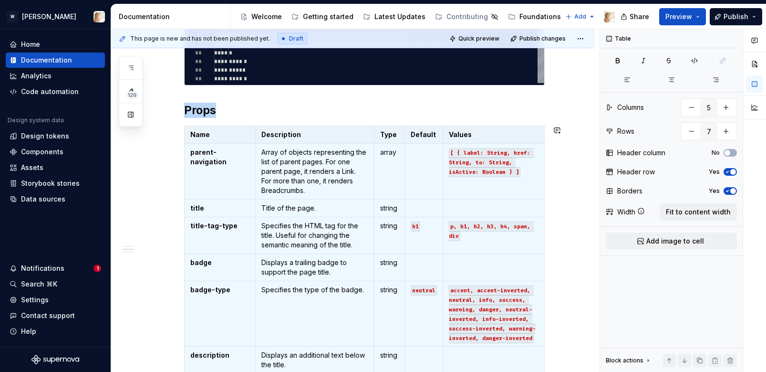
scroll to position [375, 0]
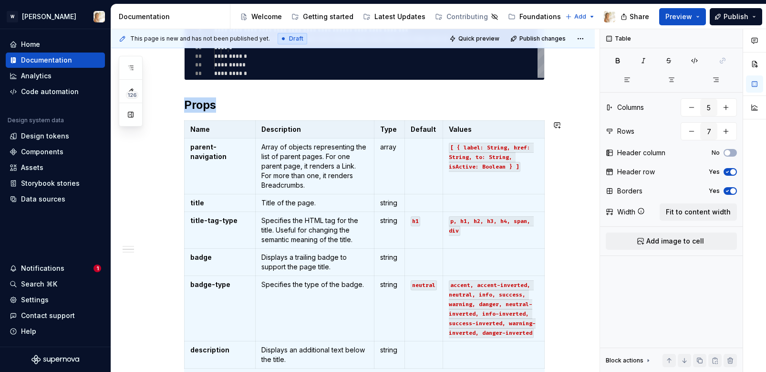
copy h2 "Props"
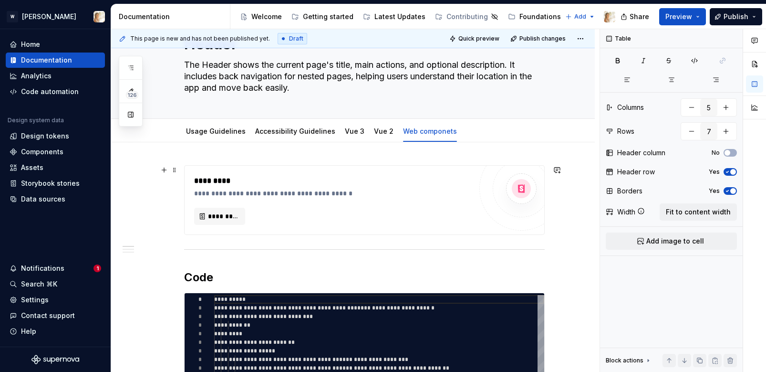
scroll to position [0, 0]
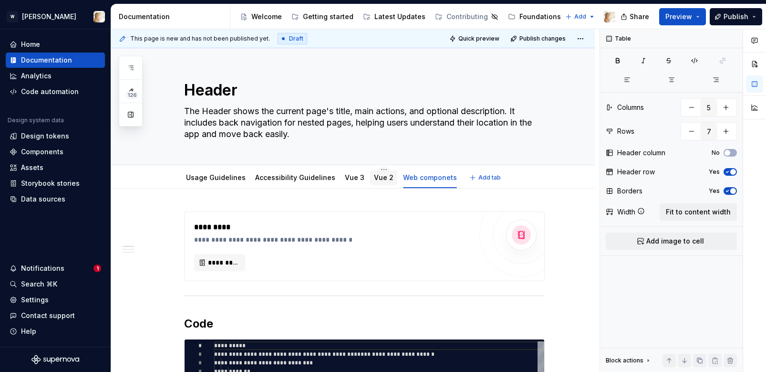
click at [374, 176] on link "Vue 2" at bounding box center [384, 177] width 20 height 8
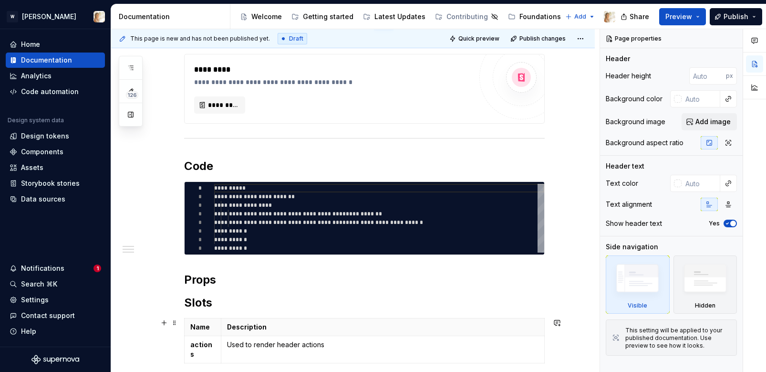
scroll to position [266, 0]
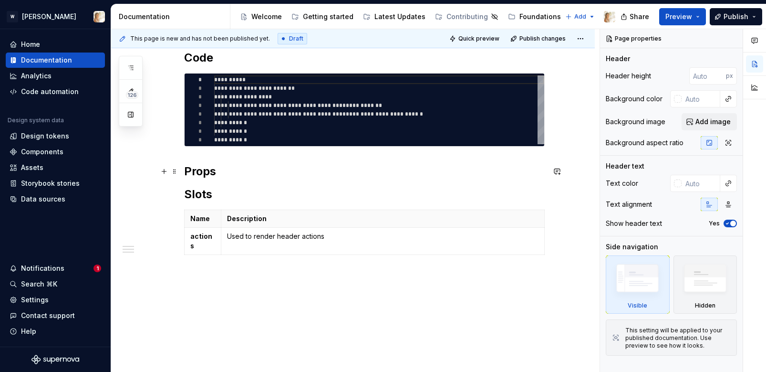
click at [245, 176] on h2 "Props" at bounding box center [364, 171] width 361 height 15
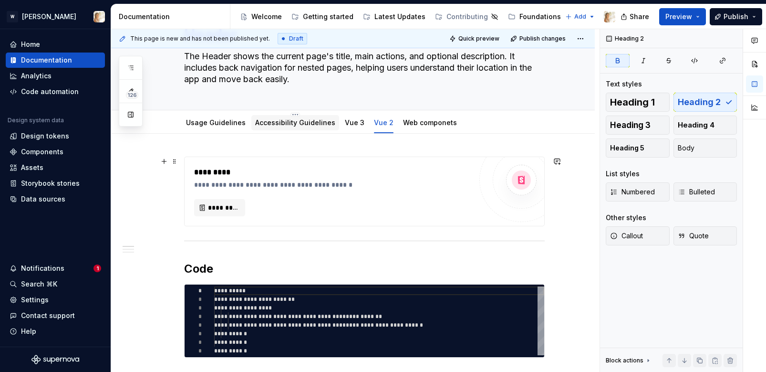
scroll to position [37, 0]
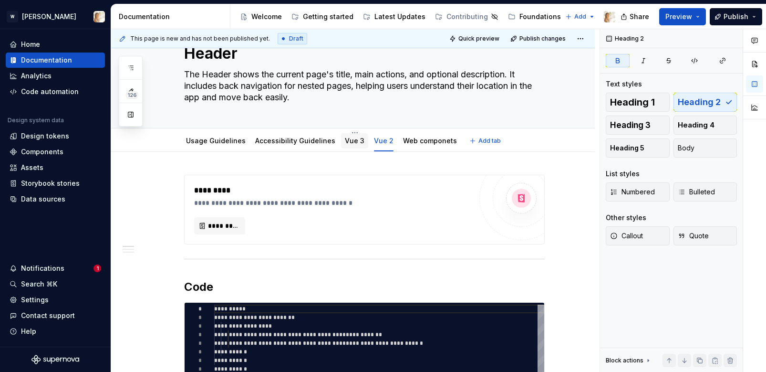
click at [345, 138] on link "Vue 3" at bounding box center [355, 140] width 20 height 8
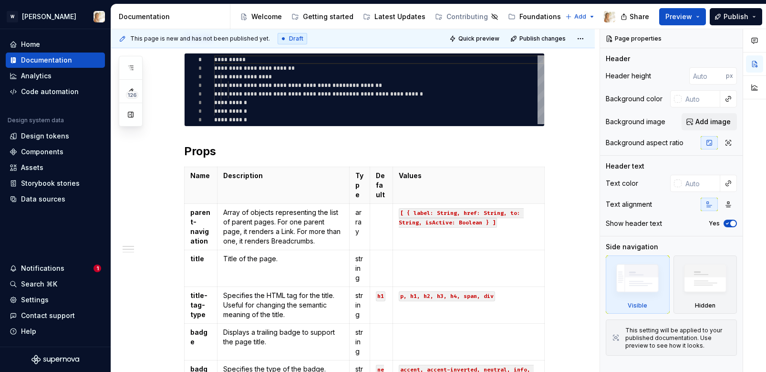
scroll to position [537, 0]
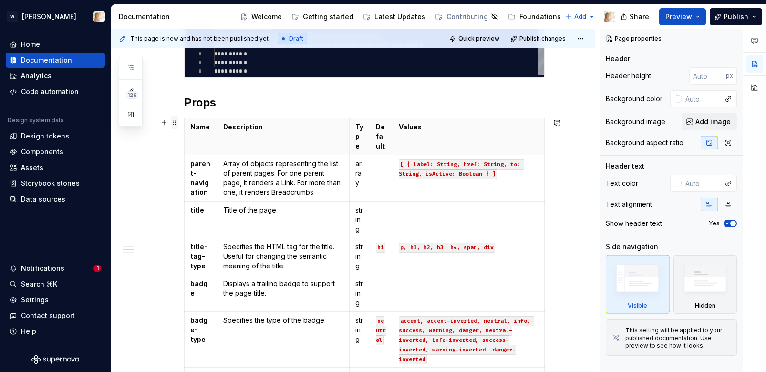
click at [178, 125] on span at bounding box center [175, 122] width 8 height 13
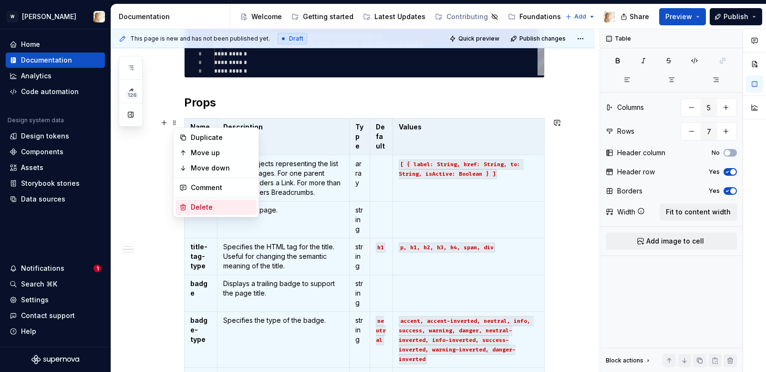
click at [216, 201] on div "Delete" at bounding box center [216, 206] width 81 height 15
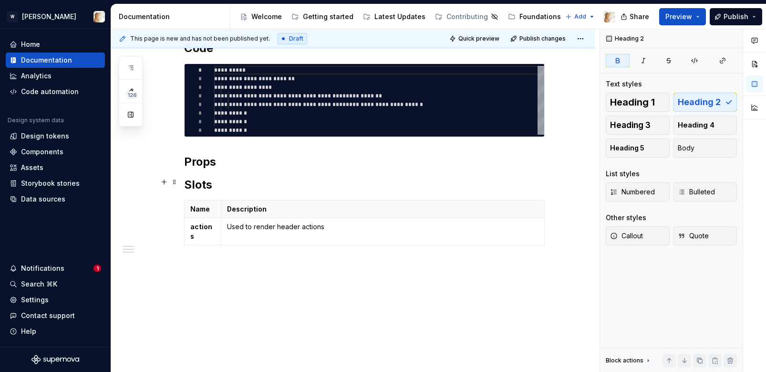
scroll to position [468, 0]
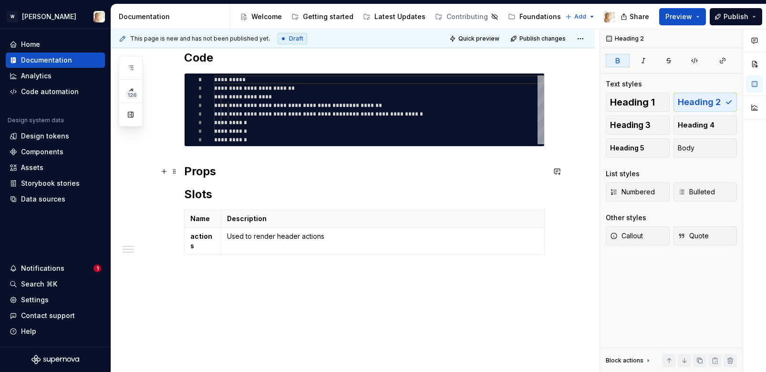
click at [228, 169] on h2 "Props" at bounding box center [364, 171] width 361 height 15
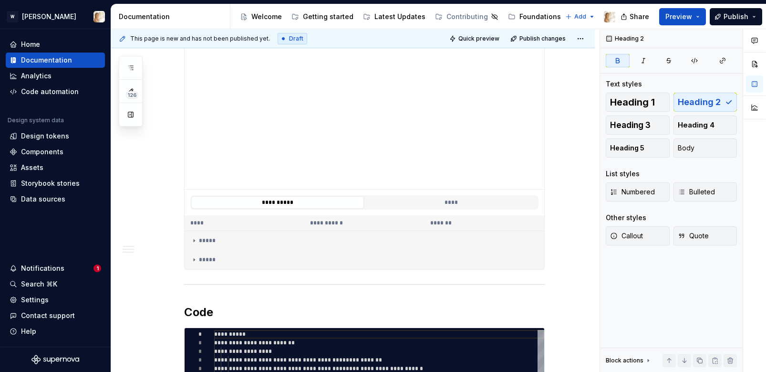
scroll to position [0, 0]
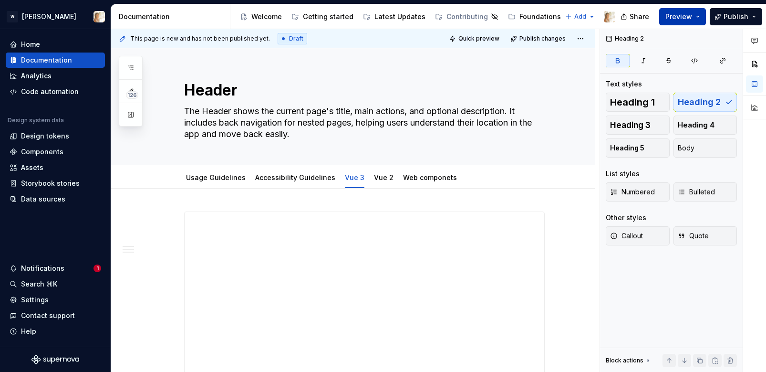
click at [673, 19] on span "Preview" at bounding box center [678, 17] width 27 height 10
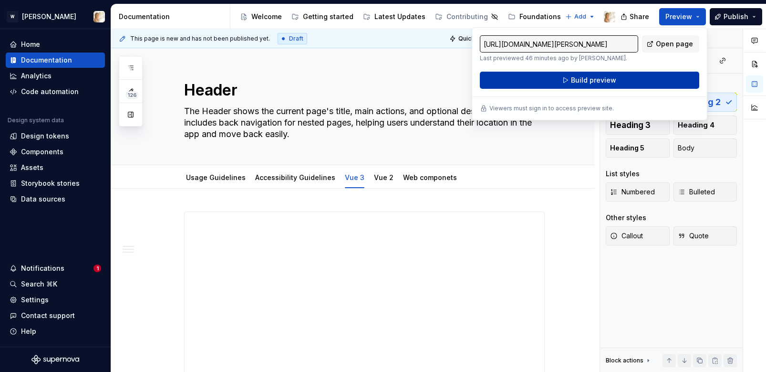
click at [609, 83] on span "Build preview" at bounding box center [593, 80] width 45 height 10
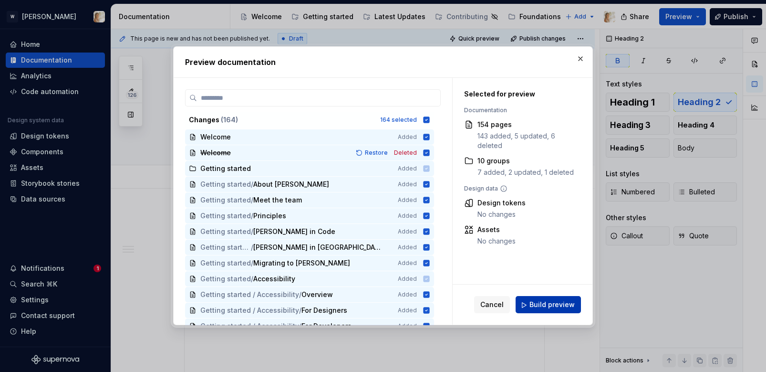
click at [530, 307] on button "Build preview" at bounding box center [548, 304] width 65 height 17
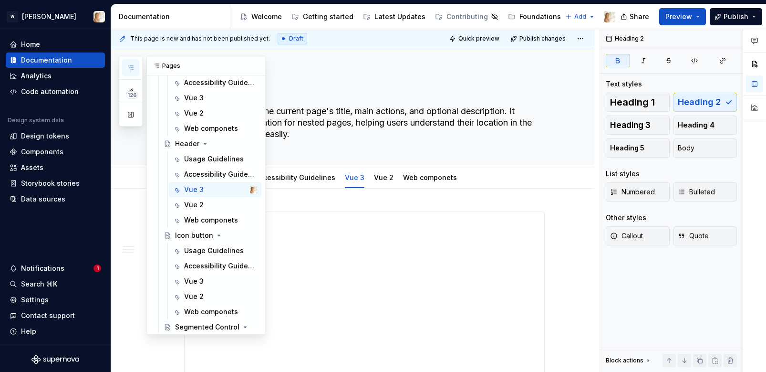
click at [135, 69] on button "button" at bounding box center [130, 67] width 17 height 17
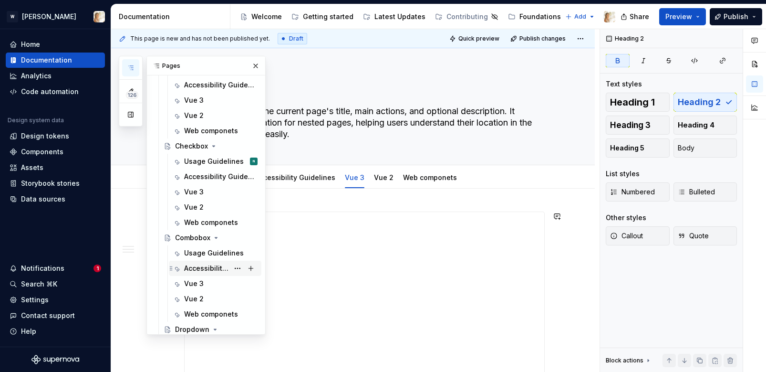
click at [209, 268] on div "Accessibility Guidelines" at bounding box center [206, 268] width 45 height 10
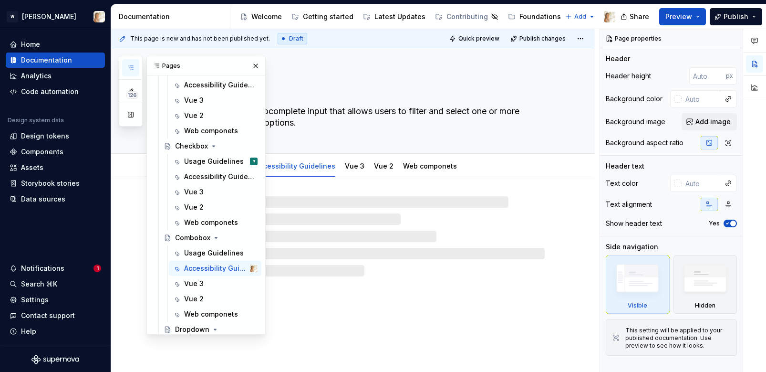
click at [248, 66] on div "Pages" at bounding box center [206, 65] width 118 height 19
click at [256, 63] on button "button" at bounding box center [255, 65] width 13 height 13
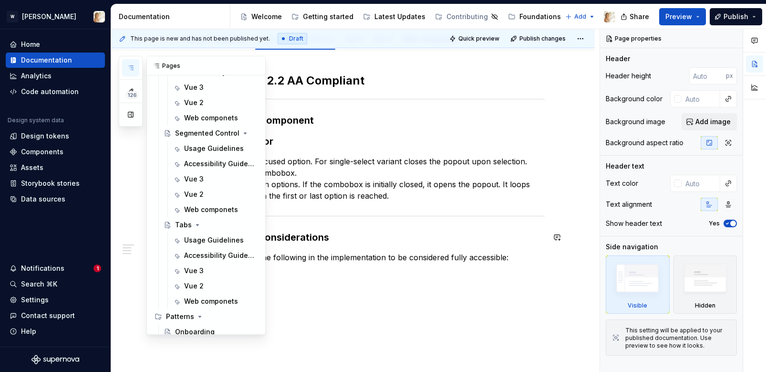
scroll to position [1515, 0]
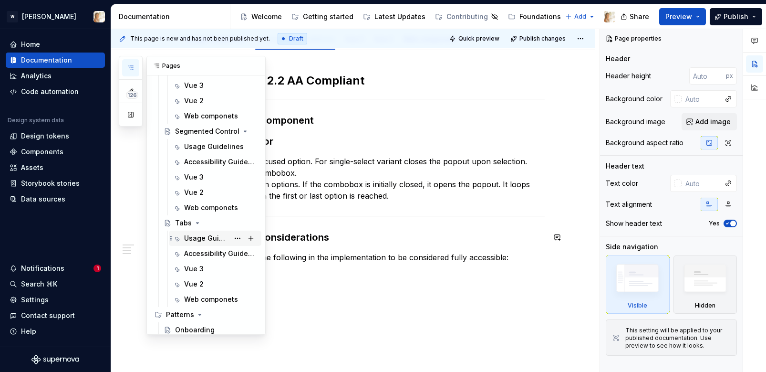
click at [204, 240] on div "Usage Guidelines" at bounding box center [206, 238] width 45 height 10
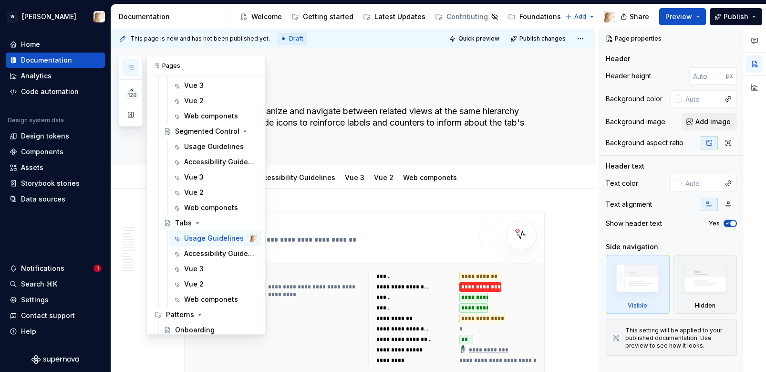
click at [133, 65] on icon "button" at bounding box center [131, 68] width 8 height 8
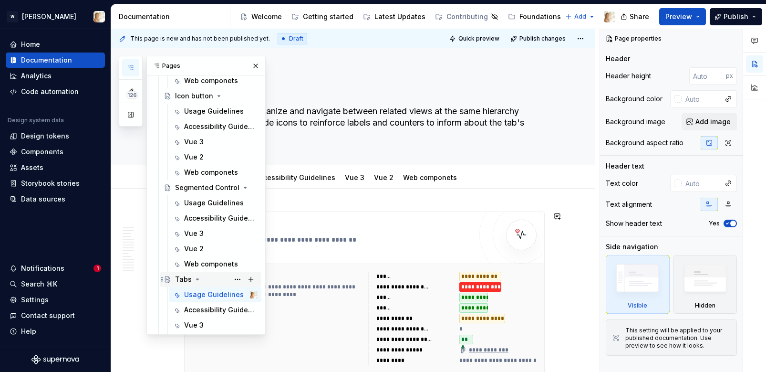
scroll to position [1470, 0]
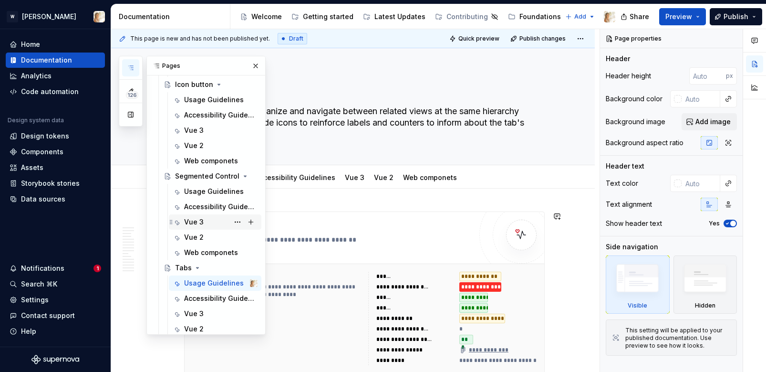
click at [189, 220] on div "Vue 3" at bounding box center [194, 222] width 20 height 10
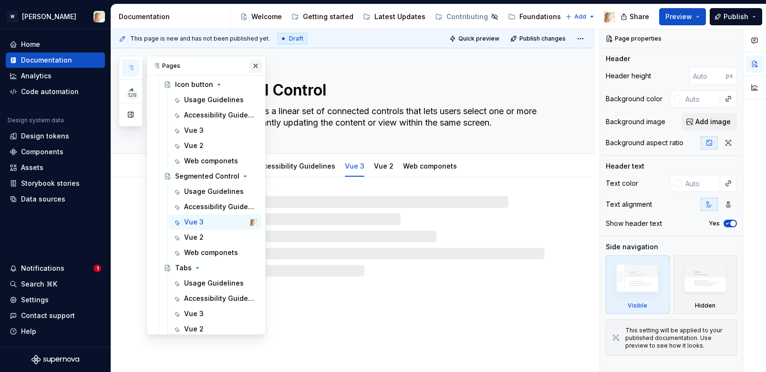
click at [258, 63] on button "button" at bounding box center [255, 65] width 13 height 13
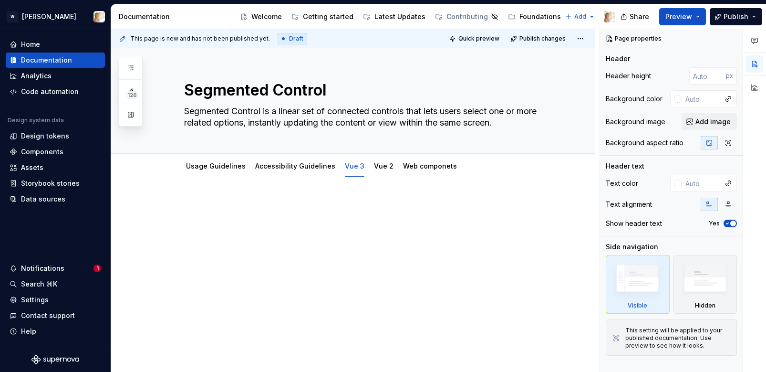
click at [169, 256] on div at bounding box center [353, 268] width 484 height 182
click at [376, 164] on link "Vue 2" at bounding box center [384, 166] width 20 height 8
click at [405, 165] on link "Web componets" at bounding box center [430, 166] width 54 height 8
click at [267, 166] on link "Accessibility Guidelines" at bounding box center [295, 166] width 80 height 8
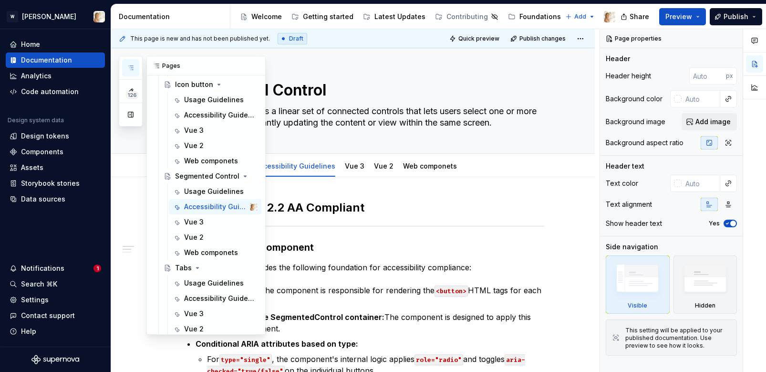
click at [132, 67] on icon "button" at bounding box center [130, 68] width 5 height 4
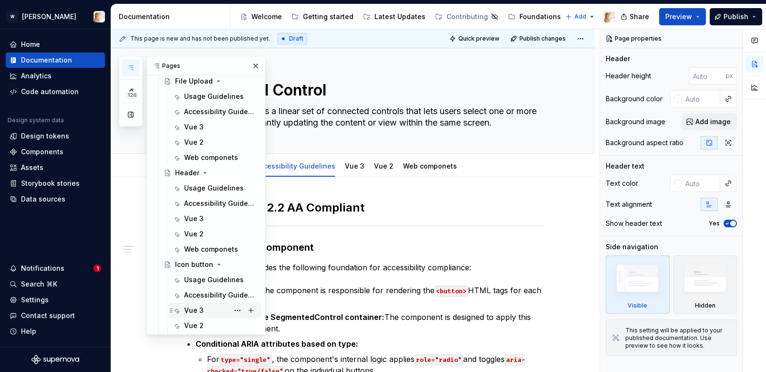
scroll to position [1288, 0]
click at [196, 221] on div "Vue 3" at bounding box center [194, 220] width 20 height 10
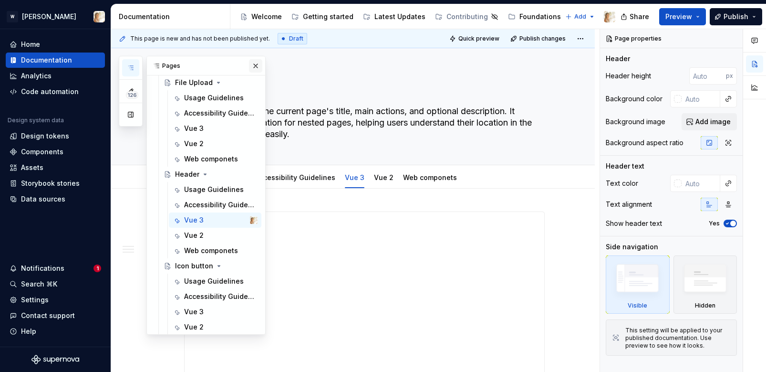
click at [253, 67] on button "button" at bounding box center [255, 65] width 13 height 13
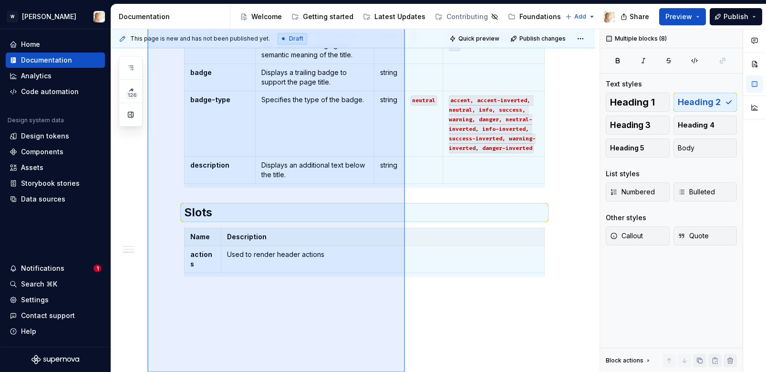
scroll to position [737, 0]
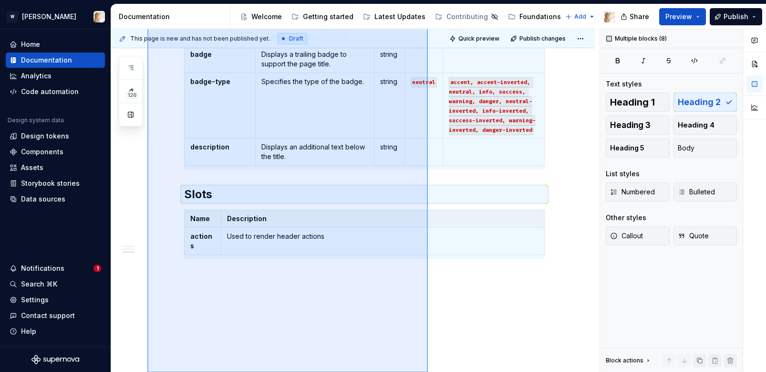
drag, startPoint x: 147, startPoint y: 217, endPoint x: 438, endPoint y: 398, distance: 342.6
click at [438, 371] on html "W [PERSON_NAME] Home Documentation Analytics Code automation Design system data…" at bounding box center [383, 186] width 766 height 372
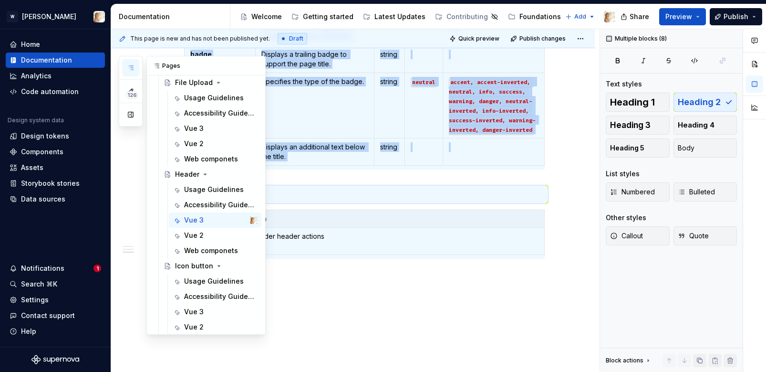
click at [128, 67] on icon "button" at bounding box center [131, 68] width 8 height 8
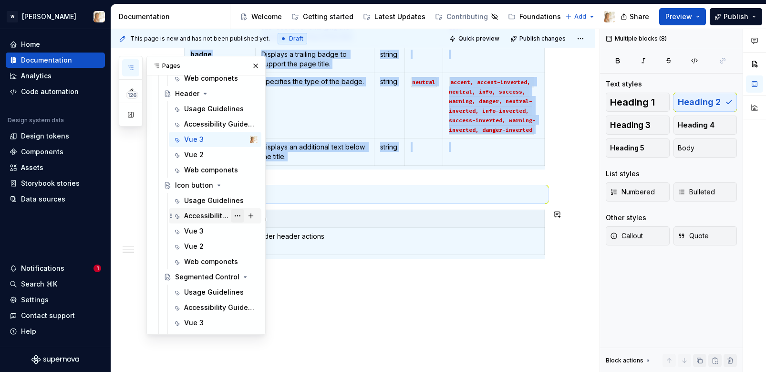
scroll to position [1550, 0]
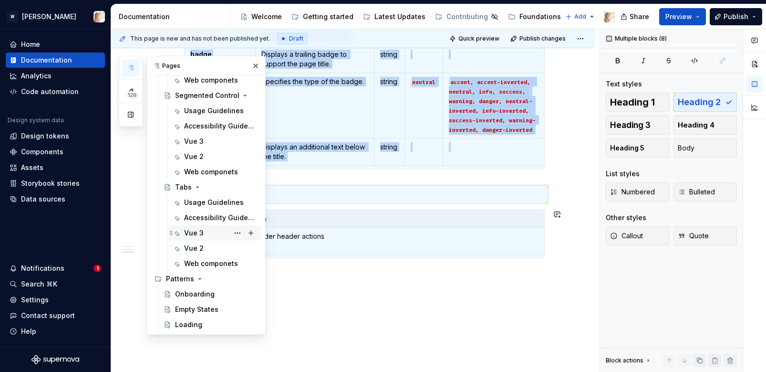
click at [200, 229] on div "Vue 3" at bounding box center [194, 233] width 20 height 10
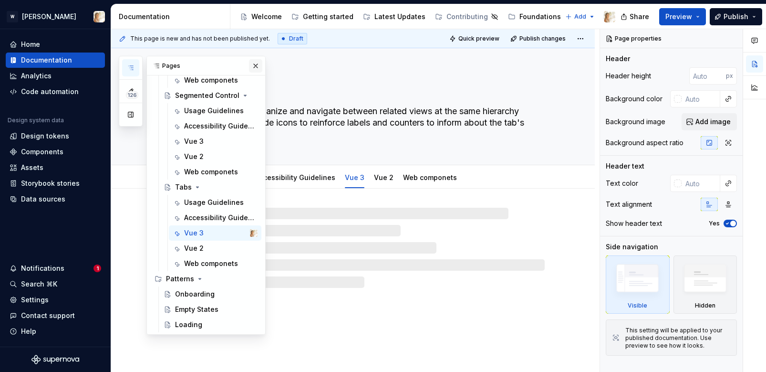
click at [253, 68] on button "button" at bounding box center [255, 65] width 13 height 13
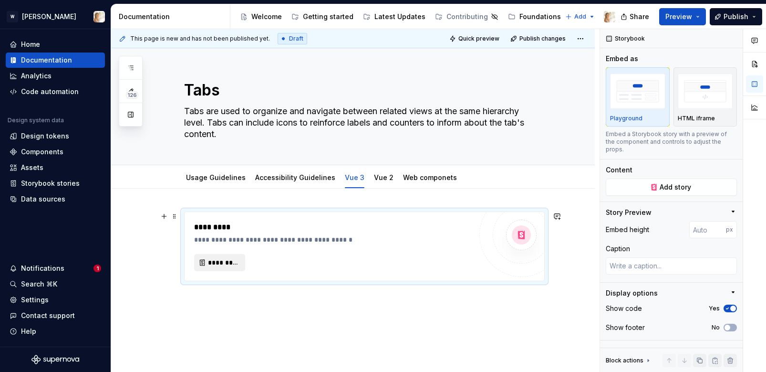
click at [231, 258] on span "*********" at bounding box center [223, 263] width 31 height 10
type textarea "*"
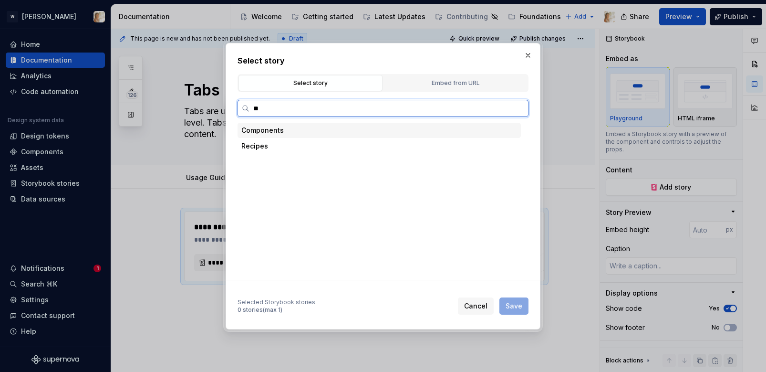
type input "***"
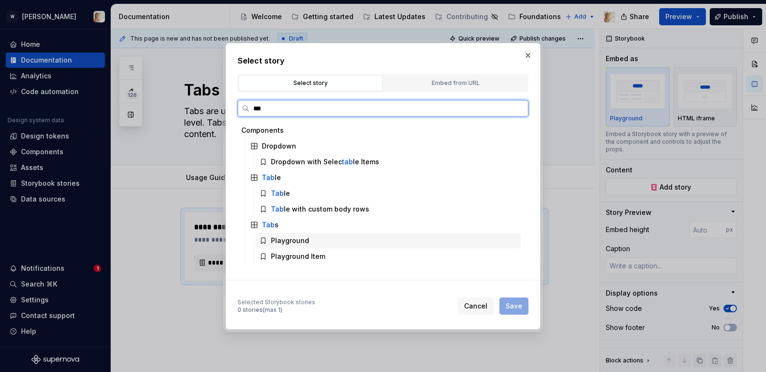
click at [281, 240] on div "Playground" at bounding box center [290, 241] width 38 height 10
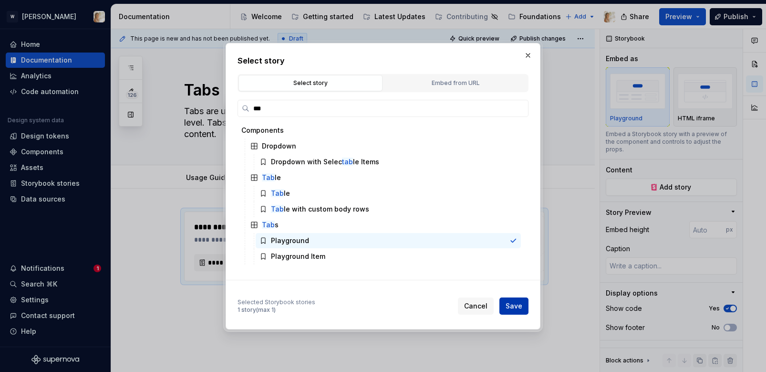
click at [509, 305] on span "Save" at bounding box center [514, 306] width 17 height 10
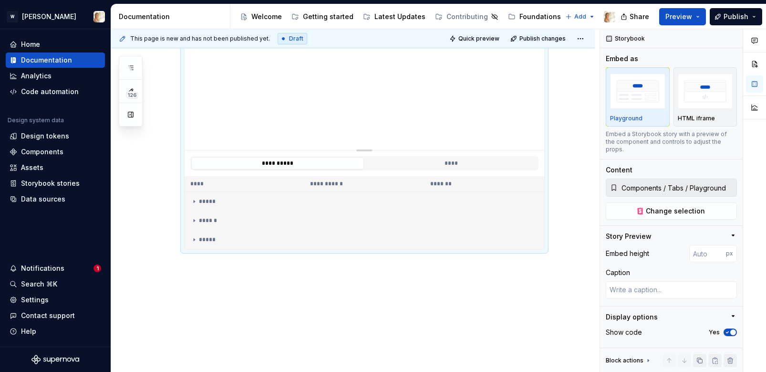
scroll to position [253, 0]
click at [233, 279] on div "**********" at bounding box center [353, 153] width 484 height 437
click at [209, 256] on div "**********" at bounding box center [364, 109] width 361 height 302
click at [207, 271] on div "**********" at bounding box center [353, 153] width 484 height 437
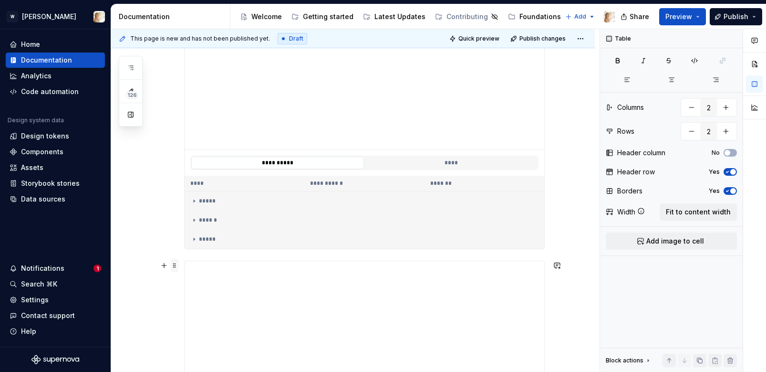
click at [178, 262] on span at bounding box center [175, 265] width 8 height 13
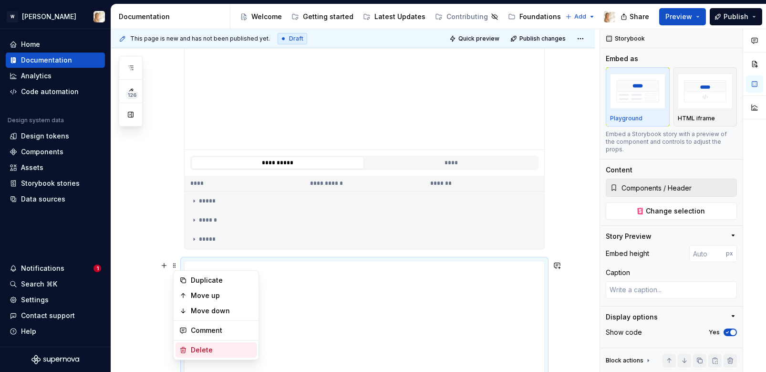
click at [215, 348] on div "Delete" at bounding box center [222, 350] width 62 height 10
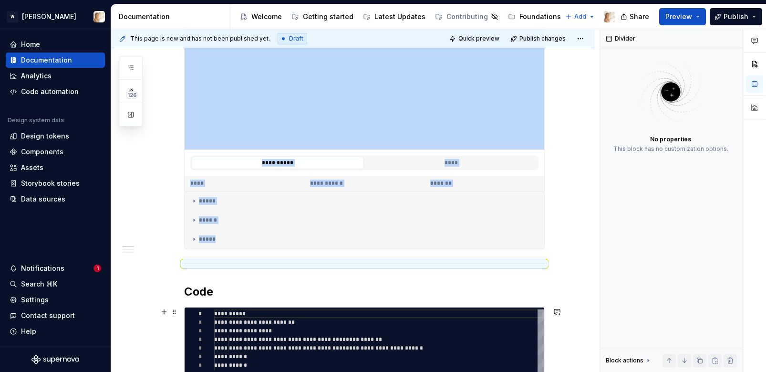
type textarea "*"
type textarea "**********"
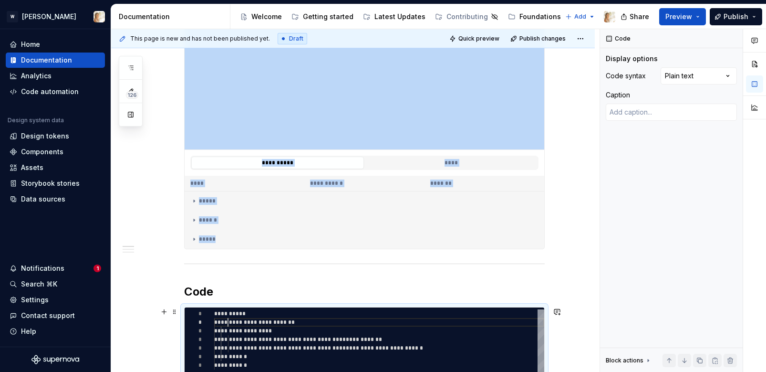
scroll to position [9, 14]
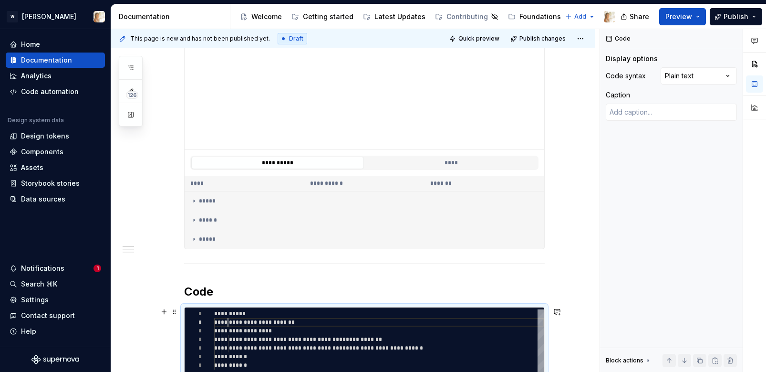
click at [229, 322] on div "**********" at bounding box center [379, 343] width 330 height 69
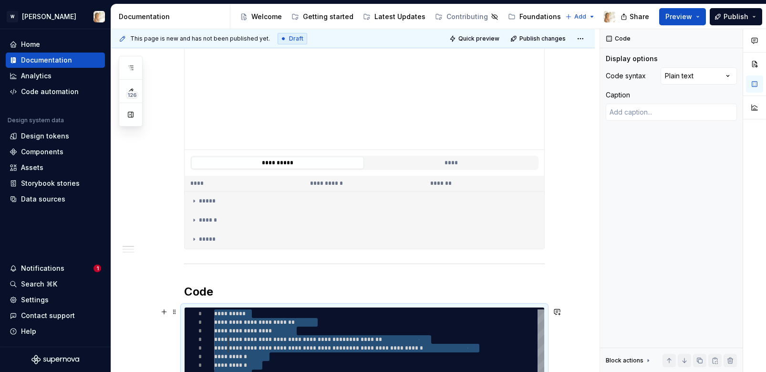
type textarea "*"
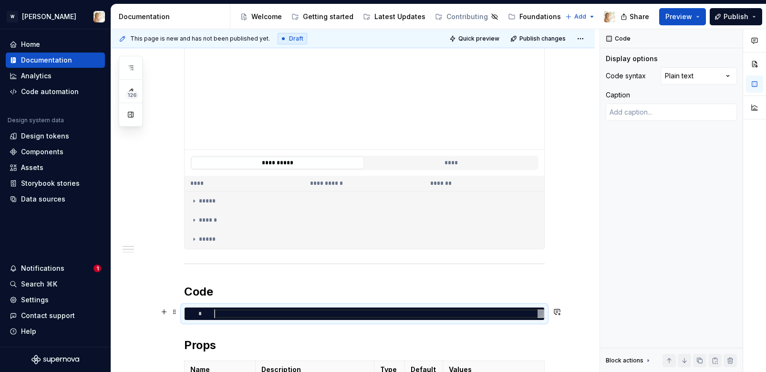
type textarea "*"
type textarea "** *********"
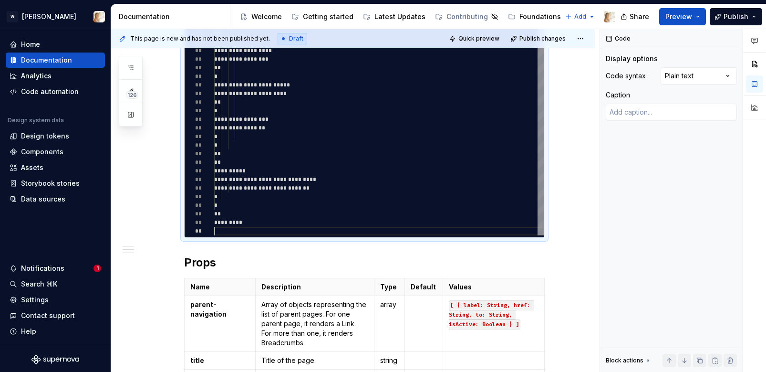
scroll to position [624, 0]
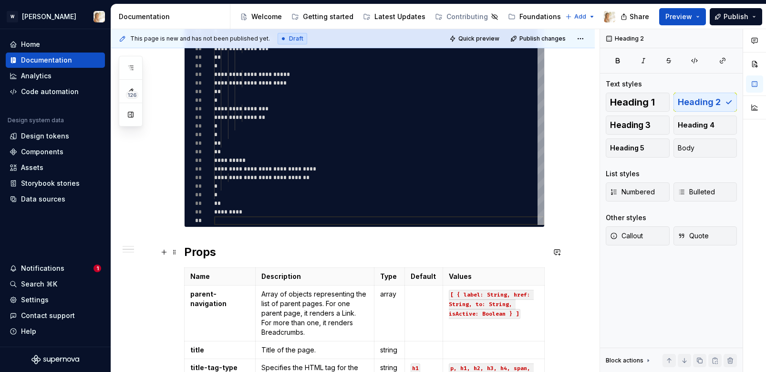
click at [235, 253] on h2 "Props" at bounding box center [364, 251] width 361 height 15
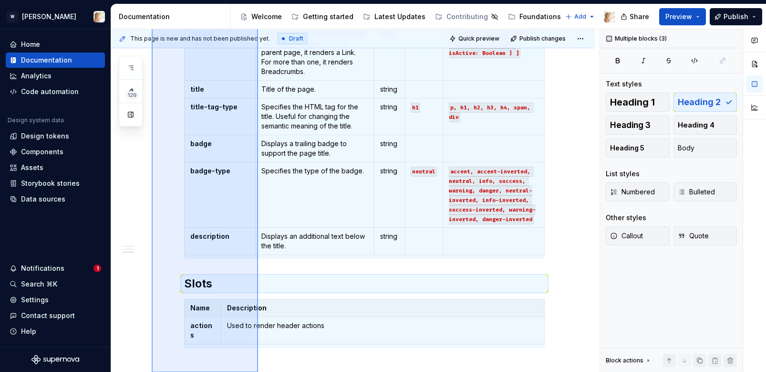
scroll to position [974, 0]
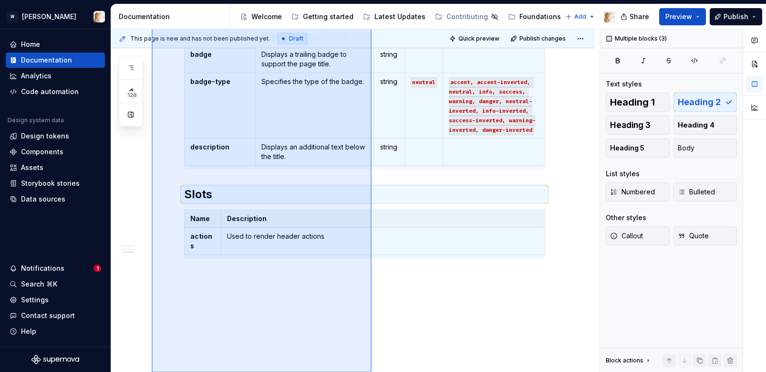
drag, startPoint x: 152, startPoint y: 276, endPoint x: 372, endPoint y: 407, distance: 255.8
click at [372, 371] on html "W [PERSON_NAME] Home Documentation Analytics Code automation Design system data…" at bounding box center [383, 186] width 766 height 372
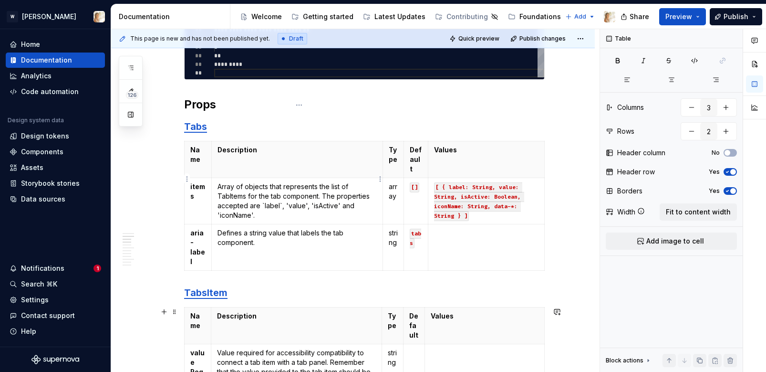
scroll to position [844, 0]
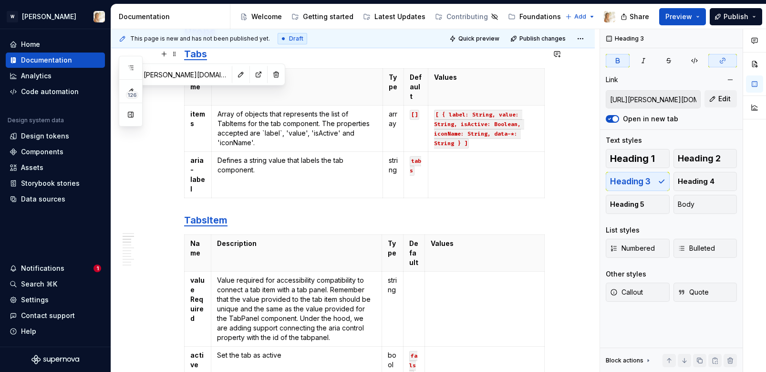
click at [195, 57] on strong "Tabs" at bounding box center [195, 53] width 23 height 11
click at [270, 75] on button "button" at bounding box center [276, 74] width 13 height 13
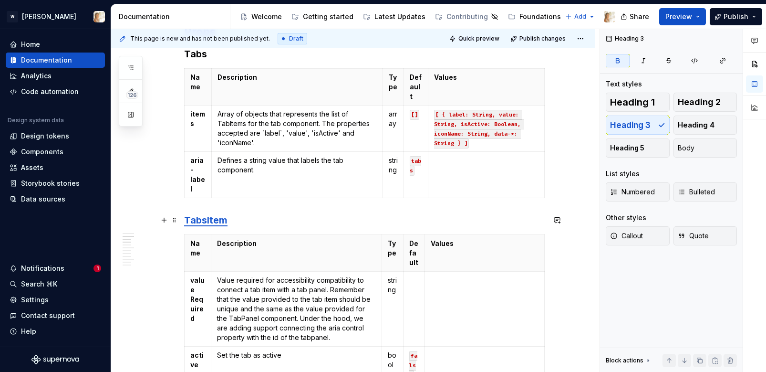
click at [202, 221] on strong "TabsItem" at bounding box center [205, 219] width 43 height 11
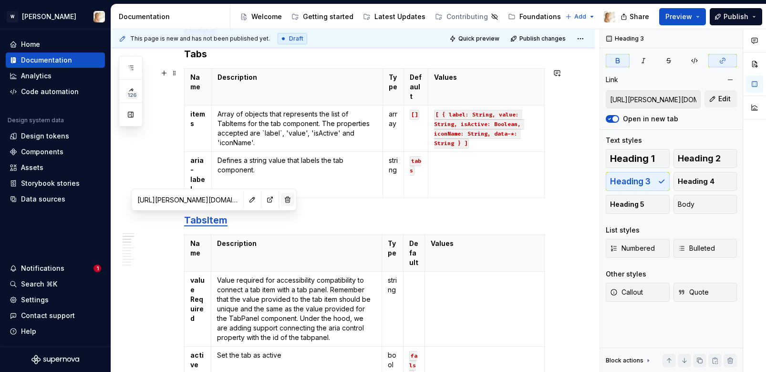
click at [281, 199] on button "button" at bounding box center [287, 199] width 13 height 13
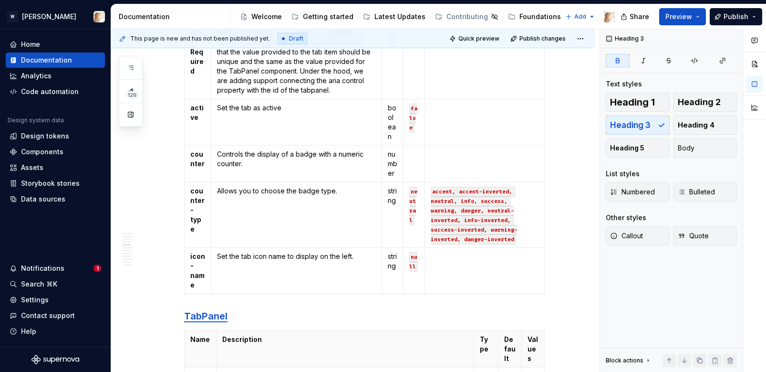
scroll to position [1131, 0]
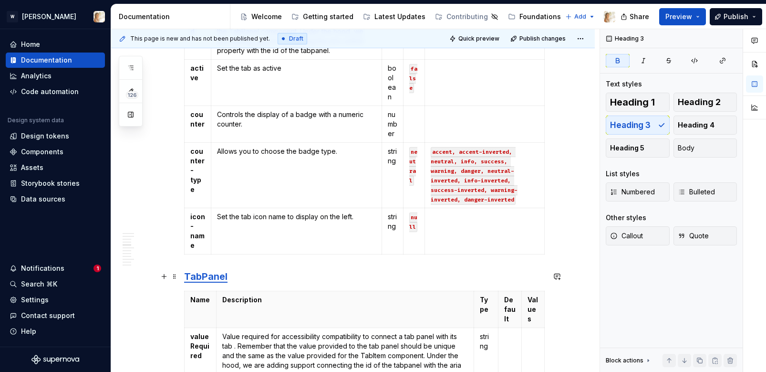
click at [206, 274] on strong "TabPanel" at bounding box center [205, 275] width 43 height 11
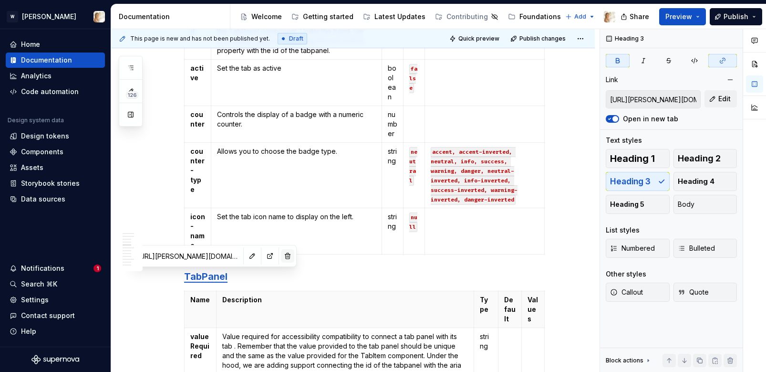
click at [281, 256] on button "button" at bounding box center [287, 255] width 13 height 13
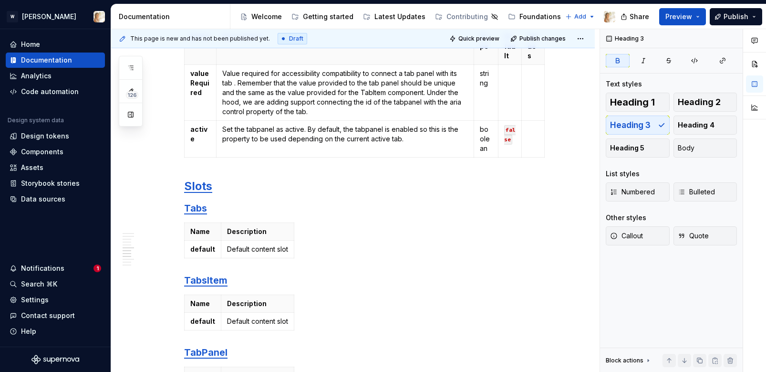
scroll to position [1417, 0]
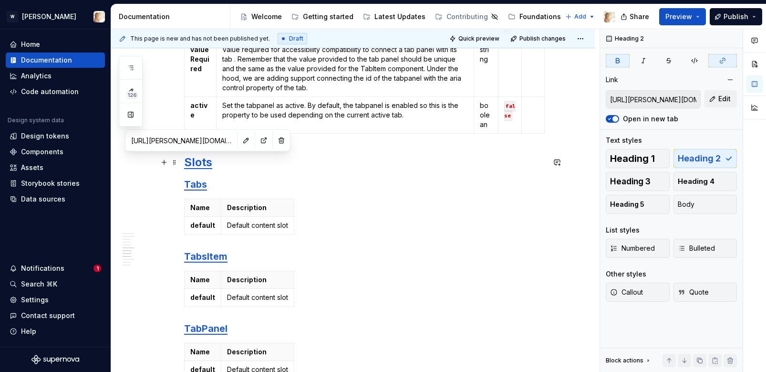
click at [198, 166] on strong "Slots" at bounding box center [198, 162] width 28 height 14
click at [275, 140] on button "button" at bounding box center [281, 140] width 13 height 13
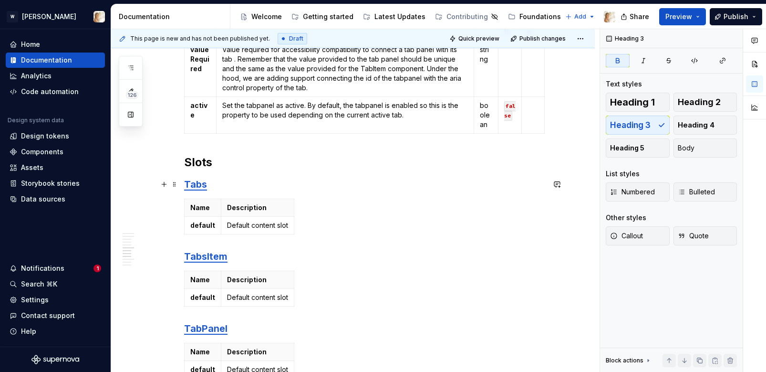
click at [207, 185] on strong "Tabs" at bounding box center [195, 183] width 23 height 11
click at [193, 185] on strong "Tabs" at bounding box center [195, 183] width 23 height 11
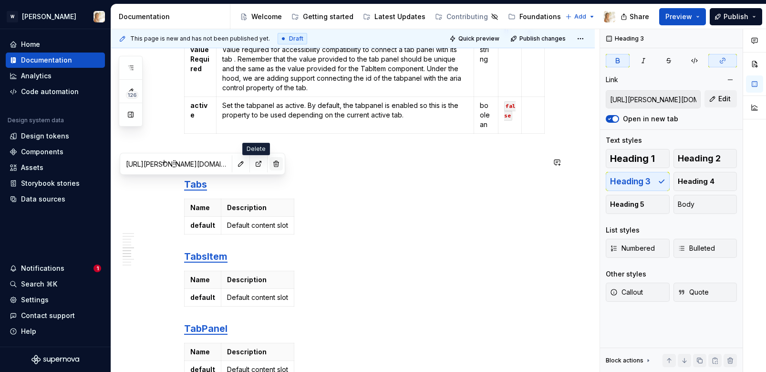
click at [270, 163] on button "button" at bounding box center [276, 163] width 13 height 13
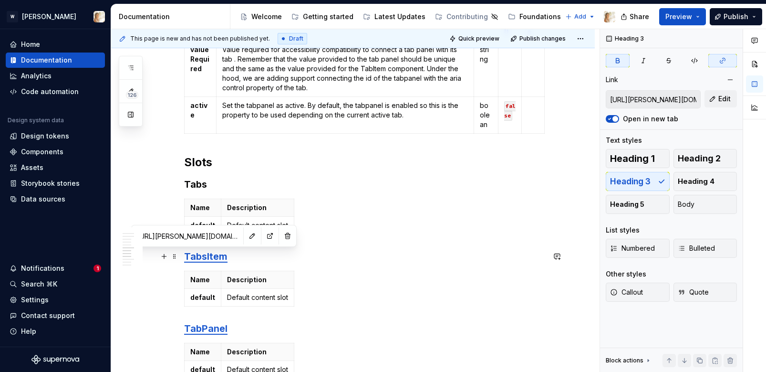
click at [205, 260] on strong "TabsItem" at bounding box center [205, 255] width 43 height 11
click at [281, 237] on button "button" at bounding box center [287, 235] width 13 height 13
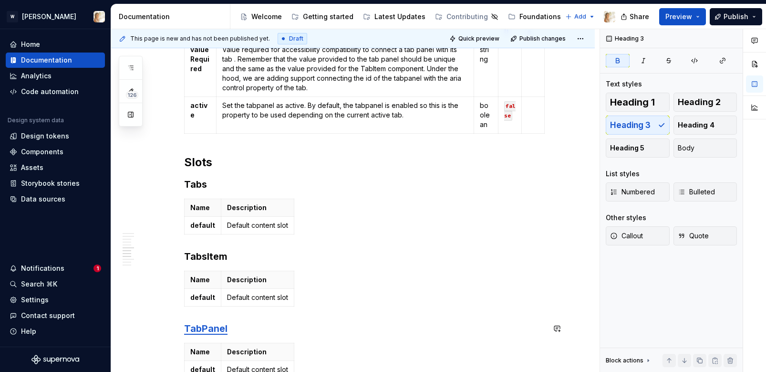
click at [206, 329] on strong "TabPanel" at bounding box center [205, 327] width 43 height 11
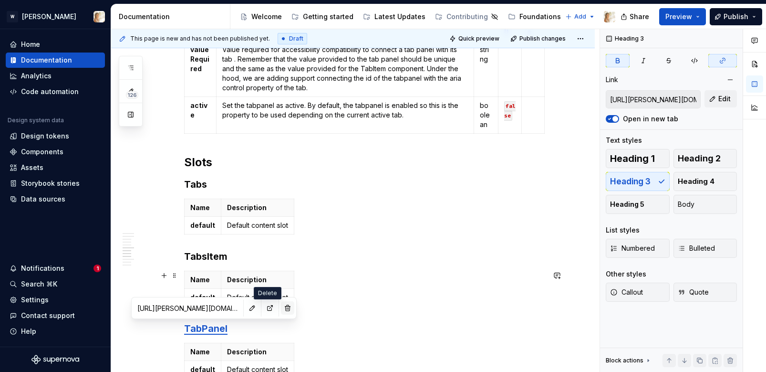
click at [281, 306] on button "button" at bounding box center [287, 307] width 13 height 13
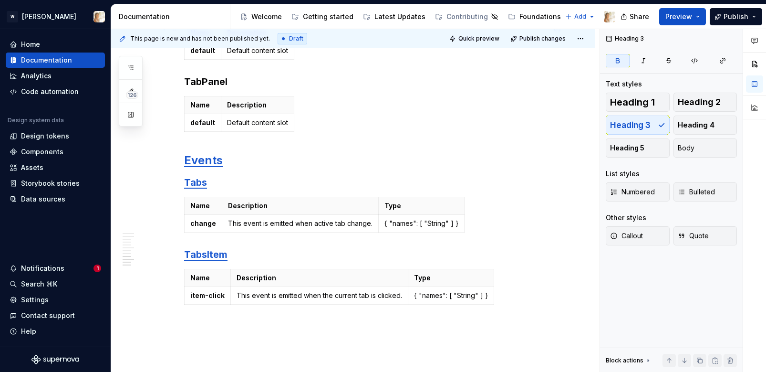
scroll to position [1694, 0]
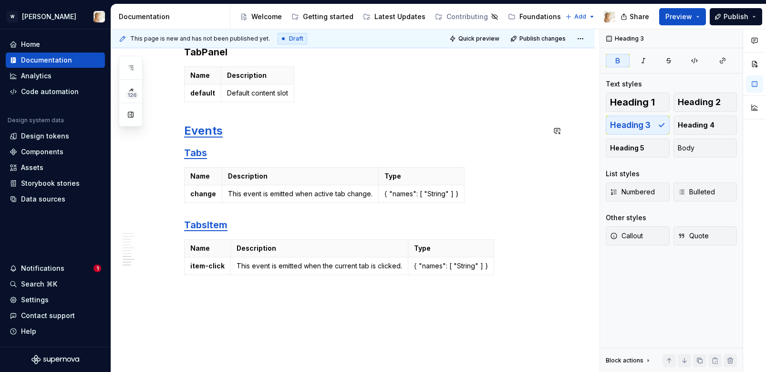
click at [206, 132] on strong "Events" at bounding box center [203, 131] width 39 height 14
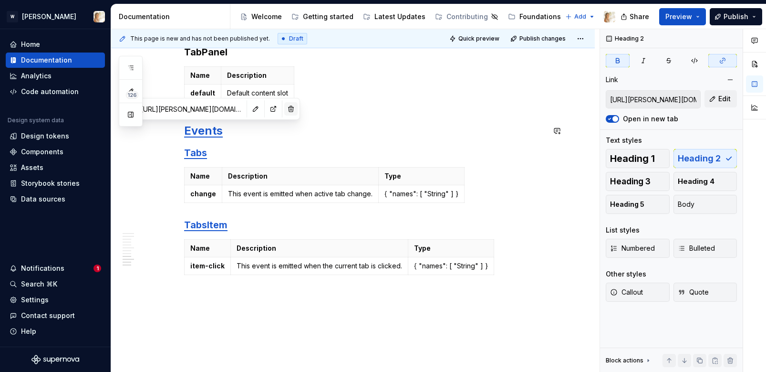
click at [284, 109] on button "button" at bounding box center [290, 108] width 13 height 13
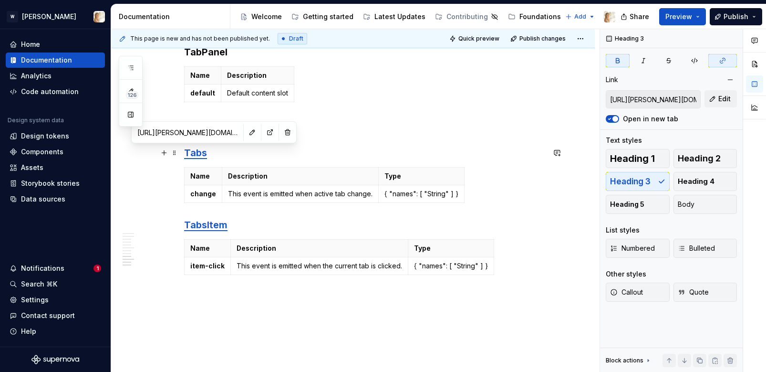
click at [204, 156] on strong "Tabs" at bounding box center [195, 152] width 23 height 11
click at [281, 133] on button "button" at bounding box center [287, 131] width 13 height 13
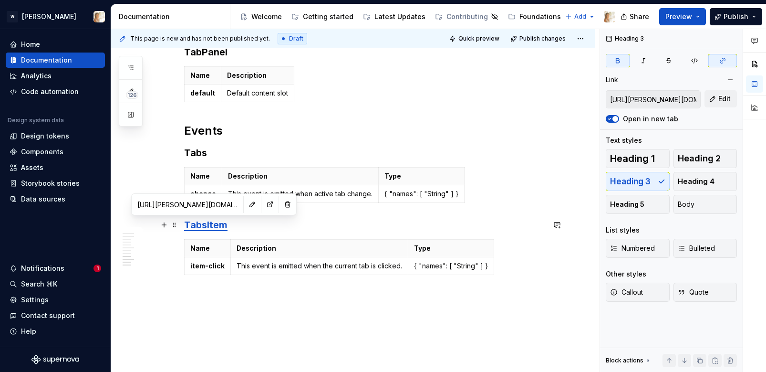
click at [206, 223] on strong "TabsItem" at bounding box center [205, 224] width 43 height 11
click at [281, 203] on button "button" at bounding box center [287, 203] width 13 height 13
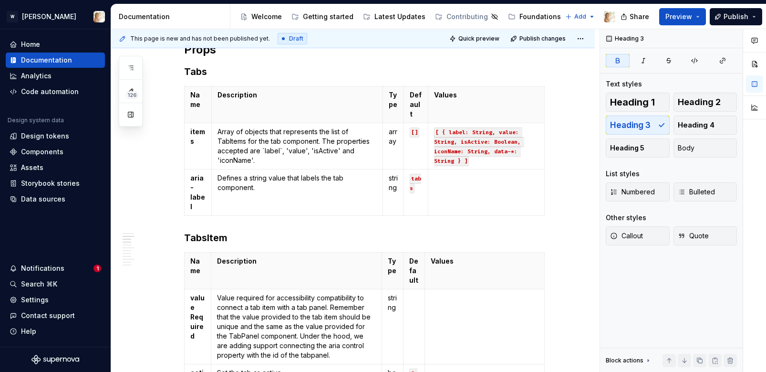
scroll to position [810, 0]
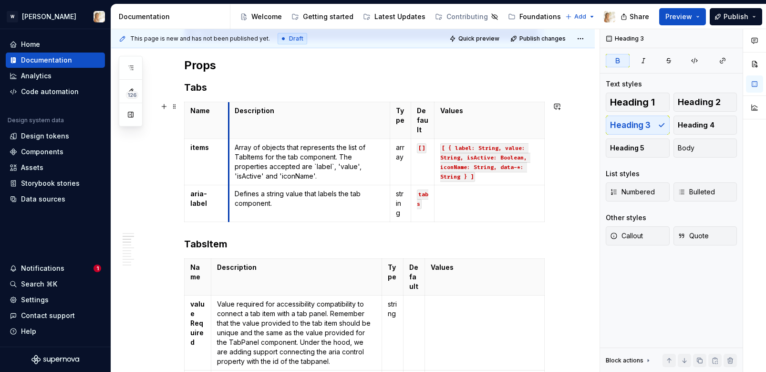
drag, startPoint x: 213, startPoint y: 118, endPoint x: 231, endPoint y: 118, distance: 18.1
click at [231, 118] on th "Description" at bounding box center [309, 120] width 161 height 37
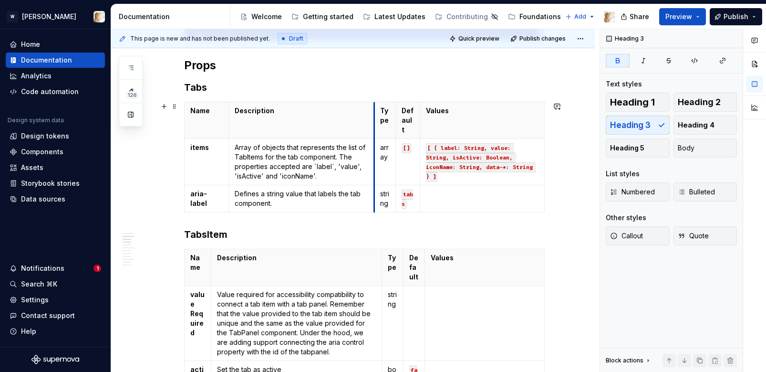
drag, startPoint x: 393, startPoint y: 127, endPoint x: 376, endPoint y: 128, distance: 16.3
click at [376, 128] on th "Type" at bounding box center [384, 120] width 21 height 37
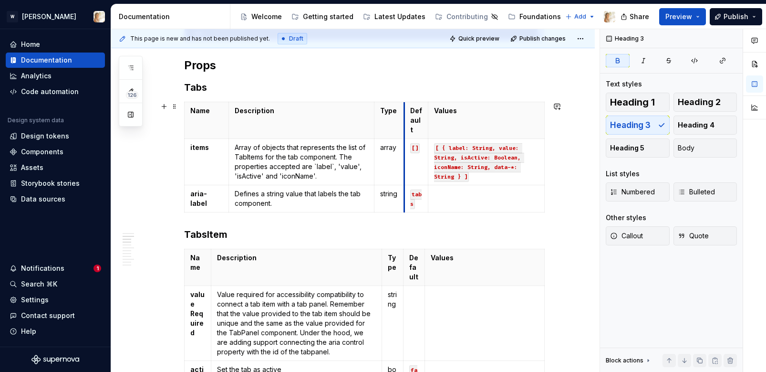
drag, startPoint x: 399, startPoint y: 131, endPoint x: 407, endPoint y: 131, distance: 8.1
click at [407, 131] on th "Default" at bounding box center [417, 120] width 24 height 37
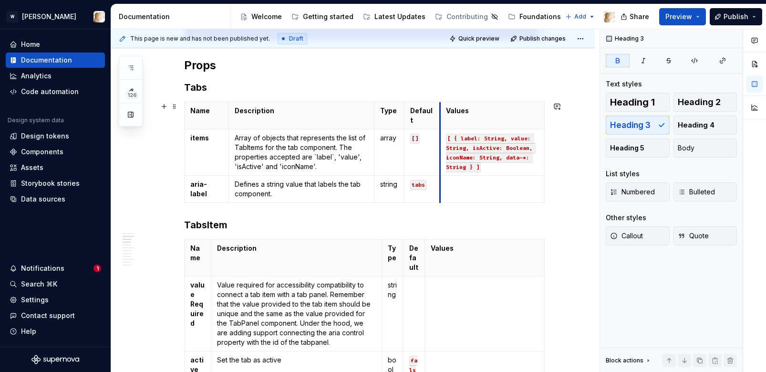
drag, startPoint x: 432, startPoint y: 131, endPoint x: 444, endPoint y: 130, distance: 12.4
click at [444, 130] on tbody "Name Description Type Default Values items Array of objects that represents the…" at bounding box center [365, 152] width 360 height 101
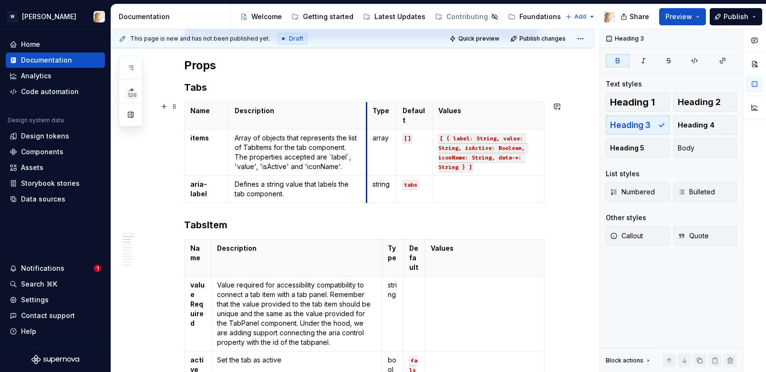
drag, startPoint x: 377, startPoint y: 128, endPoint x: 369, endPoint y: 128, distance: 7.6
click at [369, 129] on td "array" at bounding box center [382, 152] width 30 height 46
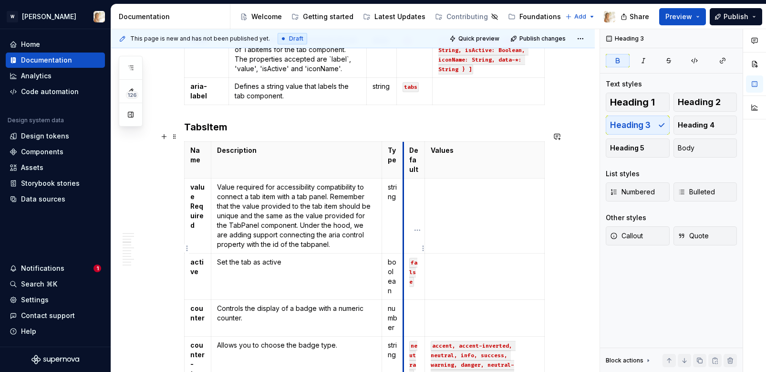
scroll to position [906, 0]
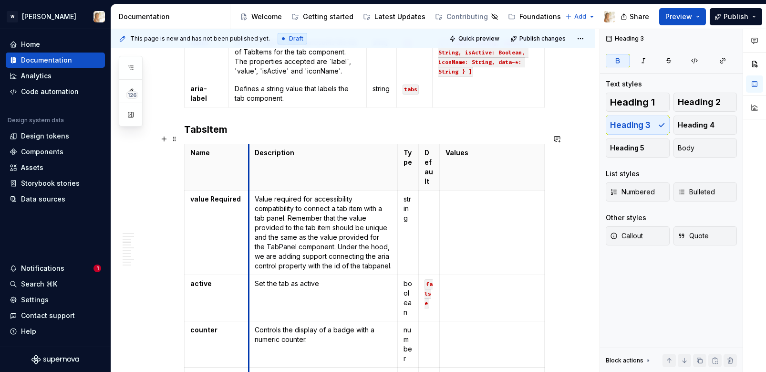
drag, startPoint x: 215, startPoint y: 205, endPoint x: 252, endPoint y: 206, distance: 37.7
click at [252, 206] on td "Value required for accessibility compatibility to connect a tab item with a tab…" at bounding box center [323, 232] width 149 height 84
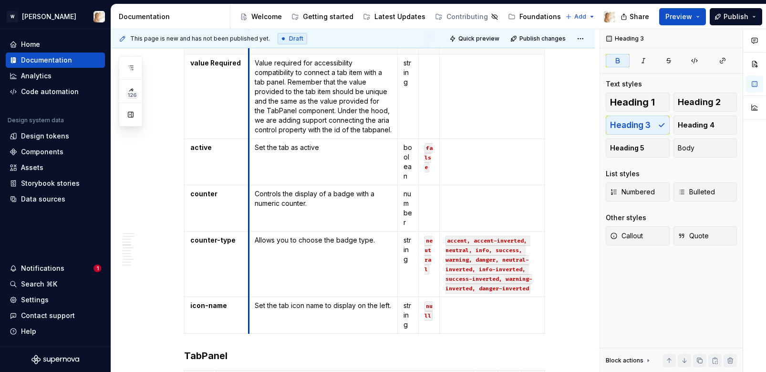
scroll to position [1042, 0]
click at [252, 206] on td "Controls the display of a badge with a numeric counter." at bounding box center [323, 208] width 149 height 46
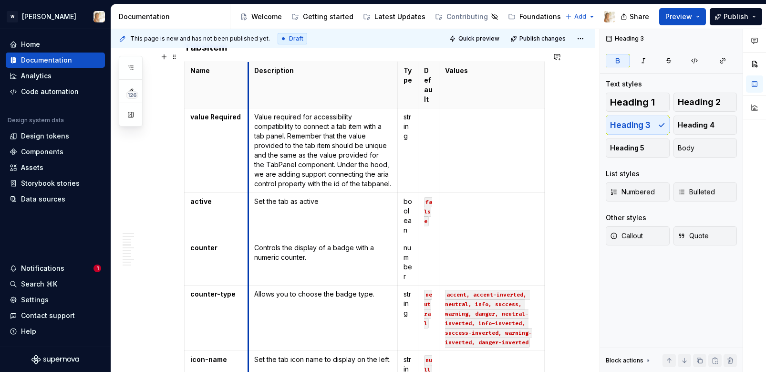
scroll to position [963, 0]
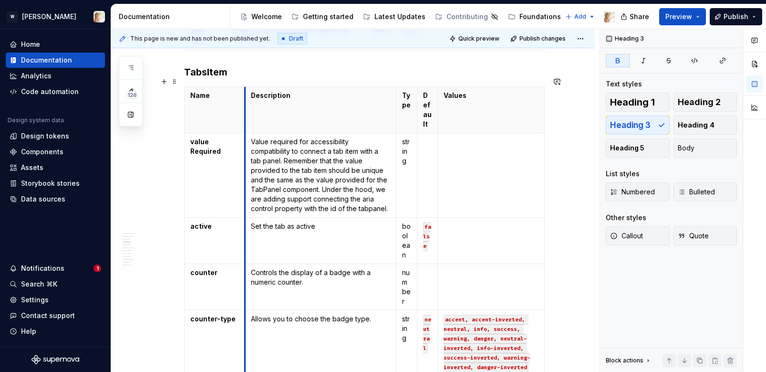
click at [247, 218] on td "Set the tab as active" at bounding box center [320, 241] width 151 height 46
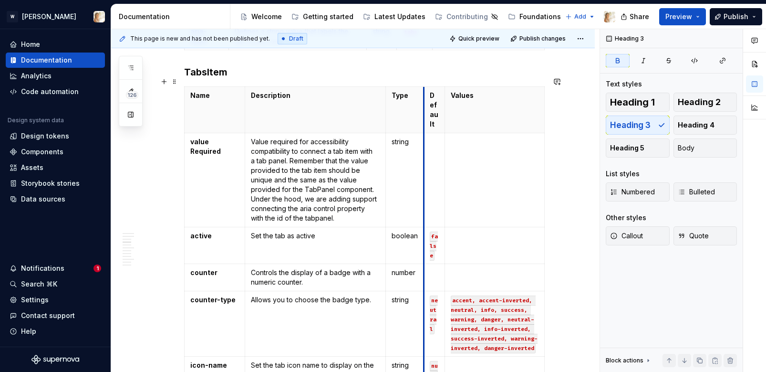
drag, startPoint x: 420, startPoint y: 152, endPoint x: 436, endPoint y: 153, distance: 16.2
click at [436, 153] on td at bounding box center [434, 180] width 21 height 94
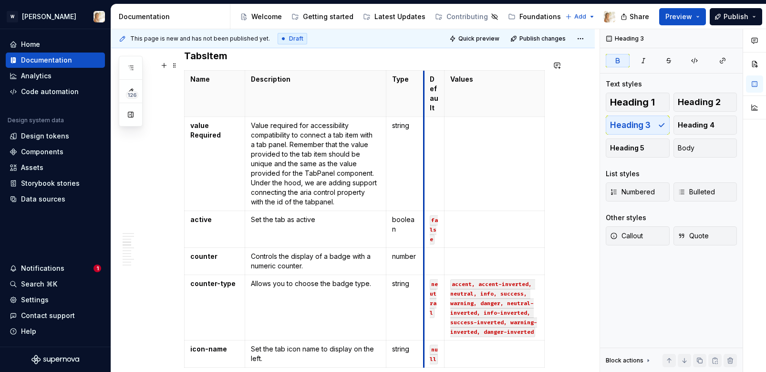
scroll to position [977, 0]
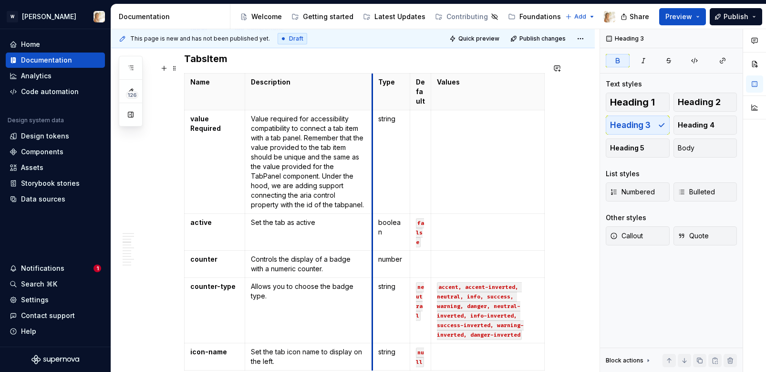
drag, startPoint x: 389, startPoint y: 159, endPoint x: 375, endPoint y: 159, distance: 14.3
click at [375, 159] on td "string" at bounding box center [392, 162] width 38 height 104
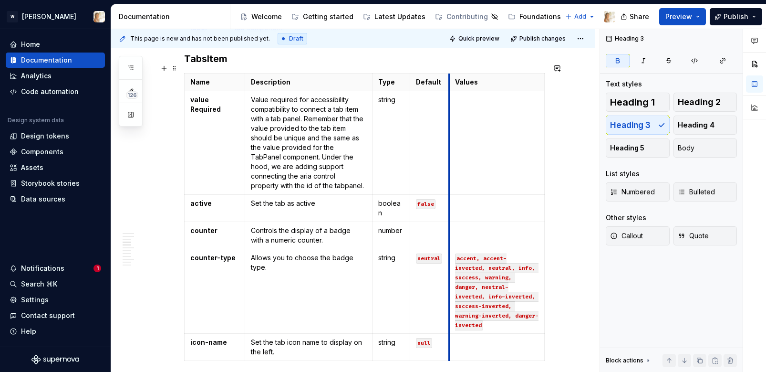
drag, startPoint x: 433, startPoint y: 148, endPoint x: 451, endPoint y: 148, distance: 18.1
click at [451, 148] on td at bounding box center [496, 143] width 95 height 104
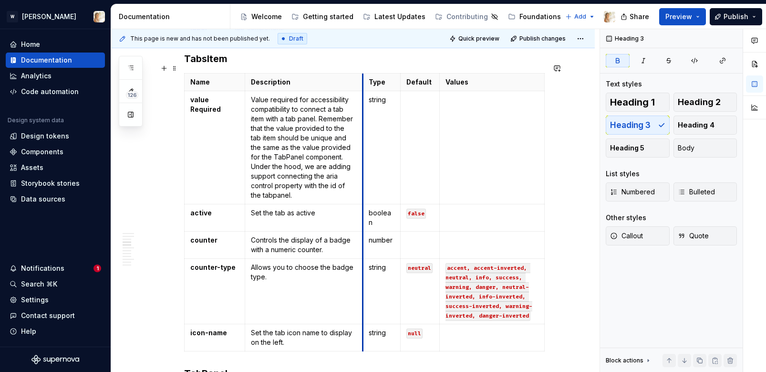
drag, startPoint x: 374, startPoint y: 127, endPoint x: 364, endPoint y: 127, distance: 9.5
click at [364, 127] on td "string" at bounding box center [382, 147] width 38 height 113
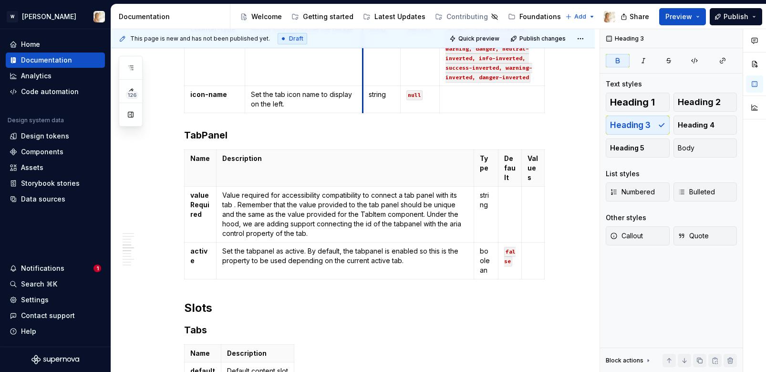
scroll to position [1220, 0]
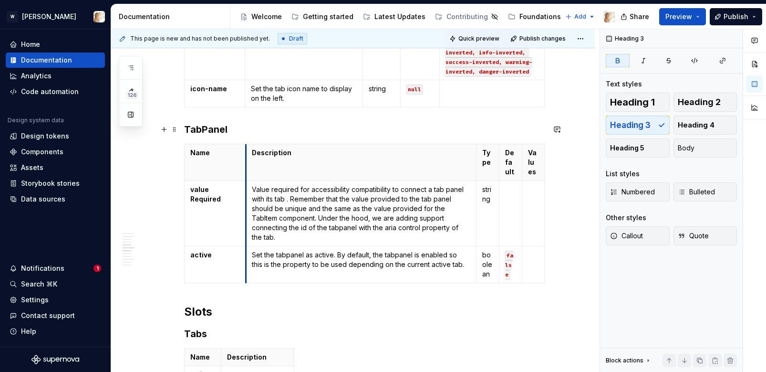
drag, startPoint x: 218, startPoint y: 156, endPoint x: 249, endPoint y: 154, distance: 30.1
click at [249, 154] on th "Description" at bounding box center [361, 162] width 230 height 37
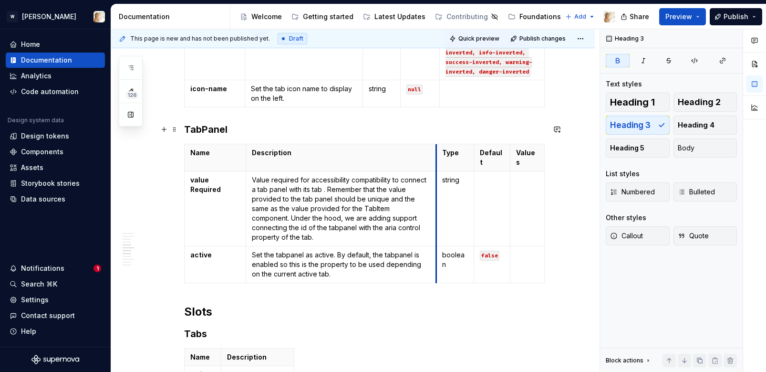
drag, startPoint x: 479, startPoint y: 142, endPoint x: 438, endPoint y: 143, distance: 41.0
click at [438, 144] on tbody "Name Description Type Default Values value Required Value required for accessib…" at bounding box center [365, 213] width 360 height 139
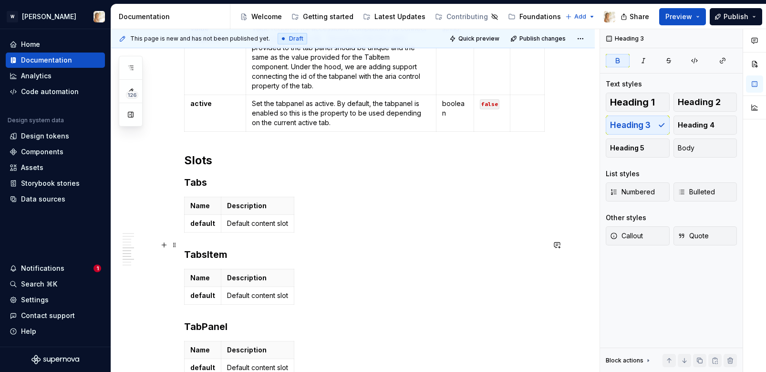
scroll to position [1376, 0]
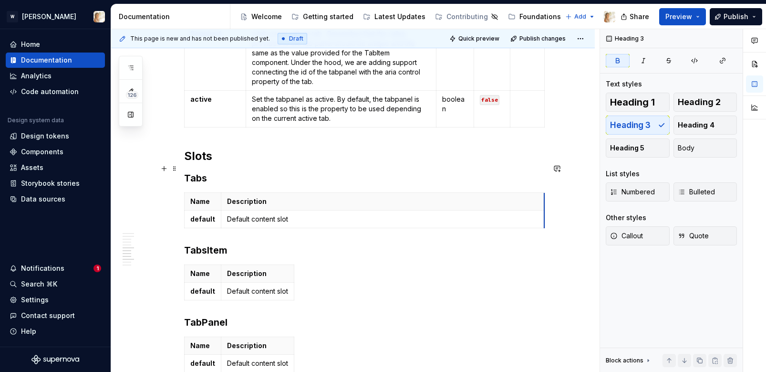
drag, startPoint x: 295, startPoint y: 190, endPoint x: 545, endPoint y: 179, distance: 250.2
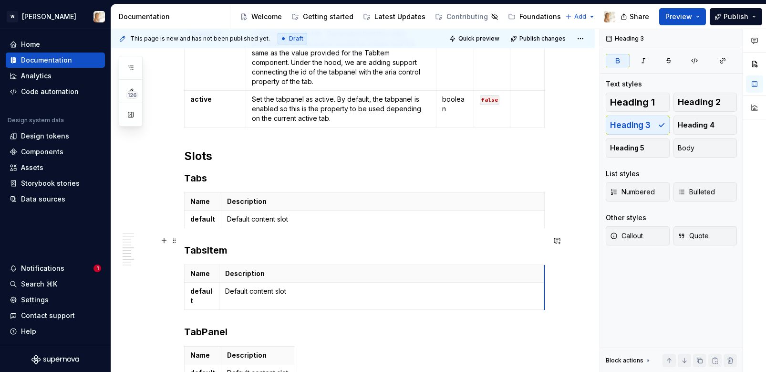
drag, startPoint x: 294, startPoint y: 267, endPoint x: 546, endPoint y: 237, distance: 253.7
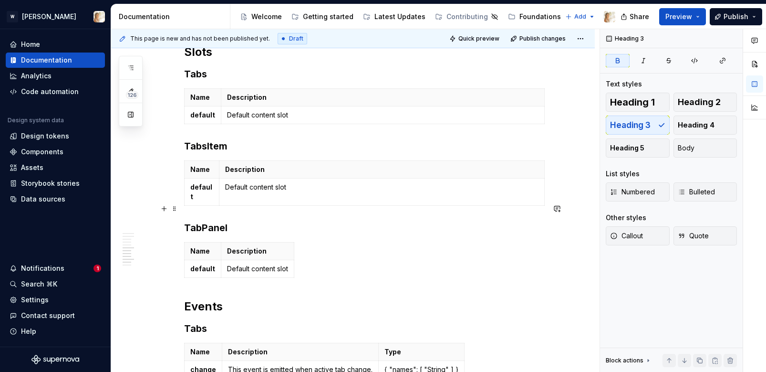
scroll to position [1512, 0]
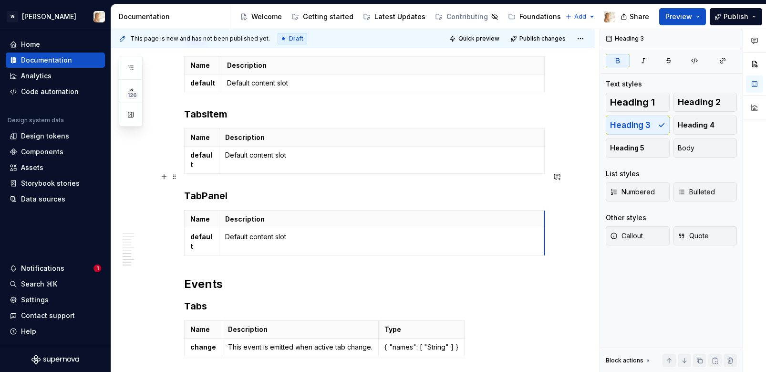
drag, startPoint x: 295, startPoint y: 198, endPoint x: 547, endPoint y: 205, distance: 252.0
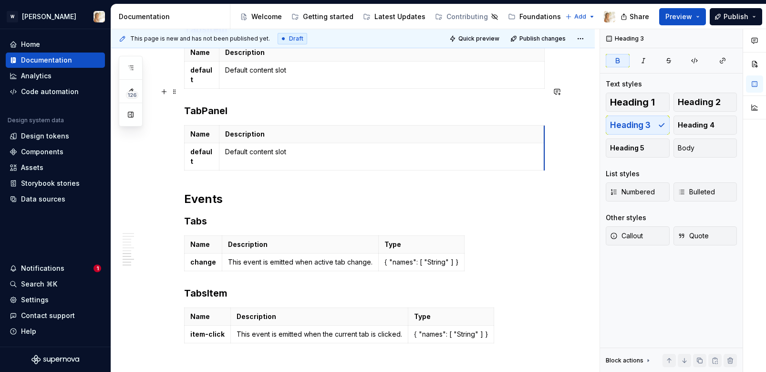
scroll to position [1644, 0]
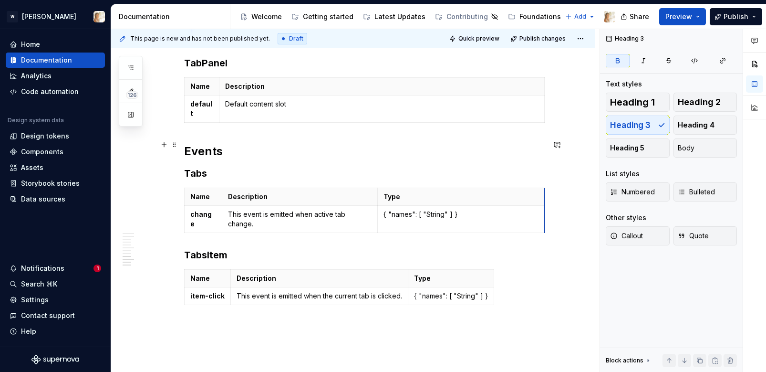
drag, startPoint x: 464, startPoint y: 171, endPoint x: 545, endPoint y: 163, distance: 81.5
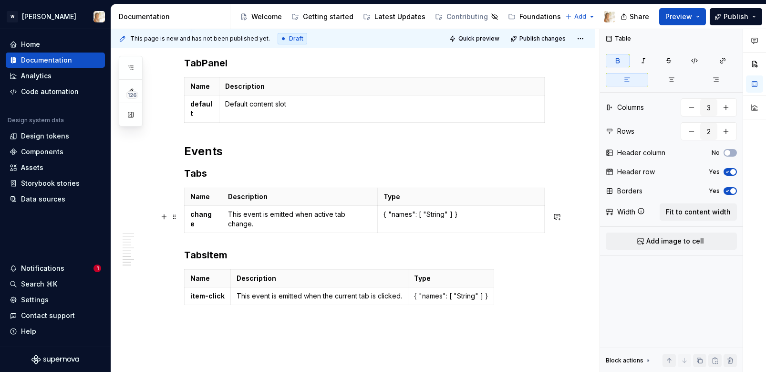
drag, startPoint x: 495, startPoint y: 239, endPoint x: 540, endPoint y: 239, distance: 44.9
click at [540, 269] on div "Name Description Type item-click This event is emitted when the current tab is …" at bounding box center [364, 289] width 361 height 40
drag, startPoint x: 495, startPoint y: 237, endPoint x: 546, endPoint y: 238, distance: 51.1
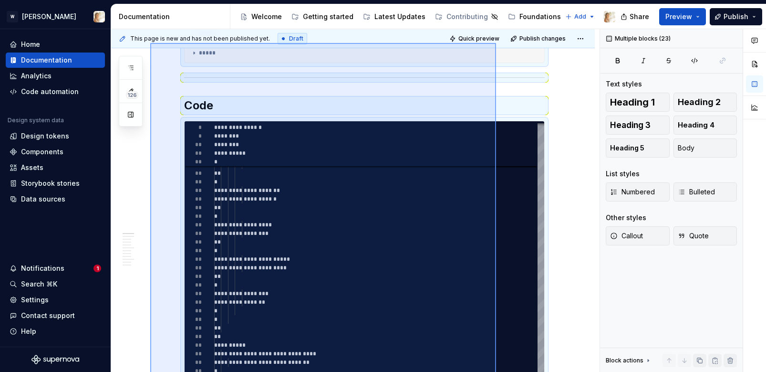
scroll to position [400, 0]
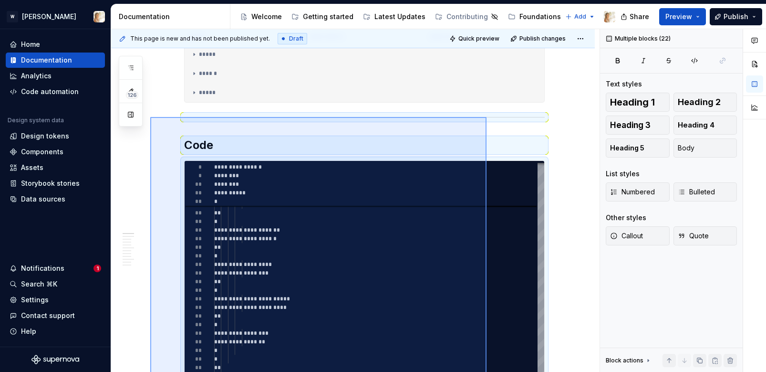
drag, startPoint x: 150, startPoint y: 246, endPoint x: 487, endPoint y: 117, distance: 360.3
click at [487, 117] on div "**********" at bounding box center [355, 200] width 488 height 343
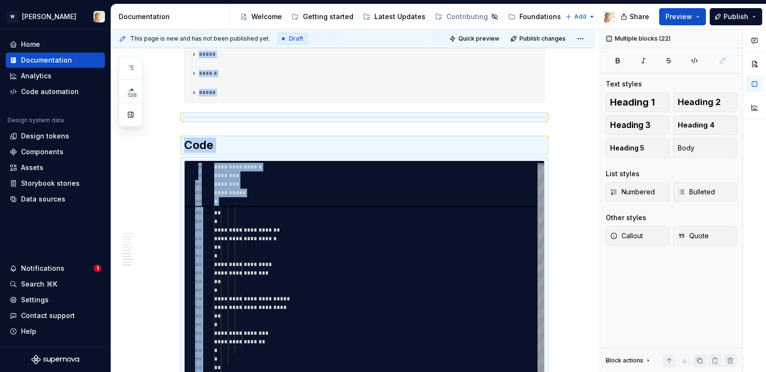
scroll to position [1524, 0]
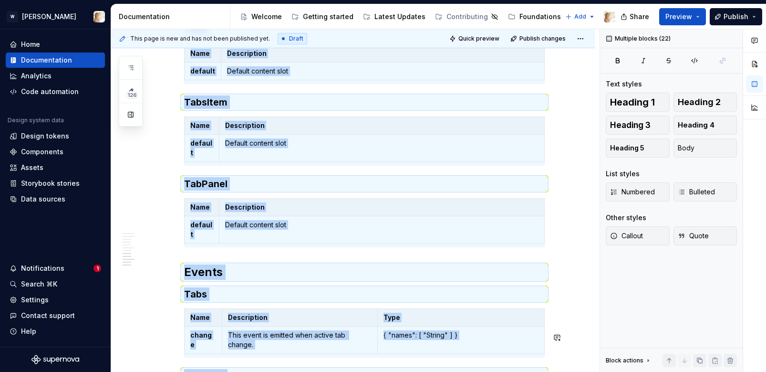
copy div "**********"
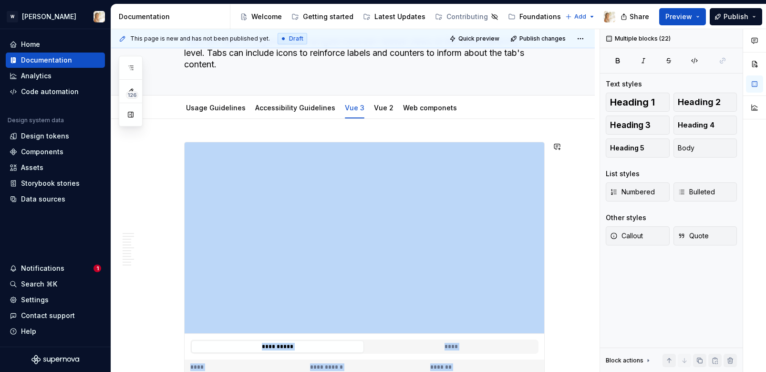
scroll to position [0, 0]
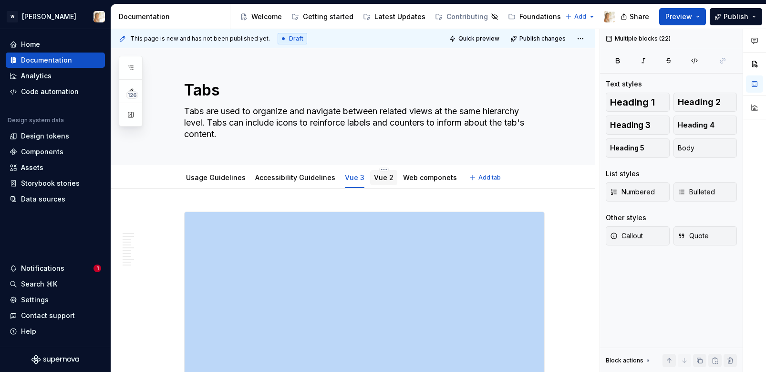
click at [374, 176] on link "Vue 2" at bounding box center [384, 177] width 20 height 8
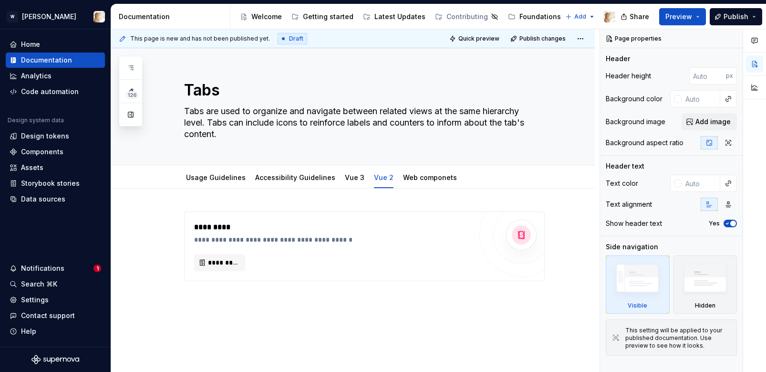
click at [299, 310] on div "**********" at bounding box center [353, 296] width 484 height 216
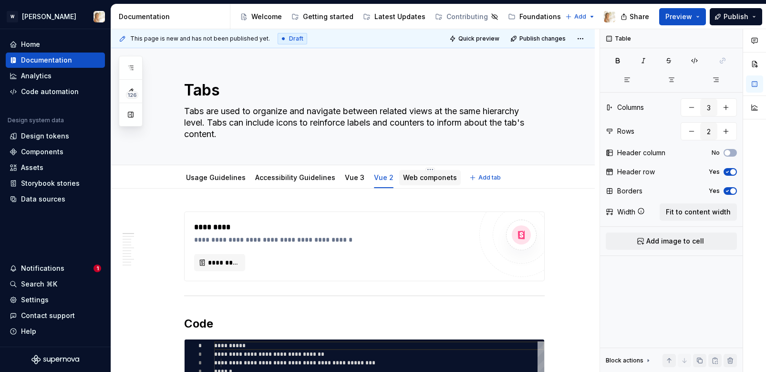
click at [435, 175] on link "Web componets" at bounding box center [430, 177] width 54 height 8
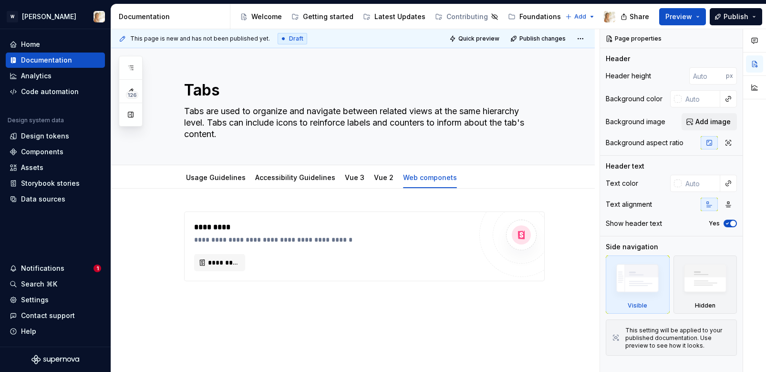
click at [204, 312] on div "**********" at bounding box center [355, 200] width 488 height 343
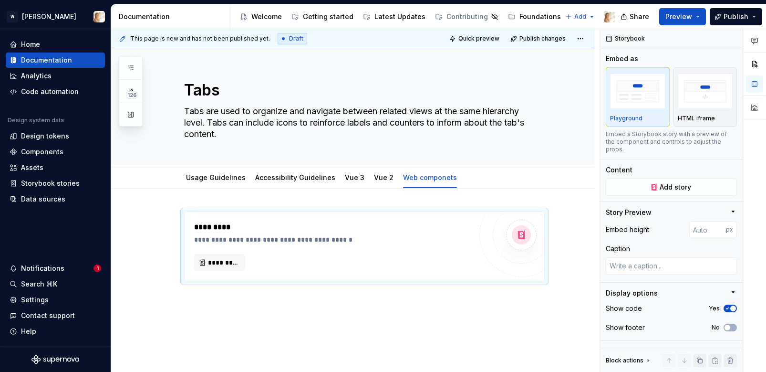
click at [204, 304] on div "**********" at bounding box center [353, 296] width 484 height 216
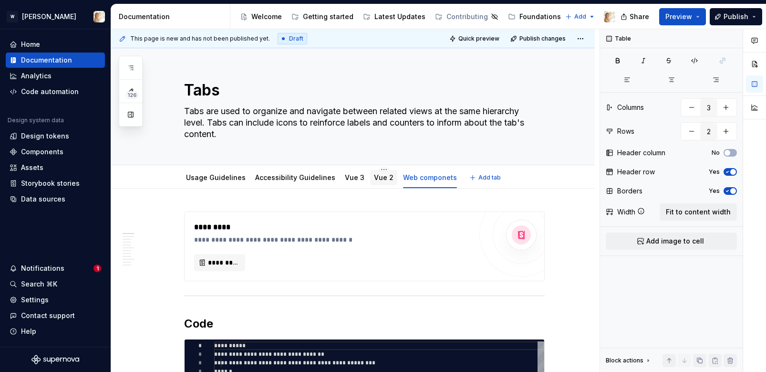
click at [375, 176] on link "Vue 2" at bounding box center [384, 177] width 20 height 8
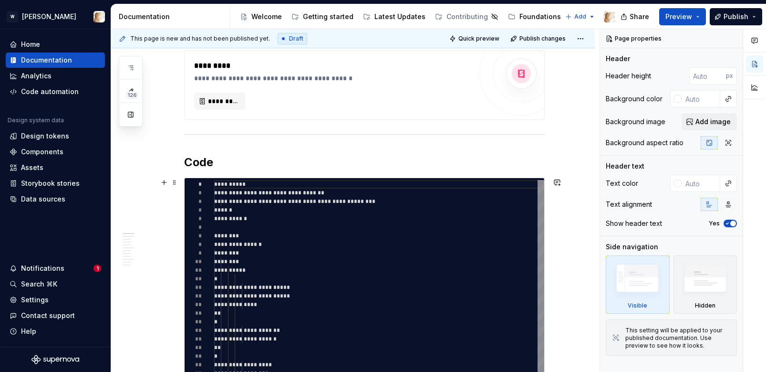
scroll to position [221, 0]
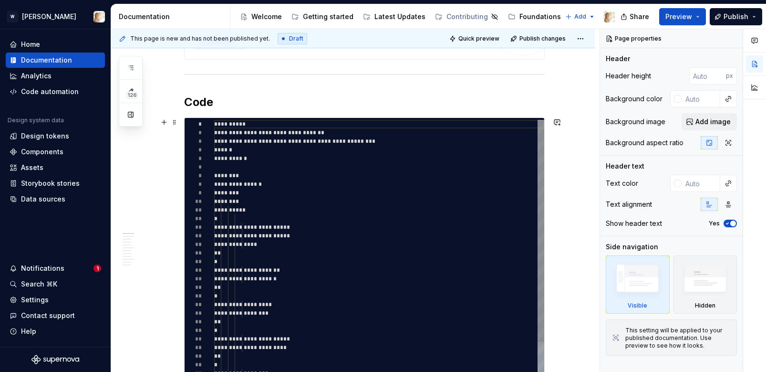
type textarea "*"
click at [297, 244] on div "**********" at bounding box center [379, 304] width 330 height 369
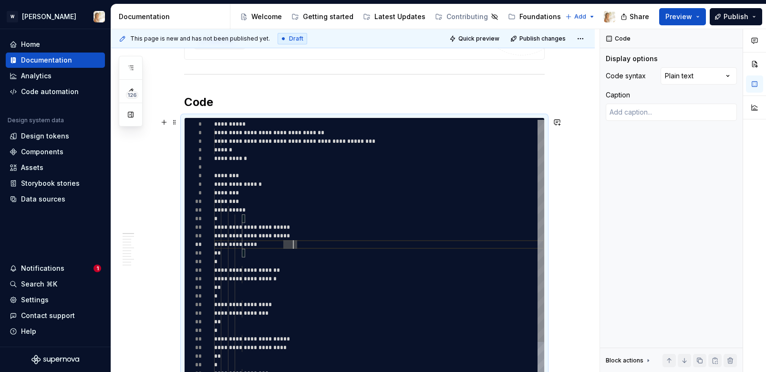
type textarea "**********"
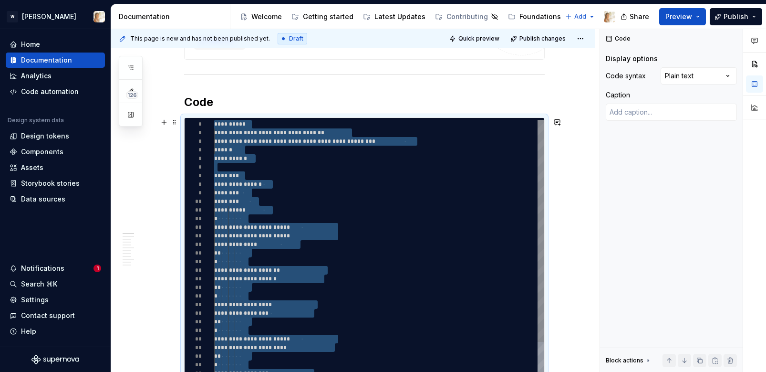
type textarea "*"
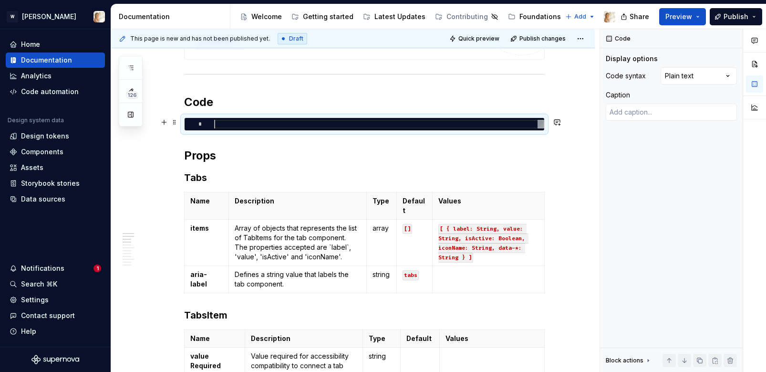
type textarea "*"
type textarea "** *********"
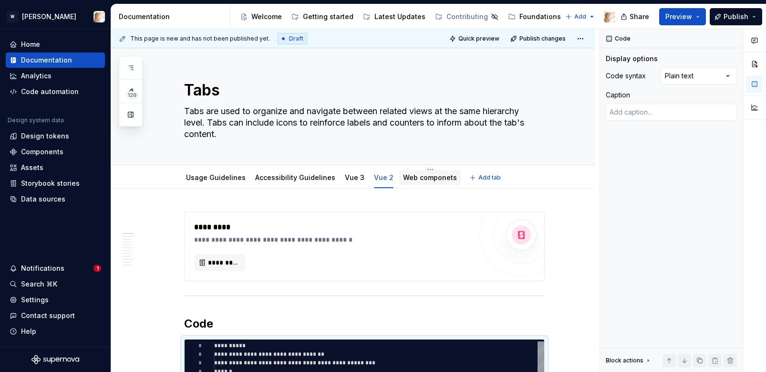
click at [416, 180] on link "Web componets" at bounding box center [430, 177] width 54 height 8
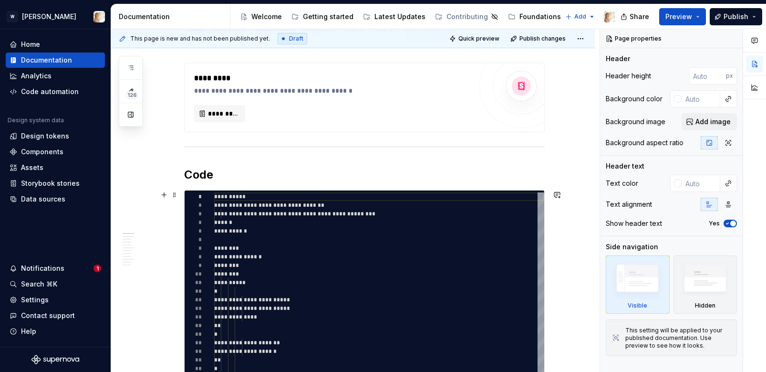
scroll to position [212, 0]
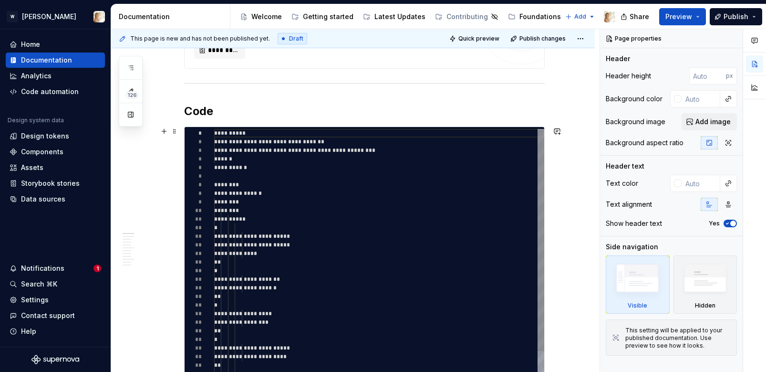
type textarea "*"
click at [255, 242] on div "**********" at bounding box center [379, 313] width 330 height 369
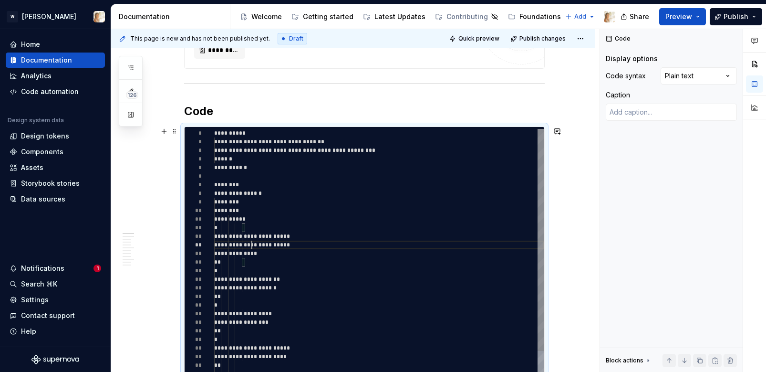
type textarea "**********"
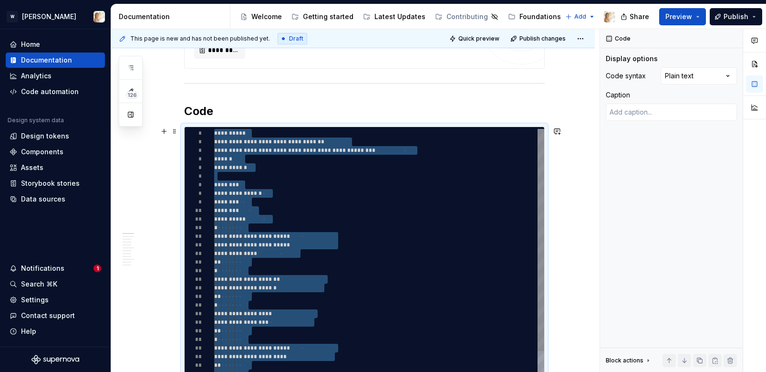
type textarea "*"
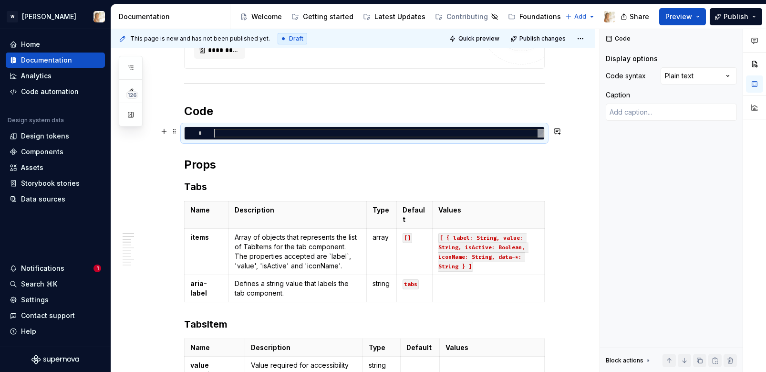
scroll to position [0, 0]
type textarea "*"
type textarea "**********"
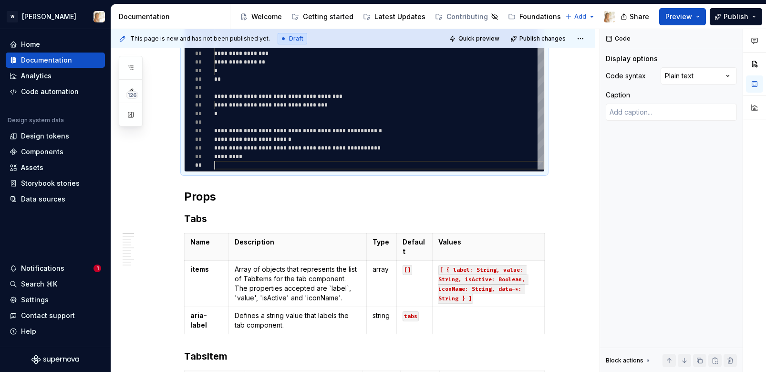
scroll to position [4, 0]
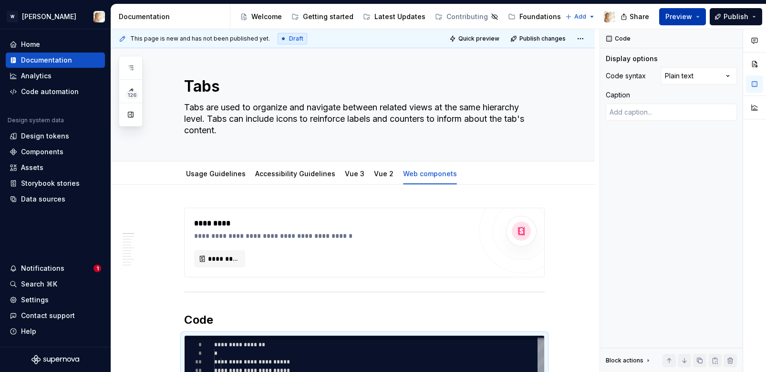
click at [681, 19] on span "Preview" at bounding box center [678, 17] width 27 height 10
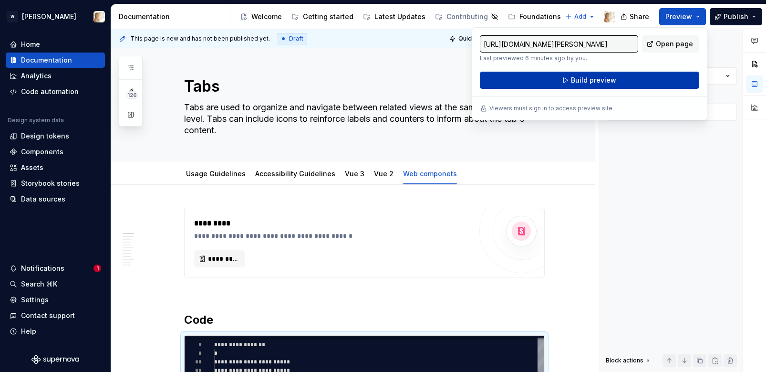
click at [609, 79] on span "Build preview" at bounding box center [593, 80] width 45 height 10
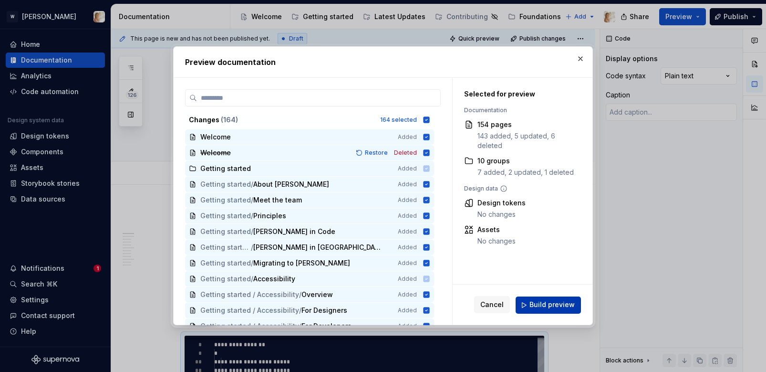
click at [544, 300] on span "Build preview" at bounding box center [552, 305] width 45 height 10
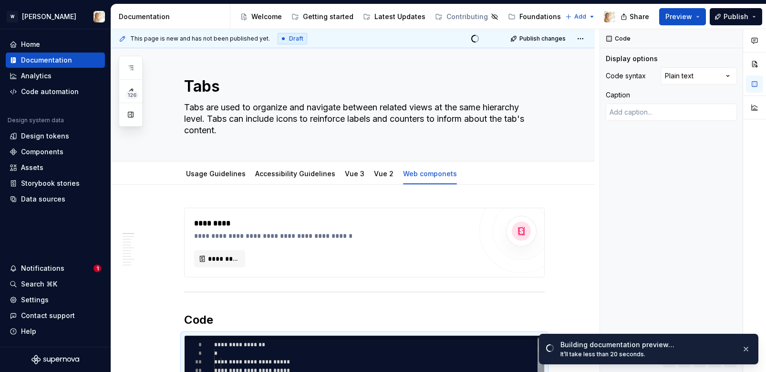
type textarea "*"
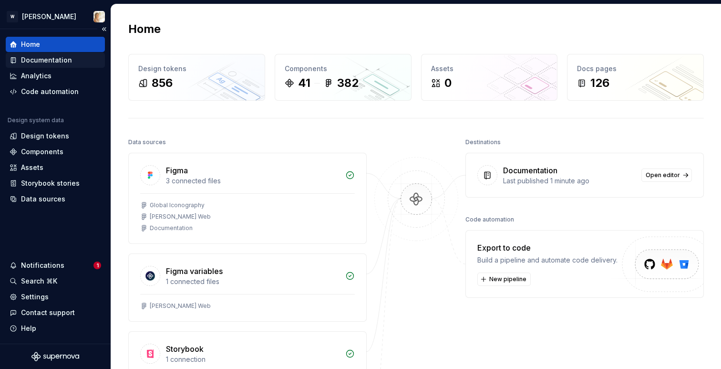
click at [29, 55] on div "Documentation" at bounding box center [46, 60] width 51 height 10
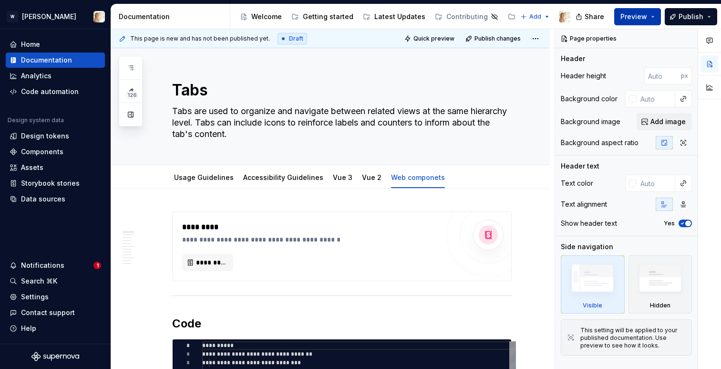
click at [635, 13] on span "Preview" at bounding box center [634, 17] width 27 height 10
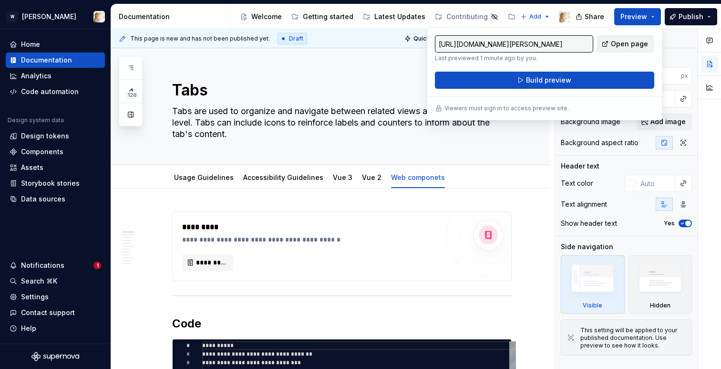
click at [616, 46] on span "Open page" at bounding box center [629, 44] width 37 height 10
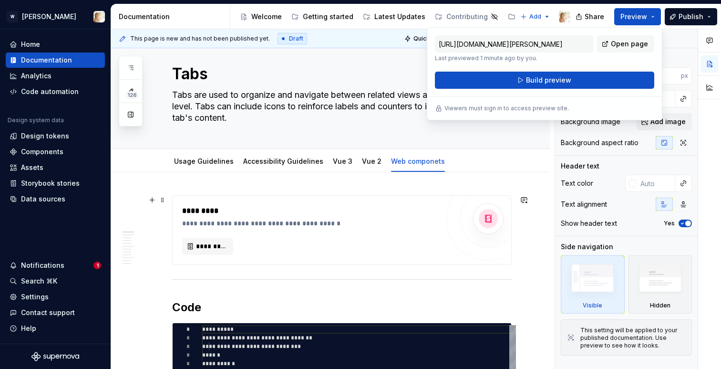
scroll to position [17, 0]
type textarea "*"
